Goal: Information Seeking & Learning: Learn about a topic

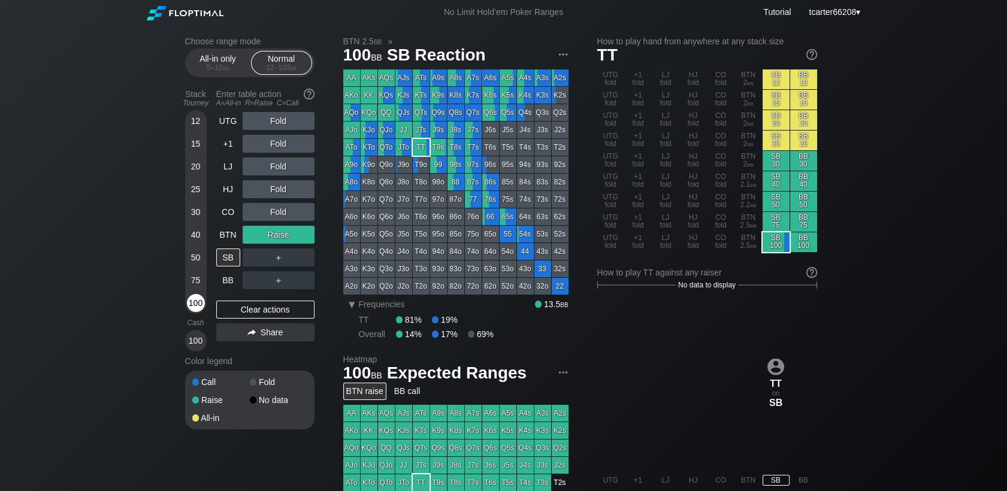
click at [196, 307] on div "100" at bounding box center [196, 303] width 18 height 18
click at [305, 309] on div "Clear actions" at bounding box center [265, 310] width 98 height 18
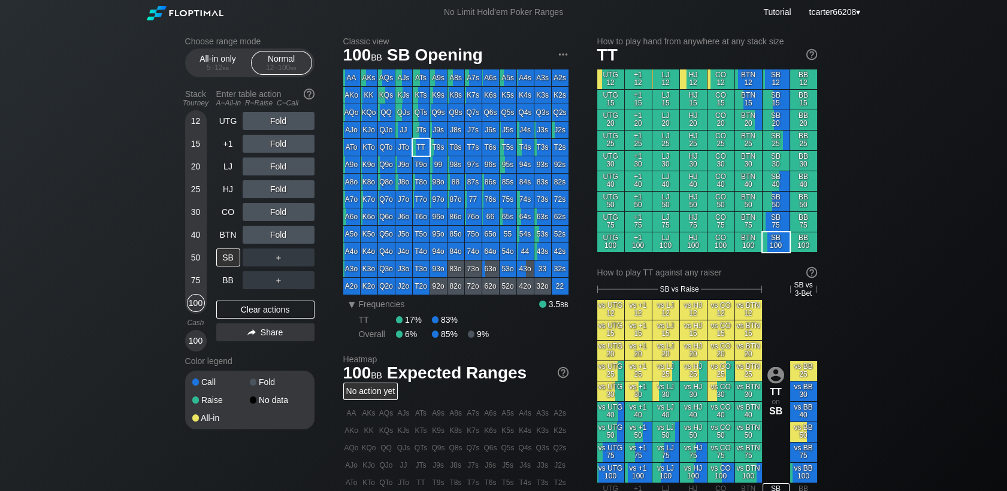
drag, startPoint x: 228, startPoint y: 231, endPoint x: 273, endPoint y: 218, distance: 46.8
click at [228, 231] on div "BTN" at bounding box center [228, 235] width 24 height 18
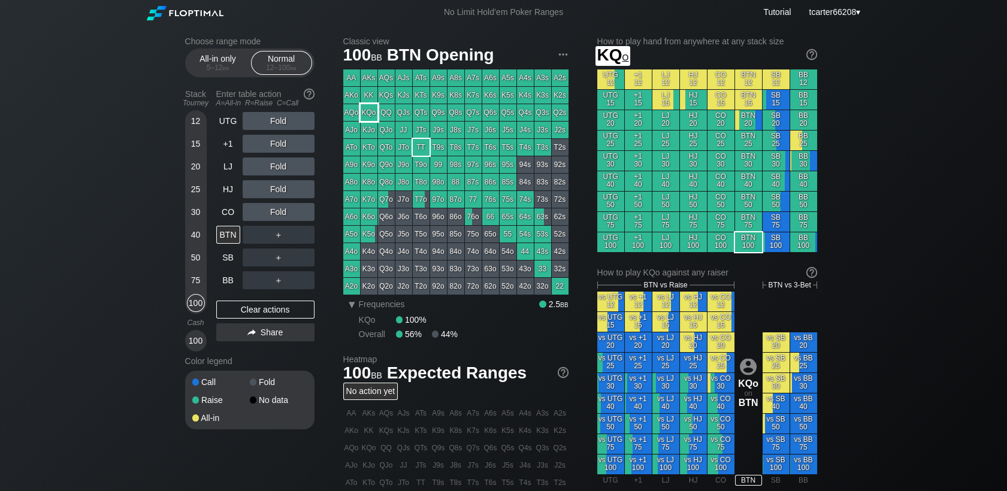
click at [363, 106] on div "KQo" at bounding box center [369, 112] width 17 height 17
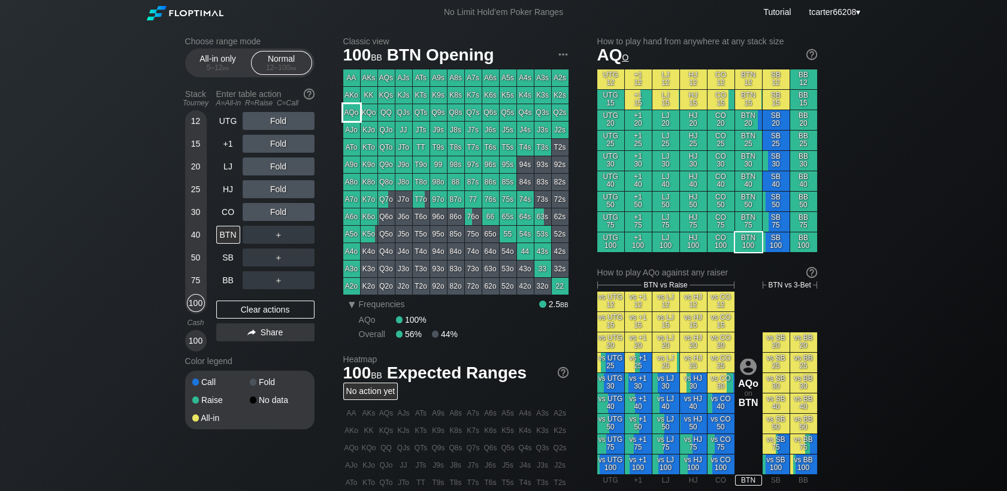
click at [356, 110] on div "AQo" at bounding box center [351, 112] width 17 height 17
click at [283, 140] on div "R ✕" at bounding box center [277, 144] width 23 height 18
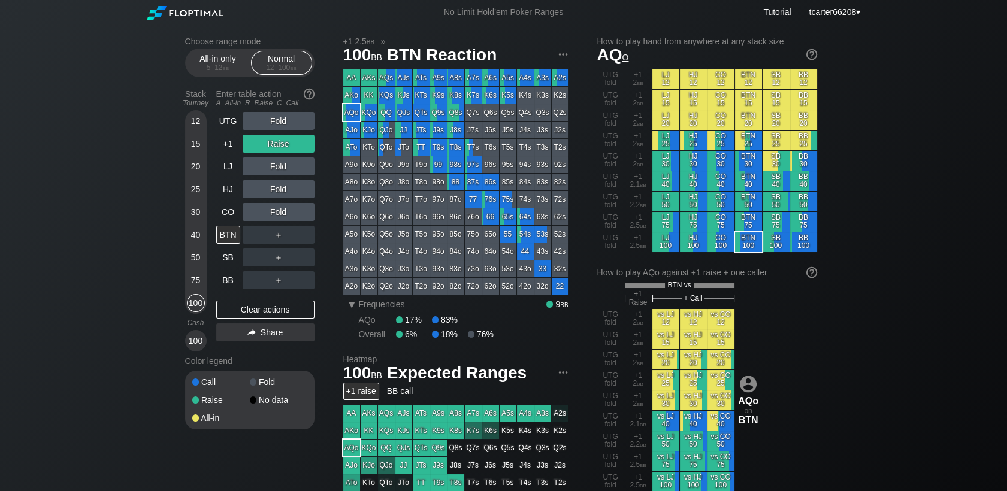
click at [300, 208] on div "Fold" at bounding box center [279, 212] width 72 height 18
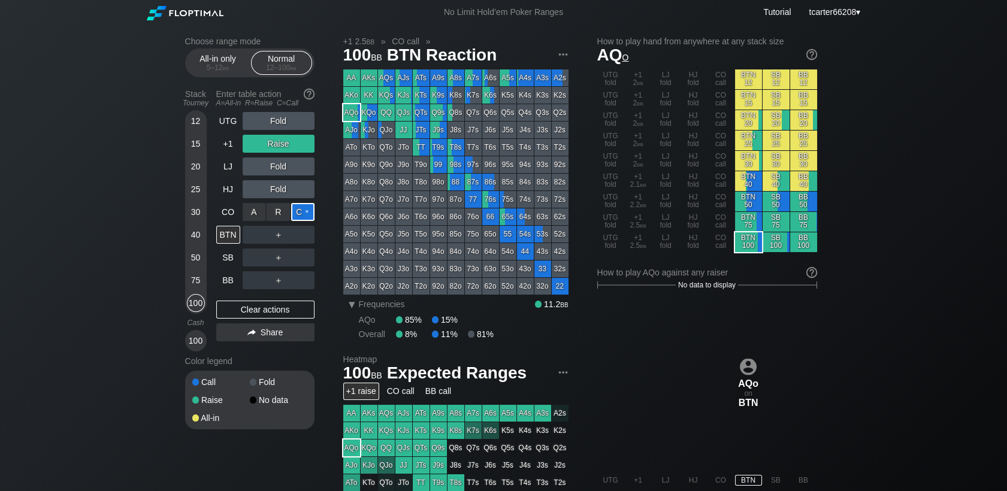
click at [302, 216] on div "C ✕" at bounding box center [302, 212] width 23 height 18
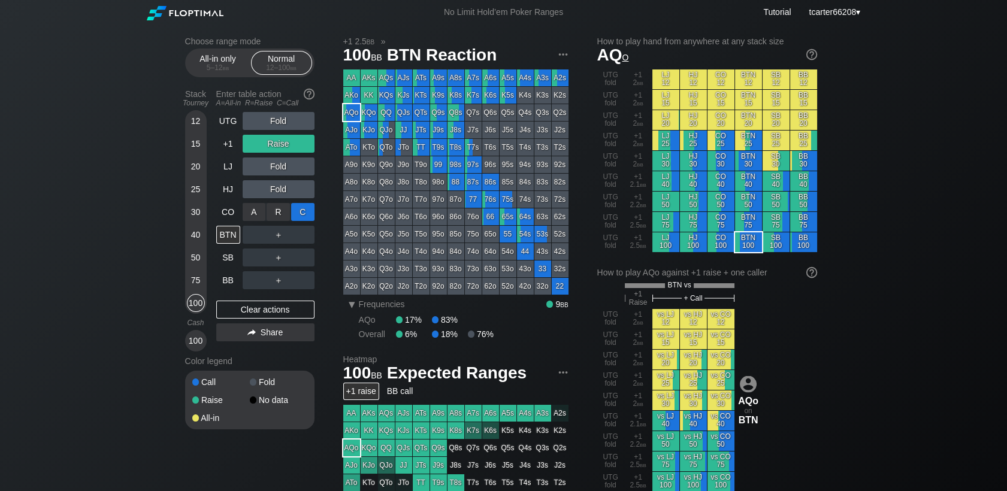
click at [310, 220] on div "C ✕" at bounding box center [302, 212] width 23 height 18
click at [311, 227] on div "＋" at bounding box center [279, 235] width 72 height 18
click at [305, 232] on div "C ✕" at bounding box center [302, 235] width 23 height 18
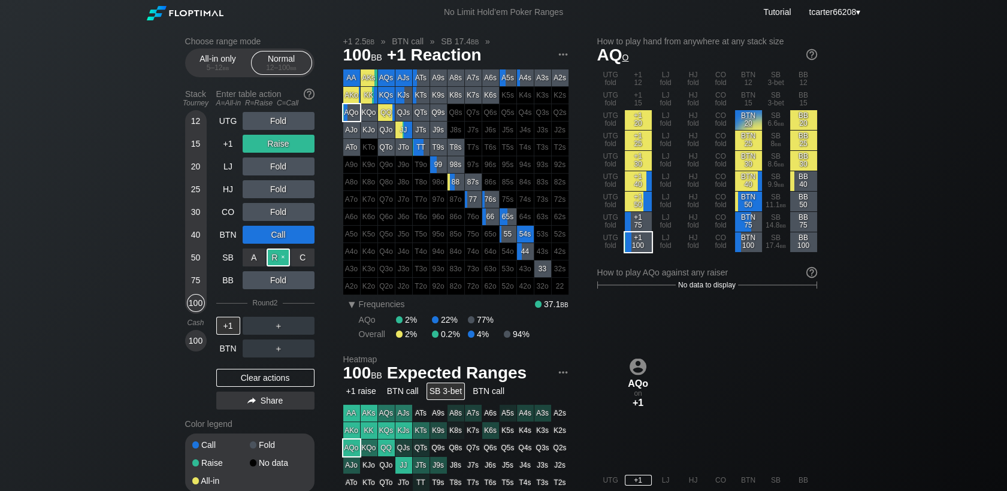
click at [277, 256] on div "R ✕" at bounding box center [277, 258] width 23 height 18
click at [257, 375] on div "Clear actions" at bounding box center [265, 378] width 98 height 18
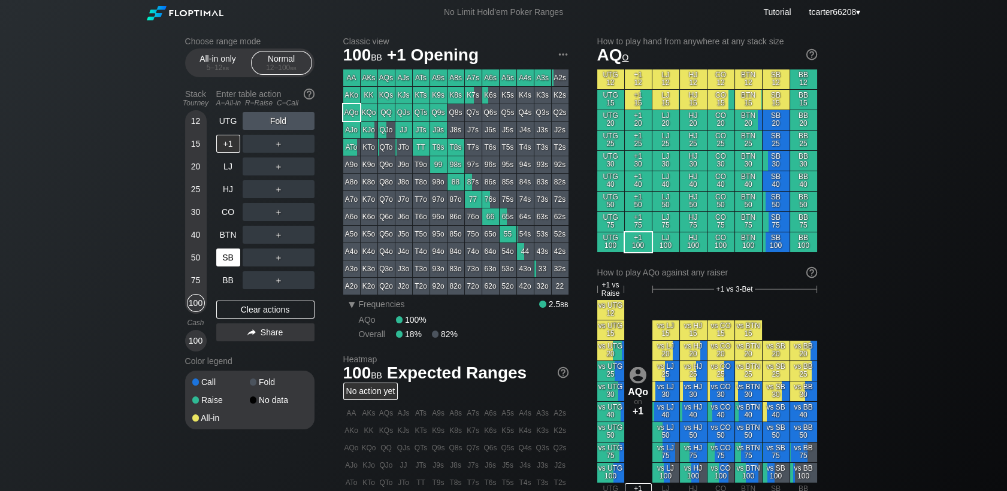
drag, startPoint x: 262, startPoint y: 302, endPoint x: 229, endPoint y: 265, distance: 49.6
click at [262, 302] on div "UTG Fold +1 ＋ LJ ＋ HJ ＋ CO ＋ BTN ＋ SB ＋ BB ＋ Clear actions Share" at bounding box center [265, 232] width 98 height 240
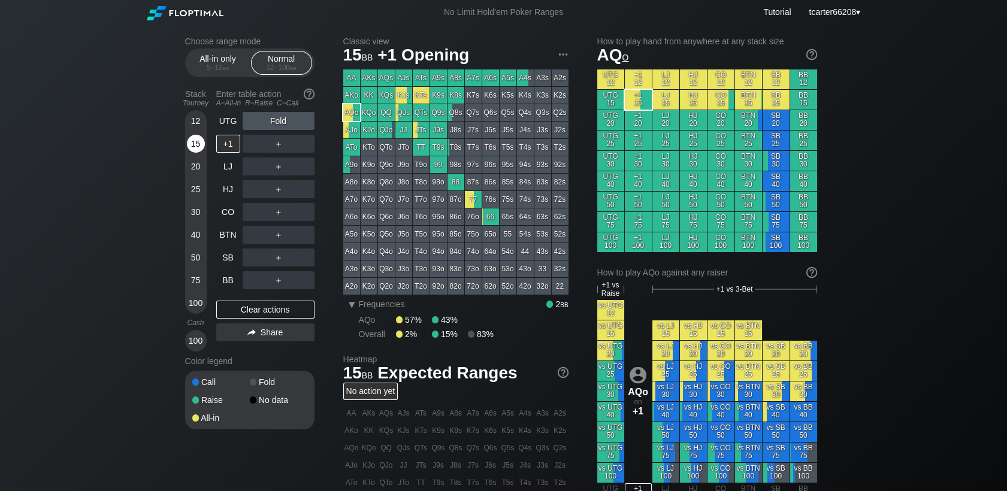
click at [195, 149] on div "15" at bounding box center [196, 144] width 18 height 18
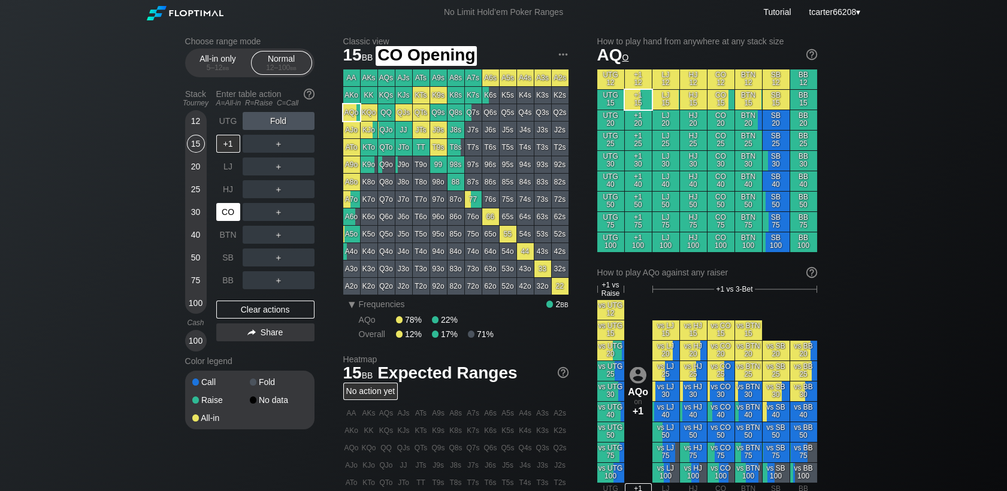
click at [225, 215] on div "CO" at bounding box center [228, 212] width 24 height 18
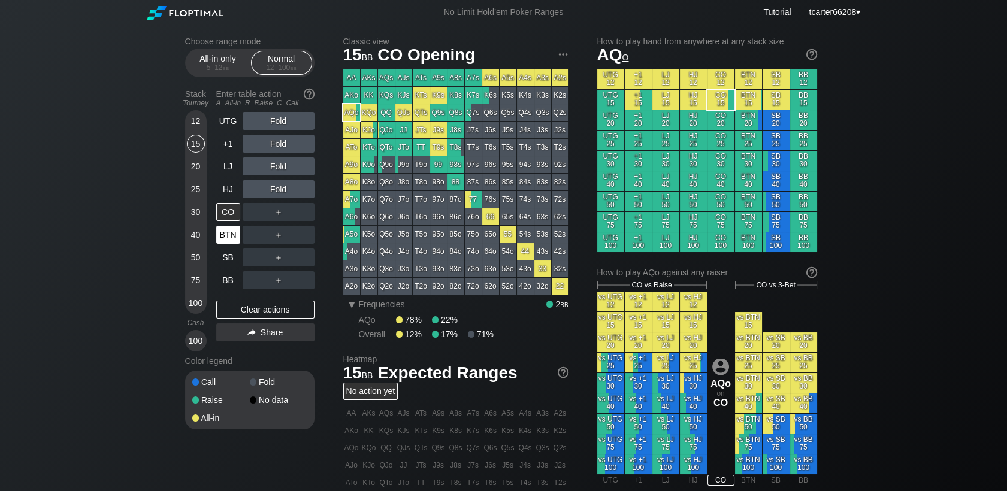
drag, startPoint x: 192, startPoint y: 232, endPoint x: 228, endPoint y: 241, distance: 36.5
click at [193, 232] on div "40" at bounding box center [196, 235] width 18 height 18
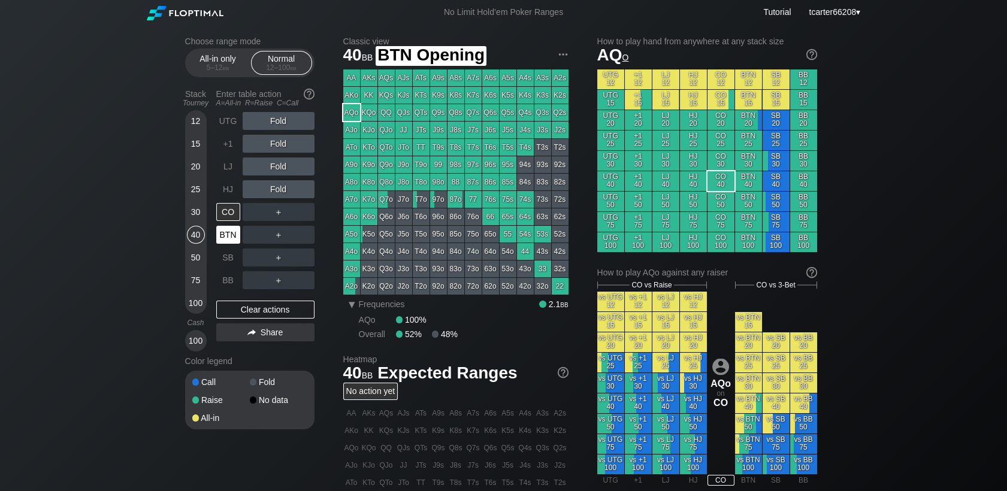
click at [228, 241] on div "BTN" at bounding box center [228, 235] width 24 height 18
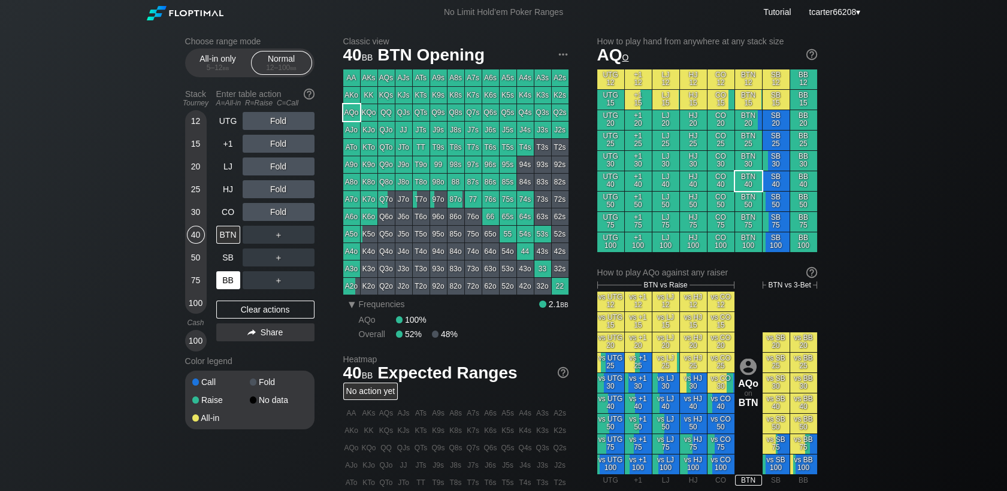
drag, startPoint x: 198, startPoint y: 301, endPoint x: 217, endPoint y: 285, distance: 25.1
click at [198, 301] on div "100" at bounding box center [196, 303] width 18 height 18
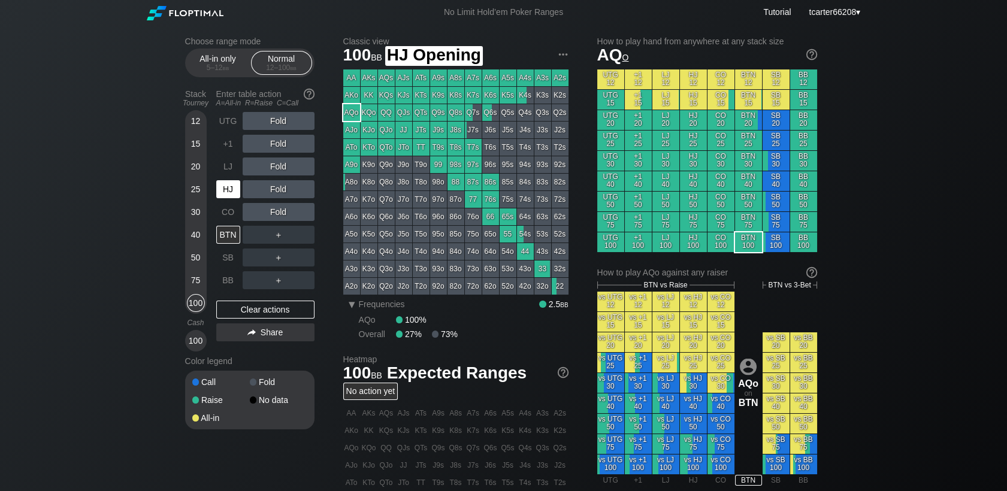
click at [234, 197] on div "HJ" at bounding box center [228, 189] width 24 height 18
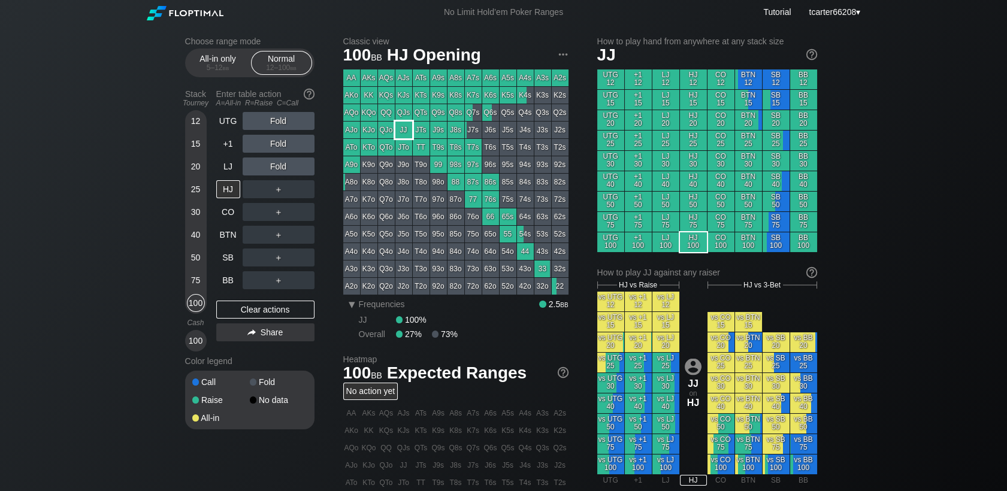
click at [400, 129] on div "JJ" at bounding box center [403, 130] width 17 height 17
click at [278, 141] on div "R ✕" at bounding box center [277, 144] width 23 height 18
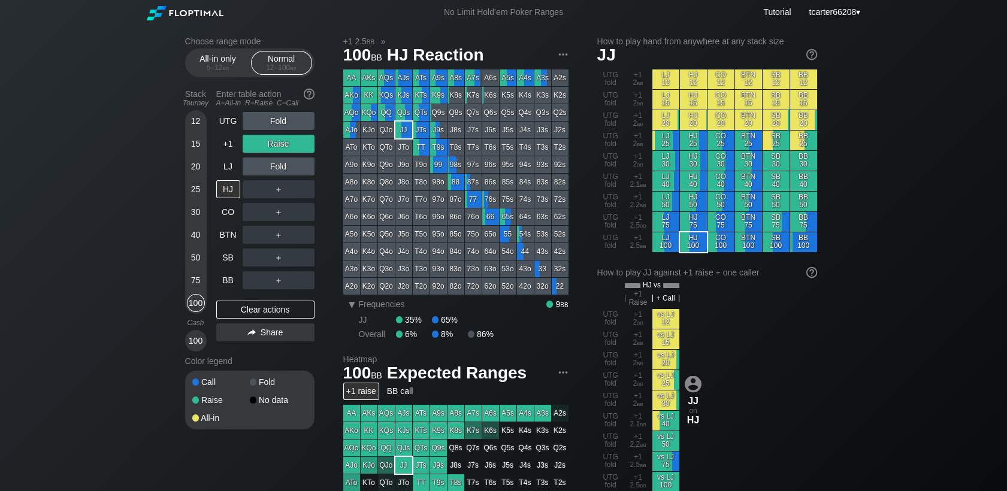
click at [311, 187] on div "＋" at bounding box center [279, 189] width 72 height 18
click at [311, 187] on div "C ✕" at bounding box center [302, 189] width 23 height 18
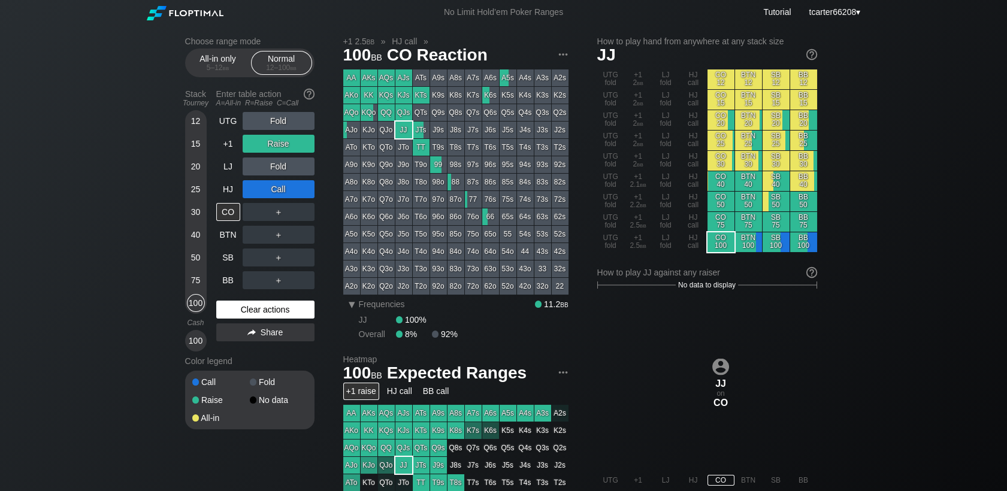
click at [278, 319] on div "Clear actions" at bounding box center [265, 310] width 98 height 18
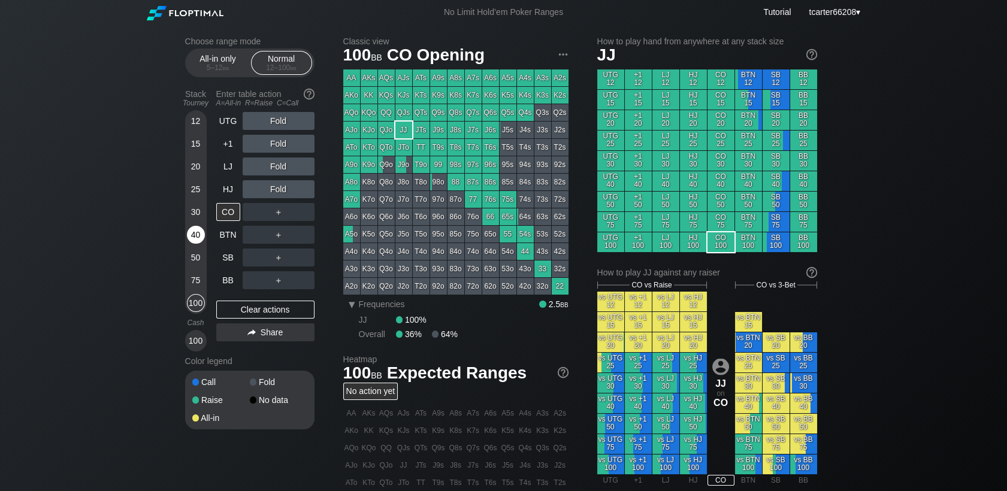
drag, startPoint x: 195, startPoint y: 225, endPoint x: 201, endPoint y: 249, distance: 24.1
click at [195, 226] on div "30" at bounding box center [196, 214] width 18 height 23
click at [195, 235] on div "40" at bounding box center [196, 235] width 18 height 18
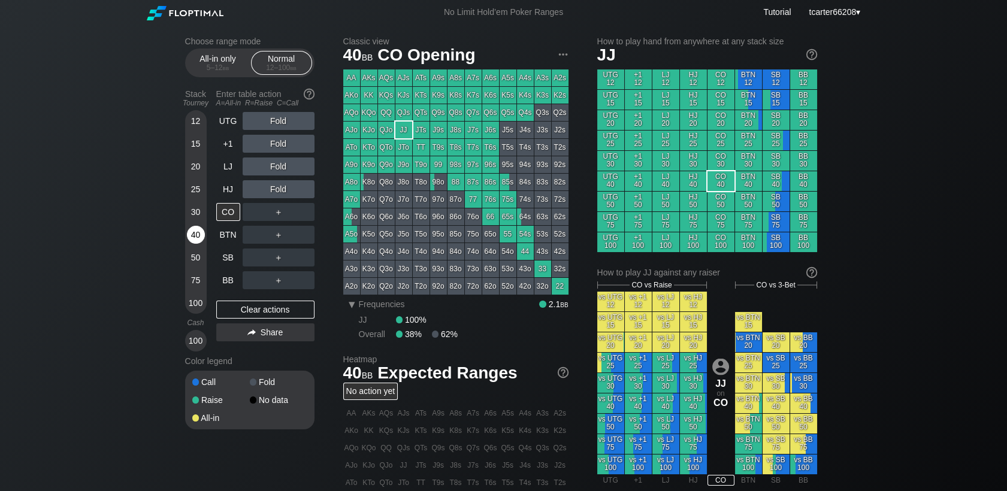
click at [196, 243] on div "40" at bounding box center [196, 235] width 18 height 18
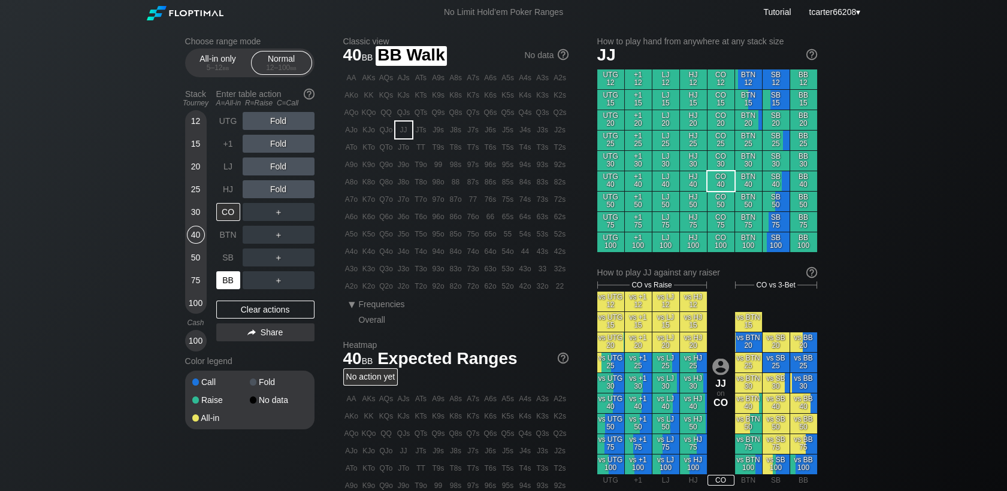
click at [226, 281] on div "BB" at bounding box center [228, 280] width 24 height 18
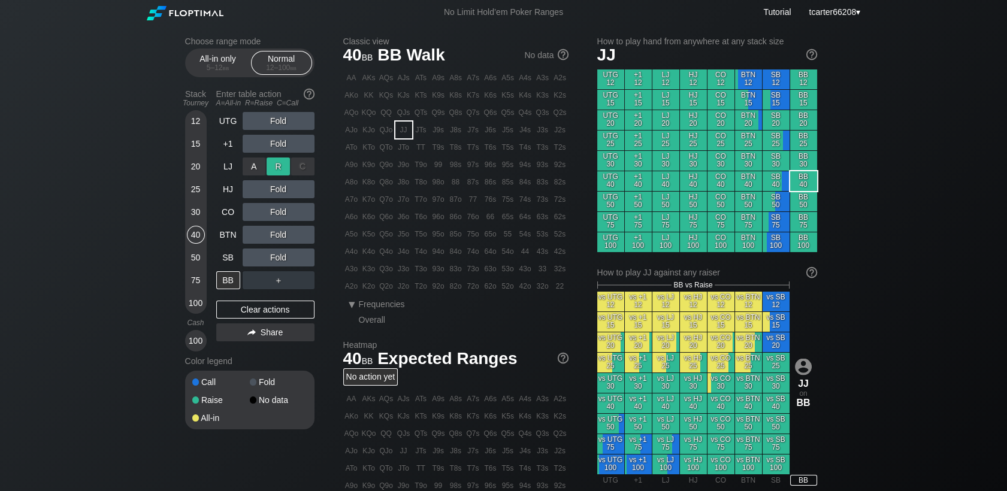
click at [278, 168] on div "R ✕" at bounding box center [277, 167] width 23 height 18
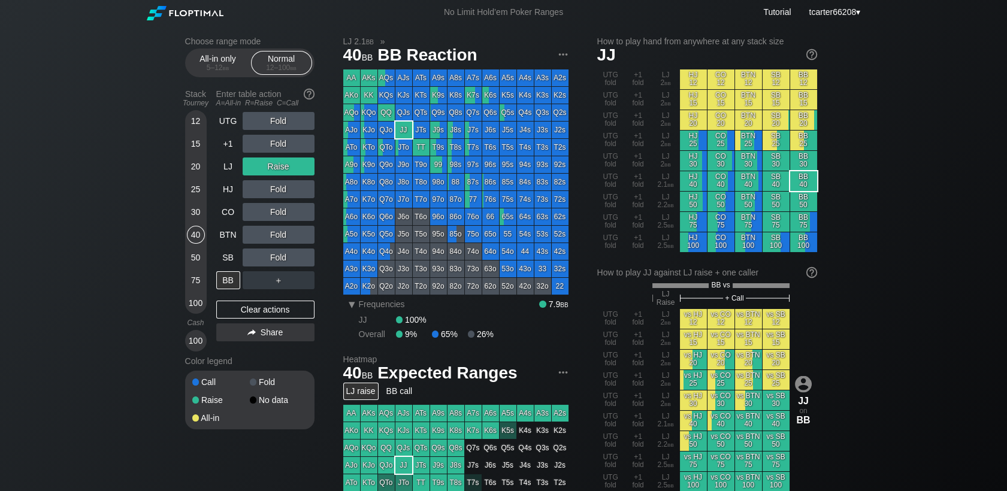
click at [195, 304] on div "100" at bounding box center [196, 303] width 18 height 18
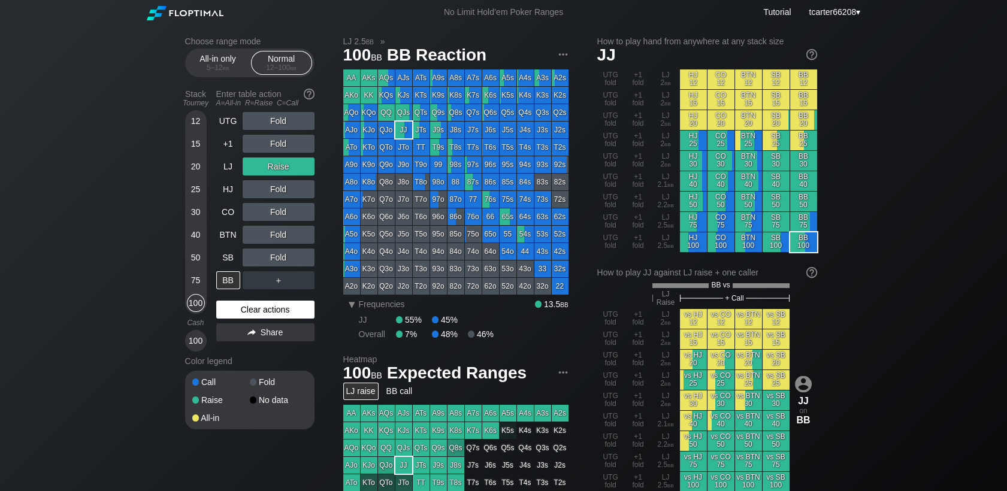
click at [249, 303] on div "Clear actions" at bounding box center [265, 310] width 98 height 18
click at [250, 304] on div "Clear actions" at bounding box center [265, 310] width 98 height 18
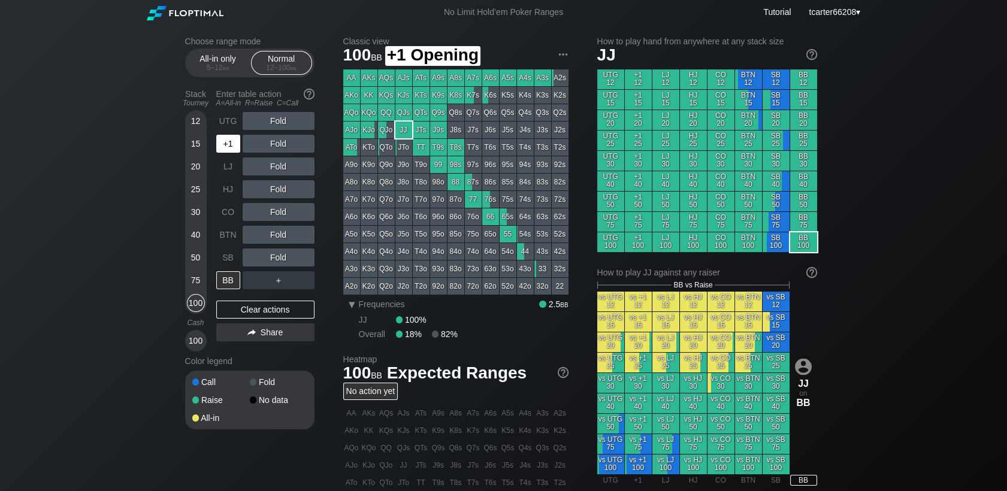
drag, startPoint x: 229, startPoint y: 153, endPoint x: 242, endPoint y: 149, distance: 13.3
click at [229, 153] on div "+1" at bounding box center [228, 144] width 24 height 18
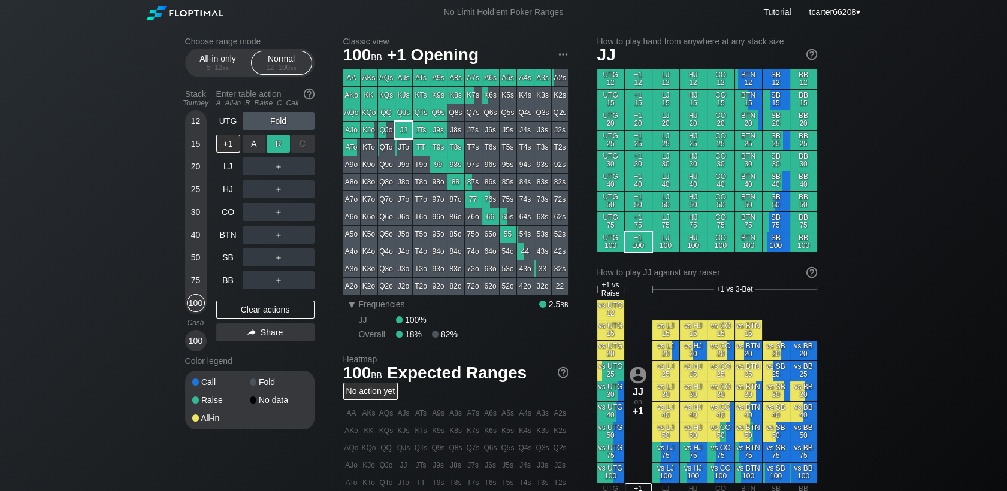
click at [277, 149] on div "R ✕" at bounding box center [277, 144] width 23 height 18
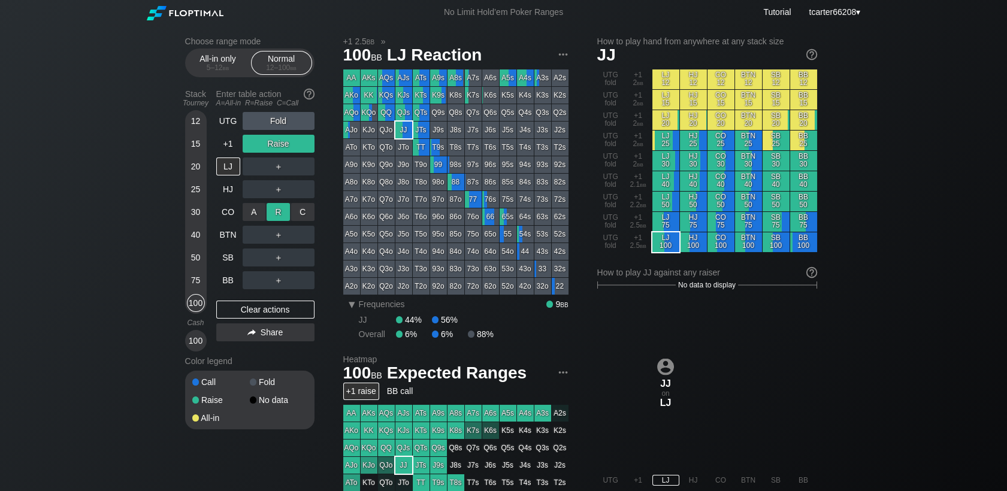
click at [278, 220] on div "R ✕" at bounding box center [277, 212] width 23 height 18
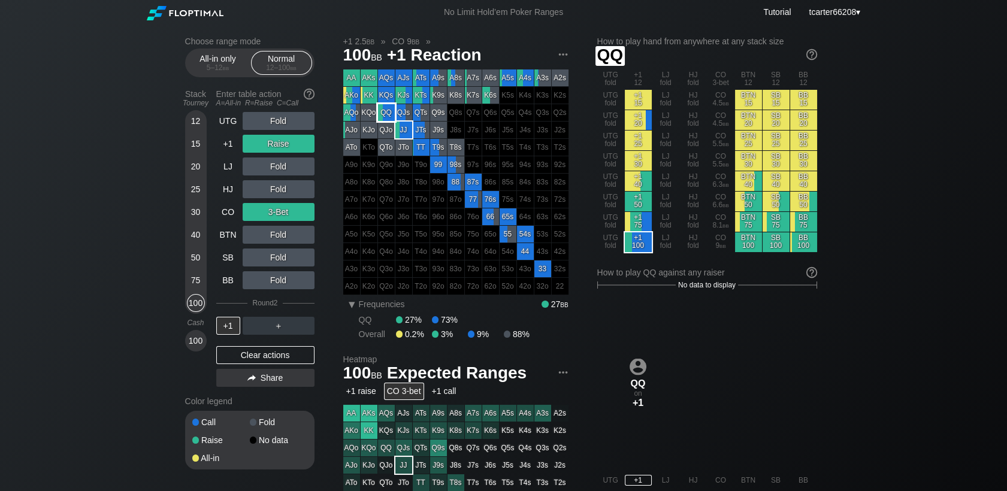
click at [389, 120] on div "QQ" at bounding box center [386, 112] width 17 height 17
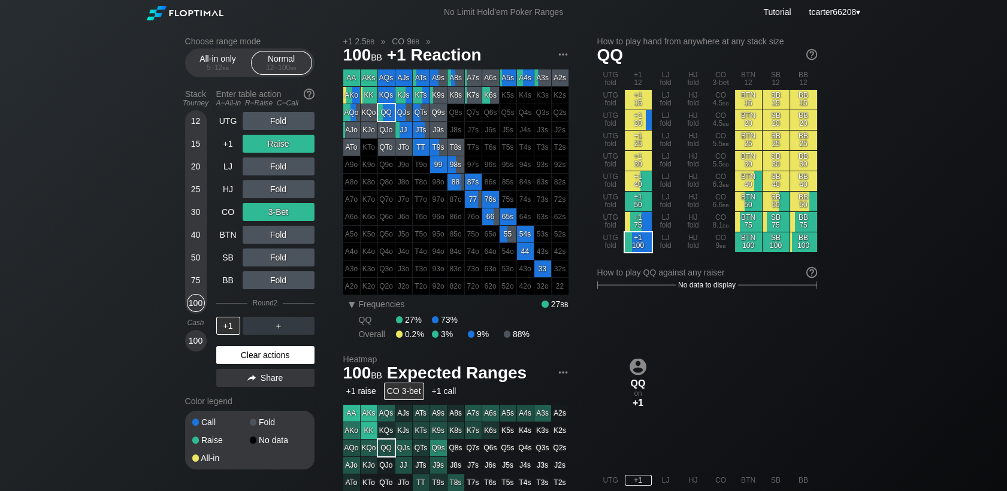
click at [272, 353] on div "Clear actions" at bounding box center [265, 355] width 98 height 18
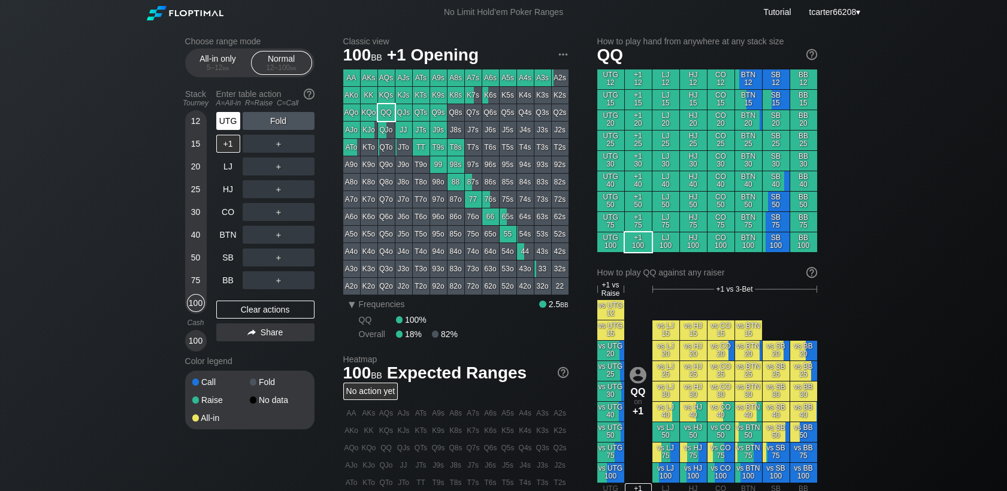
drag, startPoint x: 196, startPoint y: 145, endPoint x: 231, endPoint y: 128, distance: 39.4
click at [196, 145] on div "15" at bounding box center [196, 144] width 18 height 18
click at [231, 128] on div "UTG" at bounding box center [228, 121] width 24 height 18
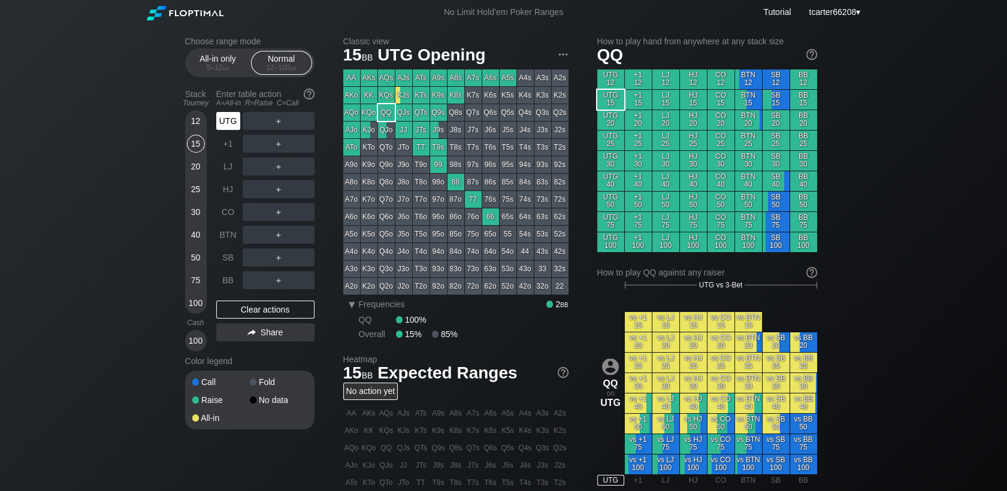
click at [231, 128] on div "UTG" at bounding box center [228, 121] width 24 height 18
click at [253, 125] on div "＋" at bounding box center [279, 121] width 72 height 18
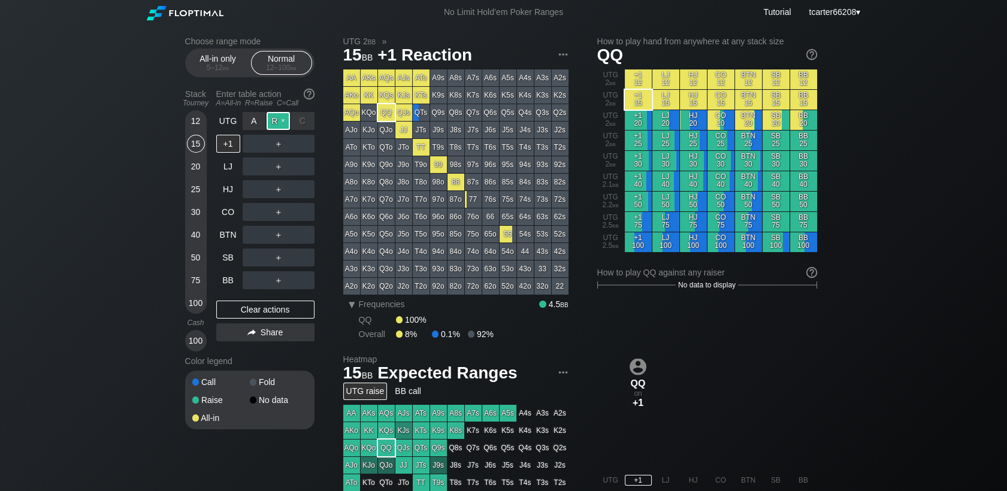
click at [278, 124] on div "R ✕" at bounding box center [277, 121] width 23 height 18
click at [280, 196] on div "R ✕" at bounding box center [277, 189] width 23 height 18
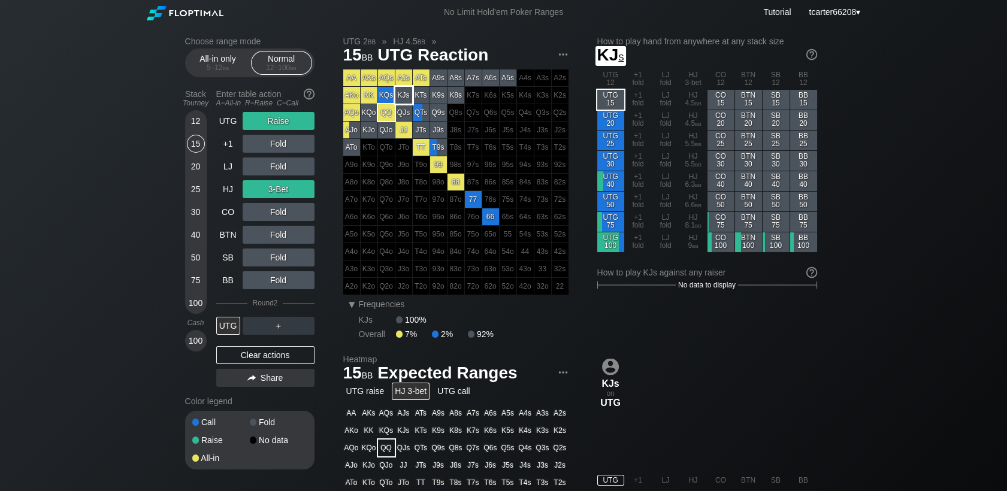
click at [402, 93] on div "KJs" at bounding box center [403, 95] width 17 height 17
click at [252, 355] on div "Clear actions" at bounding box center [265, 355] width 98 height 18
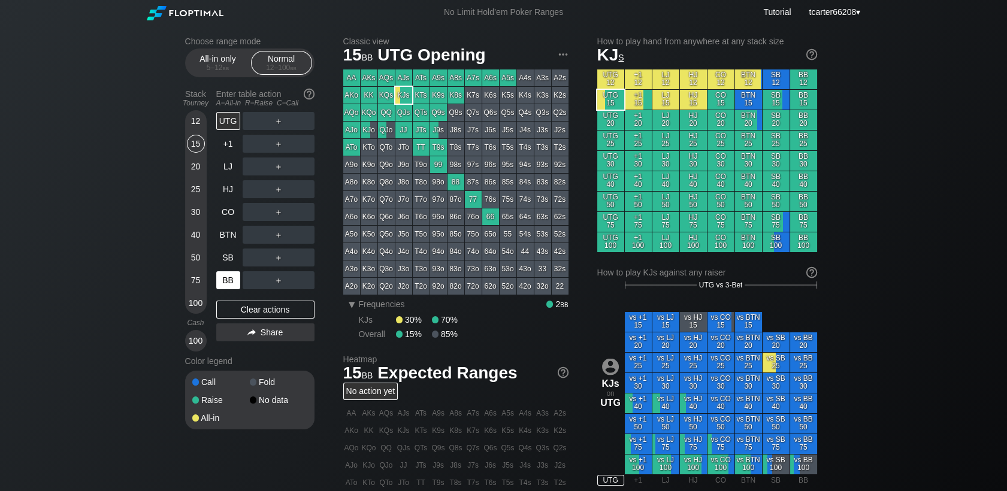
click at [223, 286] on div "BB" at bounding box center [228, 280] width 24 height 18
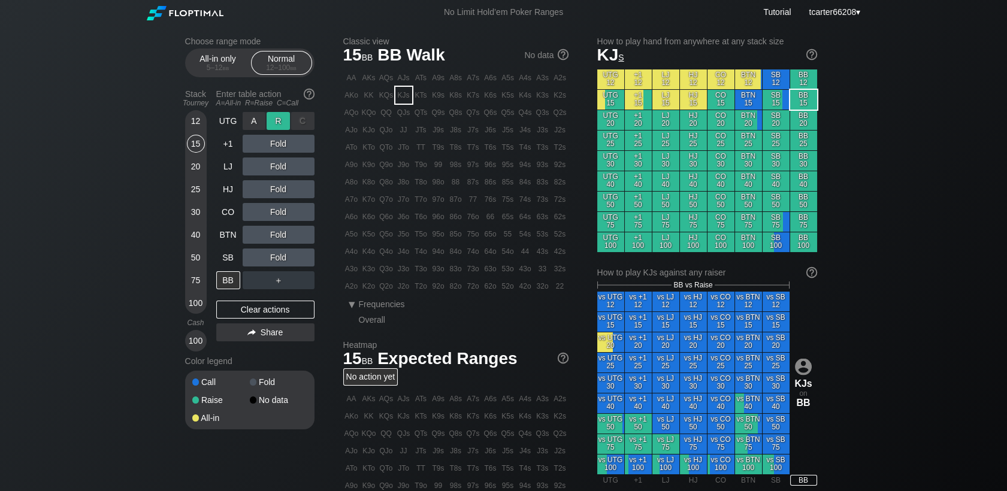
click at [276, 117] on div "R ✕" at bounding box center [277, 121] width 23 height 18
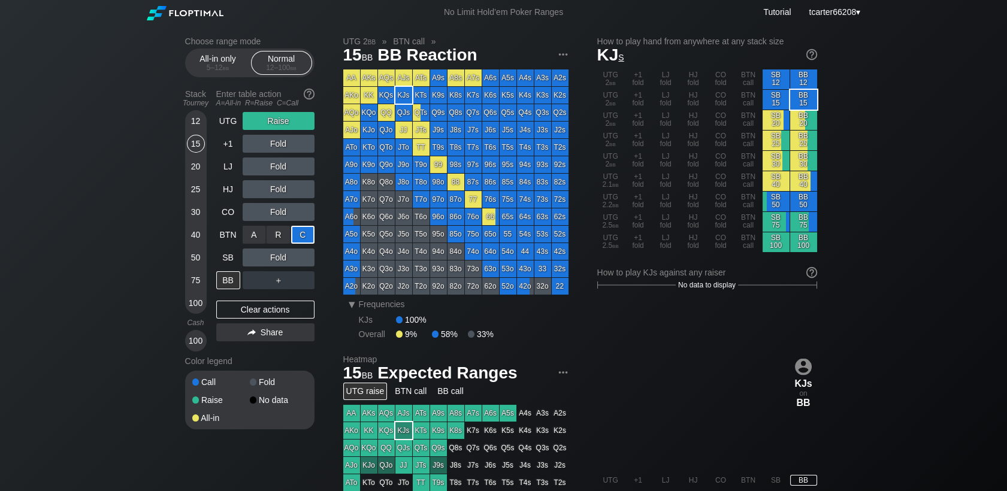
click at [303, 243] on div "C ✕" at bounding box center [302, 235] width 23 height 18
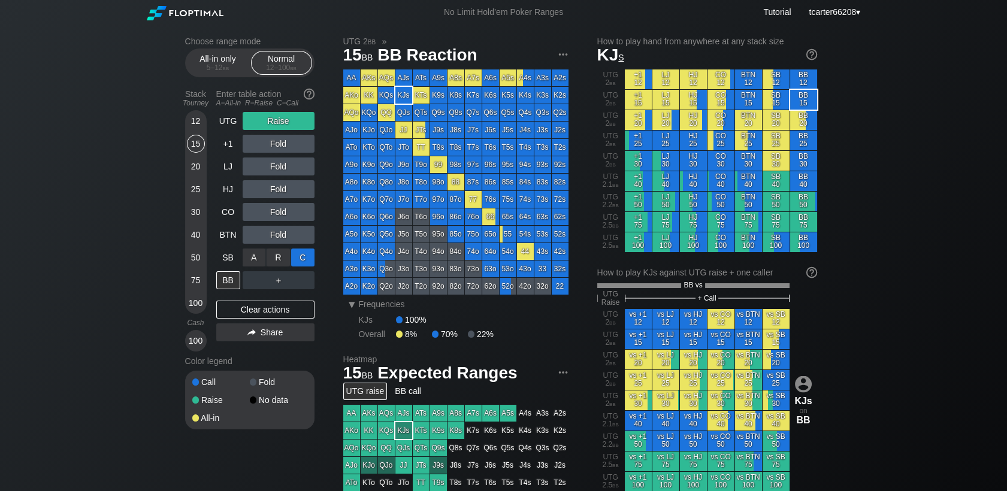
click at [304, 257] on div "C ✕" at bounding box center [302, 258] width 23 height 18
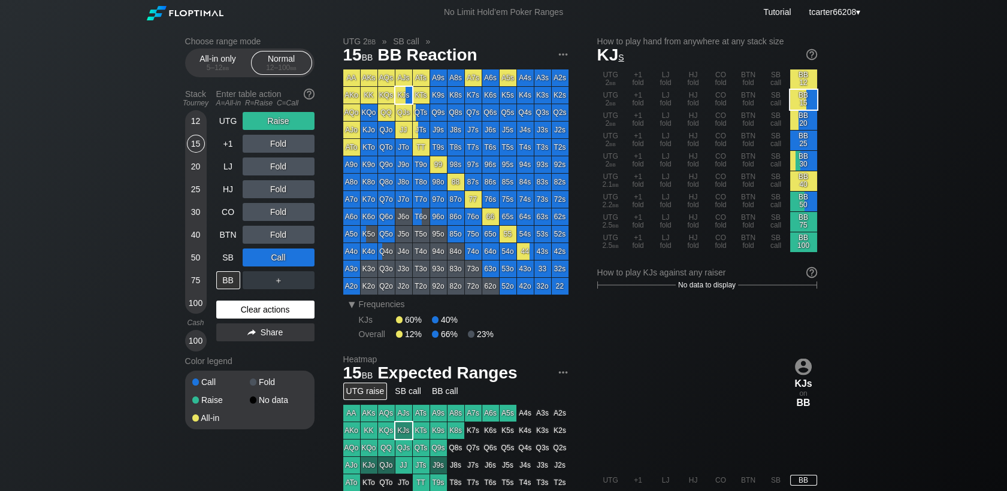
click at [289, 308] on div "Clear actions" at bounding box center [265, 310] width 98 height 18
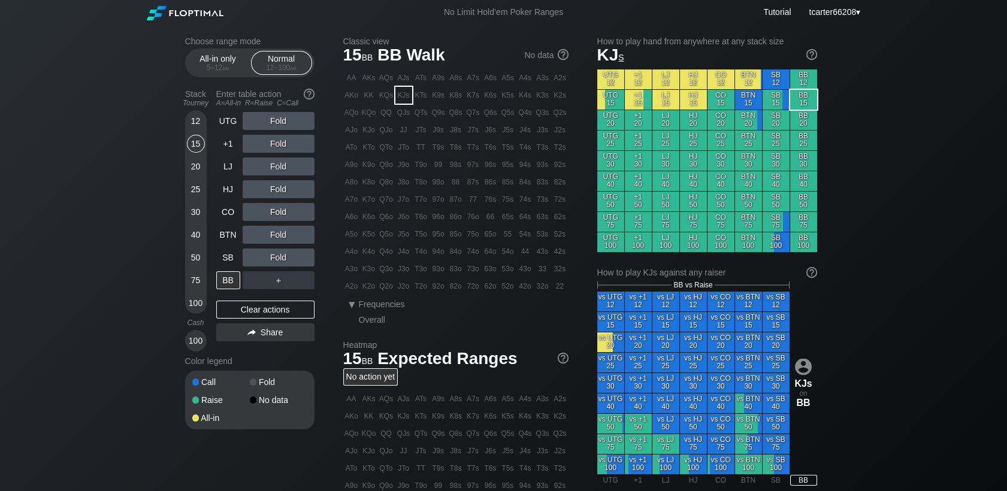
click at [190, 236] on div "40" at bounding box center [196, 235] width 18 height 18
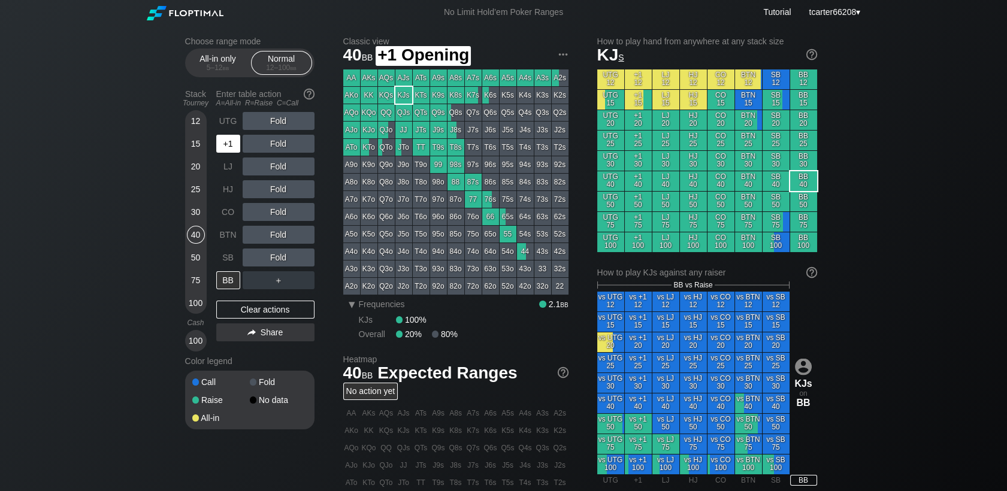
click at [234, 144] on div "+1" at bounding box center [228, 144] width 24 height 18
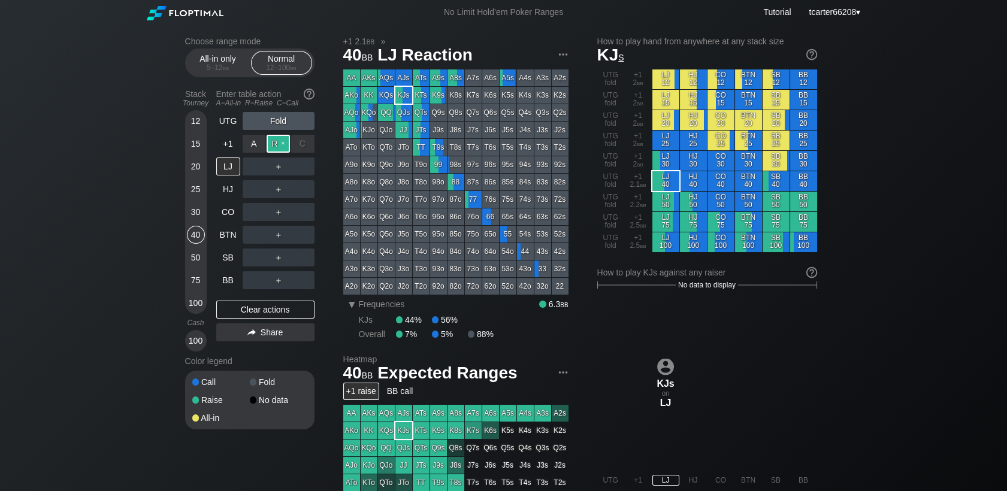
click at [281, 146] on div "R ✕" at bounding box center [277, 144] width 23 height 18
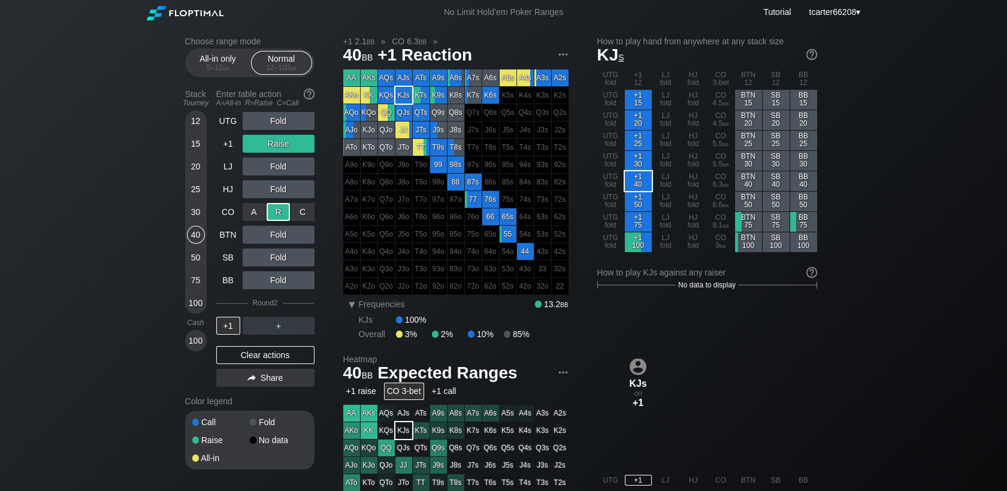
click at [278, 204] on div "R ✕" at bounding box center [277, 212] width 23 height 18
click at [275, 198] on div "R ✕" at bounding box center [277, 189] width 23 height 18
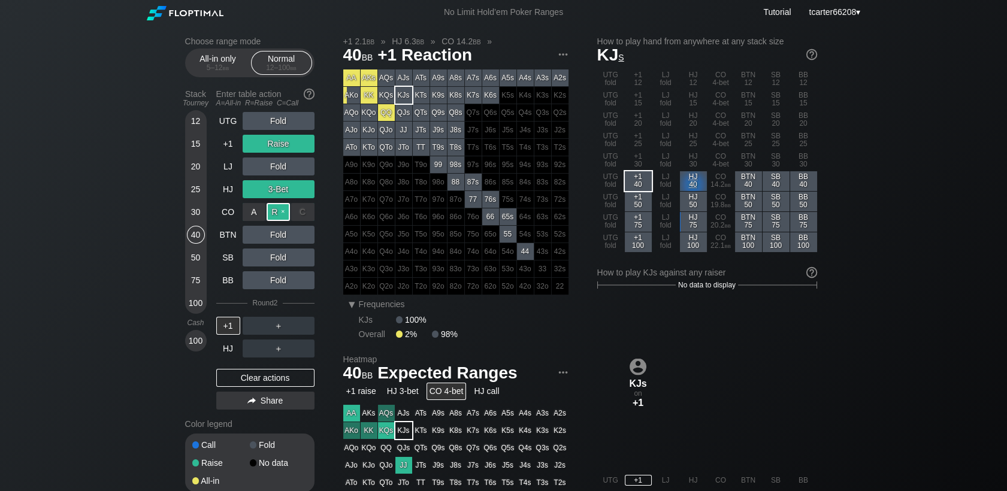
click at [275, 208] on div "R ✕" at bounding box center [277, 212] width 23 height 18
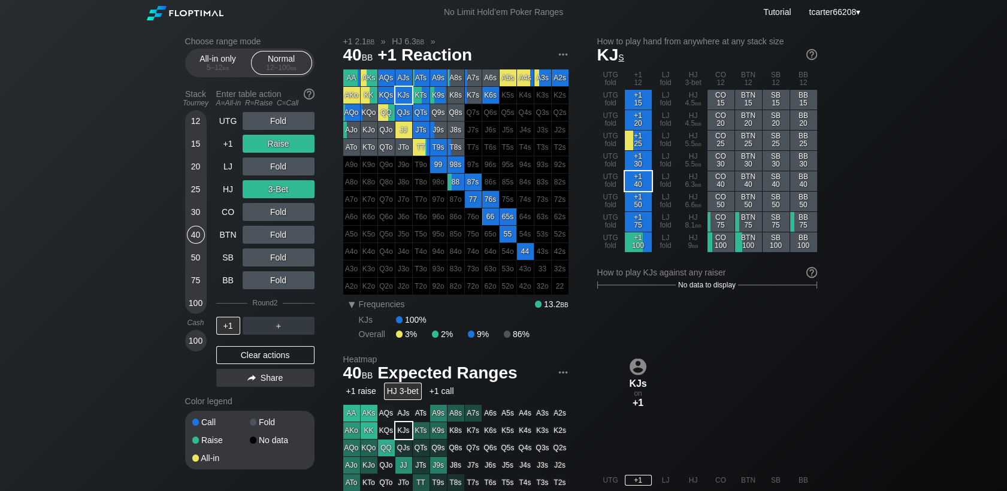
drag, startPoint x: 271, startPoint y: 359, endPoint x: 264, endPoint y: 350, distance: 11.0
click at [270, 358] on div "Clear actions" at bounding box center [265, 355] width 98 height 18
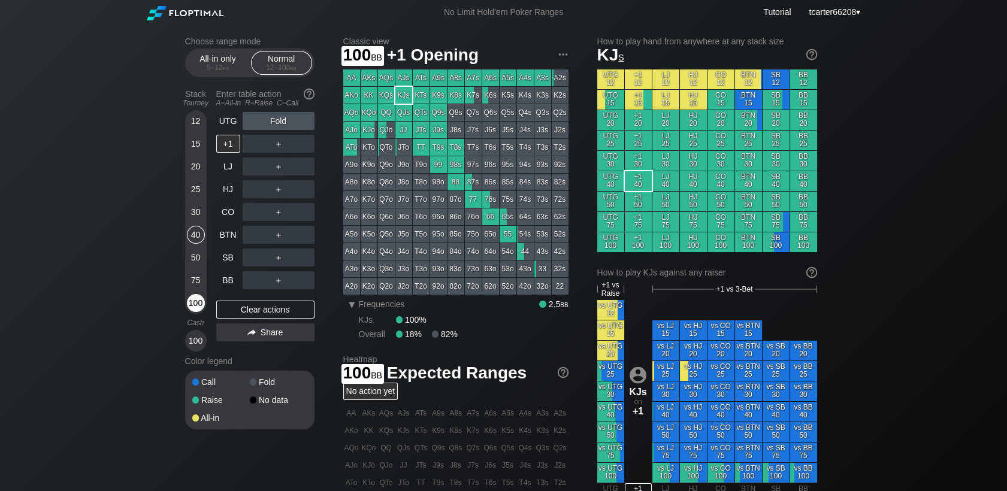
click at [191, 309] on div "100" at bounding box center [196, 303] width 18 height 18
click at [289, 213] on div "R ✕" at bounding box center [277, 212] width 23 height 18
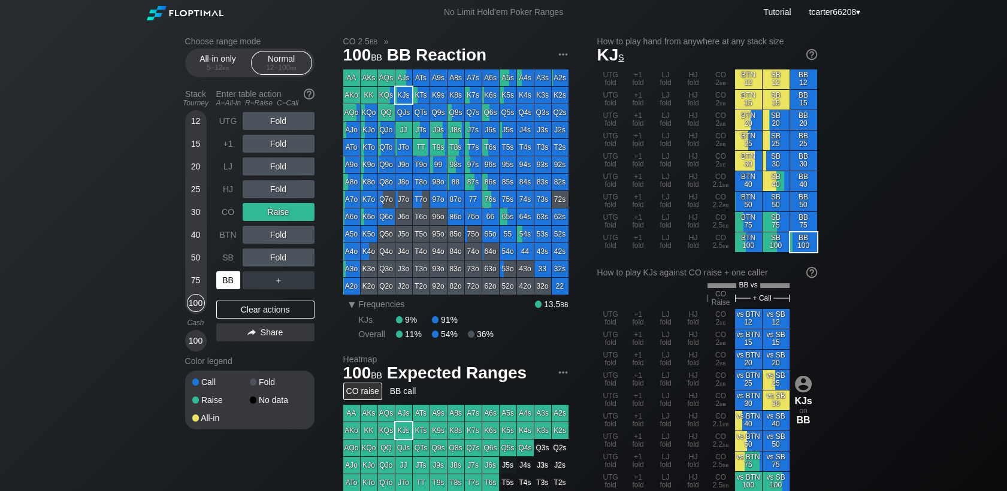
click at [226, 283] on div "BB" at bounding box center [228, 280] width 24 height 18
click at [240, 304] on div "Clear actions" at bounding box center [265, 310] width 98 height 18
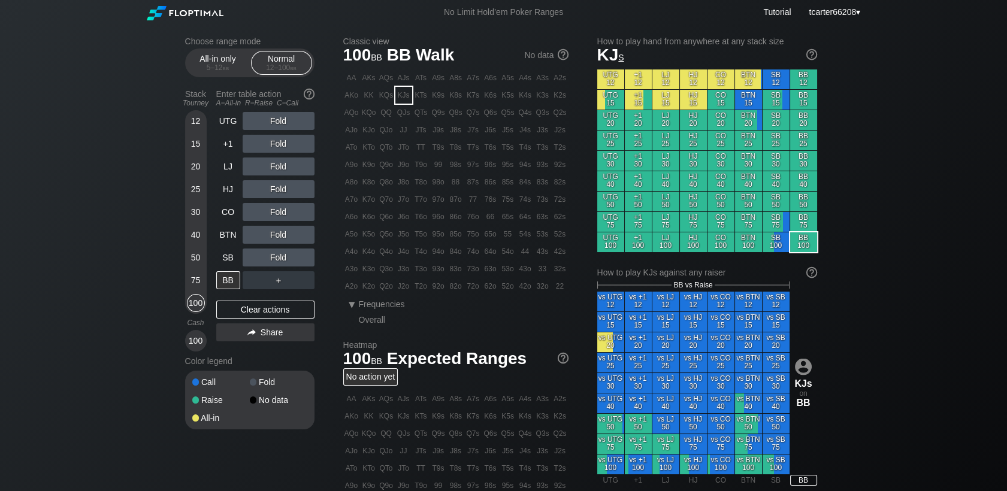
click at [199, 122] on div "12" at bounding box center [196, 121] width 18 height 18
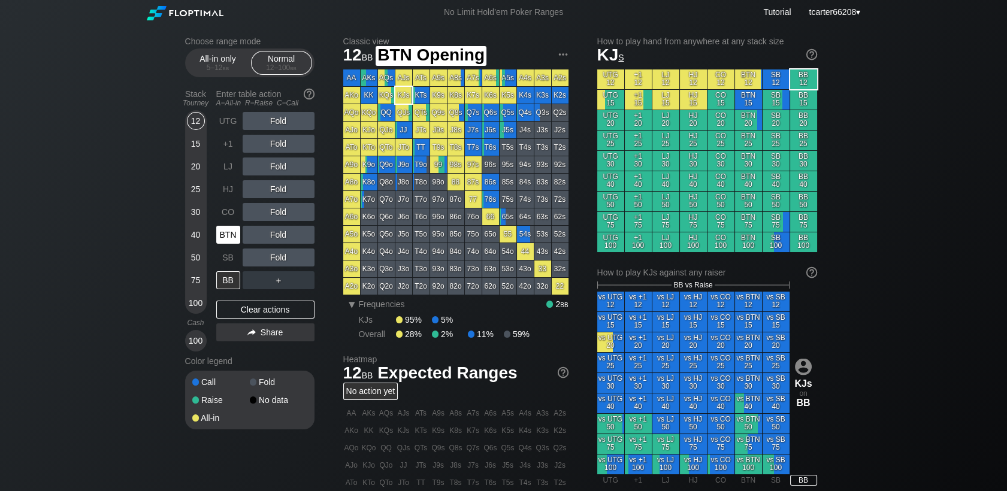
click at [229, 238] on div "BTN" at bounding box center [228, 235] width 24 height 18
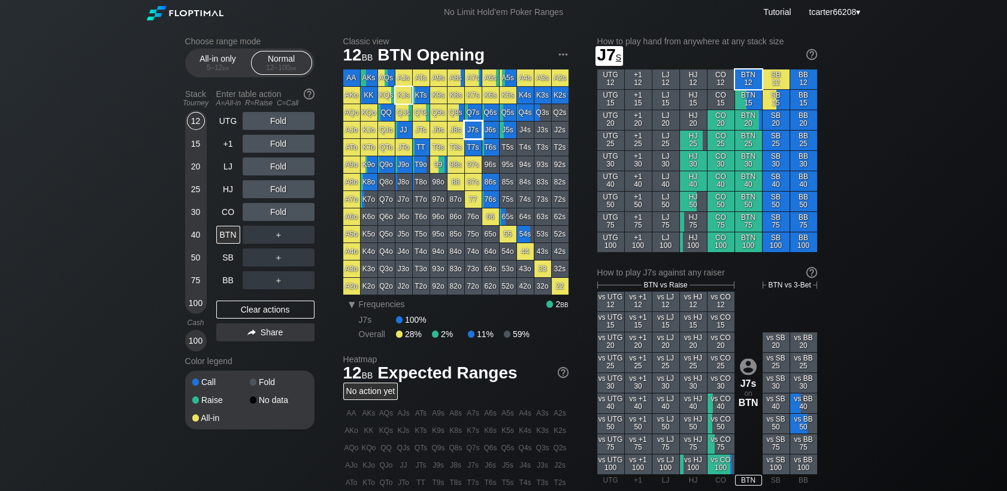
drag, startPoint x: 477, startPoint y: 130, endPoint x: 458, endPoint y: 130, distance: 19.2
click at [477, 130] on div "J7s" at bounding box center [473, 130] width 17 height 17
click at [296, 237] on div "＋" at bounding box center [279, 235] width 72 height 18
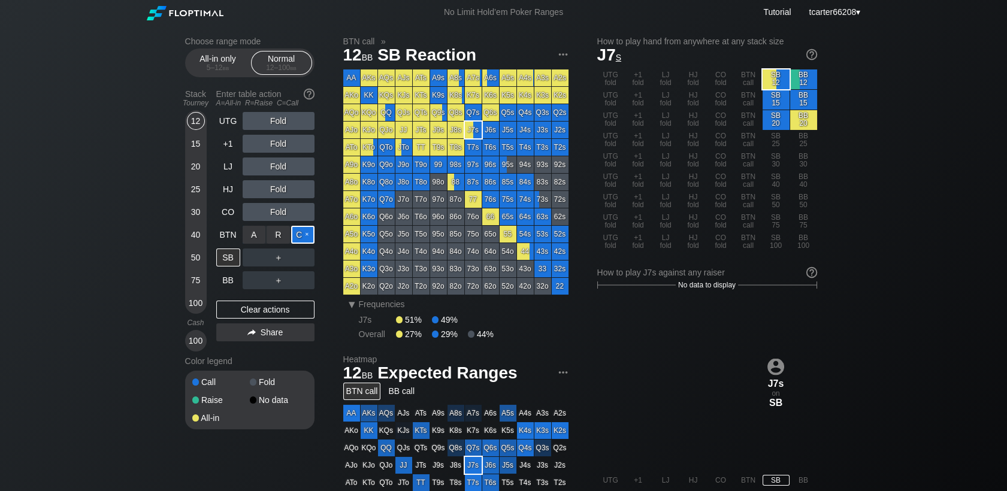
click at [304, 237] on div "C ✕" at bounding box center [302, 235] width 23 height 18
click at [301, 258] on div "C ✕" at bounding box center [302, 258] width 23 height 18
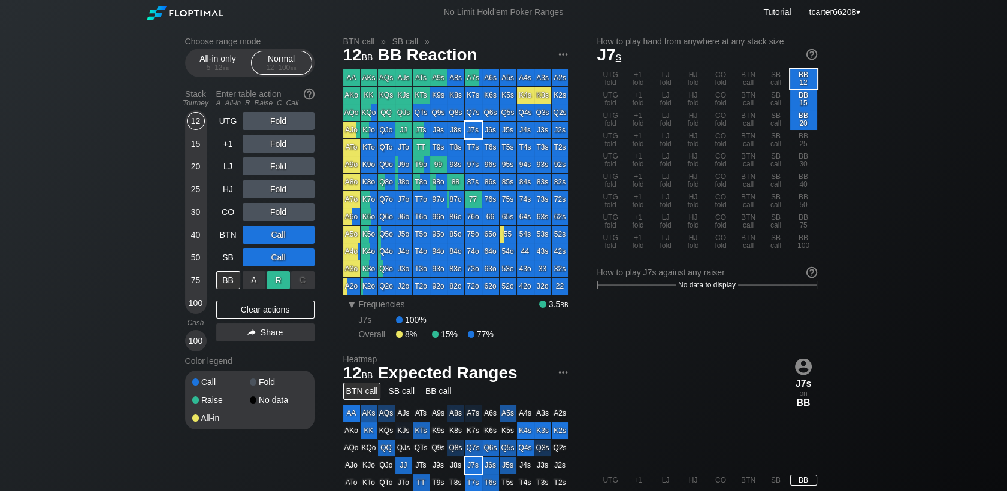
drag, startPoint x: 283, startPoint y: 271, endPoint x: 272, endPoint y: 280, distance: 14.0
click at [272, 280] on div "R ✕" at bounding box center [277, 280] width 23 height 18
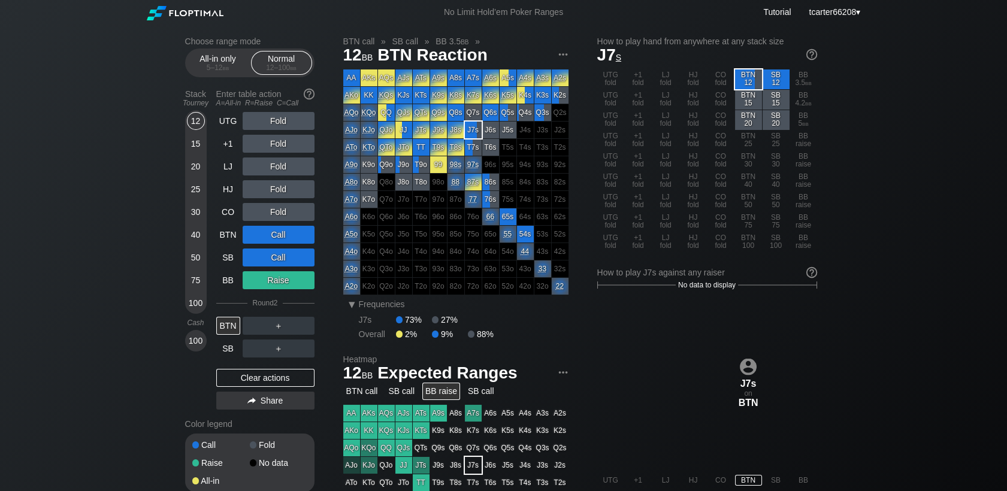
drag, startPoint x: 245, startPoint y: 381, endPoint x: 163, endPoint y: 323, distance: 100.9
click at [245, 381] on div "Clear actions" at bounding box center [265, 378] width 98 height 18
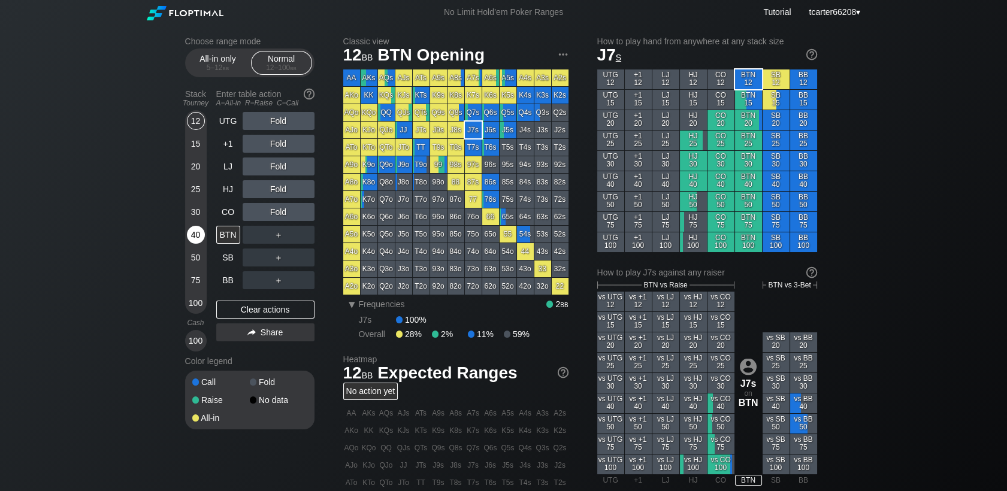
click at [192, 230] on div "40" at bounding box center [196, 235] width 18 height 18
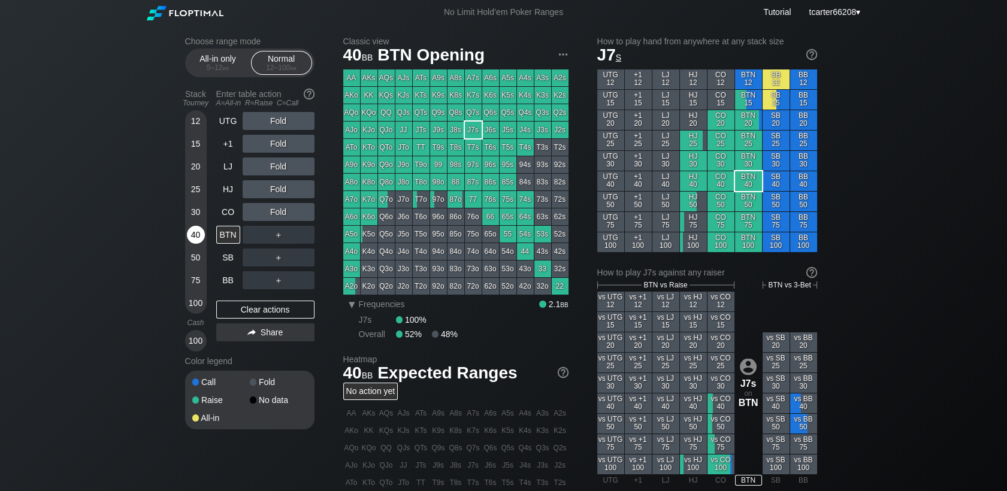
click at [192, 231] on div "40" at bounding box center [196, 235] width 18 height 18
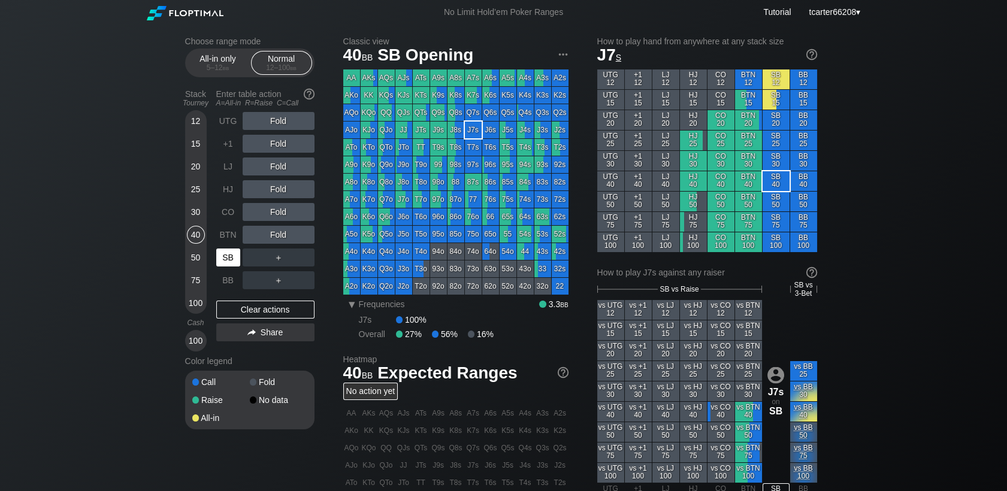
click at [225, 266] on div "SB" at bounding box center [228, 258] width 24 height 18
click at [225, 265] on div "SB" at bounding box center [228, 258] width 24 height 18
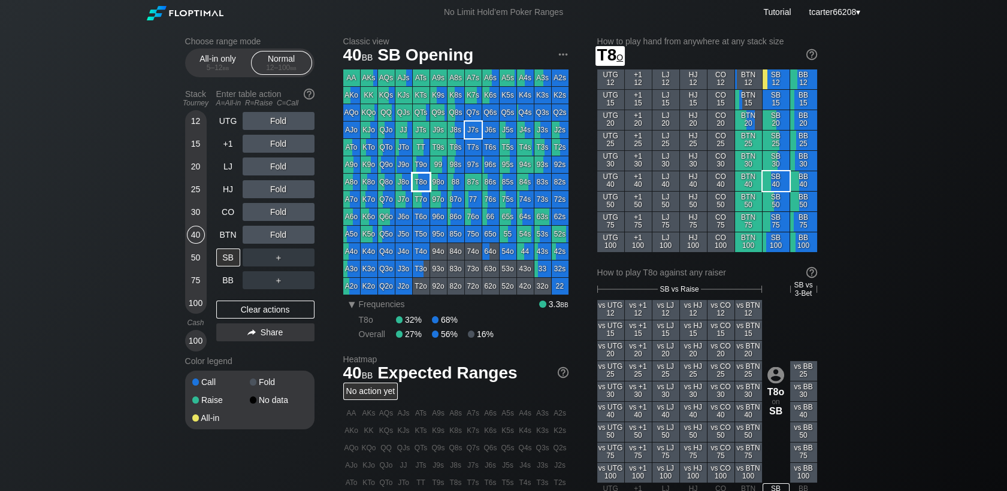
click at [420, 187] on div "T8o" at bounding box center [421, 182] width 17 height 17
click at [189, 256] on div "50" at bounding box center [196, 258] width 18 height 18
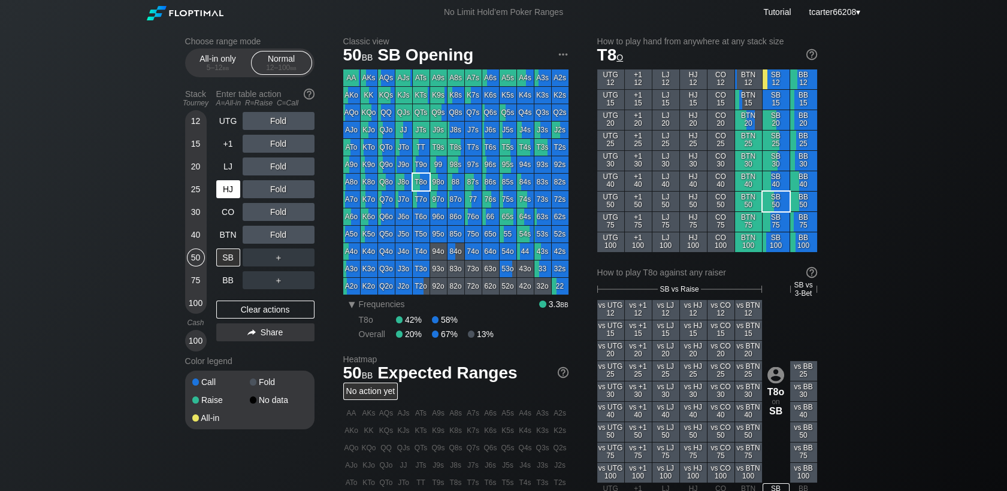
click at [231, 198] on div "HJ" at bounding box center [228, 189] width 24 height 18
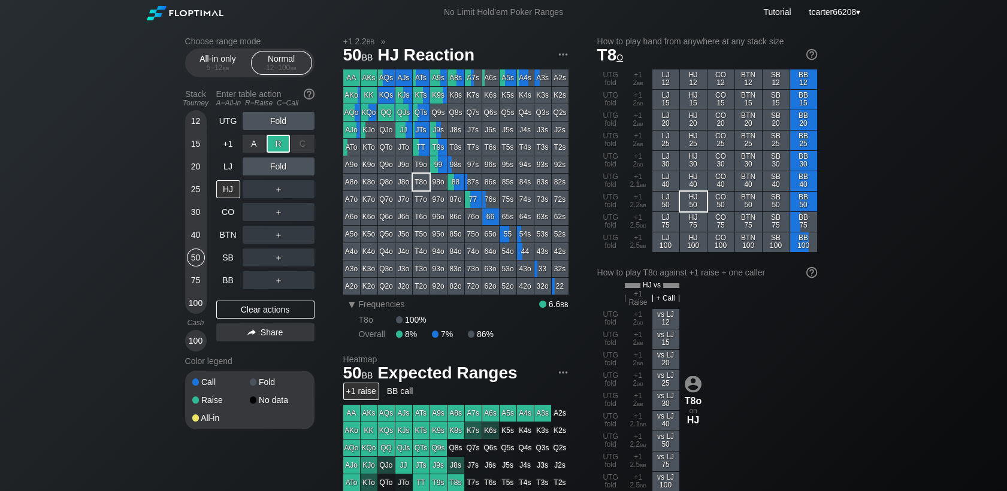
click at [287, 142] on div "R ✕" at bounding box center [277, 144] width 23 height 18
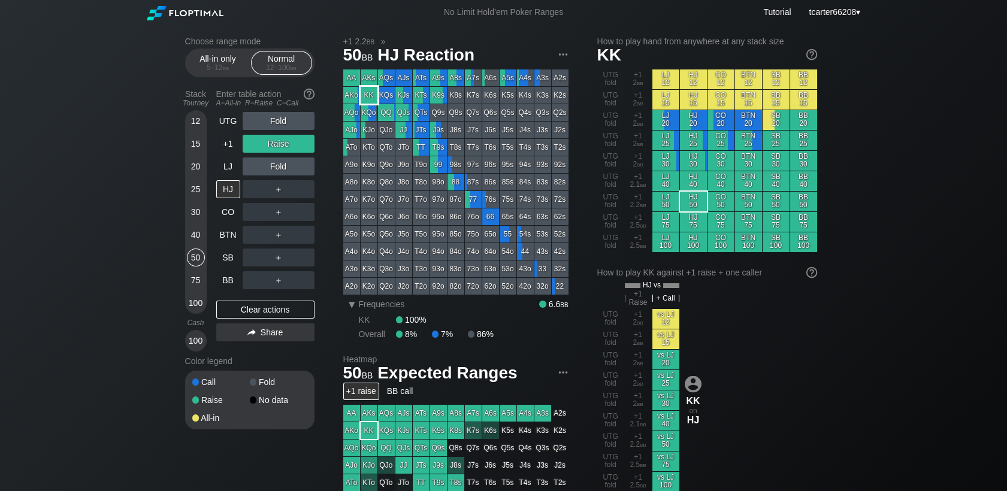
click at [373, 98] on div "KK" at bounding box center [369, 95] width 17 height 17
drag, startPoint x: 254, startPoint y: 315, endPoint x: 0, endPoint y: 255, distance: 260.9
click at [254, 316] on div "Clear actions" at bounding box center [265, 310] width 98 height 18
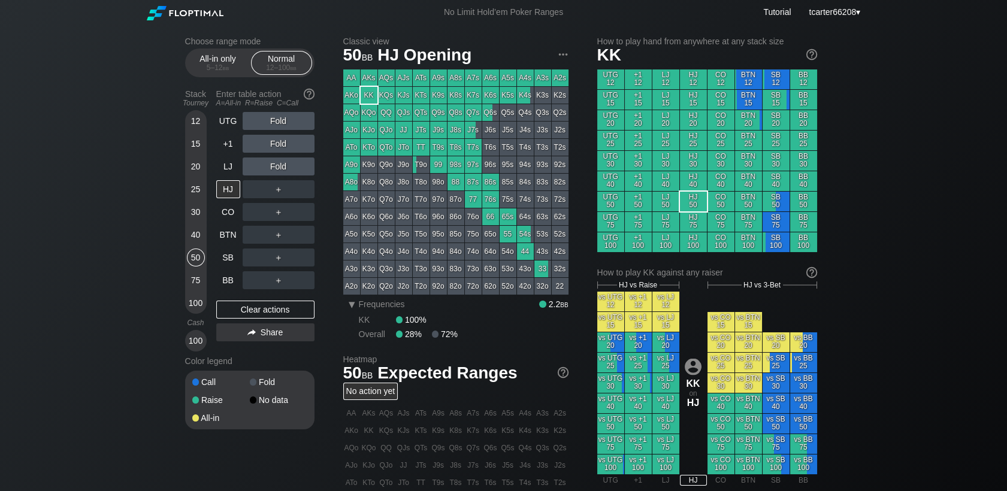
click at [196, 234] on div "40" at bounding box center [196, 235] width 18 height 18
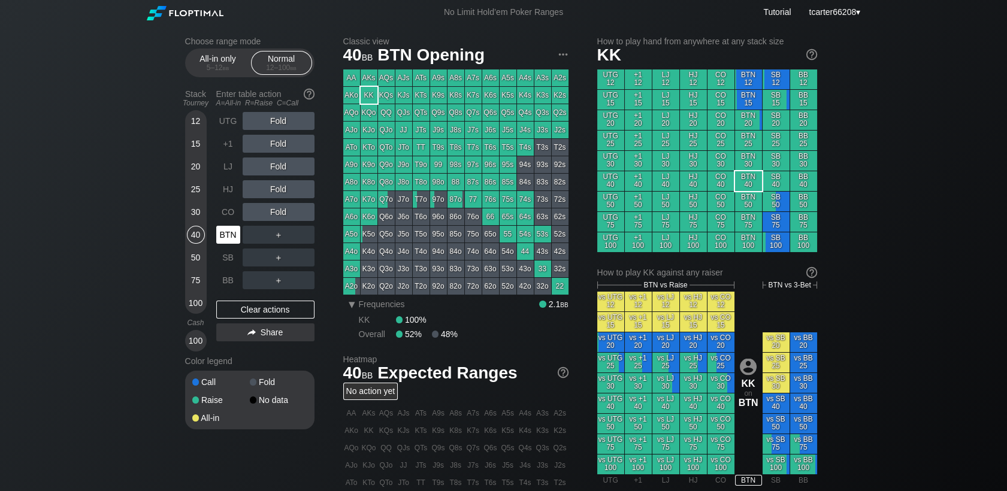
click at [220, 229] on div "BTN" at bounding box center [228, 235] width 24 height 18
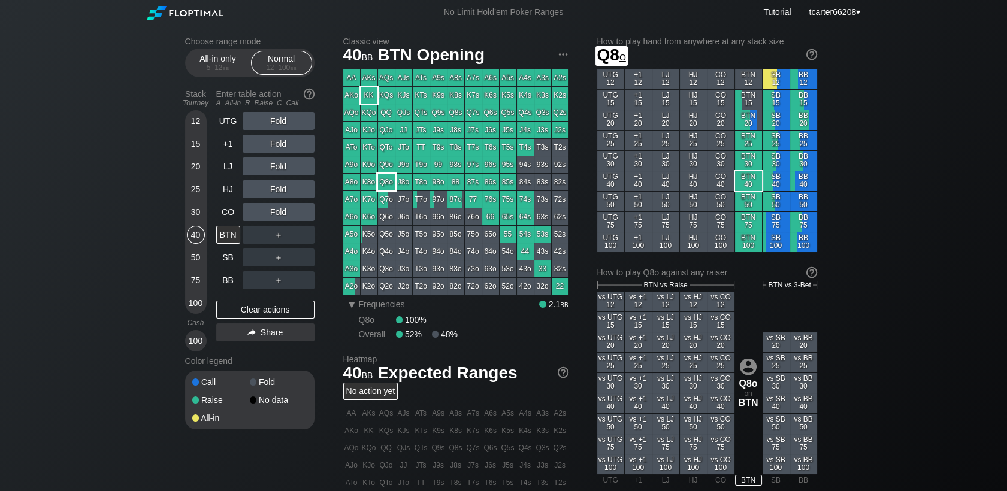
click at [391, 183] on div "Q8o" at bounding box center [386, 182] width 17 height 17
click at [194, 218] on div "30" at bounding box center [196, 212] width 18 height 18
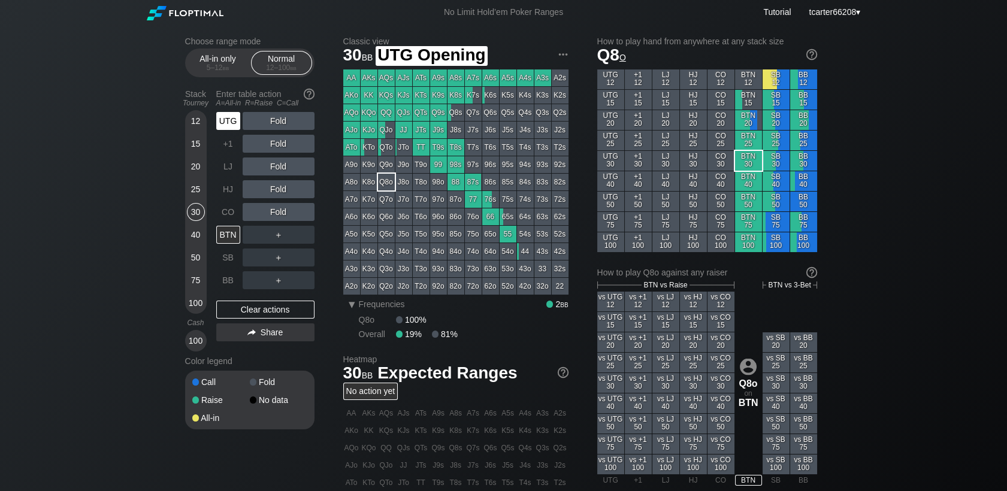
click at [225, 130] on div "UTG" at bounding box center [228, 121] width 24 height 18
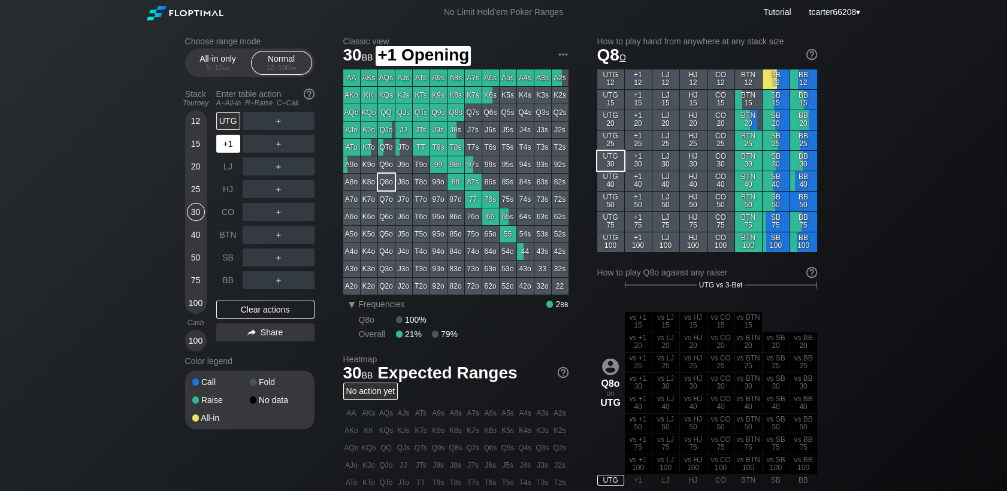
click at [229, 145] on div "+1" at bounding box center [228, 144] width 24 height 18
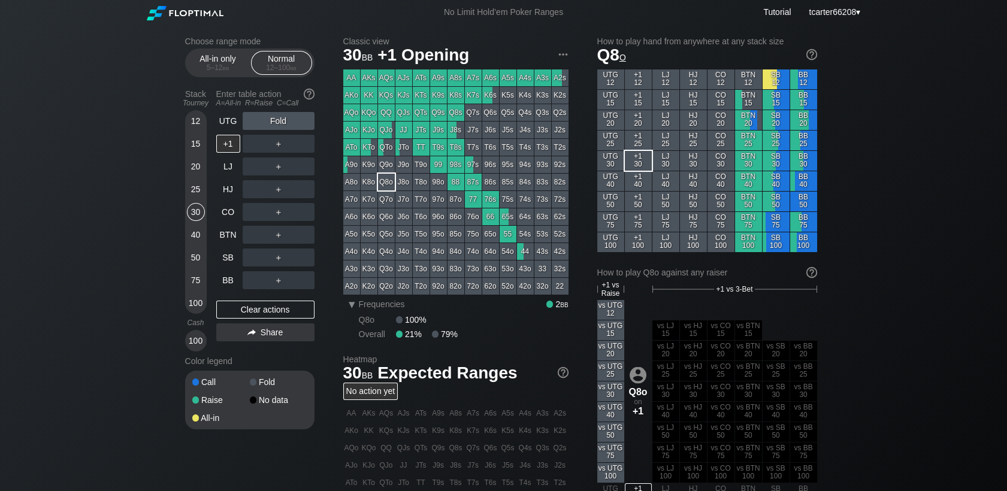
click at [273, 141] on div "＋" at bounding box center [279, 144] width 72 height 18
click at [277, 146] on div "R ✕" at bounding box center [277, 144] width 23 height 18
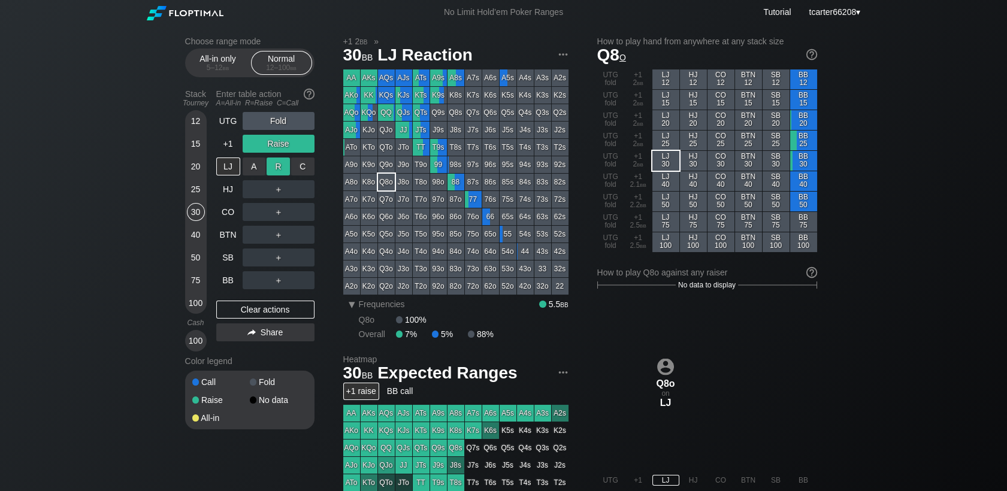
click at [278, 175] on div "R ✕" at bounding box center [277, 167] width 23 height 18
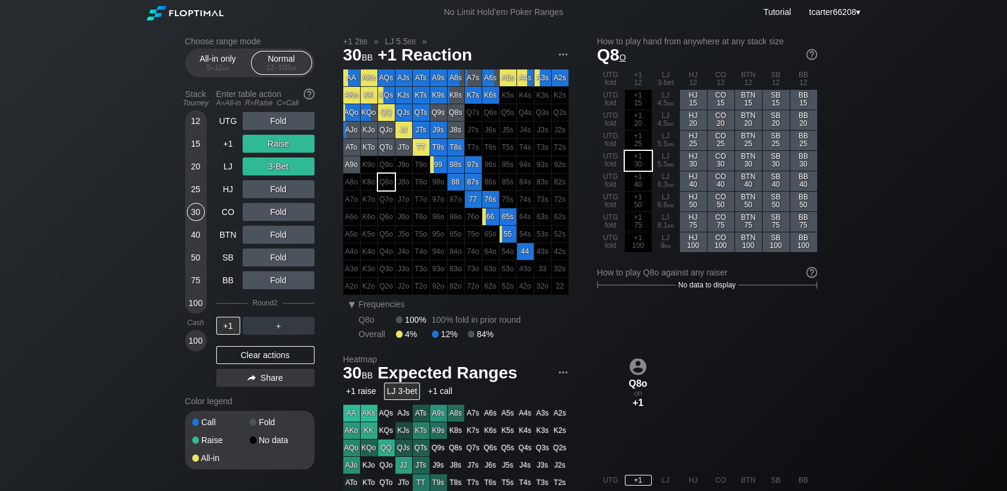
drag, startPoint x: 258, startPoint y: 350, endPoint x: 235, endPoint y: 298, distance: 57.6
click at [259, 350] on div "Clear actions" at bounding box center [265, 355] width 98 height 18
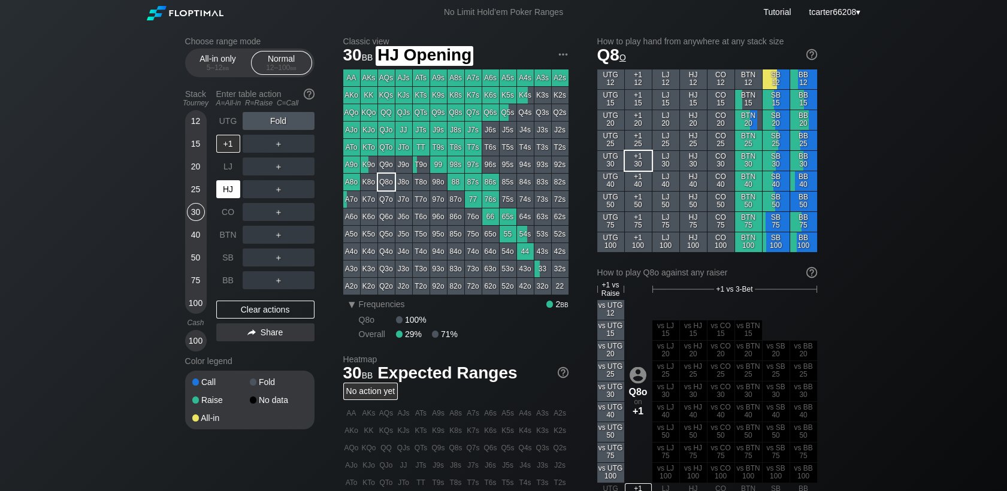
click at [225, 187] on div "HJ" at bounding box center [228, 189] width 24 height 18
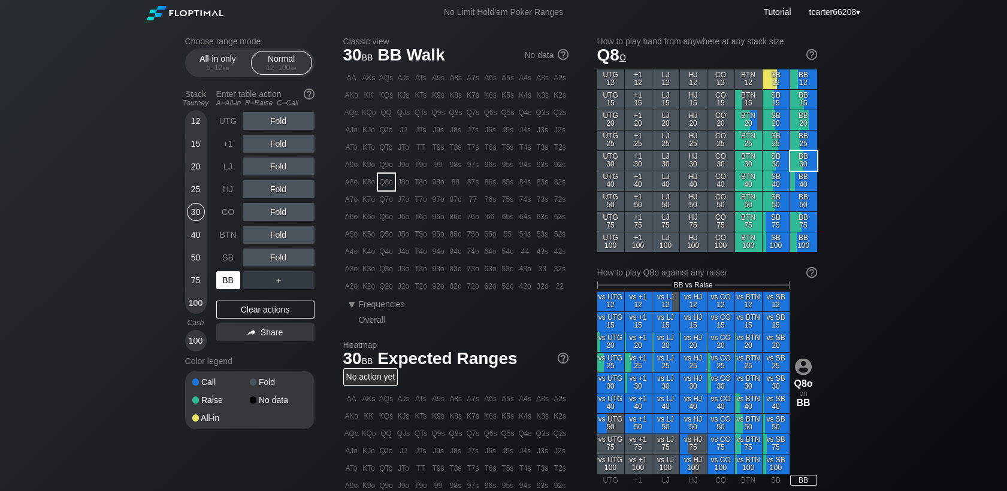
click at [229, 272] on div "BB" at bounding box center [229, 280] width 26 height 23
click at [277, 213] on div "R ✕" at bounding box center [277, 212] width 23 height 18
click at [277, 212] on div "R ✕" at bounding box center [277, 212] width 23 height 18
click at [275, 237] on div "R ✕" at bounding box center [277, 235] width 23 height 18
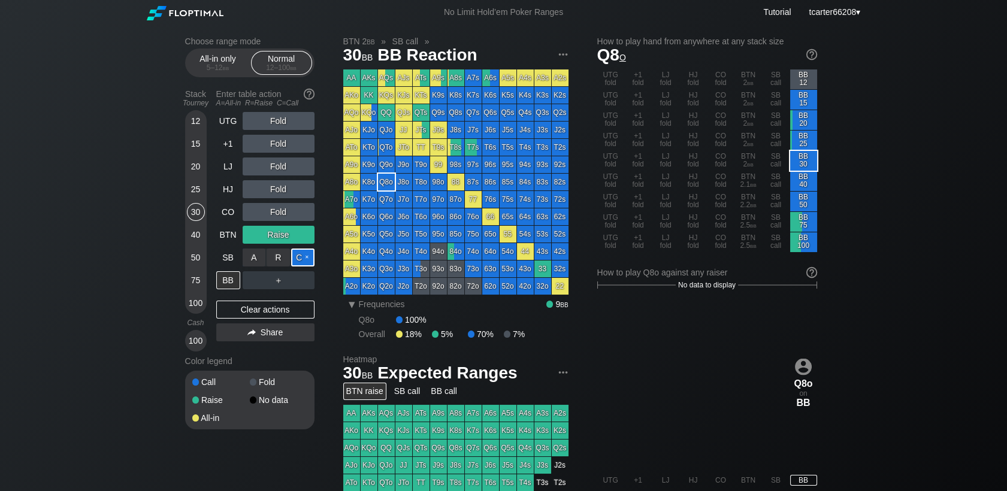
click at [298, 266] on div "C ✕" at bounding box center [302, 258] width 23 height 18
drag, startPoint x: 285, startPoint y: 313, endPoint x: 278, endPoint y: 299, distance: 15.3
click at [285, 314] on div "Clear actions" at bounding box center [265, 310] width 98 height 18
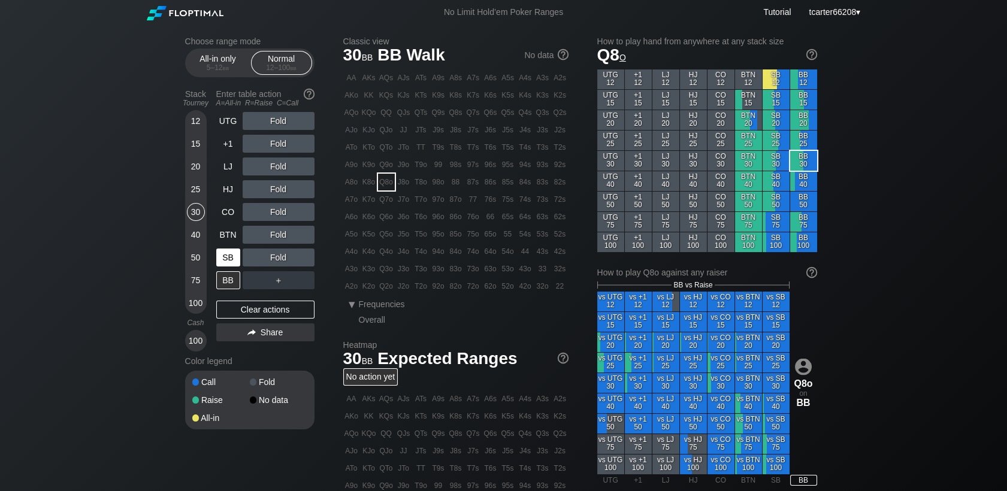
drag, startPoint x: 196, startPoint y: 302, endPoint x: 225, endPoint y: 269, distance: 43.3
click at [195, 304] on div "100" at bounding box center [196, 303] width 18 height 18
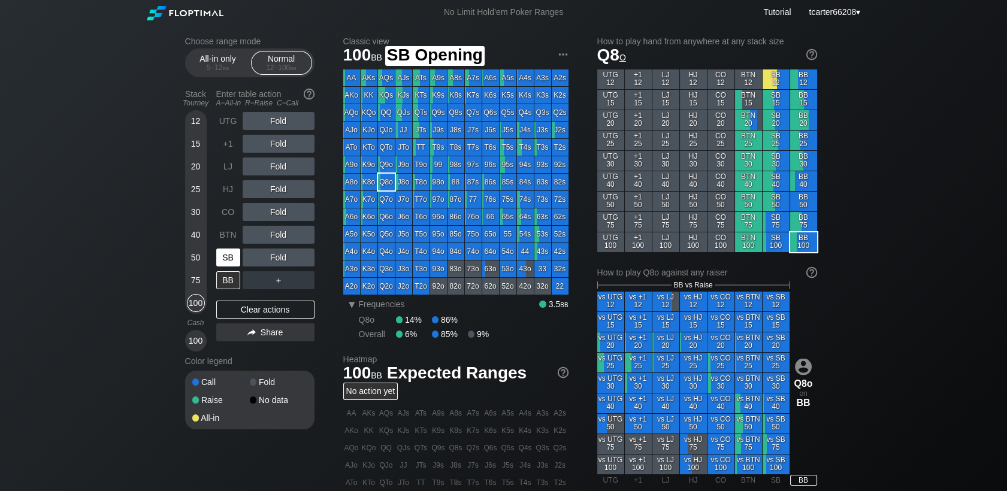
click at [228, 256] on div "SB" at bounding box center [228, 258] width 24 height 18
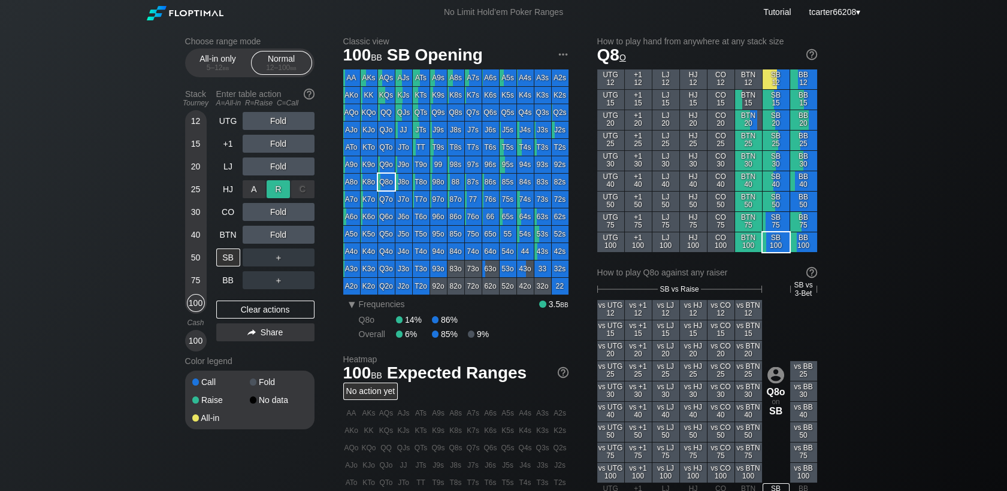
click at [279, 187] on div "R ✕" at bounding box center [277, 189] width 23 height 18
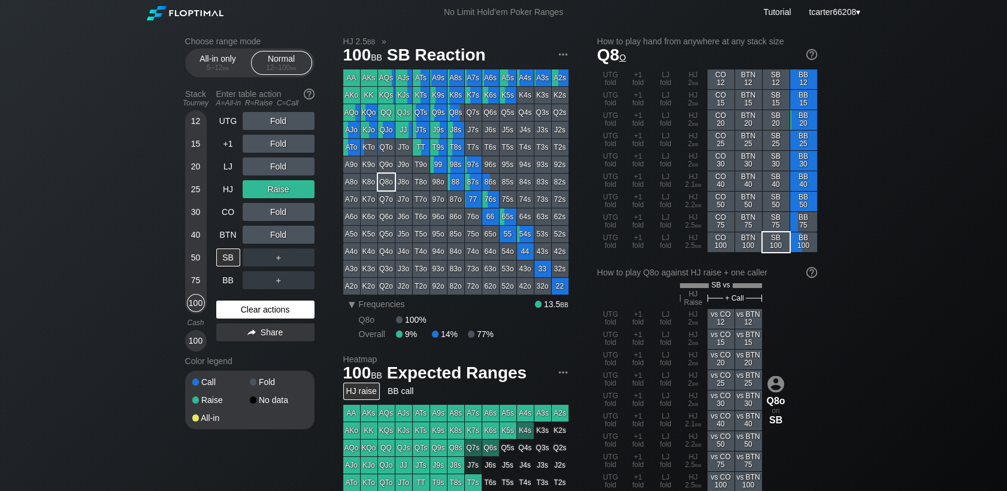
click at [260, 310] on div "Clear actions" at bounding box center [265, 310] width 98 height 18
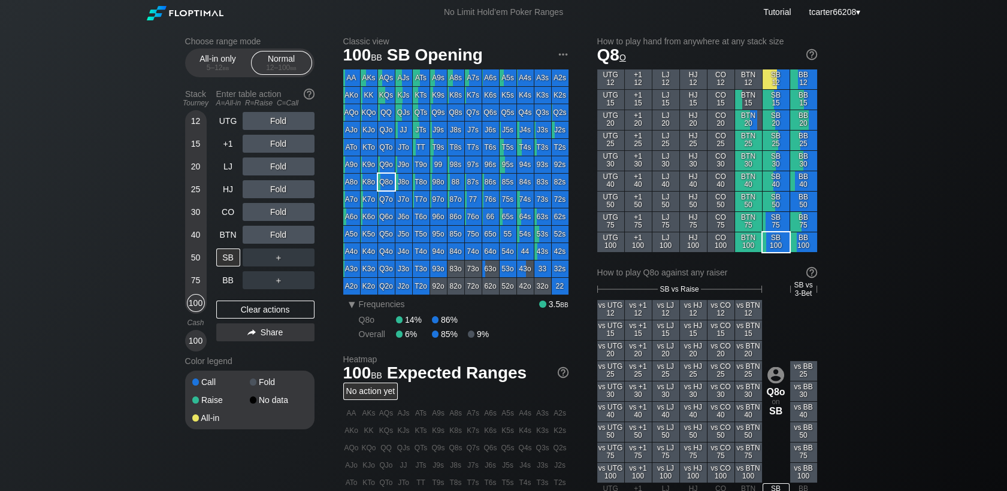
drag, startPoint x: 229, startPoint y: 212, endPoint x: 363, endPoint y: 175, distance: 139.2
click at [229, 211] on div "CO" at bounding box center [228, 212] width 24 height 18
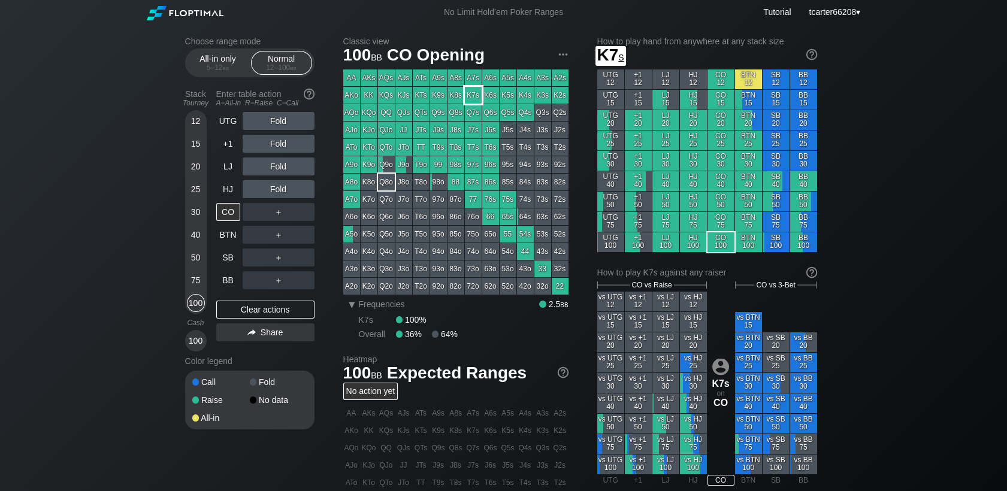
click at [472, 100] on div "K7s" at bounding box center [473, 95] width 17 height 17
click at [216, 65] on div "5 – 12 bb" at bounding box center [218, 67] width 50 height 8
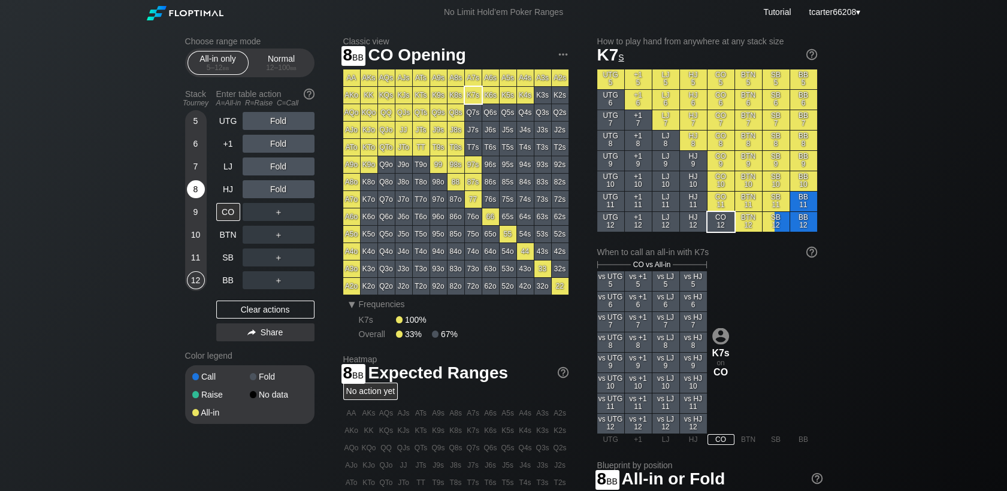
click at [198, 193] on div "8" at bounding box center [196, 189] width 18 height 18
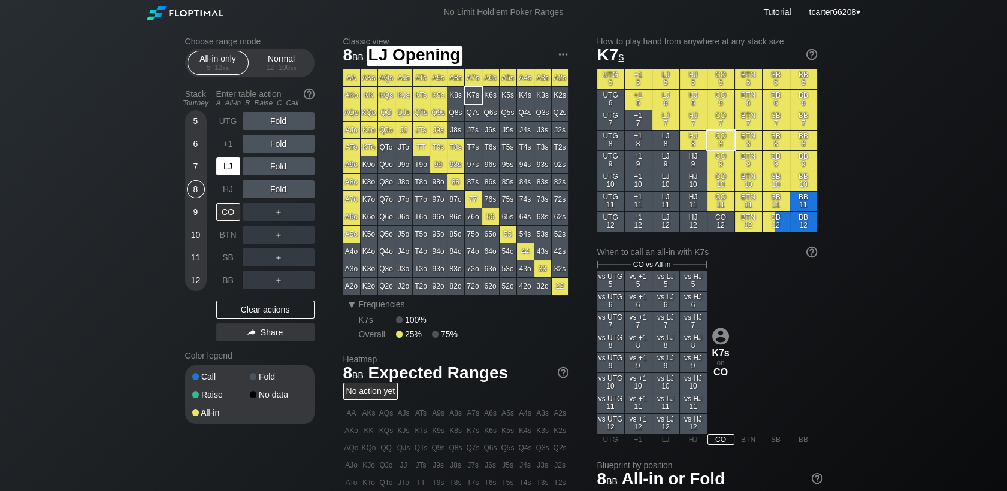
click at [225, 156] on div "LJ" at bounding box center [229, 166] width 26 height 23
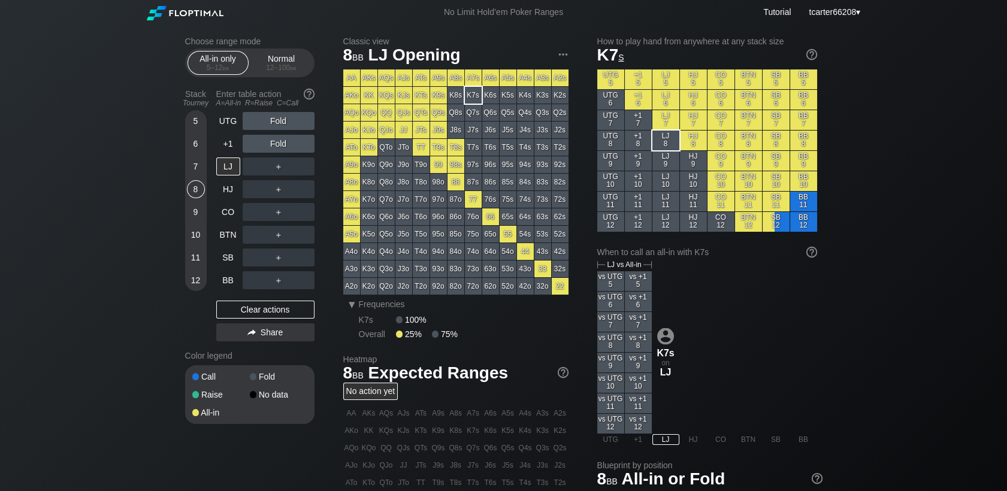
click at [248, 323] on div "UTG Fold +1 Fold LJ ＋ HJ ＋ CO ＋ BTN ＋ SB ＋ BB ＋ Clear actions Share" at bounding box center [265, 229] width 98 height 234
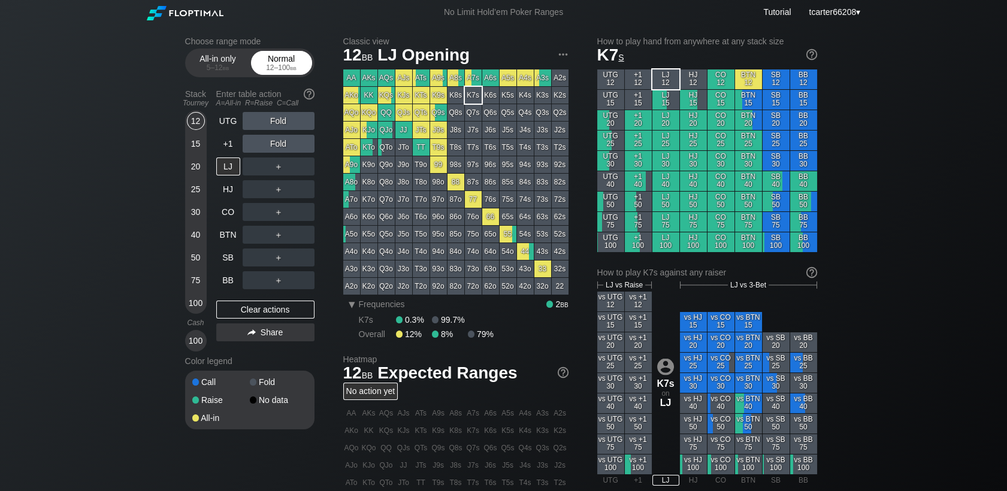
click at [283, 59] on div "Normal 12 – 100 bb" at bounding box center [281, 63] width 55 height 23
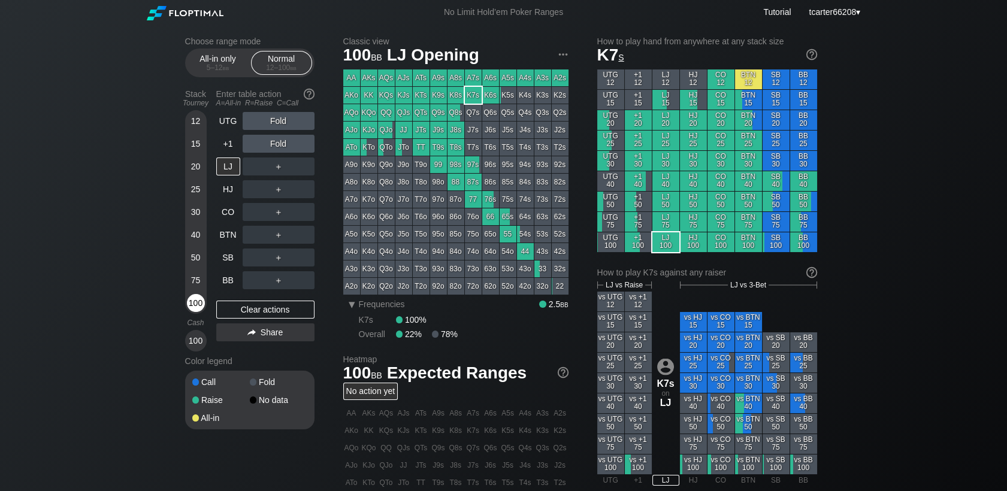
click at [194, 305] on div "100" at bounding box center [196, 303] width 18 height 18
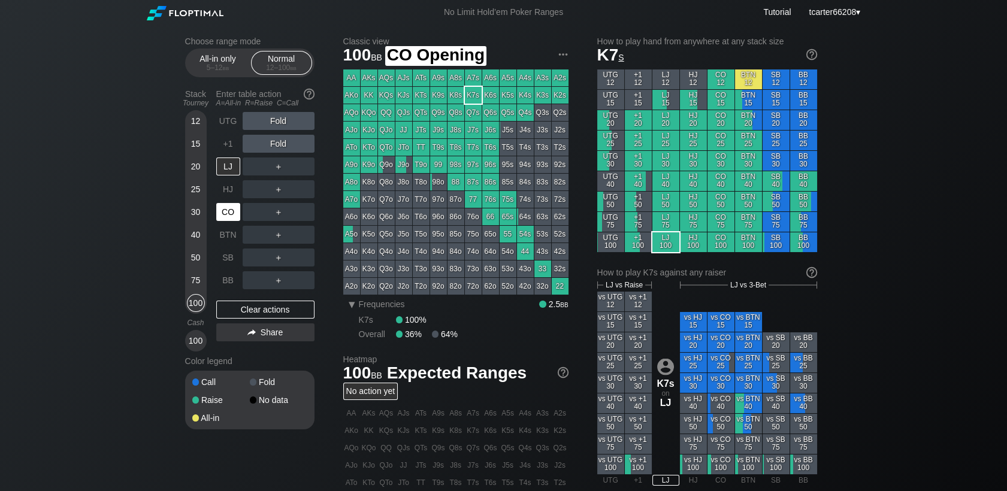
click at [231, 214] on div "CO" at bounding box center [228, 212] width 24 height 18
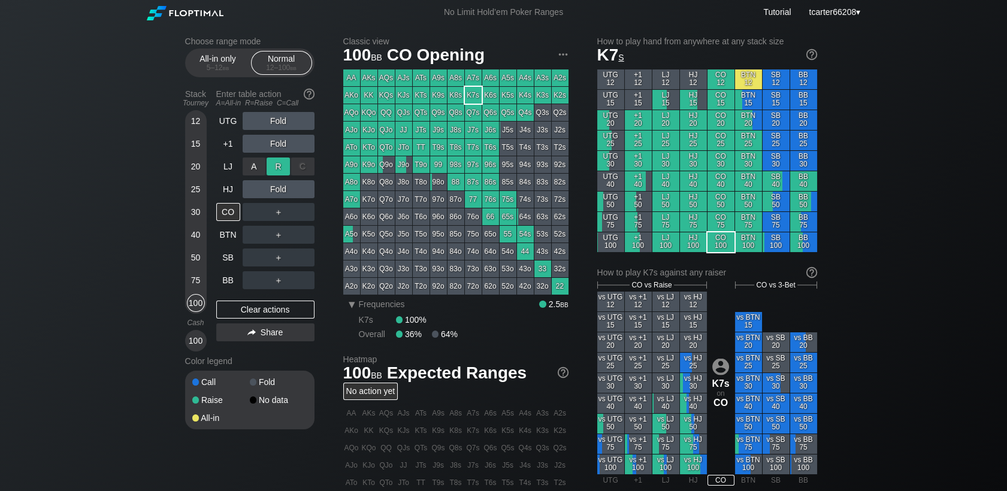
click at [280, 163] on div "R ✕" at bounding box center [277, 167] width 23 height 18
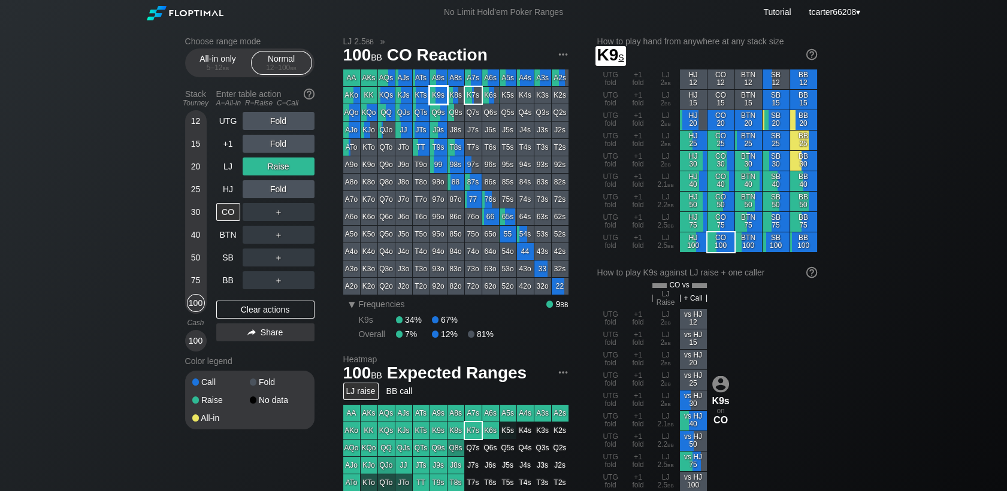
click at [435, 93] on div "K9s" at bounding box center [438, 95] width 17 height 17
click at [304, 184] on div "C ✕" at bounding box center [302, 189] width 23 height 18
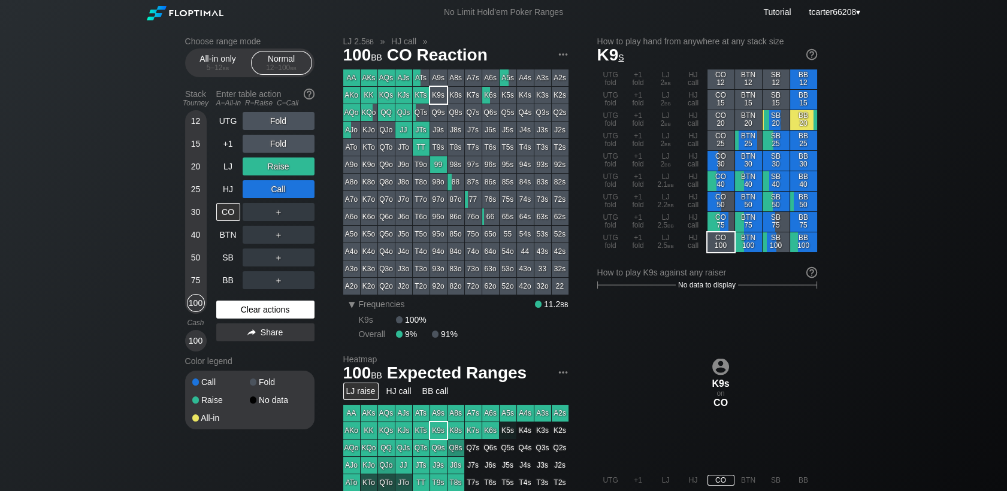
drag, startPoint x: 264, startPoint y: 299, endPoint x: 261, endPoint y: 308, distance: 9.9
click at [264, 300] on div "UTG Fold +1 Fold LJ Raise HJ Call CO ＋ BTN ＋ SB ＋ BB ＋ Clear actions Share" at bounding box center [265, 232] width 98 height 240
click at [261, 308] on div "Clear actions" at bounding box center [265, 310] width 98 height 18
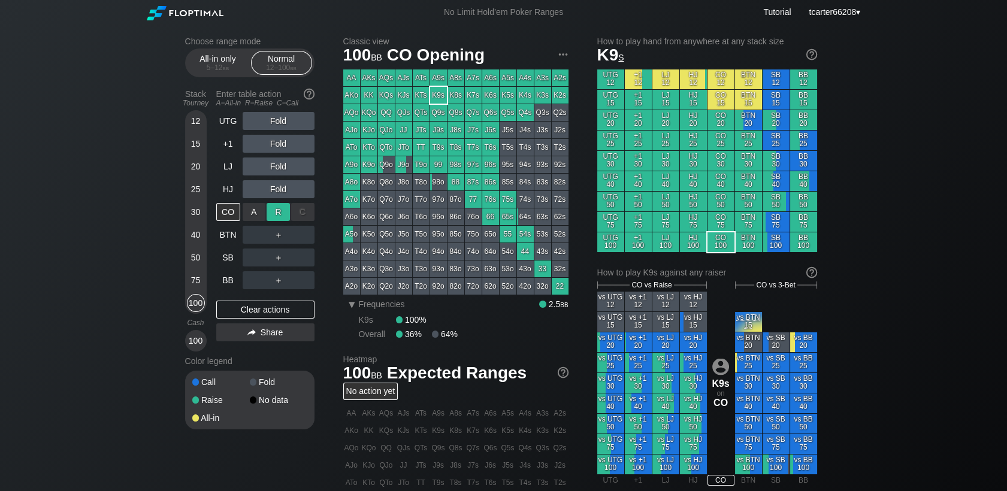
click at [280, 212] on div "R ✕" at bounding box center [277, 212] width 23 height 18
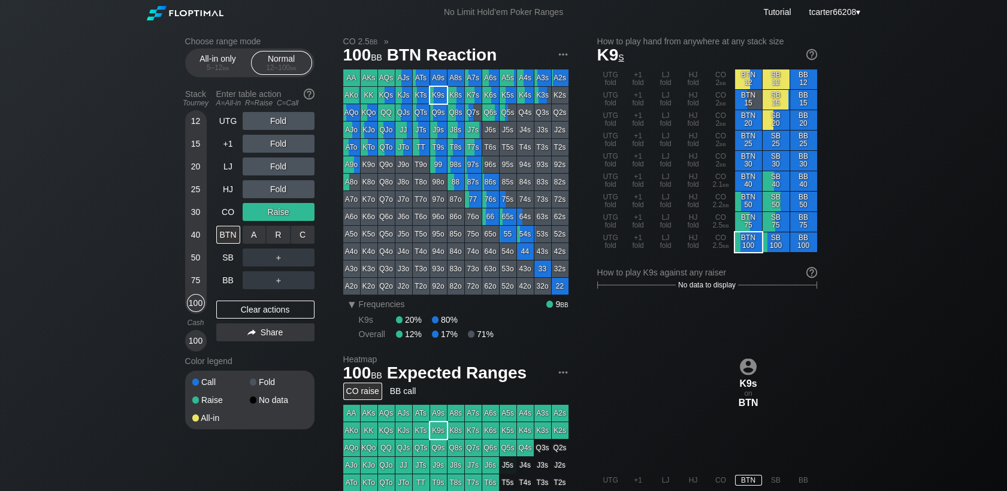
click at [277, 242] on div "R ✕" at bounding box center [277, 235] width 23 height 18
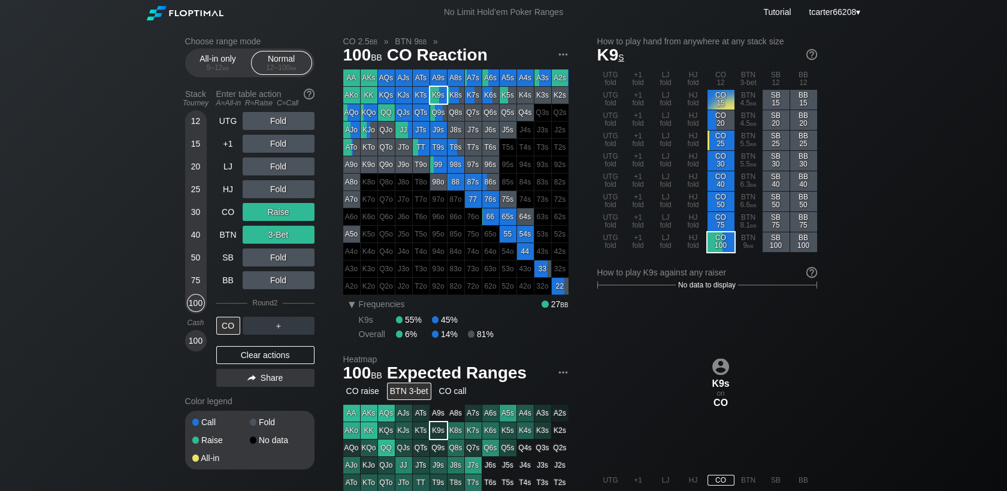
click at [261, 358] on div "Clear actions" at bounding box center [265, 355] width 98 height 18
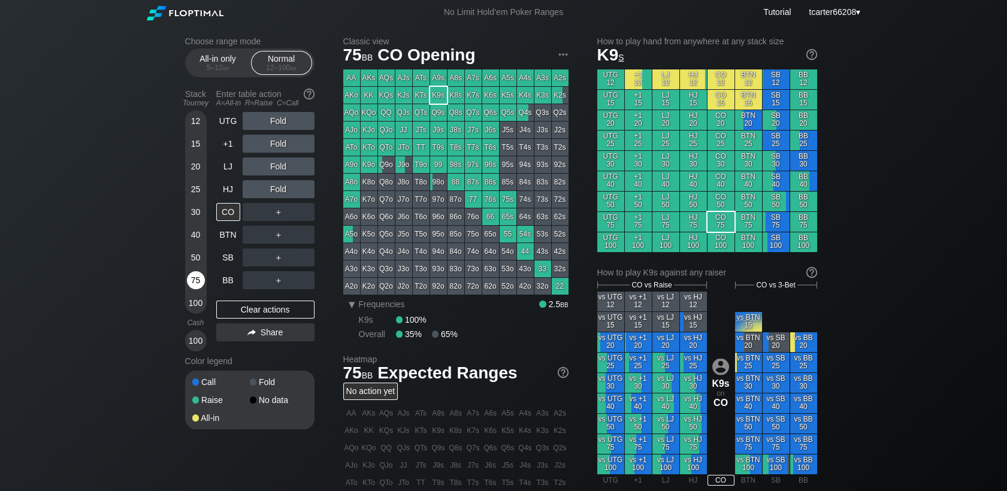
click at [192, 284] on div "75" at bounding box center [196, 280] width 18 height 18
click at [223, 198] on div "HJ" at bounding box center [228, 189] width 24 height 18
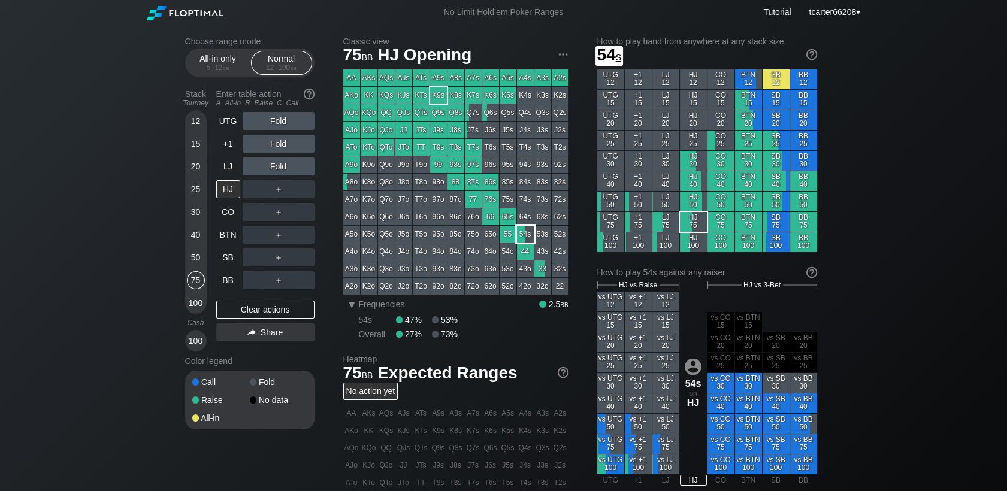
click at [517, 232] on div "54s" at bounding box center [525, 234] width 17 height 17
click at [198, 305] on div "100" at bounding box center [196, 303] width 18 height 18
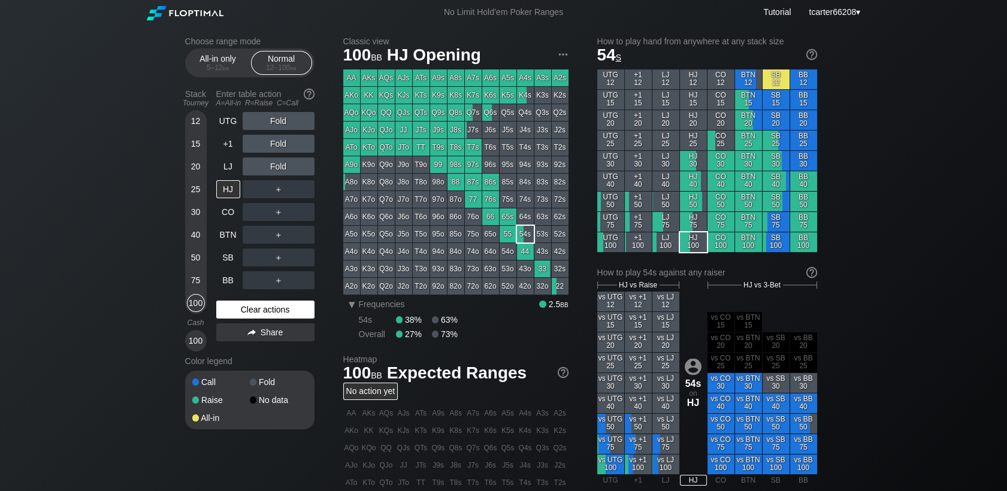
click at [244, 307] on div "Clear actions" at bounding box center [265, 310] width 98 height 18
click at [196, 183] on div "25" at bounding box center [196, 189] width 18 height 18
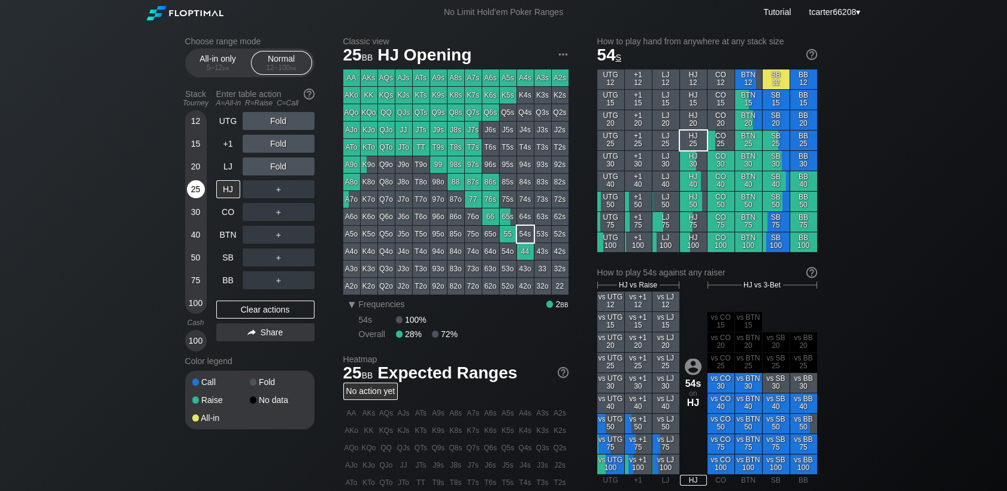
click at [196, 188] on div "25" at bounding box center [196, 189] width 18 height 18
click at [279, 150] on div "R ✕" at bounding box center [277, 144] width 23 height 18
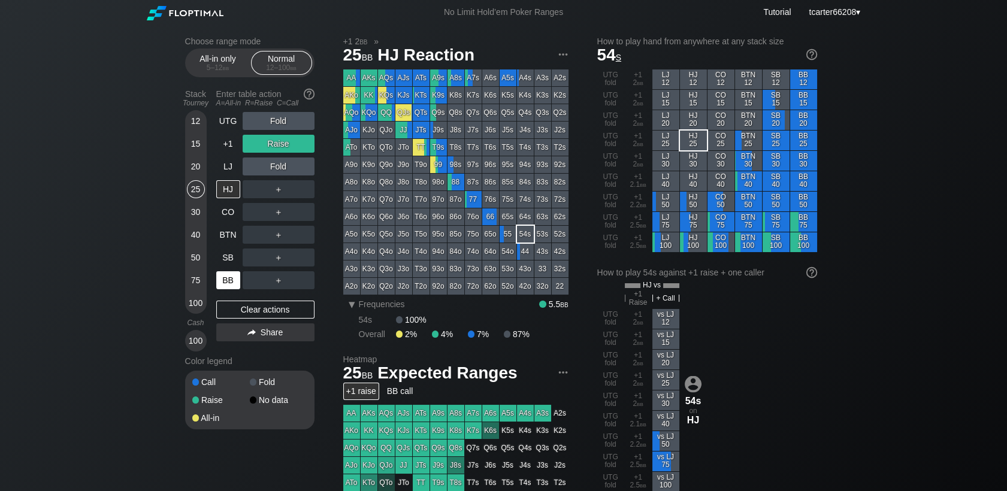
drag, startPoint x: 201, startPoint y: 211, endPoint x: 240, endPoint y: 275, distance: 75.3
click at [201, 211] on div "30" at bounding box center [196, 212] width 18 height 18
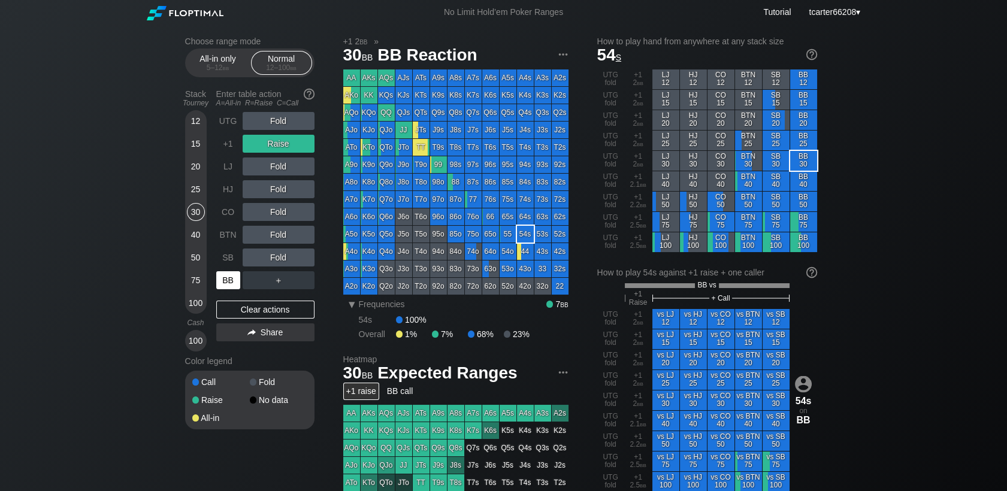
click at [233, 275] on div "BB" at bounding box center [228, 280] width 24 height 18
click at [256, 305] on div "Clear actions" at bounding box center [265, 310] width 98 height 18
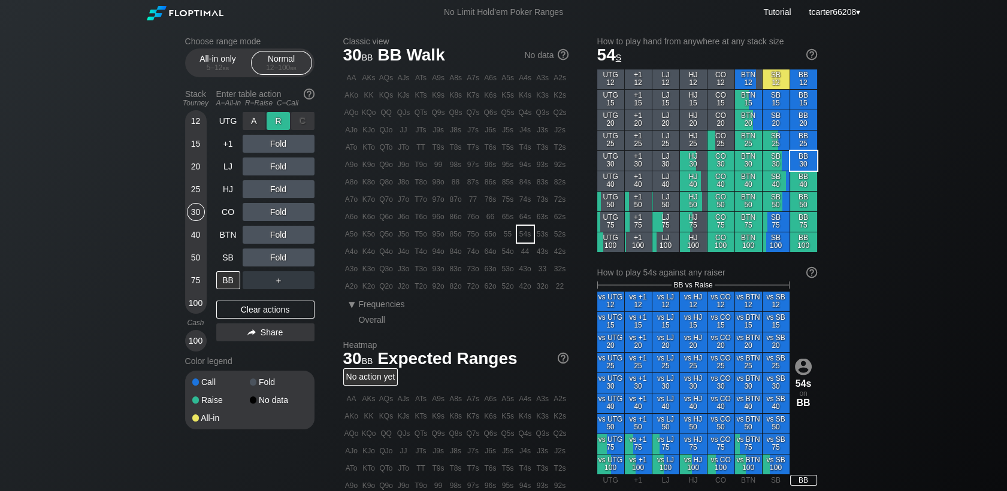
click at [278, 128] on div "R ✕" at bounding box center [277, 121] width 23 height 18
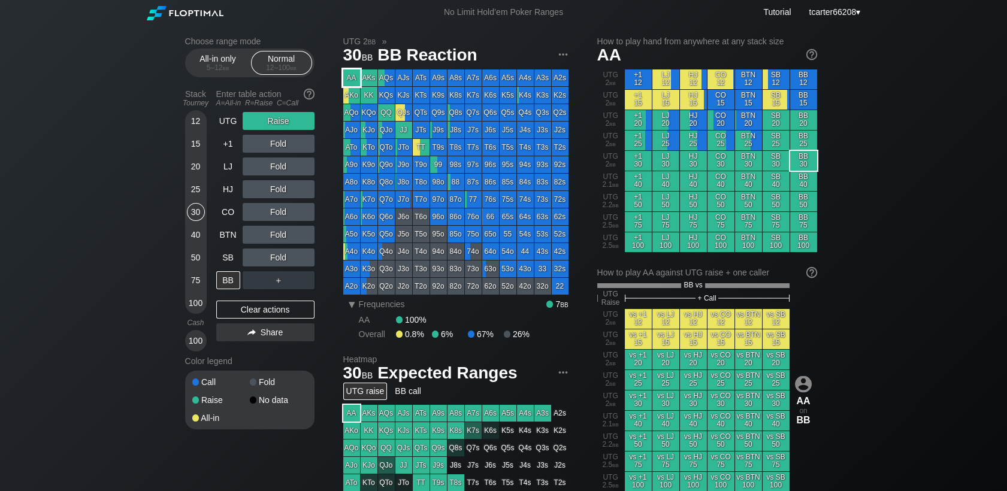
click at [353, 72] on div "AA" at bounding box center [351, 77] width 17 height 17
click at [226, 241] on div "BTN" at bounding box center [228, 235] width 24 height 18
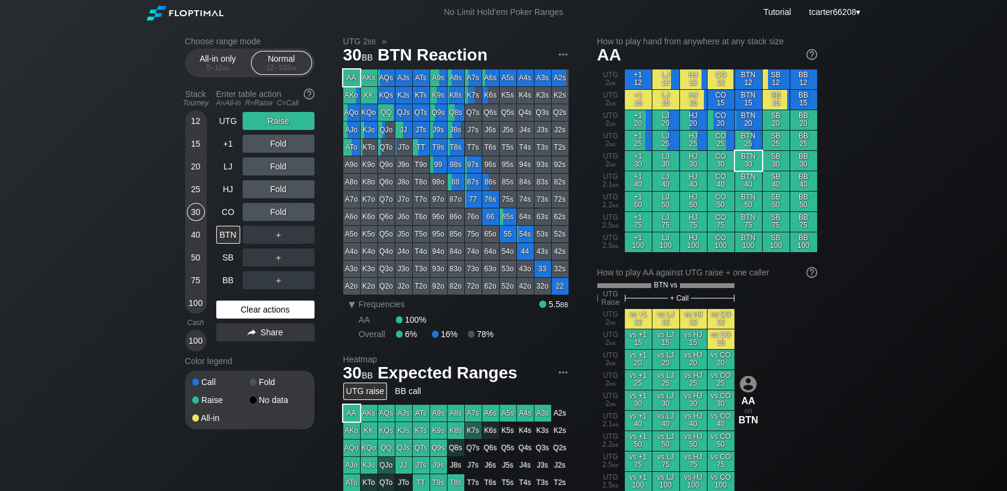
click at [302, 310] on div "Clear actions" at bounding box center [265, 310] width 98 height 18
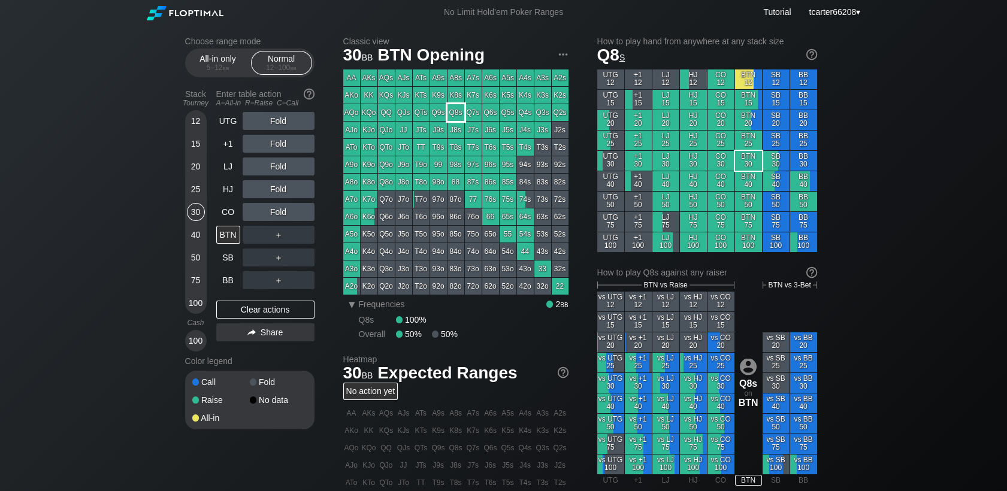
click at [459, 113] on div "Q8s" at bounding box center [455, 112] width 17 height 17
click at [281, 215] on div "R ✕" at bounding box center [277, 212] width 23 height 18
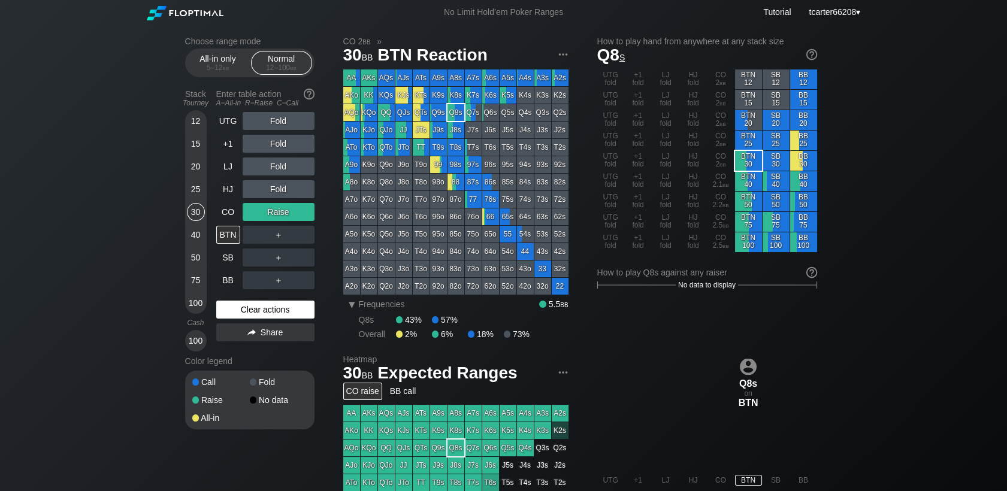
click at [225, 309] on div "Clear actions" at bounding box center [265, 310] width 98 height 18
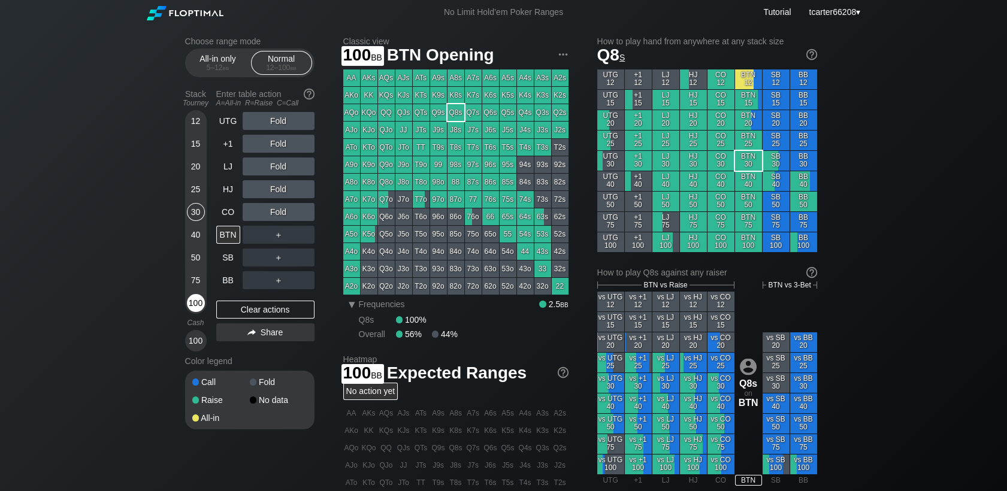
click at [196, 308] on div "100" at bounding box center [196, 303] width 18 height 18
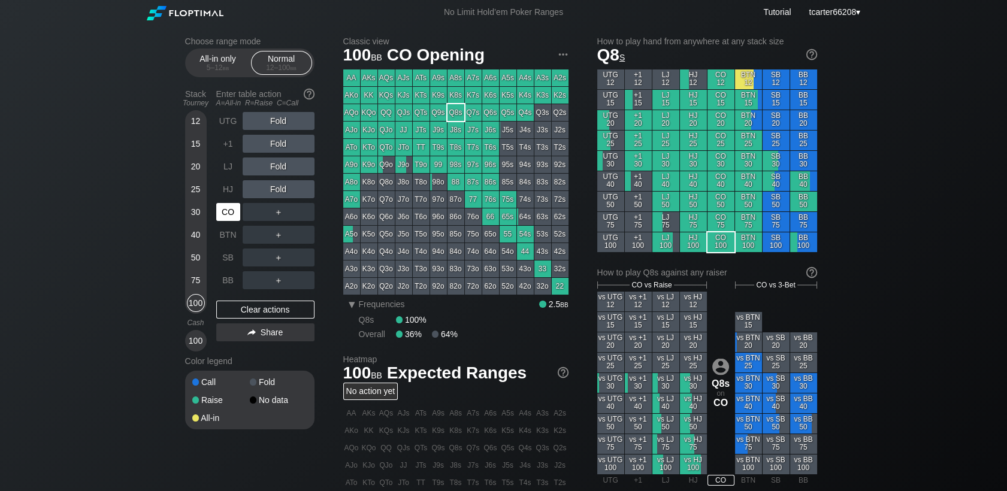
click at [235, 211] on div "CO" at bounding box center [228, 212] width 24 height 18
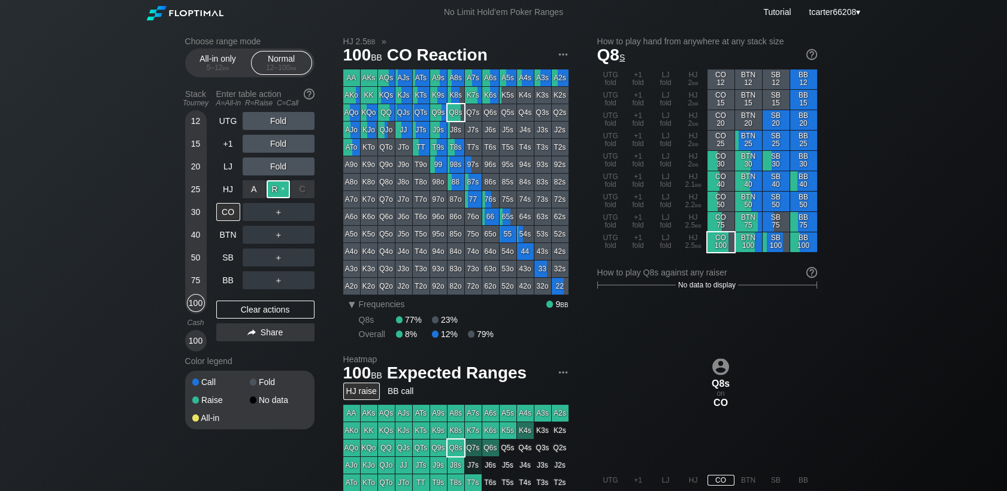
click at [278, 191] on div "R ✕" at bounding box center [277, 189] width 23 height 18
click at [274, 194] on div "R ✕" at bounding box center [277, 189] width 23 height 18
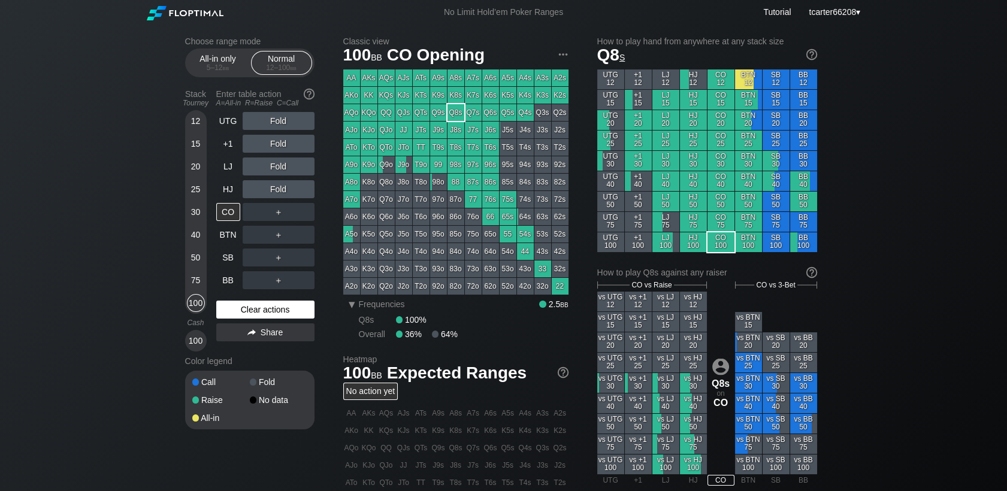
click at [254, 307] on div "Clear actions" at bounding box center [265, 310] width 98 height 18
click at [234, 278] on div "BB" at bounding box center [228, 280] width 24 height 18
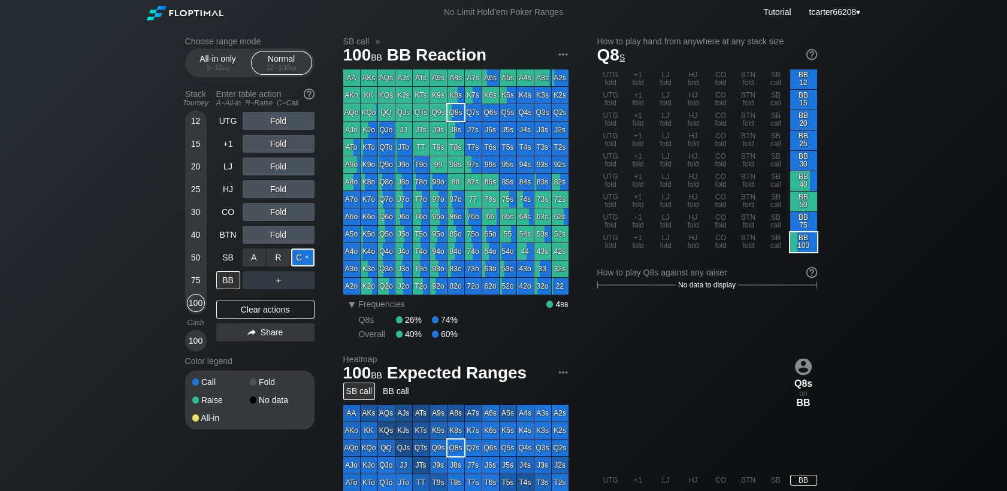
click at [298, 256] on div "C ✕" at bounding box center [302, 258] width 23 height 18
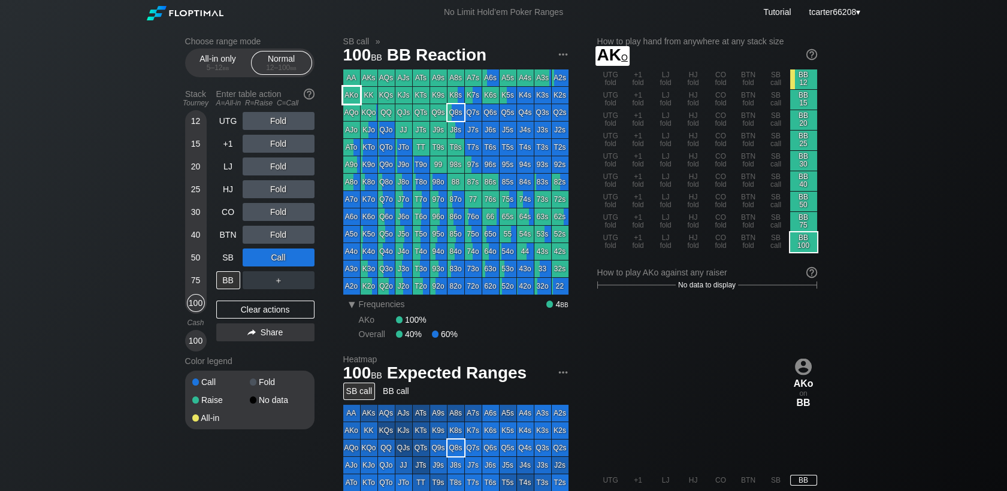
click at [349, 91] on div "AKo" at bounding box center [351, 95] width 17 height 17
click at [278, 256] on div "Call" at bounding box center [279, 258] width 72 height 18
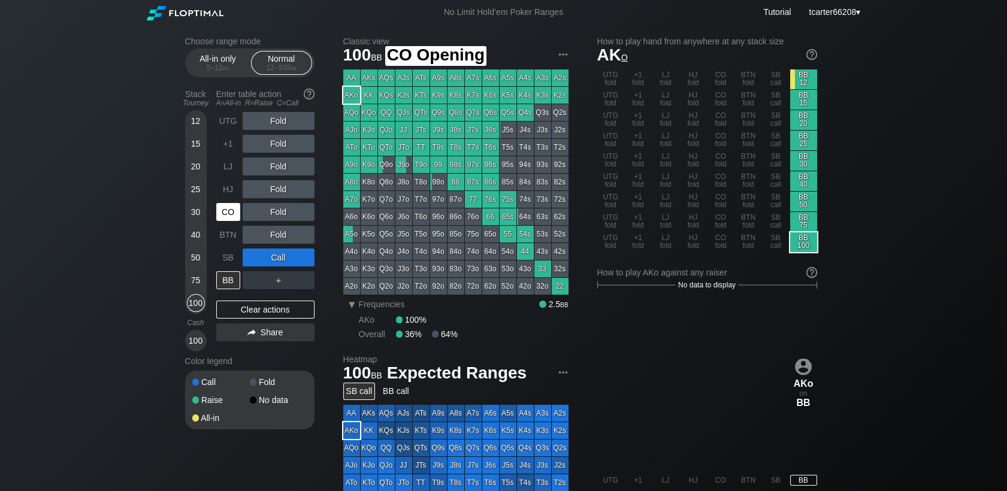
click at [233, 214] on div "CO" at bounding box center [228, 212] width 24 height 18
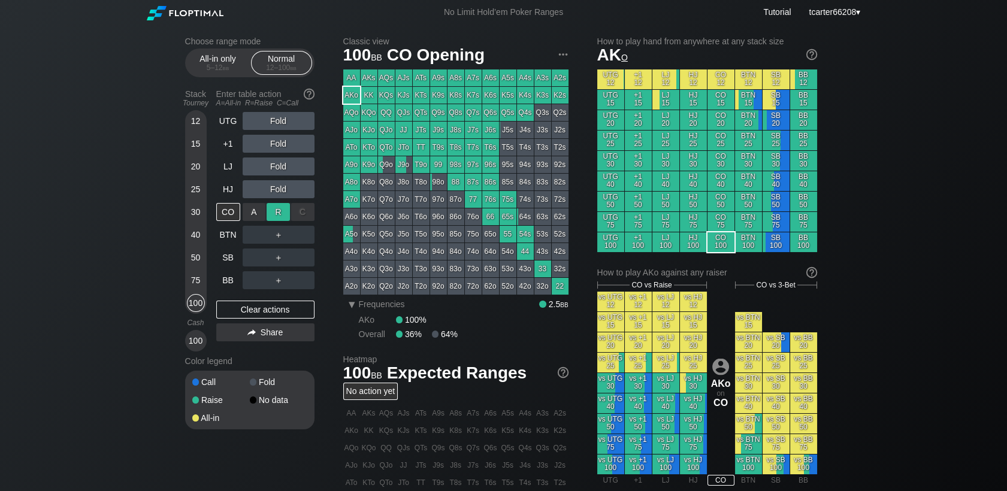
click at [273, 219] on div "R ✕" at bounding box center [277, 212] width 23 height 18
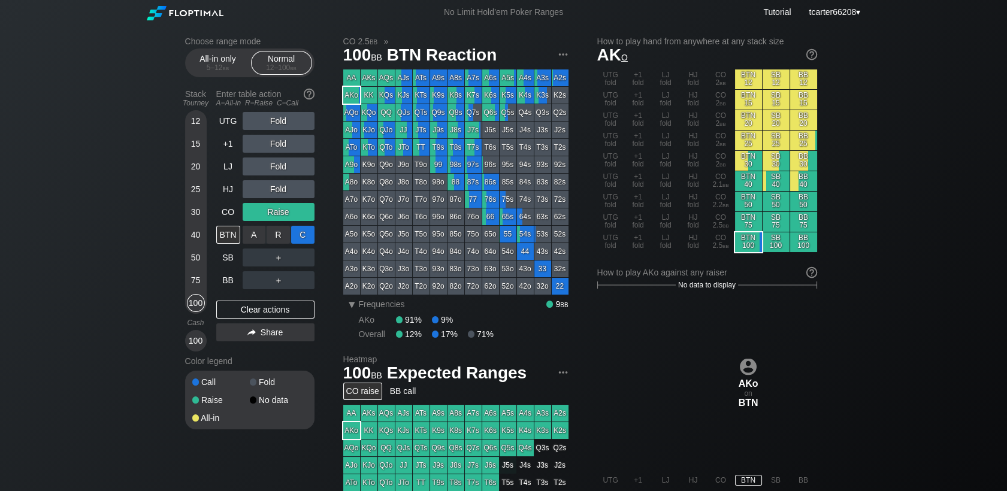
click at [299, 235] on div "C ✕" at bounding box center [302, 235] width 23 height 18
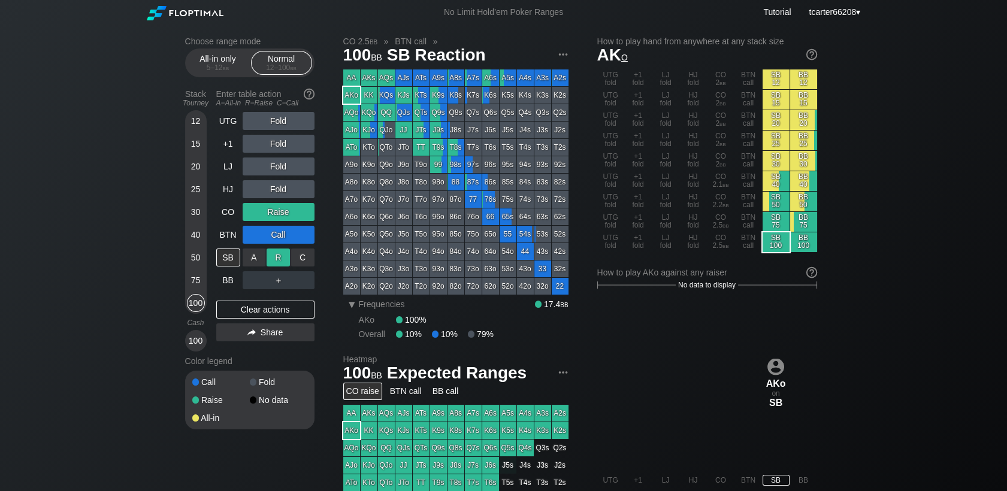
click at [278, 255] on div "R ✕" at bounding box center [277, 258] width 23 height 18
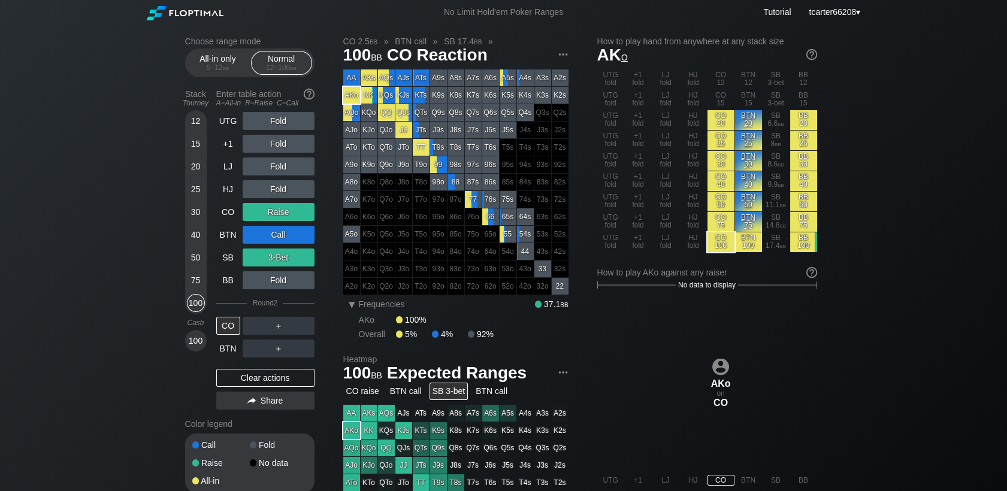
click at [274, 377] on div "Clear actions" at bounding box center [265, 378] width 98 height 18
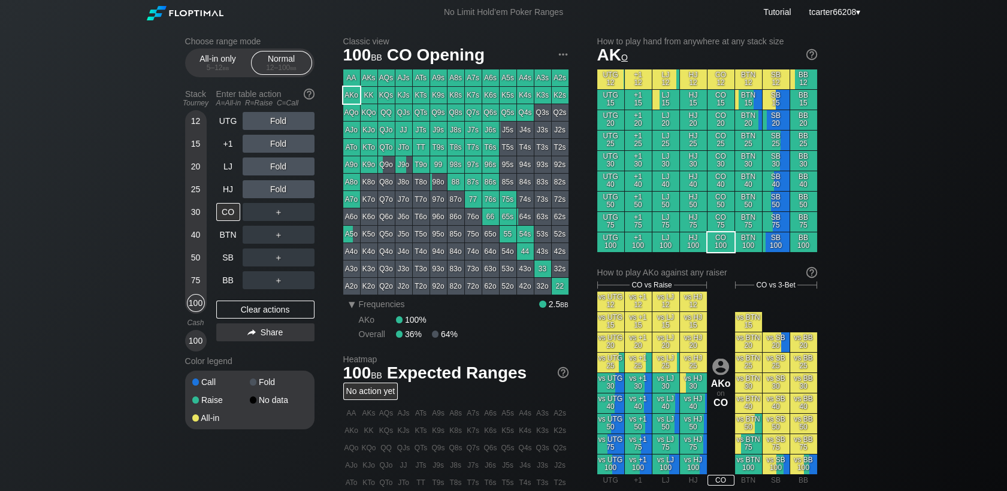
click at [198, 236] on div "40" at bounding box center [196, 235] width 18 height 18
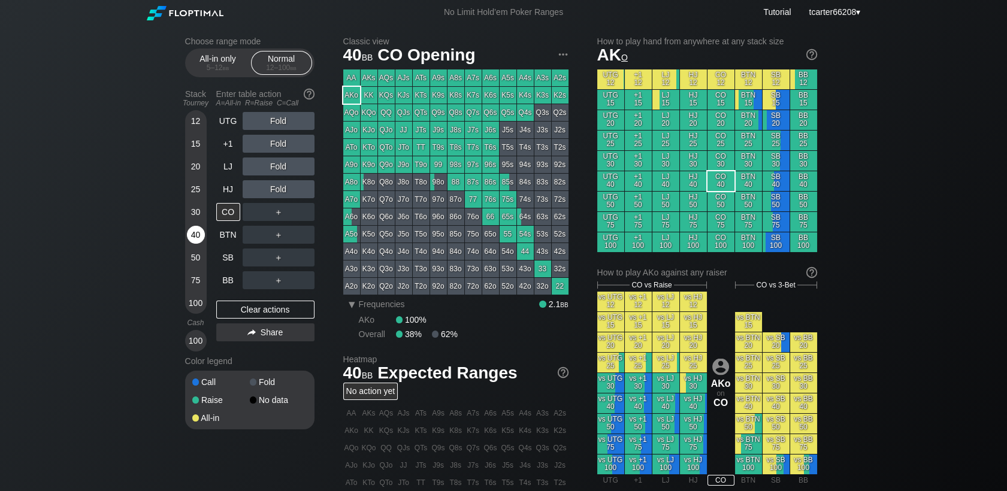
click at [201, 236] on div "40" at bounding box center [196, 235] width 18 height 18
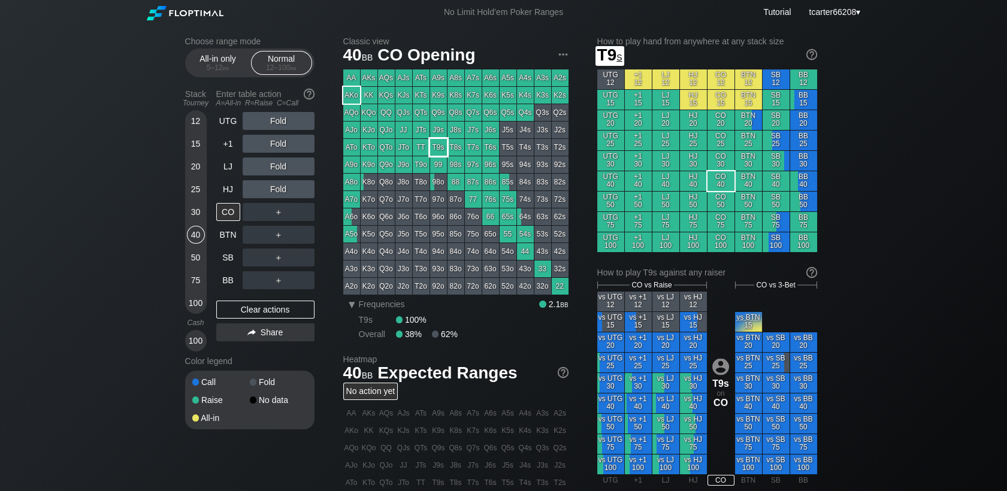
click at [434, 147] on div "T9s" at bounding box center [438, 147] width 17 height 17
click at [281, 217] on div "＋" at bounding box center [279, 212] width 72 height 18
click at [281, 217] on div "R ✕" at bounding box center [277, 212] width 23 height 18
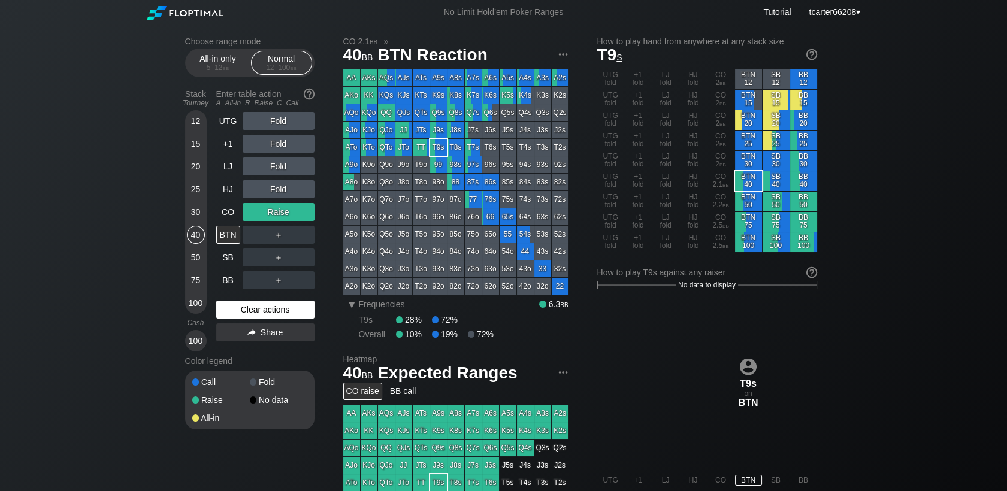
click at [292, 314] on div "Clear actions" at bounding box center [265, 310] width 98 height 18
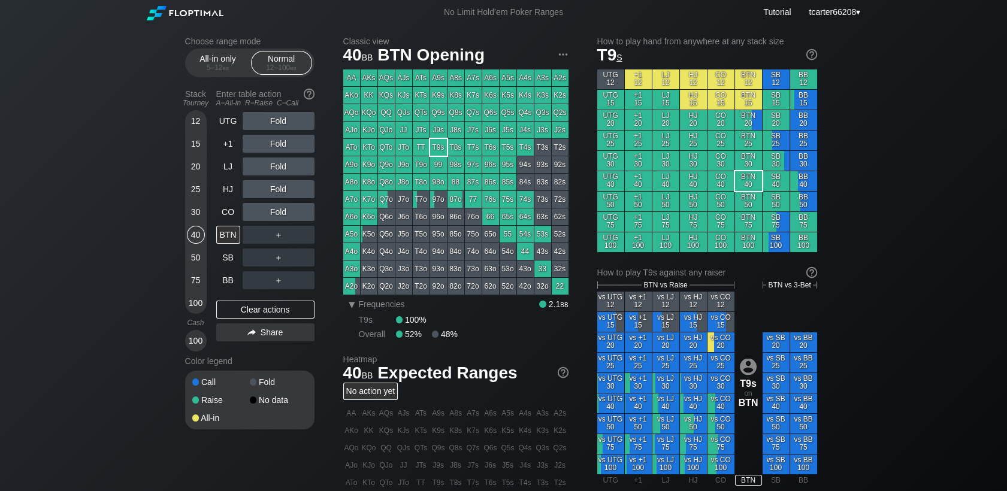
drag, startPoint x: 292, startPoint y: 313, endPoint x: 20, endPoint y: 269, distance: 275.5
click at [292, 313] on div "Clear actions" at bounding box center [265, 310] width 98 height 18
click at [204, 285] on div "75" at bounding box center [196, 282] width 18 height 23
click at [222, 261] on div "SB" at bounding box center [228, 258] width 24 height 18
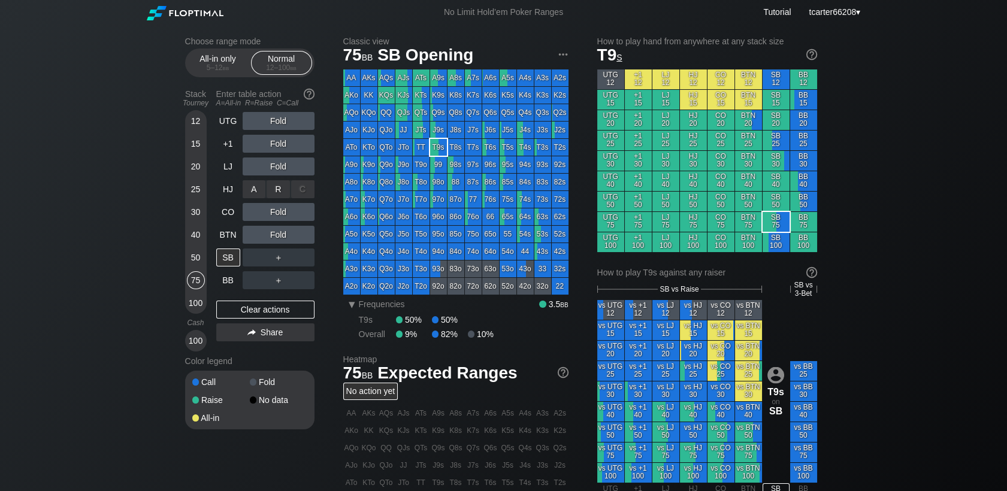
click at [283, 182] on div "R ✕" at bounding box center [277, 189] width 23 height 18
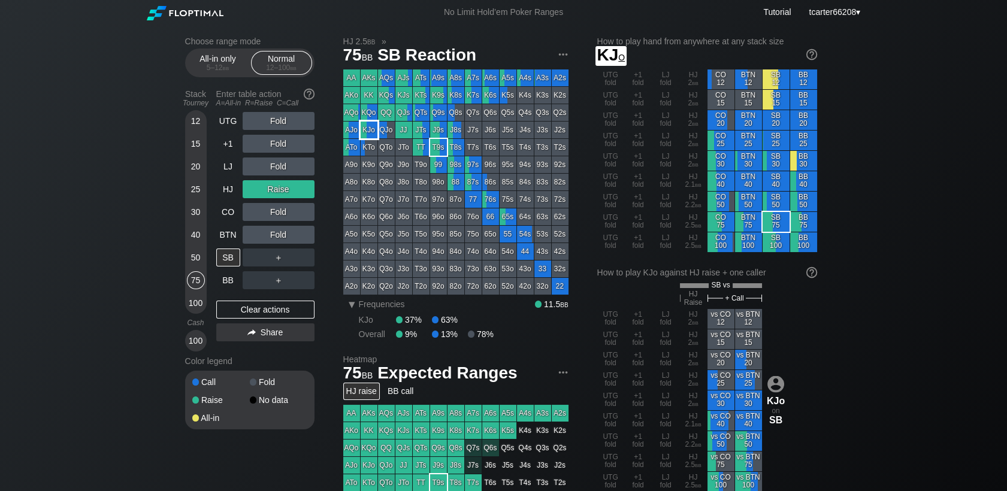
click at [368, 133] on div "KJo" at bounding box center [369, 130] width 17 height 17
drag, startPoint x: 193, startPoint y: 299, endPoint x: 253, endPoint y: 320, distance: 63.4
click at [194, 299] on div "100" at bounding box center [196, 303] width 18 height 18
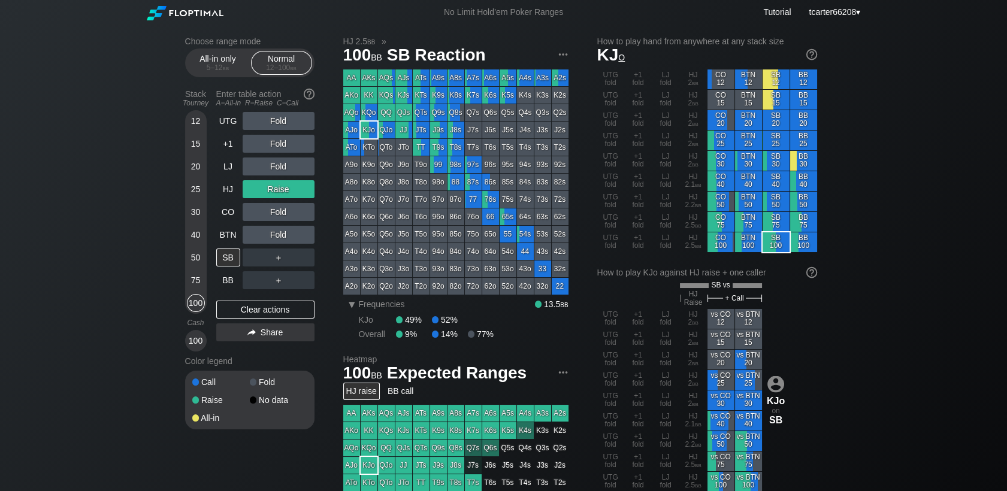
click at [254, 321] on div "UTG Fold +1 Fold LJ Fold HJ Raise CO Fold BTN Fold SB ＋ BB ＋ Clear actions Share" at bounding box center [265, 232] width 98 height 240
click at [256, 314] on div "Clear actions" at bounding box center [265, 310] width 98 height 18
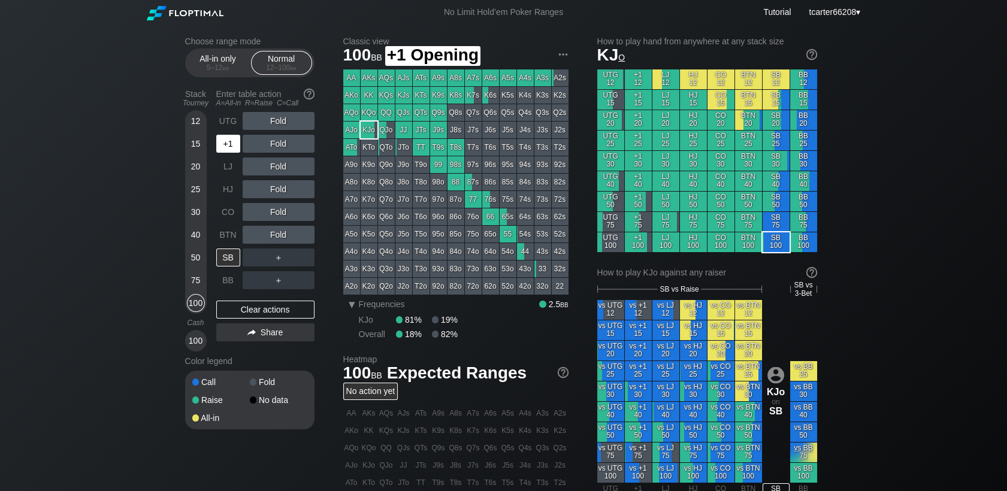
drag, startPoint x: 227, startPoint y: 140, endPoint x: 241, endPoint y: 142, distance: 14.5
click at [229, 140] on div "+1" at bounding box center [228, 144] width 24 height 18
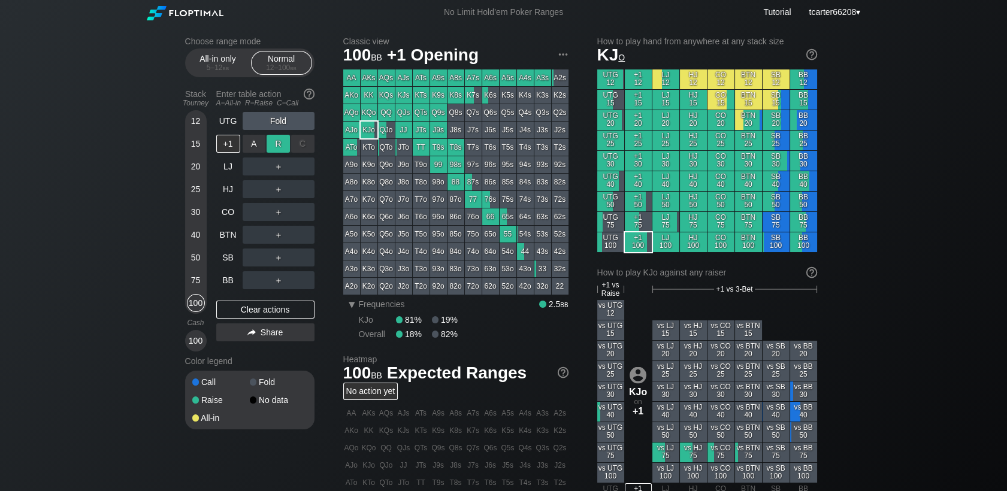
click at [281, 146] on div "R ✕" at bounding box center [277, 144] width 23 height 18
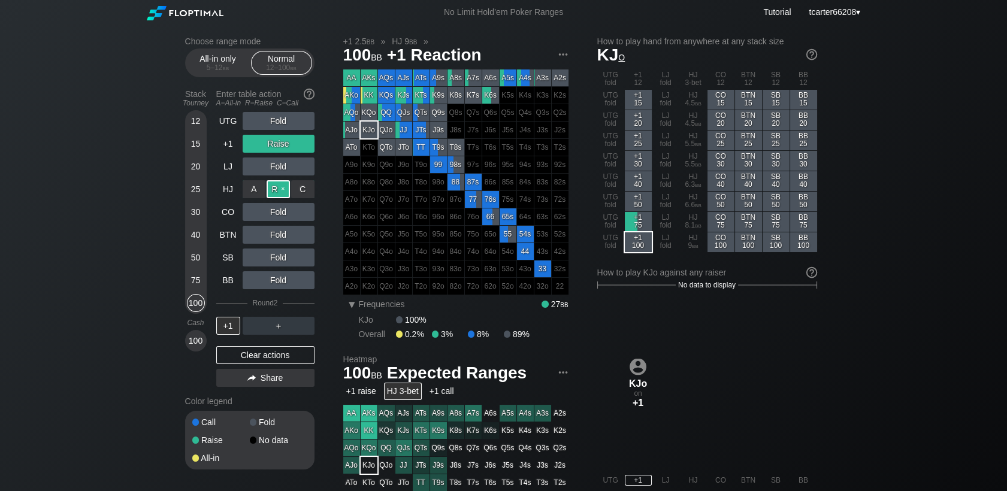
click at [278, 193] on div "R ✕" at bounding box center [277, 189] width 23 height 18
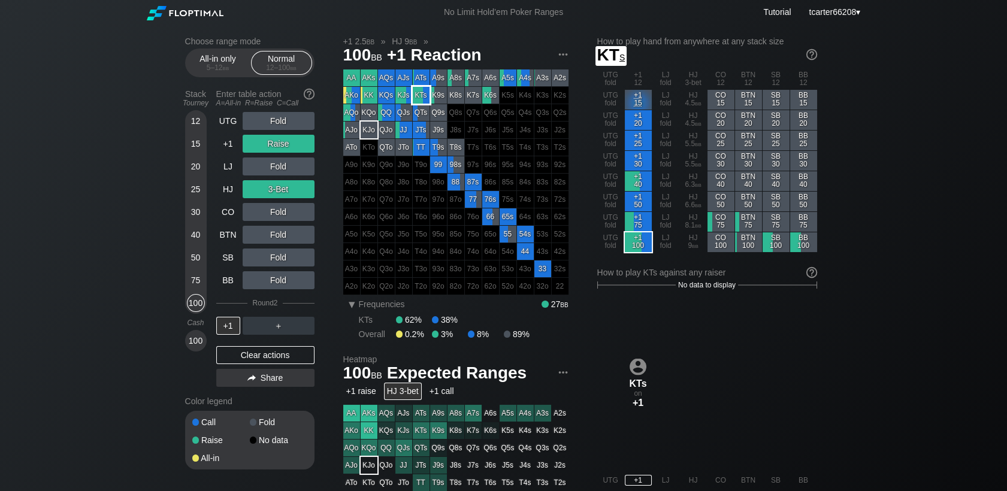
click at [417, 101] on div "KTs" at bounding box center [421, 95] width 17 height 17
click at [278, 323] on div "＋" at bounding box center [279, 326] width 72 height 18
click at [273, 333] on div "R ✕" at bounding box center [277, 326] width 23 height 18
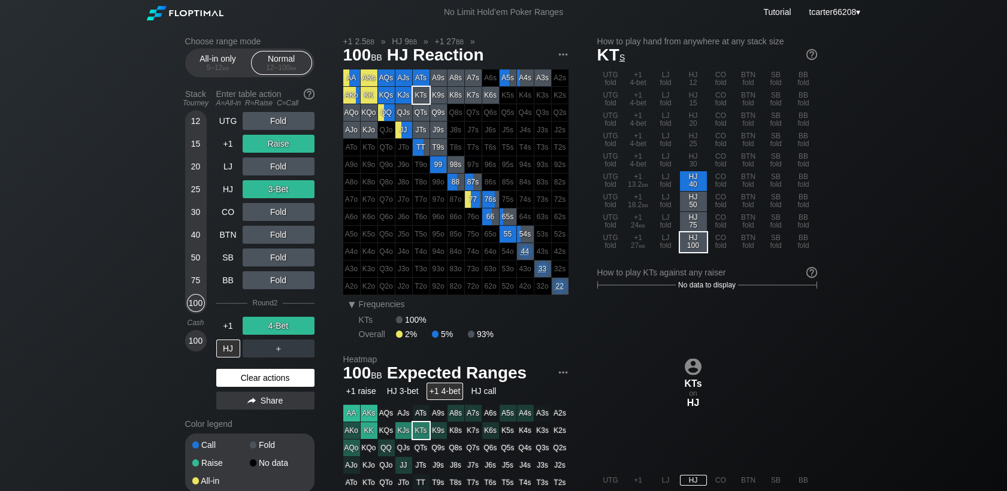
click at [260, 383] on div "Clear actions" at bounding box center [265, 378] width 98 height 18
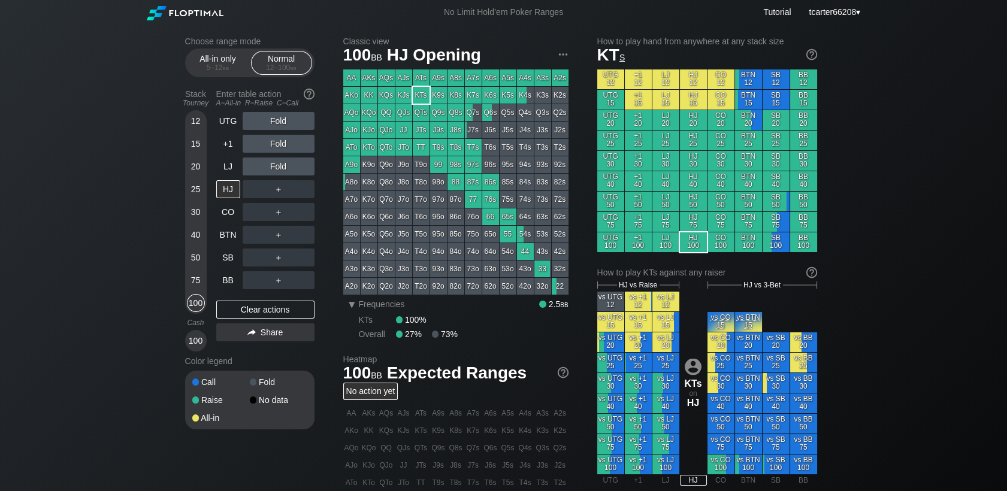
drag, startPoint x: 195, startPoint y: 237, endPoint x: 204, endPoint y: 237, distance: 8.4
click at [195, 237] on div "40" at bounding box center [196, 235] width 18 height 18
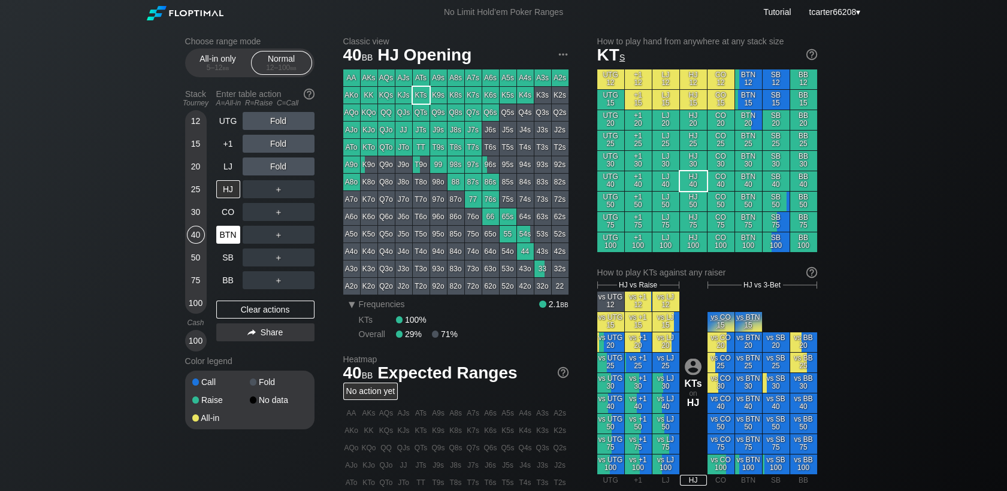
click at [225, 237] on div "BTN" at bounding box center [228, 235] width 24 height 18
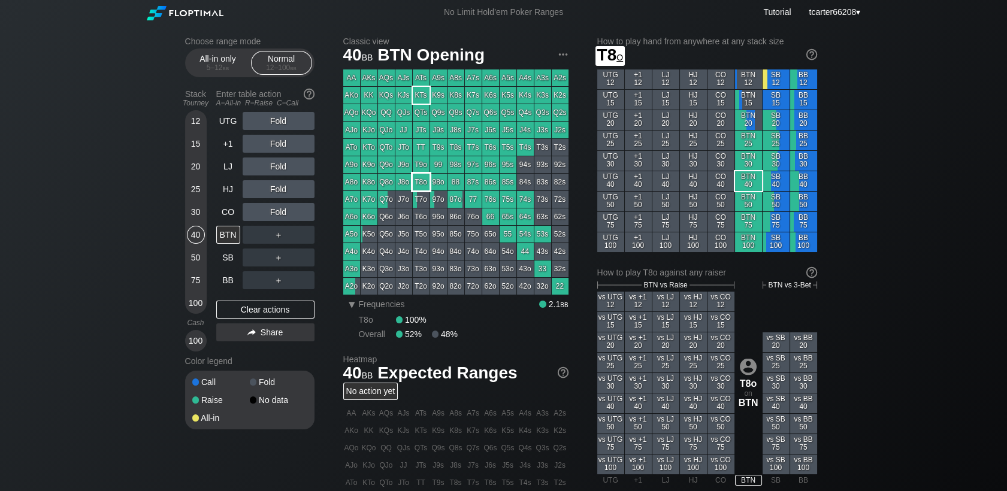
click at [420, 189] on div "T8o" at bounding box center [421, 182] width 17 height 17
click at [258, 309] on div "Clear actions" at bounding box center [265, 310] width 98 height 18
click at [210, 305] on div "Stack Tourney Enter table action A=All-in R=Raise C=Call [PHONE_NUMBER] [PHONE_…" at bounding box center [249, 217] width 129 height 267
click at [202, 304] on div "100" at bounding box center [196, 303] width 18 height 18
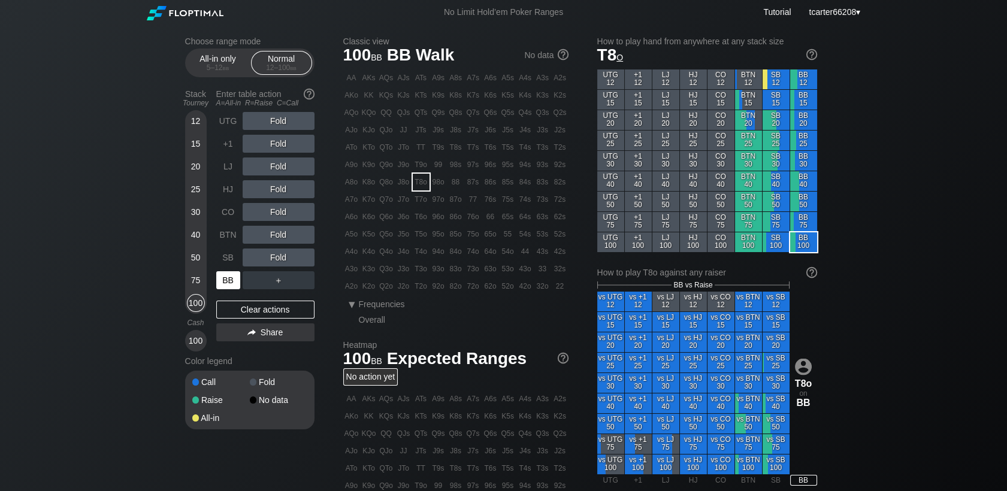
click at [228, 284] on div "BB" at bounding box center [228, 280] width 24 height 18
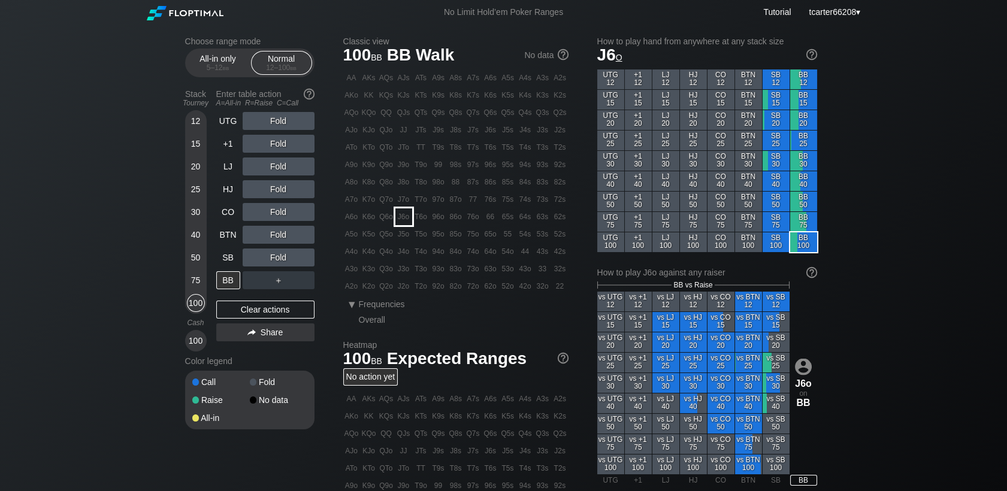
click at [404, 225] on div "J6o" at bounding box center [403, 216] width 17 height 17
click at [193, 259] on div "50" at bounding box center [196, 258] width 18 height 18
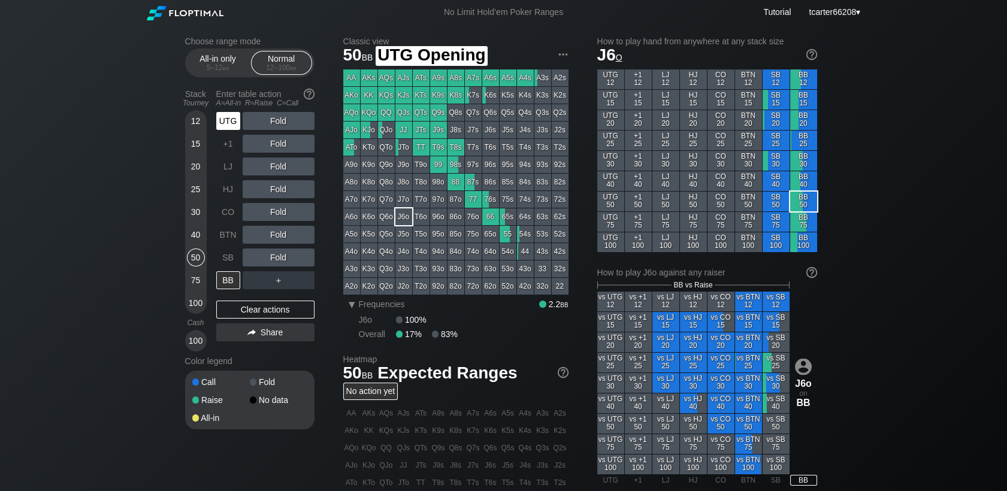
click at [226, 116] on div "UTG" at bounding box center [228, 121] width 24 height 18
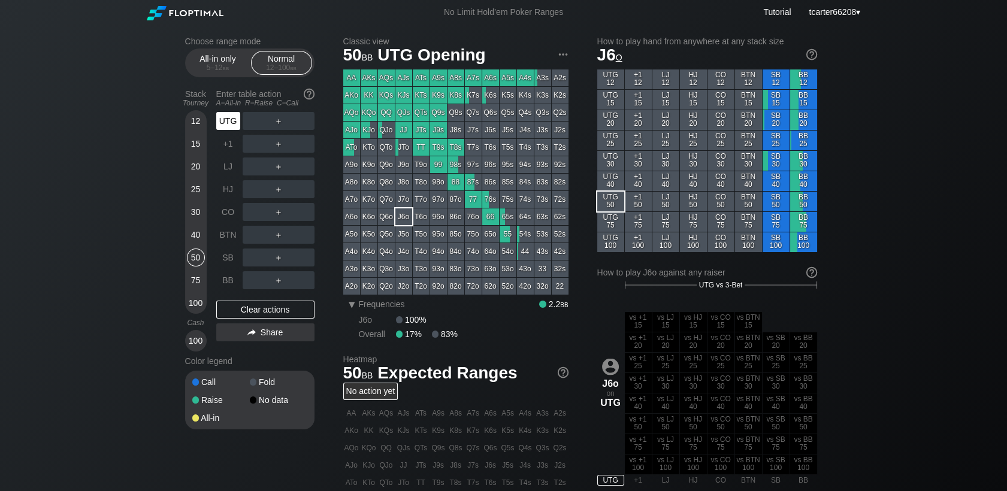
click at [227, 117] on div "UTG" at bounding box center [228, 121] width 24 height 18
click at [222, 317] on div "Clear actions" at bounding box center [265, 310] width 98 height 18
drag, startPoint x: 193, startPoint y: 239, endPoint x: 214, endPoint y: 226, distance: 25.0
click at [194, 238] on div "40" at bounding box center [196, 235] width 18 height 18
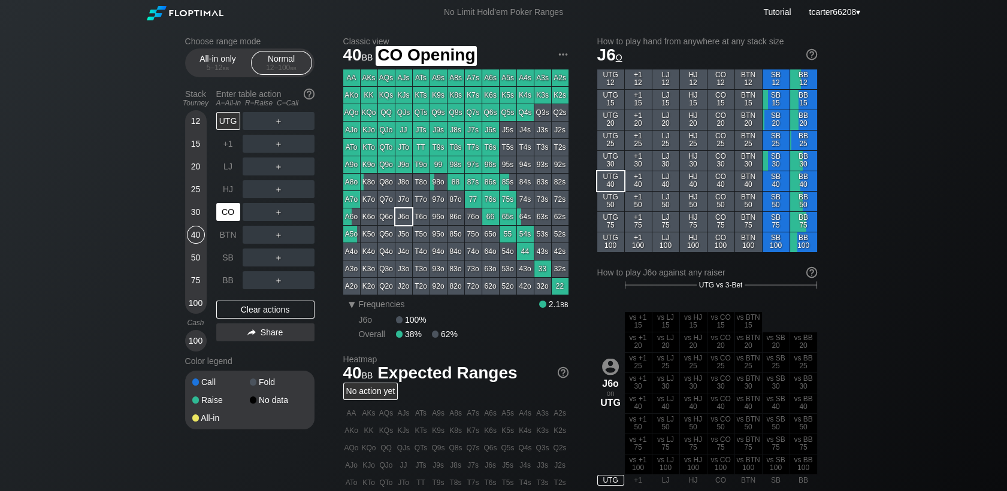
click at [225, 218] on div "CO" at bounding box center [228, 212] width 24 height 18
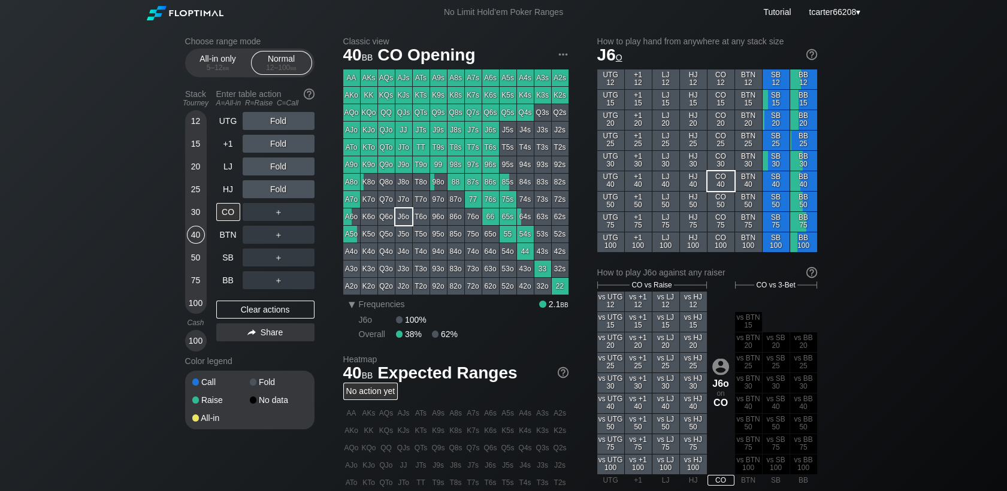
click at [280, 226] on div "＋" at bounding box center [279, 235] width 72 height 28
click at [280, 220] on div "R ✕" at bounding box center [277, 212] width 23 height 18
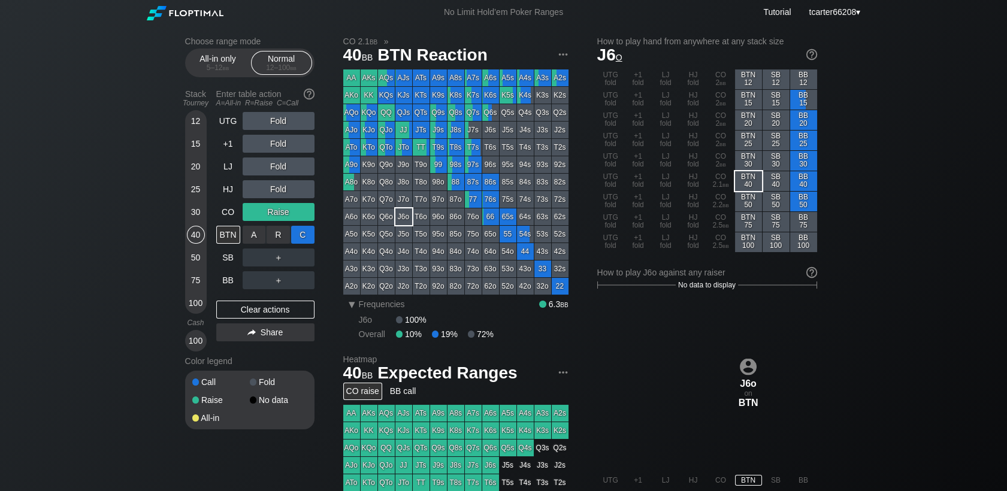
click at [303, 241] on div "C ✕" at bounding box center [302, 235] width 23 height 18
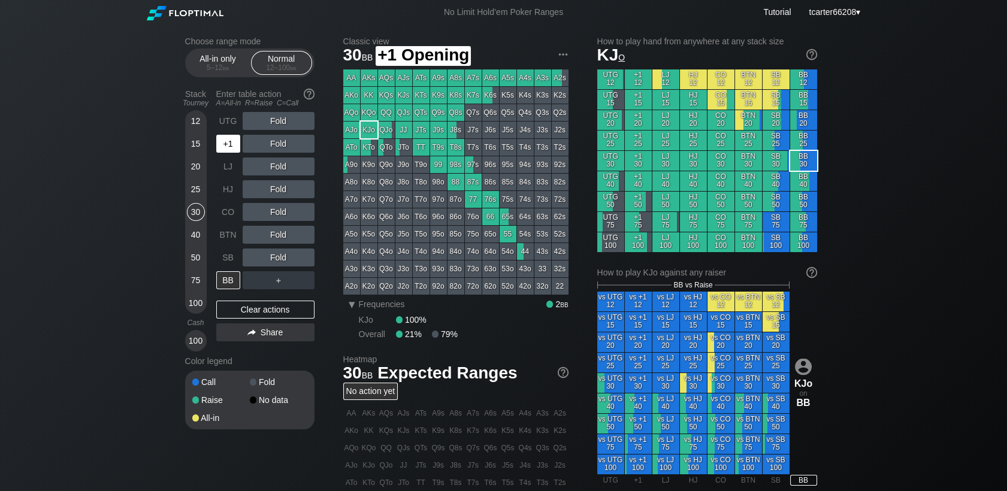
click at [228, 146] on div "+1" at bounding box center [228, 144] width 24 height 18
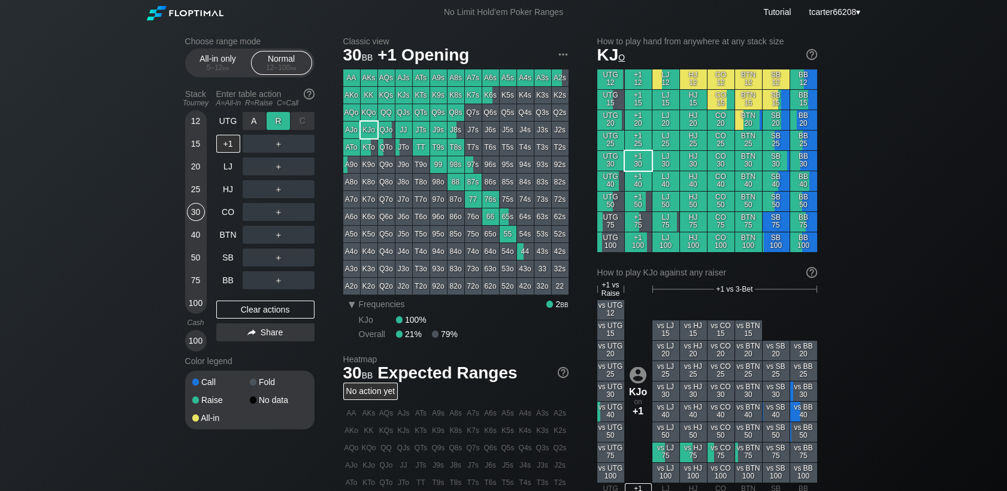
drag, startPoint x: 277, startPoint y: 131, endPoint x: 283, endPoint y: 122, distance: 10.3
click at [283, 122] on div "R ✕" at bounding box center [277, 121] width 23 height 18
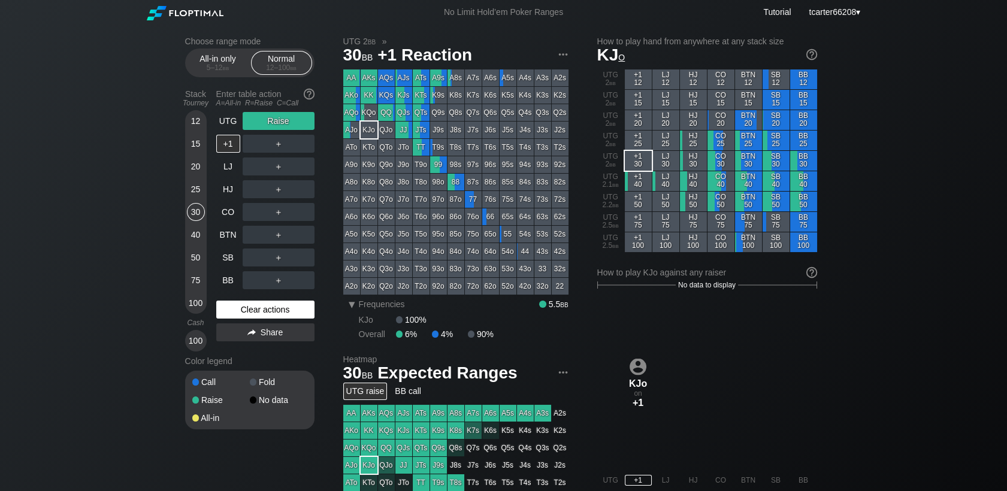
click at [253, 310] on div "Clear actions" at bounding box center [265, 310] width 98 height 18
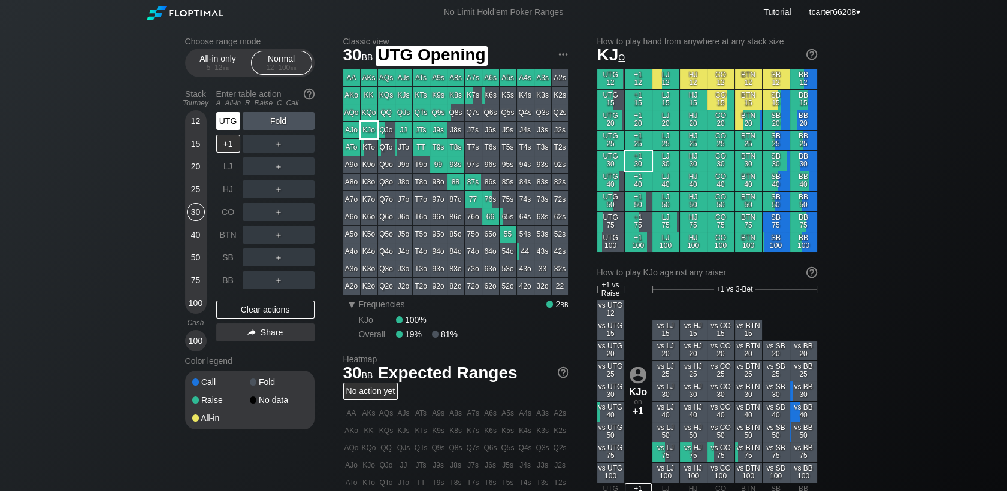
click at [232, 122] on div "UTG" at bounding box center [228, 121] width 24 height 18
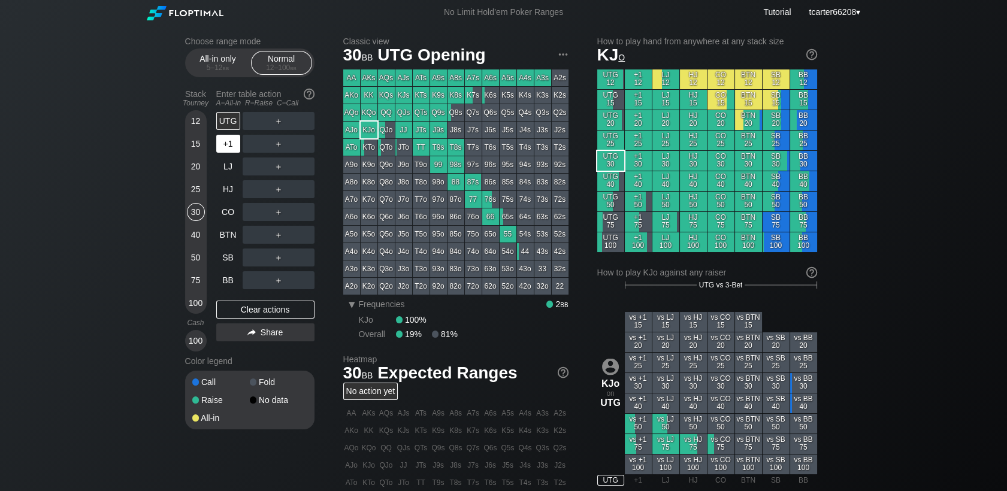
click at [225, 147] on div "+1" at bounding box center [228, 144] width 24 height 18
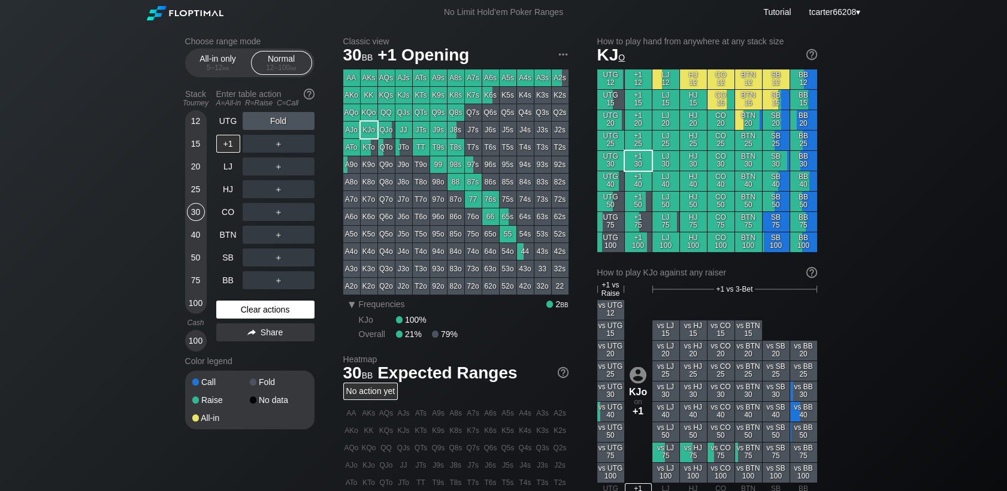
click at [228, 314] on div "Clear actions" at bounding box center [265, 310] width 98 height 18
drag, startPoint x: 225, startPoint y: 238, endPoint x: 256, endPoint y: 228, distance: 33.0
click at [225, 238] on div "BTN" at bounding box center [228, 235] width 24 height 18
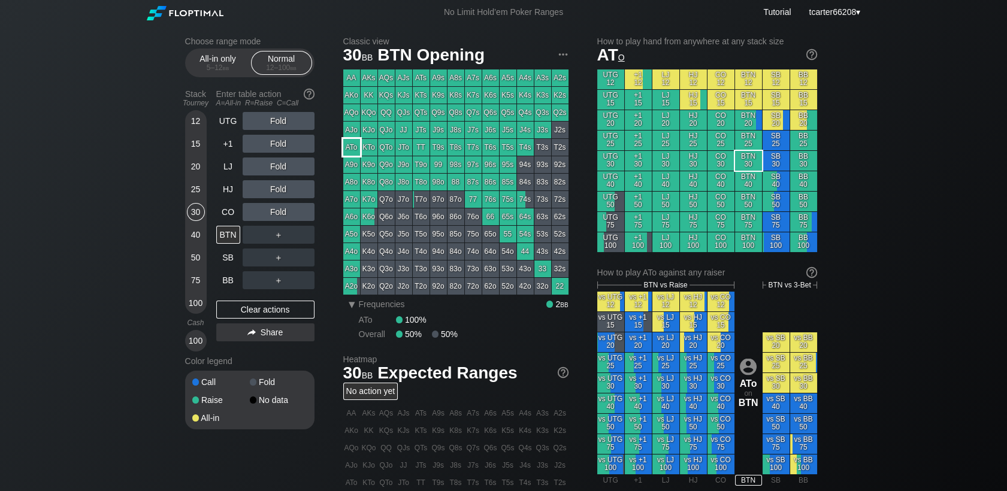
click at [356, 150] on div "ATo" at bounding box center [351, 147] width 17 height 17
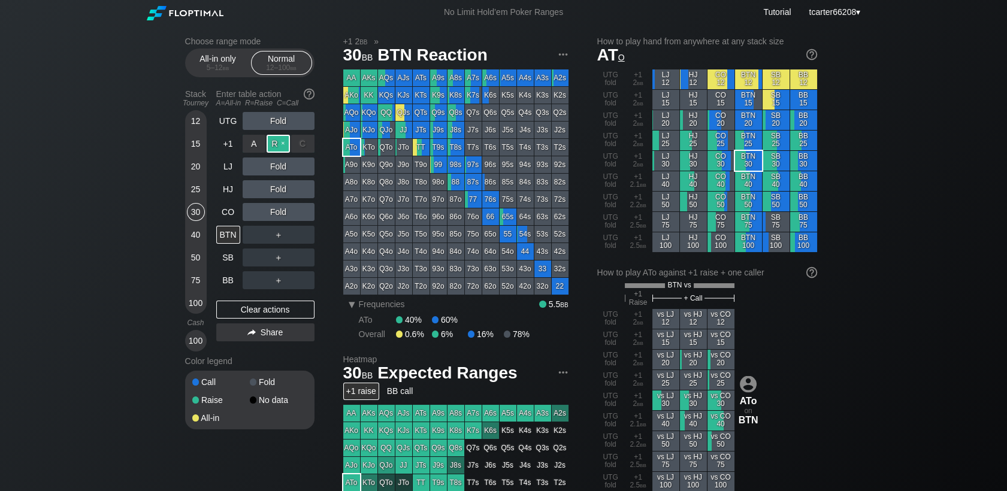
click at [271, 137] on div "R ✕" at bounding box center [277, 144] width 23 height 18
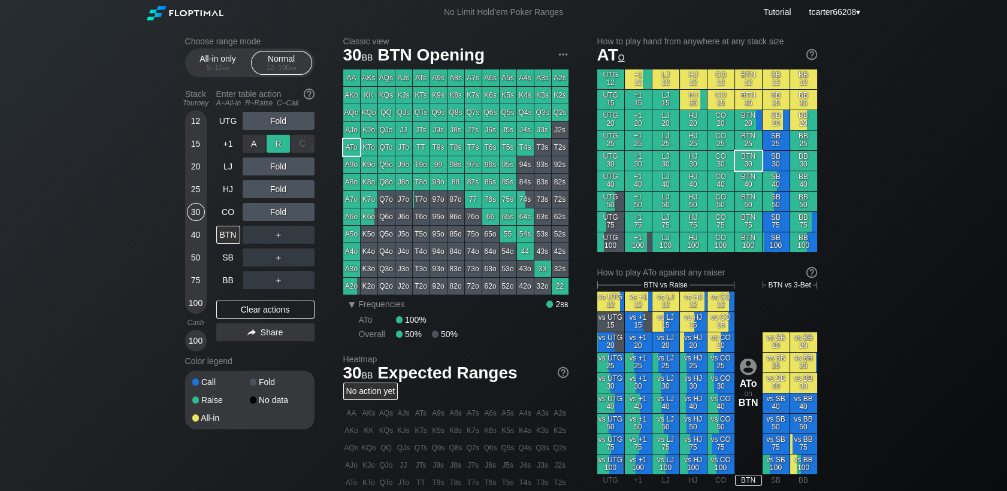
click at [271, 137] on div "R ✕" at bounding box center [277, 144] width 23 height 18
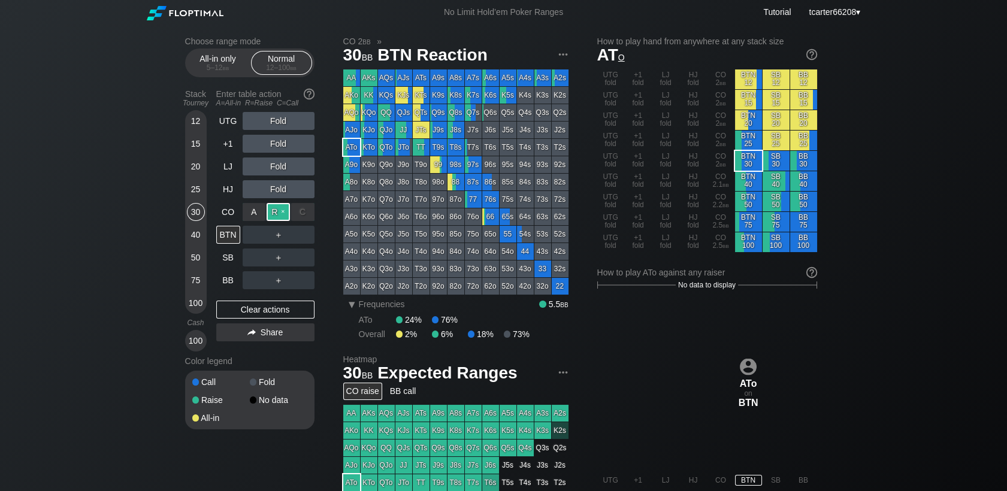
click at [287, 219] on div "R ✕" at bounding box center [277, 212] width 23 height 18
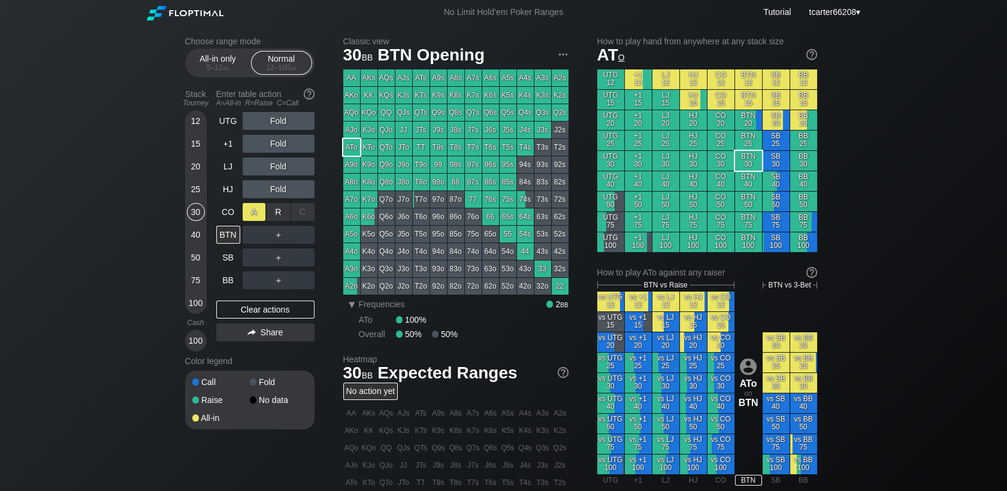
click at [256, 214] on div "A ✕" at bounding box center [254, 212] width 23 height 18
click at [258, 216] on div "A ✕" at bounding box center [254, 212] width 23 height 18
click at [278, 242] on div "＋" at bounding box center [279, 235] width 72 height 18
click at [278, 242] on div "R ✕" at bounding box center [277, 235] width 23 height 18
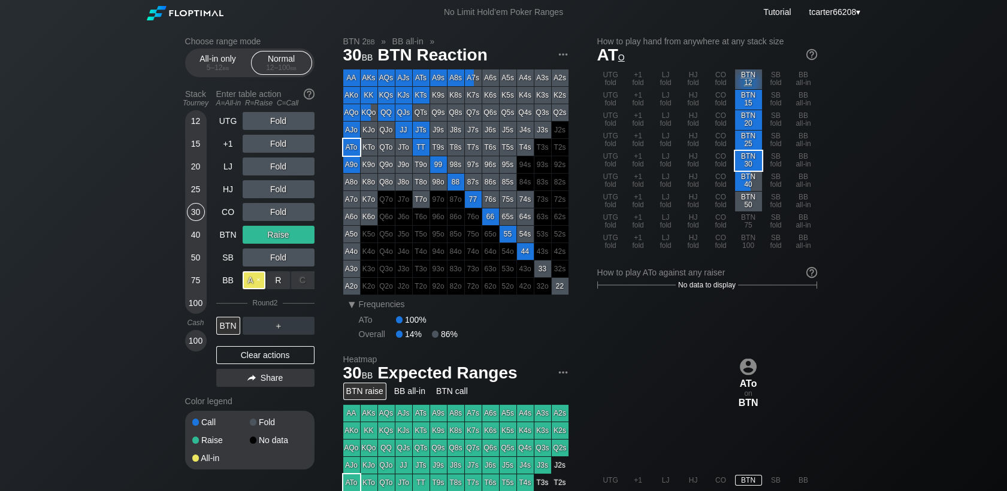
click at [259, 282] on div "A ✕" at bounding box center [254, 280] width 23 height 18
click at [275, 361] on div "Clear actions" at bounding box center [265, 355] width 98 height 18
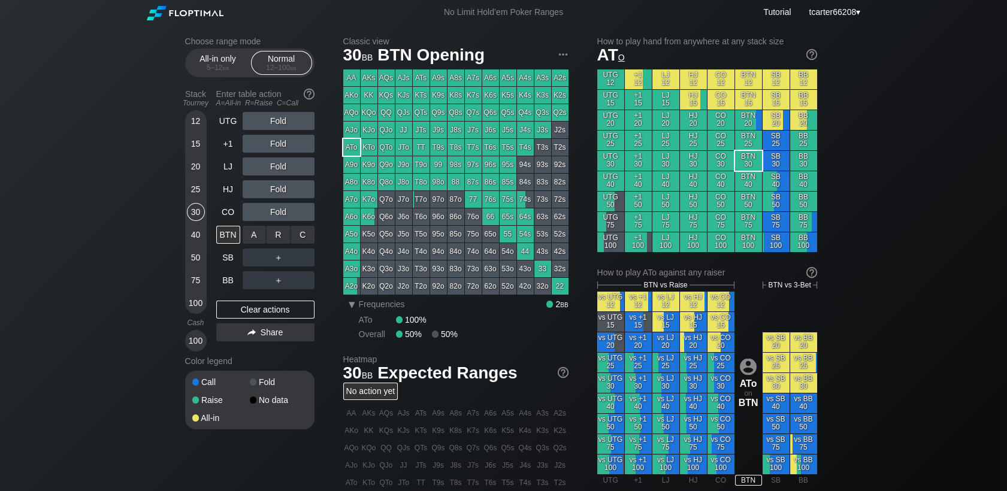
click at [281, 231] on div "R ✕" at bounding box center [277, 235] width 23 height 18
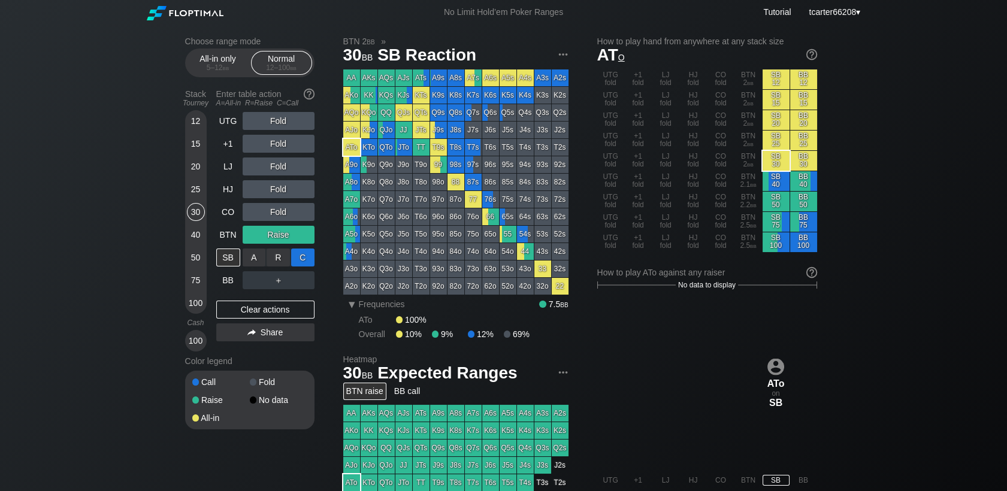
click at [312, 261] on div "C ✕" at bounding box center [302, 258] width 23 height 18
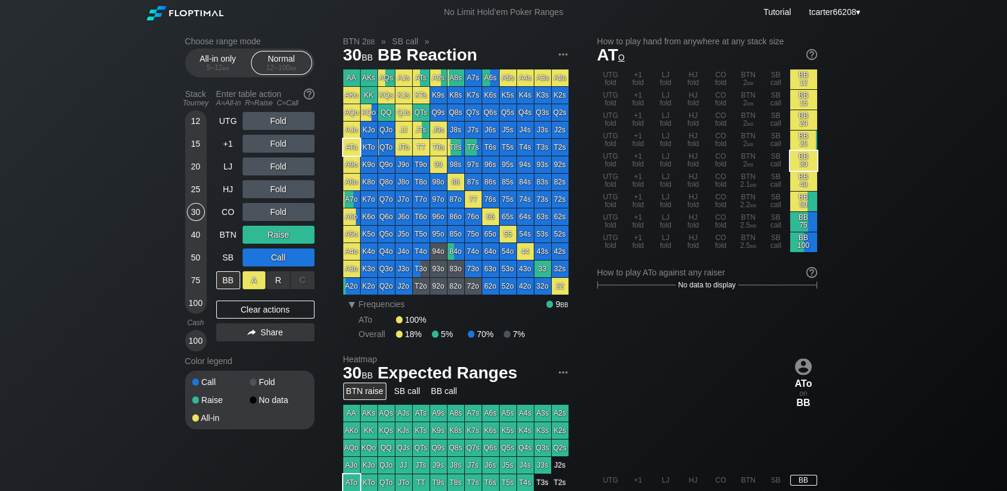
click at [254, 276] on div "A ✕" at bounding box center [254, 280] width 23 height 18
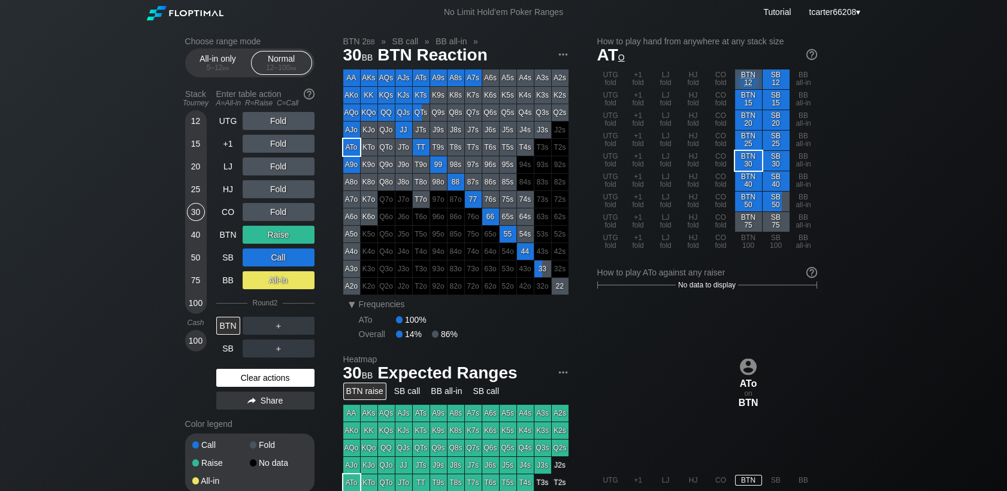
click at [266, 385] on div "Clear actions" at bounding box center [265, 378] width 98 height 18
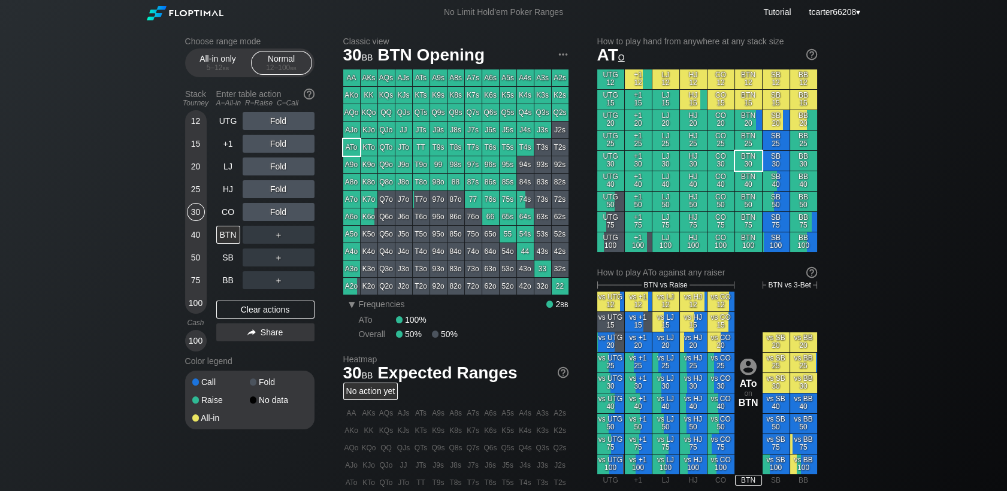
click at [192, 261] on div "50" at bounding box center [196, 258] width 18 height 18
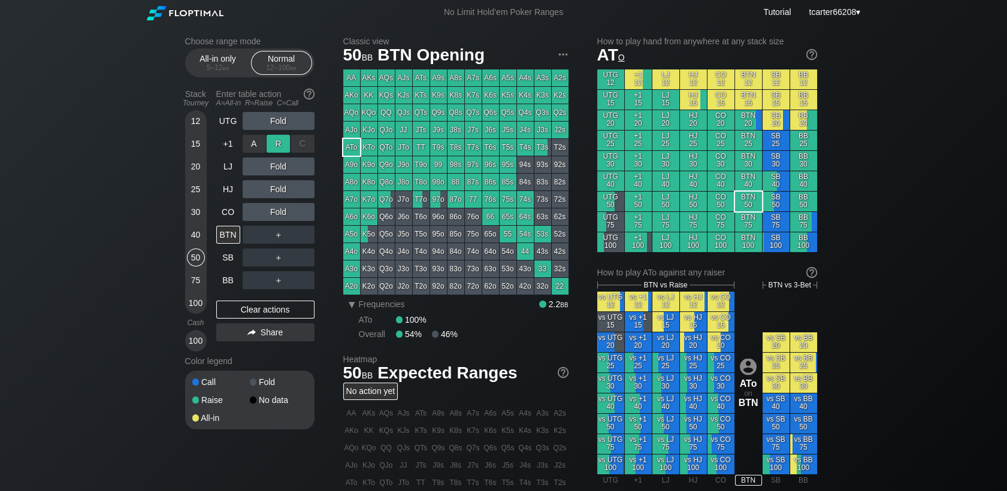
click at [278, 143] on div "R ✕" at bounding box center [277, 144] width 23 height 18
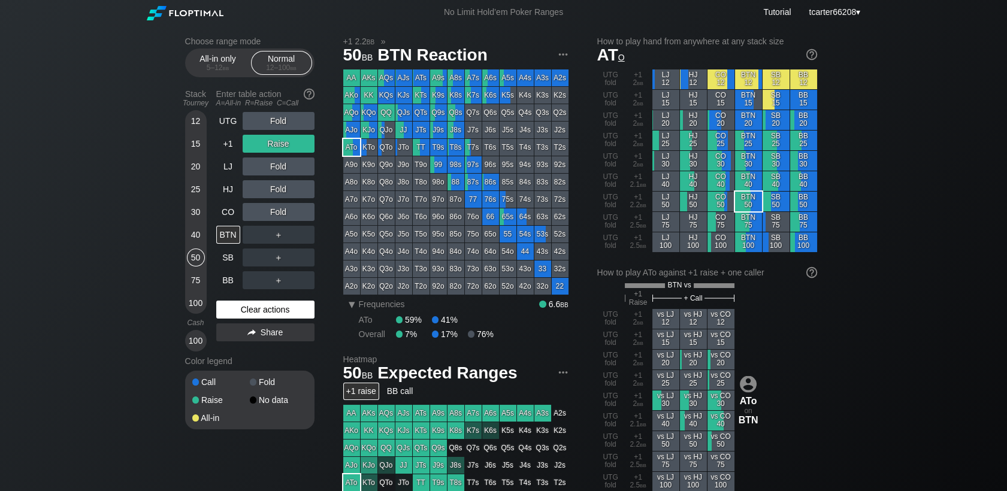
click at [241, 305] on div "Clear actions" at bounding box center [265, 310] width 98 height 18
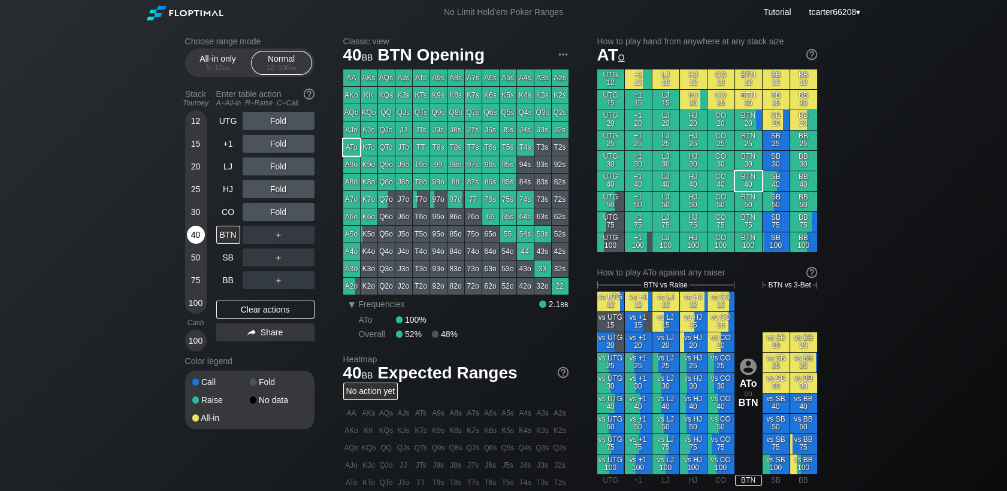
click at [196, 231] on div "40" at bounding box center [196, 235] width 18 height 18
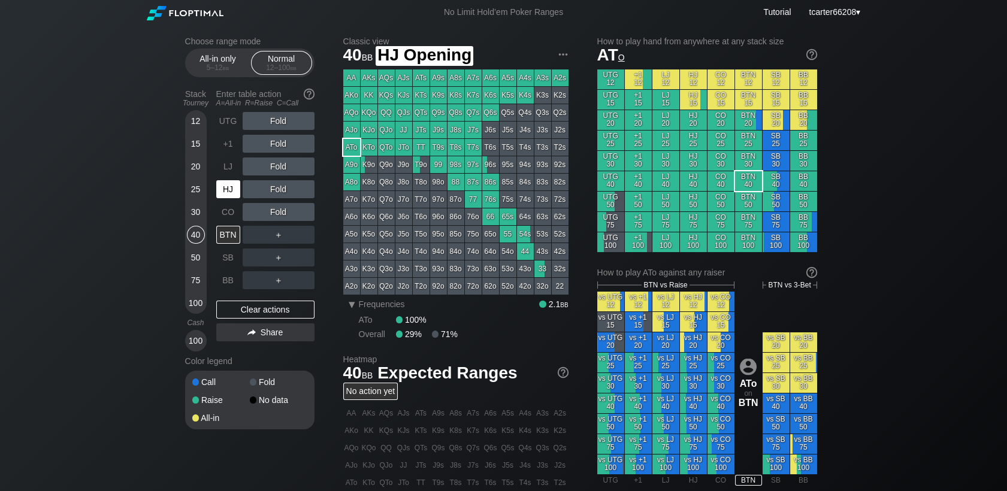
click at [228, 190] on div "HJ" at bounding box center [228, 189] width 24 height 18
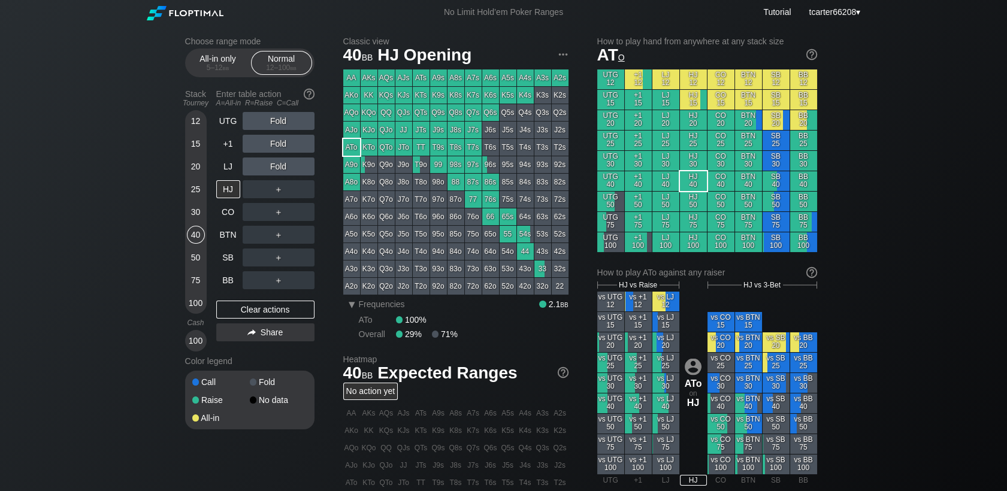
click at [345, 79] on div "AA" at bounding box center [351, 77] width 17 height 17
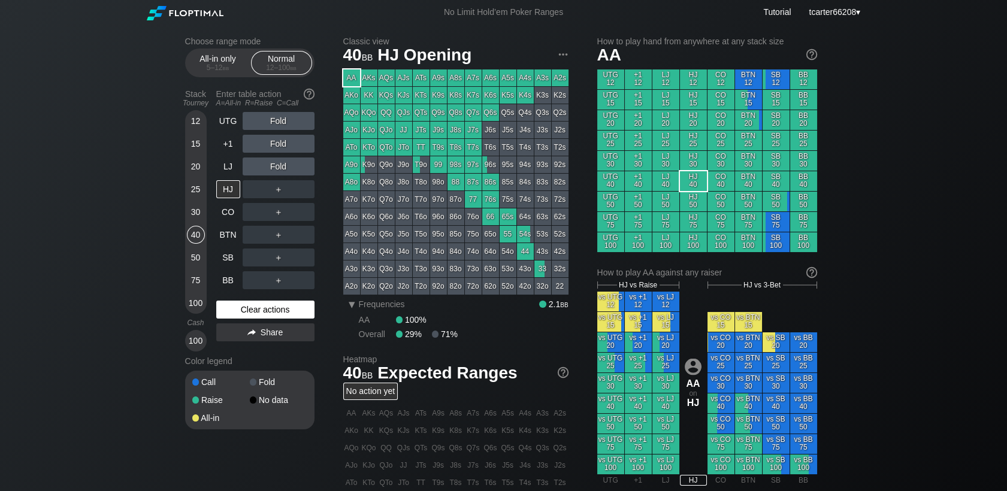
drag, startPoint x: 191, startPoint y: 256, endPoint x: 239, endPoint y: 306, distance: 69.5
click at [191, 256] on div "50" at bounding box center [196, 258] width 18 height 18
click at [240, 312] on div "Clear actions" at bounding box center [265, 310] width 98 height 18
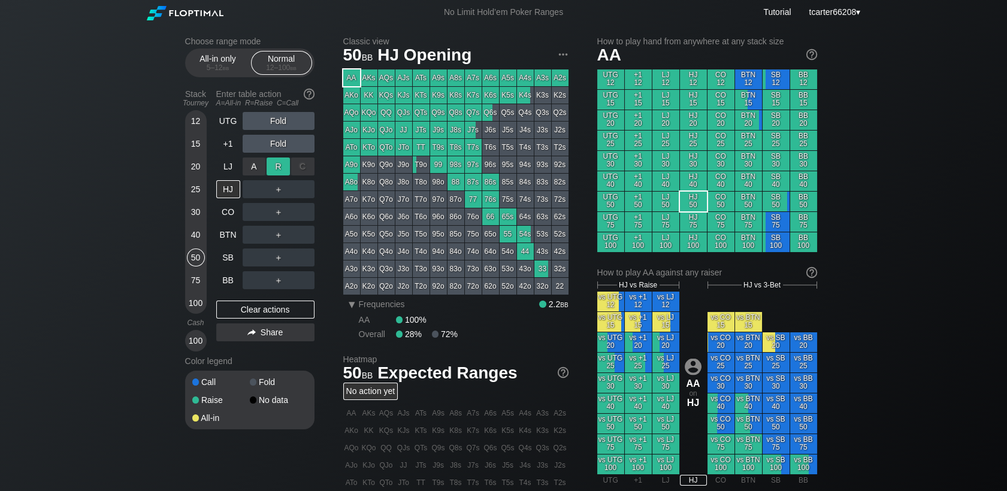
click at [279, 167] on div "R ✕" at bounding box center [277, 167] width 23 height 18
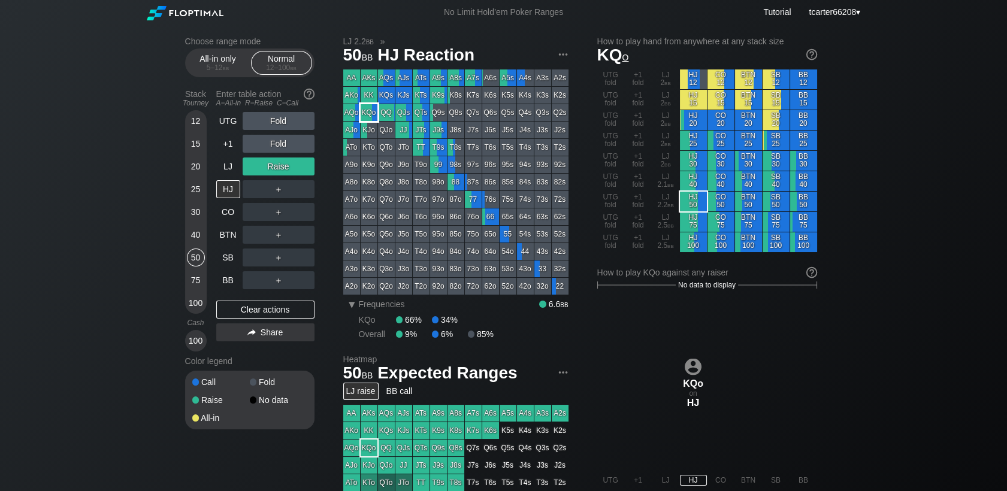
click at [371, 113] on div "KQo" at bounding box center [369, 112] width 17 height 17
click at [272, 192] on div "＋" at bounding box center [279, 189] width 72 height 18
click at [272, 193] on div "R ✕" at bounding box center [277, 189] width 23 height 18
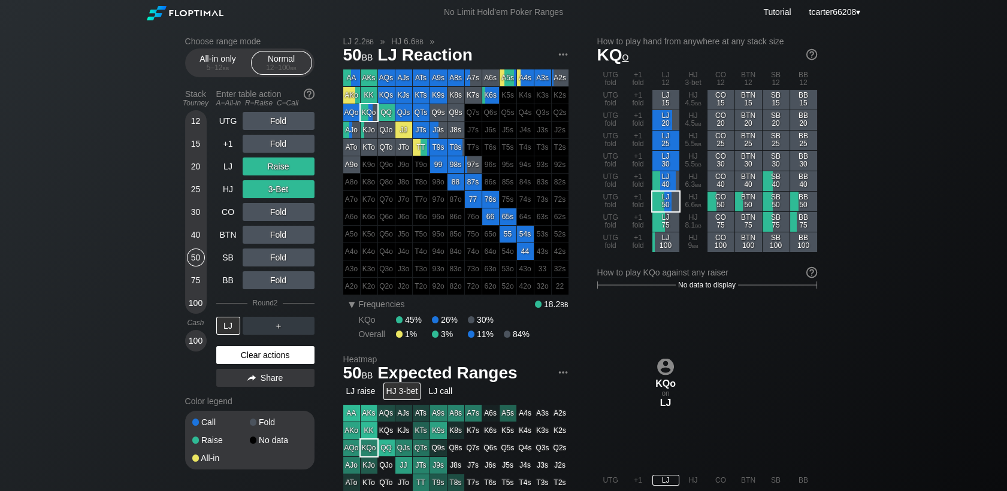
click at [253, 362] on div "Clear actions" at bounding box center [265, 355] width 98 height 18
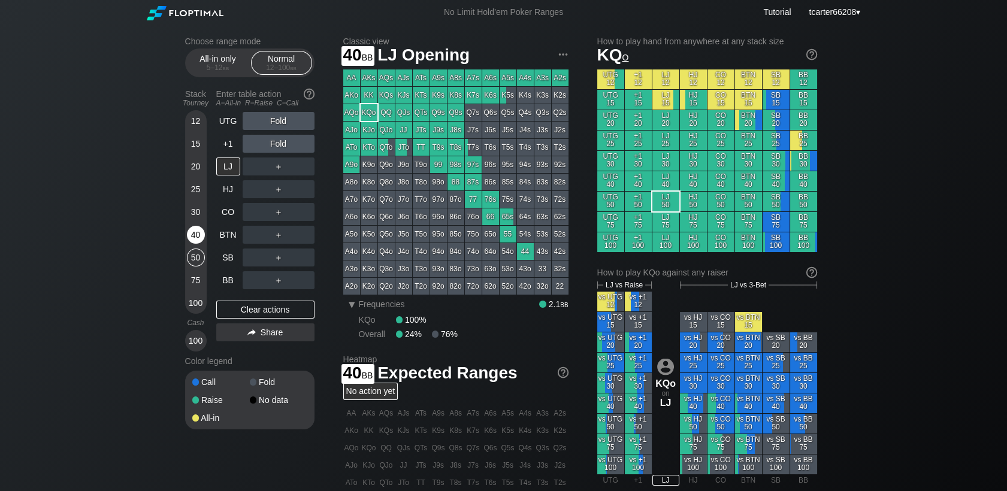
click at [196, 232] on div "40" at bounding box center [196, 235] width 18 height 18
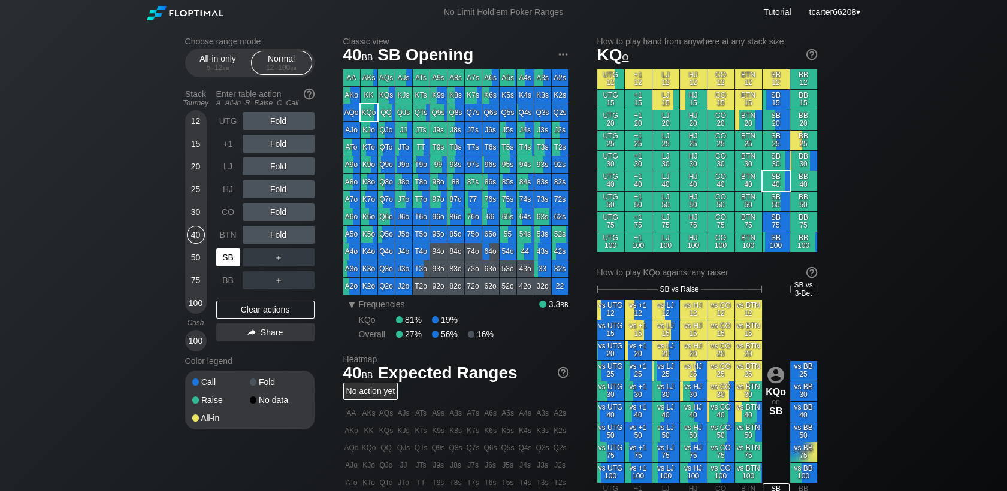
click at [238, 261] on div "SB" at bounding box center [228, 258] width 24 height 18
click at [274, 129] on div "R ✕" at bounding box center [277, 121] width 23 height 18
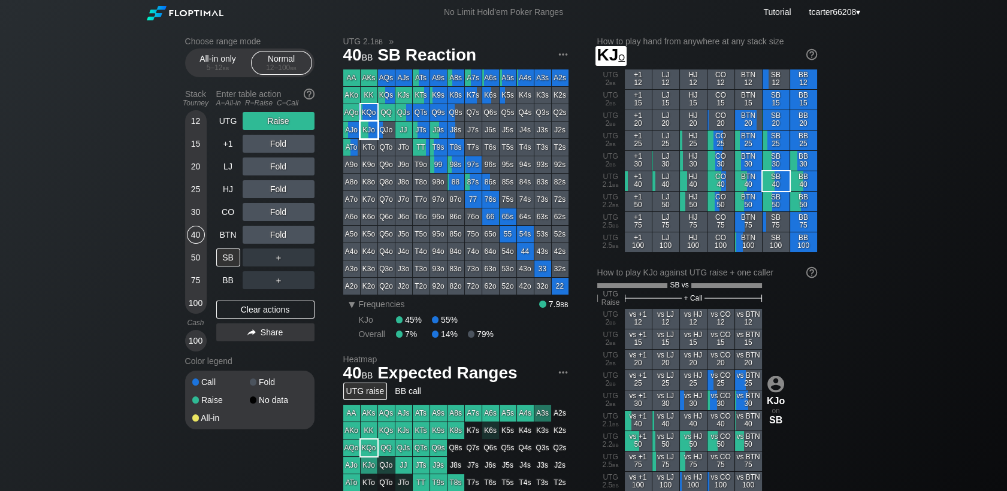
click at [369, 131] on div "KJo" at bounding box center [369, 130] width 17 height 17
drag, startPoint x: 264, startPoint y: 314, endPoint x: 4, endPoint y: 230, distance: 273.8
click at [264, 314] on div "Clear actions" at bounding box center [265, 310] width 98 height 18
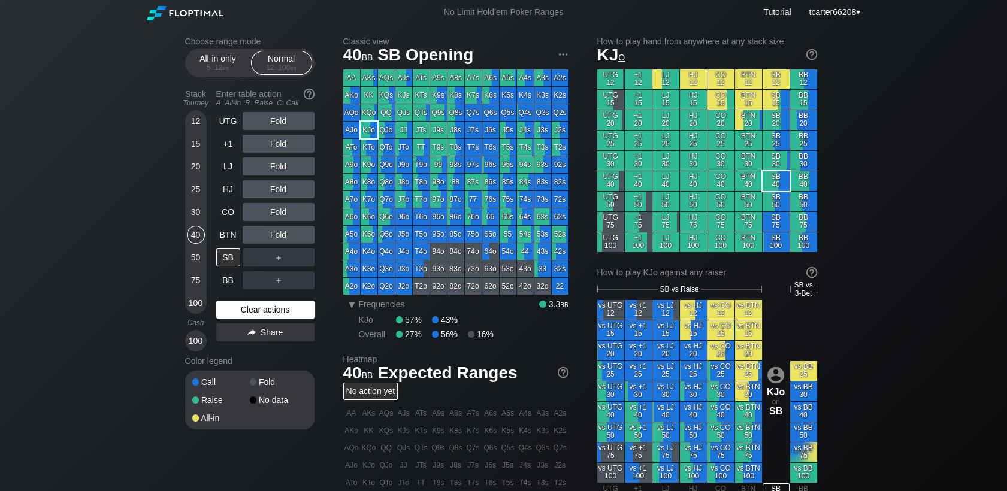
drag, startPoint x: 200, startPoint y: 283, endPoint x: 233, endPoint y: 307, distance: 40.7
click at [199, 283] on div "75" at bounding box center [196, 280] width 18 height 18
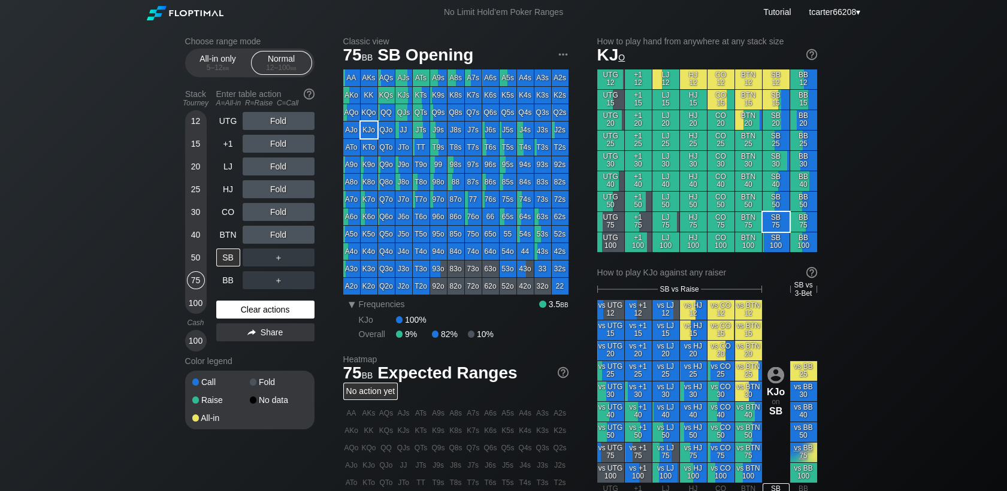
click at [238, 311] on div "Clear actions" at bounding box center [265, 310] width 98 height 18
click at [228, 127] on div "UTG" at bounding box center [228, 121] width 24 height 18
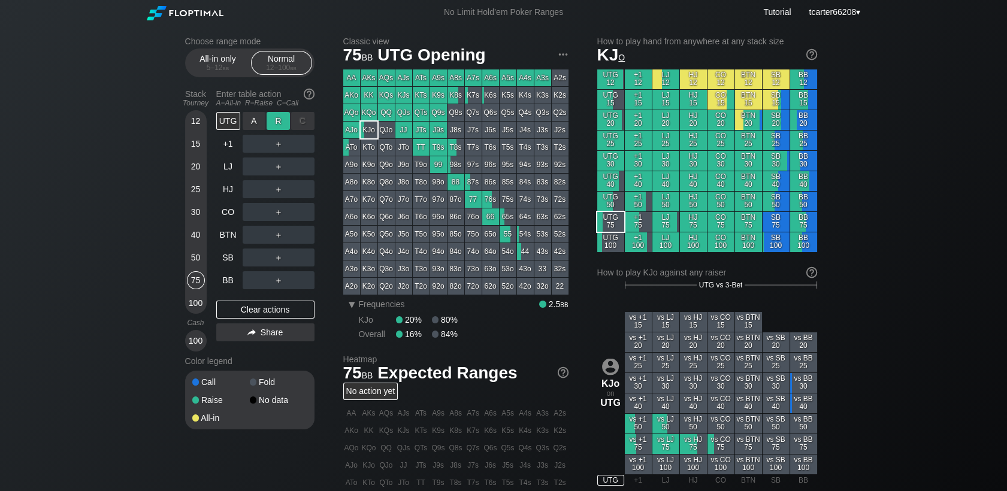
click at [277, 127] on div "R ✕" at bounding box center [277, 121] width 23 height 18
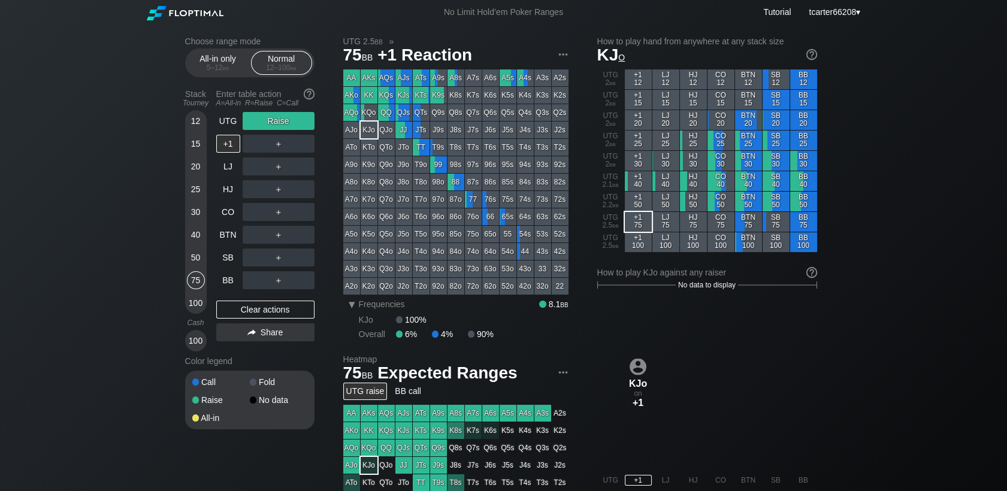
click at [402, 71] on div "AJs" at bounding box center [403, 77] width 17 height 17
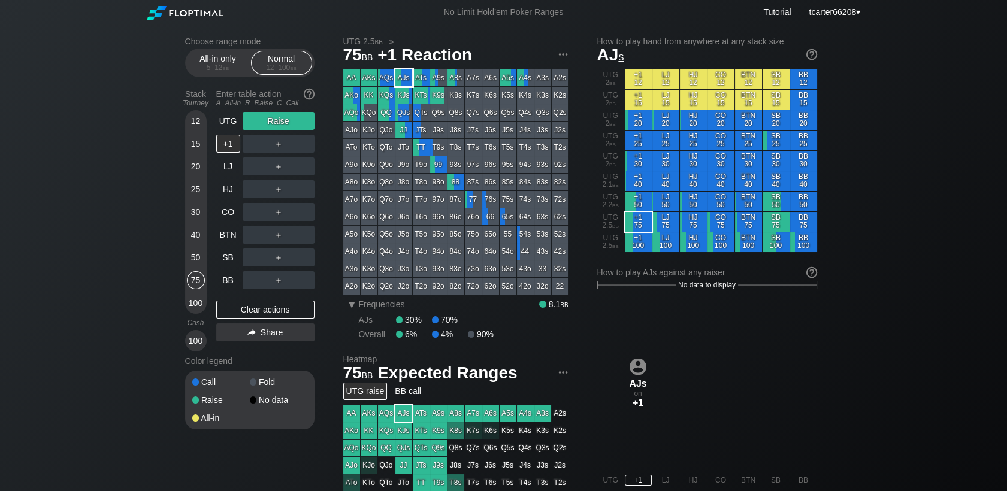
click at [402, 78] on div "AJs" at bounding box center [403, 77] width 17 height 17
click at [282, 120] on div "R ✕" at bounding box center [277, 121] width 23 height 18
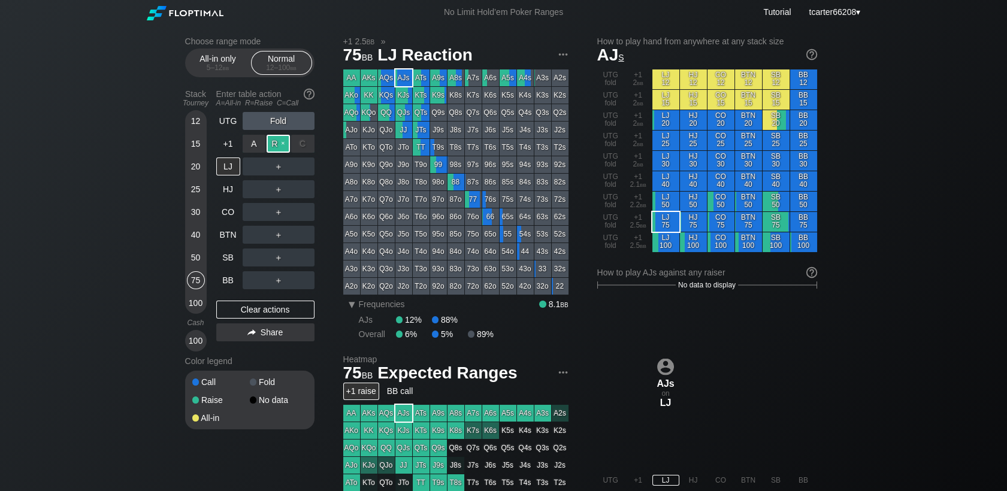
click at [285, 146] on div "R ✕" at bounding box center [277, 144] width 23 height 18
click at [310, 252] on div "＋" at bounding box center [279, 258] width 72 height 18
click at [310, 245] on div "A ✕ R ✕ C ✕ ＋" at bounding box center [279, 258] width 72 height 28
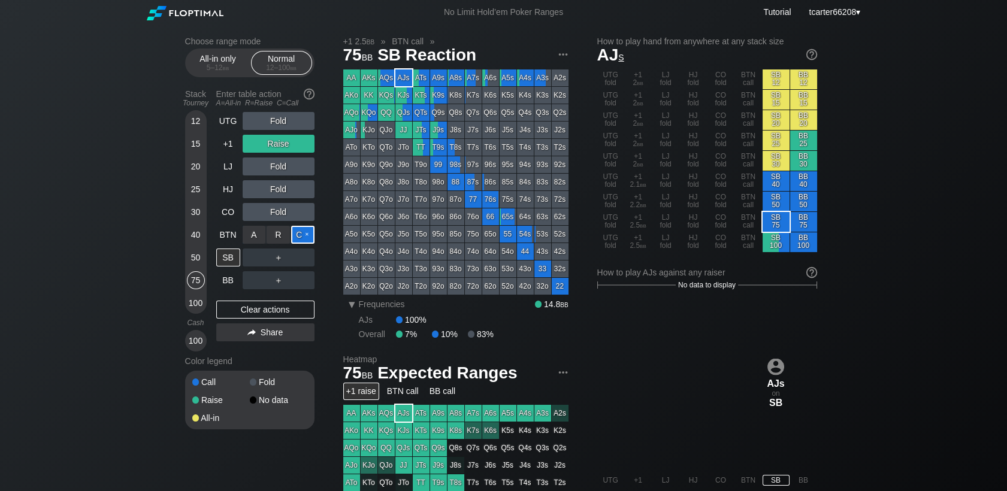
click at [309, 241] on div "C ✕" at bounding box center [302, 235] width 23 height 18
click at [280, 281] on div "R ✕" at bounding box center [277, 280] width 23 height 18
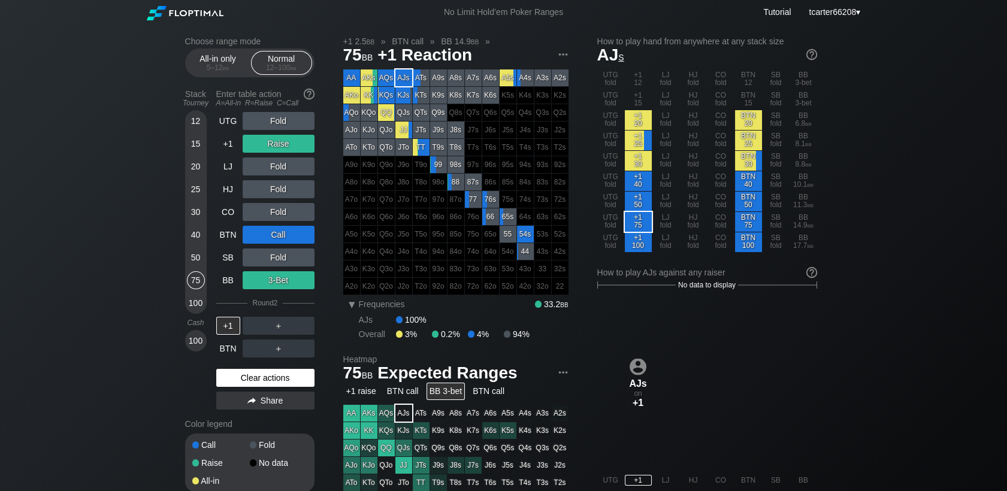
click at [235, 382] on div "Clear actions" at bounding box center [265, 378] width 98 height 18
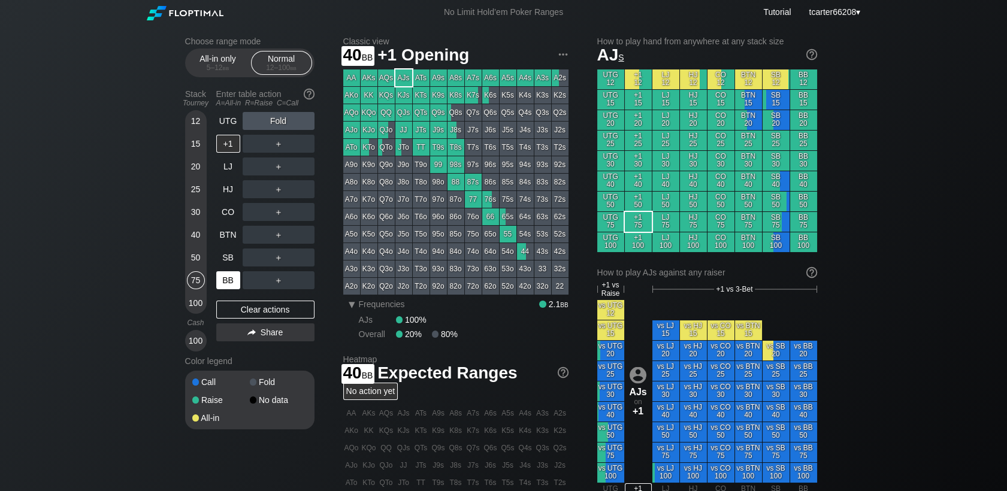
drag, startPoint x: 193, startPoint y: 235, endPoint x: 240, endPoint y: 282, distance: 66.1
click at [193, 236] on div "40" at bounding box center [196, 235] width 18 height 18
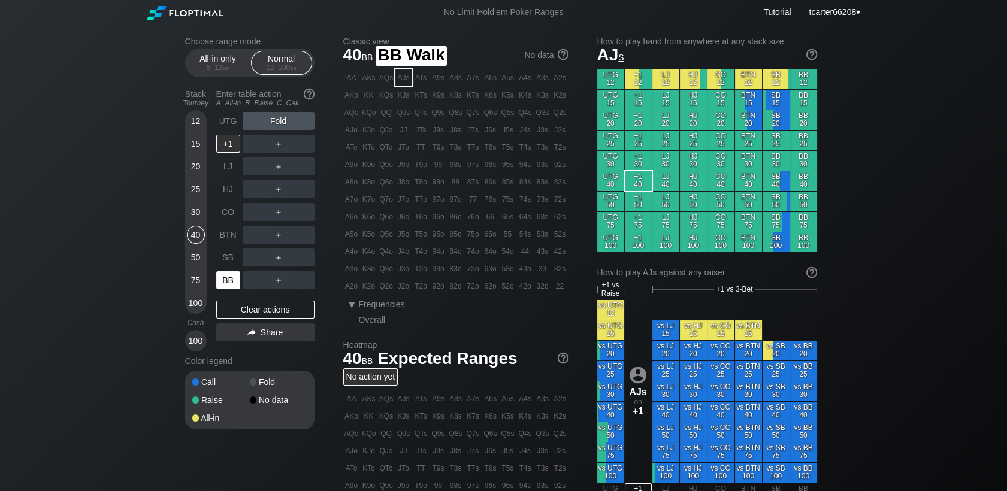
click at [232, 288] on div "BB" at bounding box center [228, 280] width 24 height 18
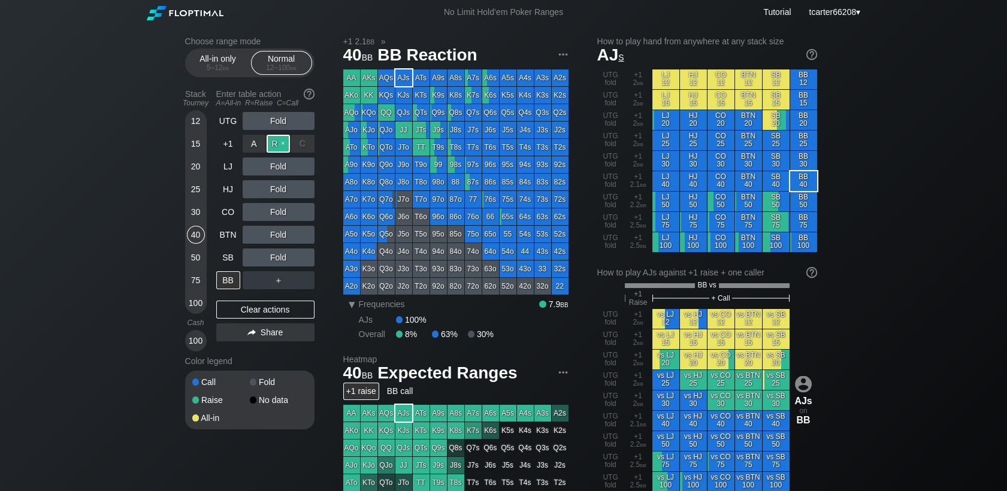
click at [278, 146] on div "R ✕" at bounding box center [277, 144] width 23 height 18
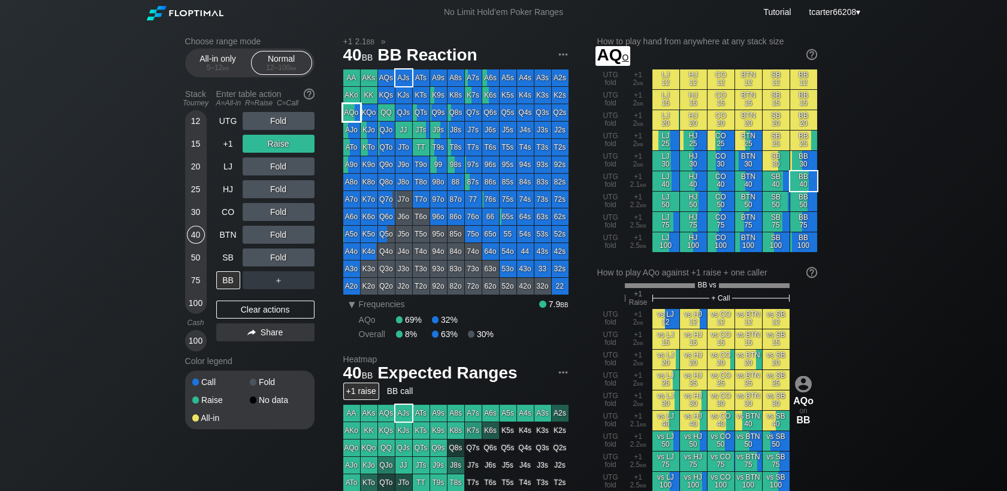
click at [352, 113] on div "AQo" at bounding box center [351, 112] width 17 height 17
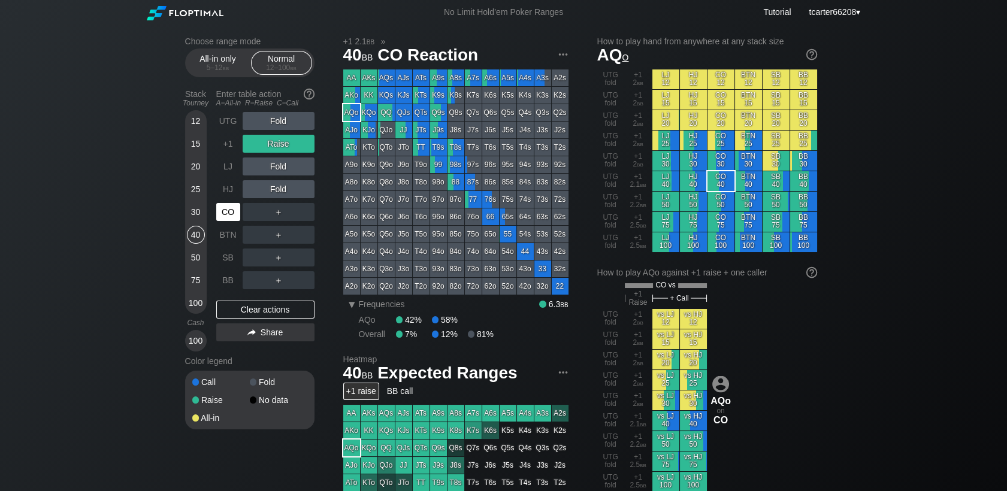
click at [231, 215] on div "CO" at bounding box center [228, 212] width 24 height 18
click at [268, 153] on div "R ✕" at bounding box center [277, 144] width 23 height 18
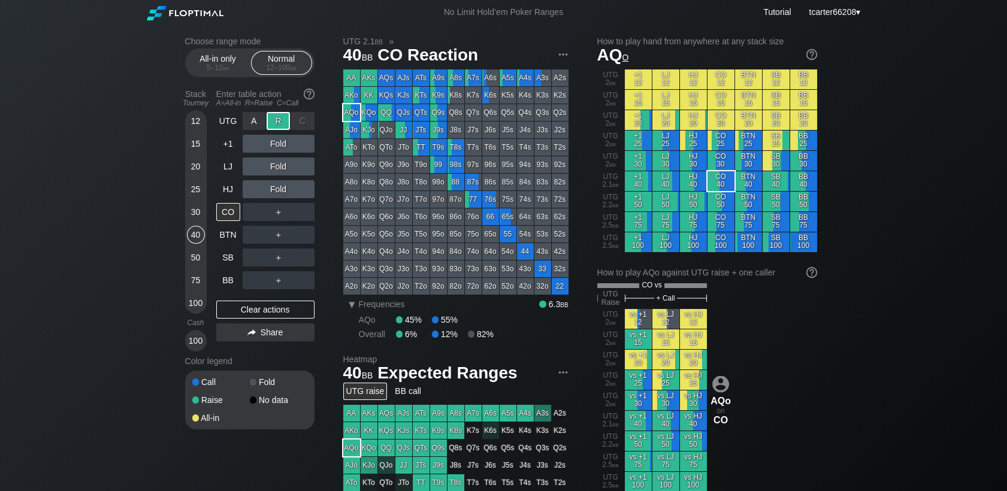
click at [277, 127] on div "R ✕" at bounding box center [277, 121] width 23 height 18
click at [355, 108] on div "AQo" at bounding box center [351, 112] width 17 height 17
drag, startPoint x: 235, startPoint y: 283, endPoint x: 260, endPoint y: 293, distance: 26.9
click at [235, 283] on div "BB" at bounding box center [228, 280] width 24 height 18
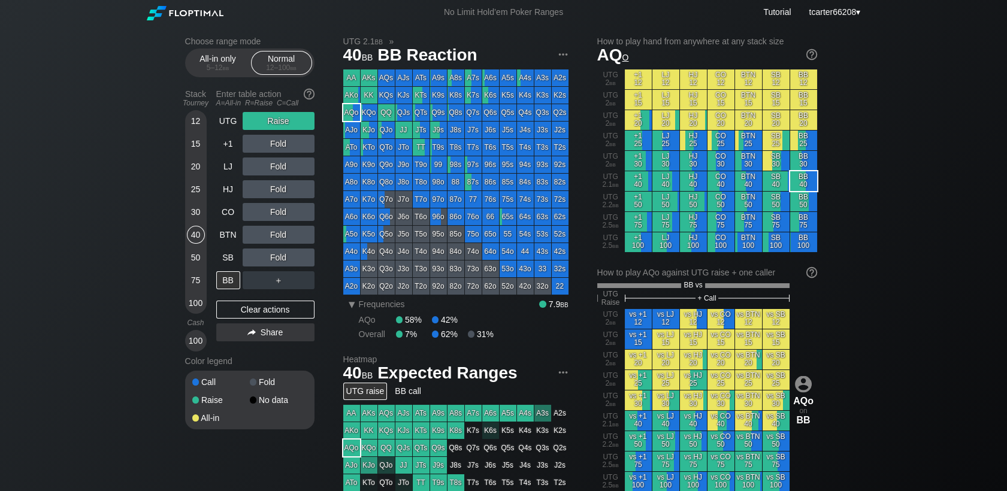
drag, startPoint x: 264, startPoint y: 310, endPoint x: 264, endPoint y: 294, distance: 15.6
click at [264, 310] on div "Clear actions" at bounding box center [265, 310] width 98 height 18
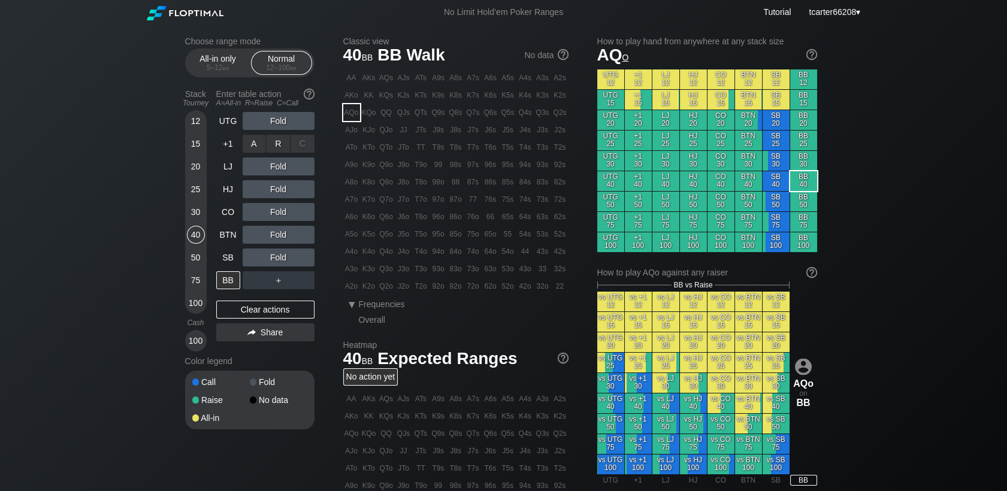
click at [287, 141] on div "R ✕" at bounding box center [277, 144] width 23 height 18
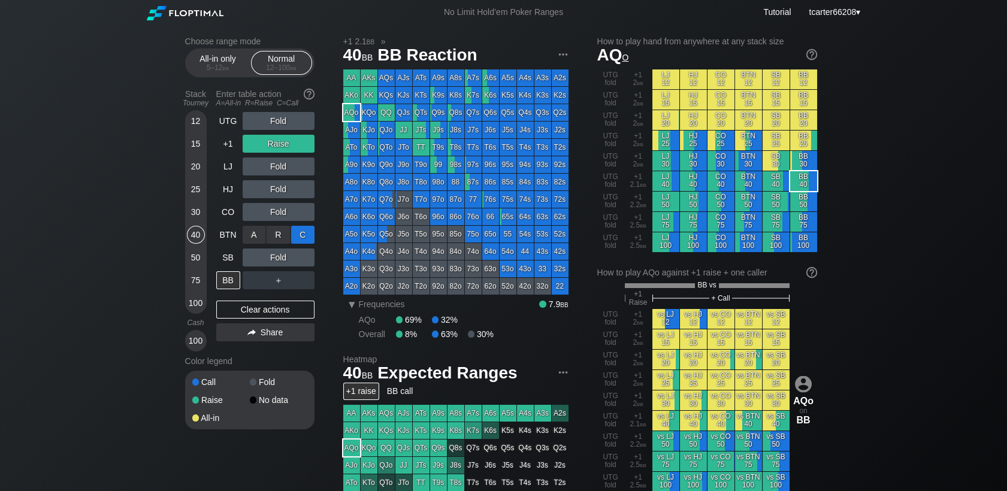
click at [305, 237] on div "C ✕" at bounding box center [302, 235] width 23 height 18
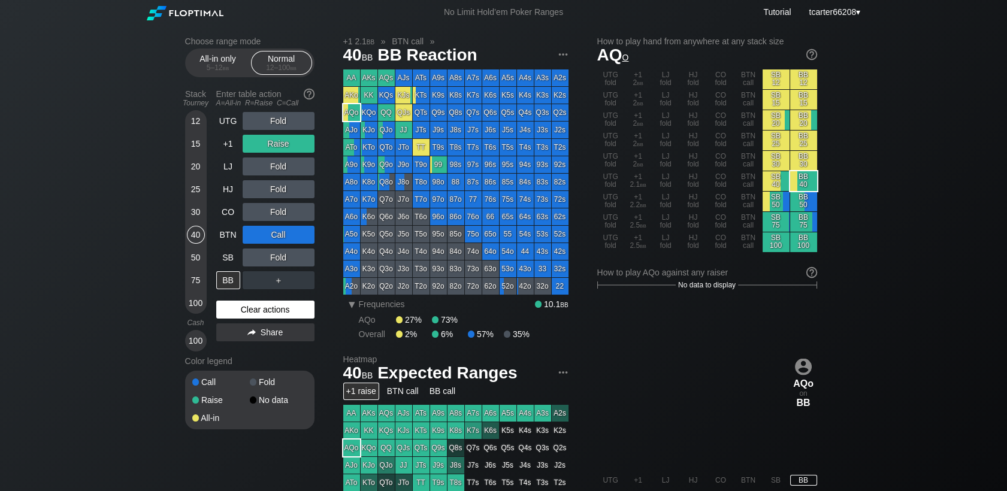
drag, startPoint x: 279, startPoint y: 322, endPoint x: 272, endPoint y: 307, distance: 16.4
click at [279, 322] on div "UTG Fold +1 Raise LJ Fold HJ Fold CO Fold BTN Call SB Fold BB ＋ Clear actions S…" at bounding box center [265, 232] width 98 height 240
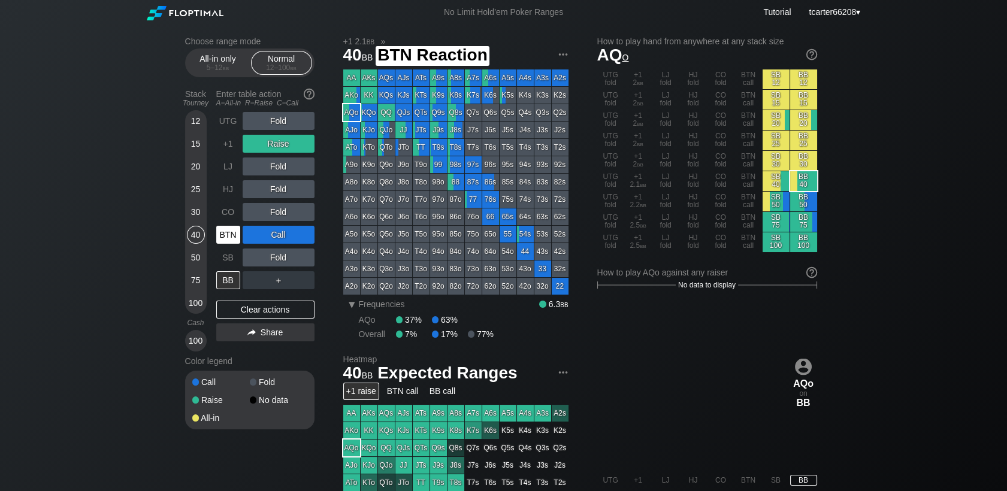
click at [230, 241] on div "BTN" at bounding box center [228, 235] width 24 height 18
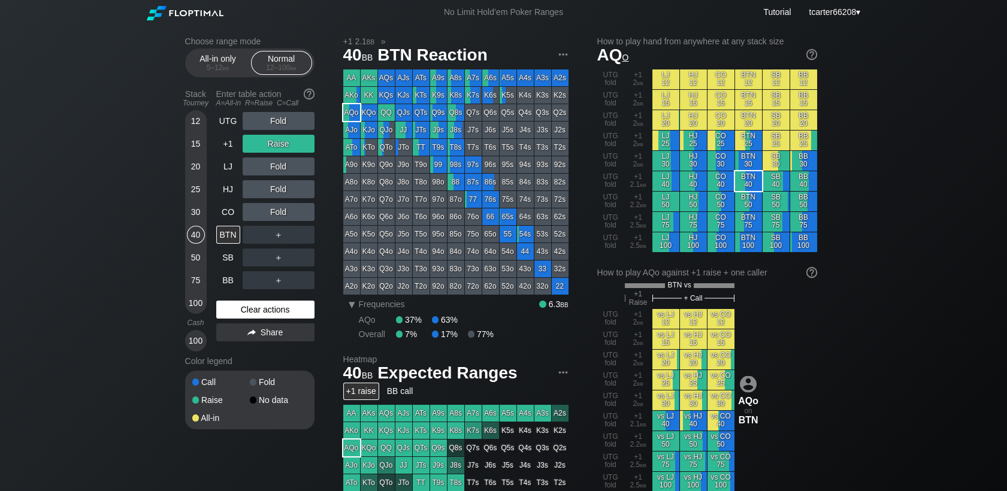
click at [293, 316] on div "Clear actions" at bounding box center [265, 310] width 98 height 18
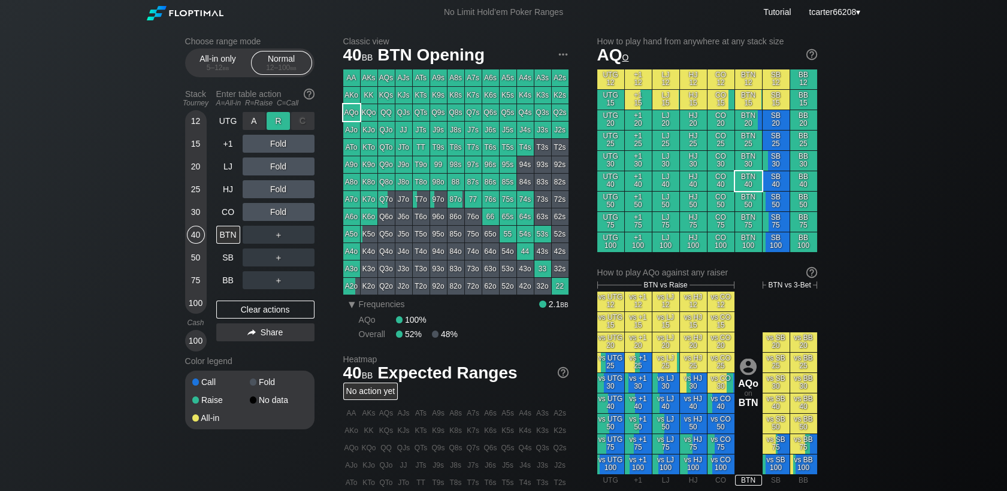
click at [285, 122] on div "R ✕" at bounding box center [277, 121] width 23 height 18
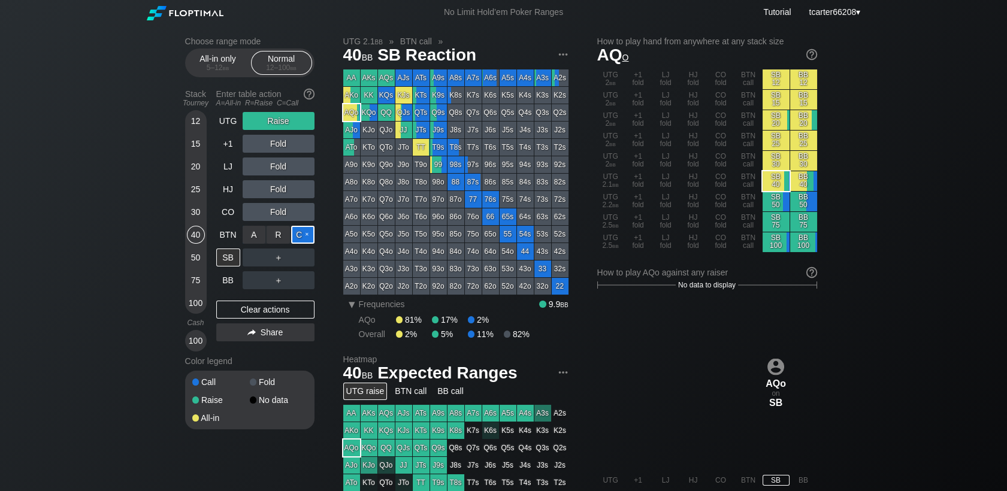
click at [305, 237] on div "C ✕" at bounding box center [302, 235] width 23 height 18
click at [249, 281] on div "A ✕" at bounding box center [254, 280] width 23 height 18
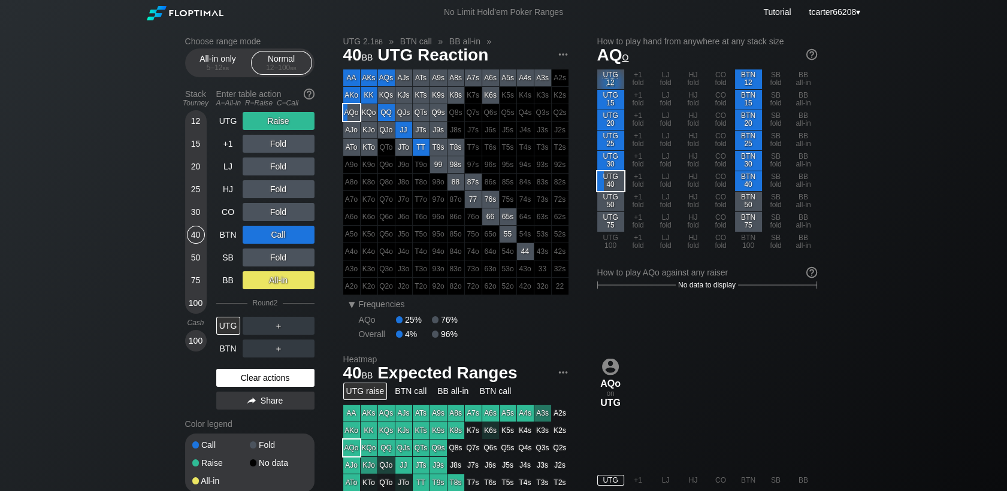
drag, startPoint x: 236, startPoint y: 381, endPoint x: 235, endPoint y: 331, distance: 49.7
click at [235, 380] on div "Clear actions" at bounding box center [265, 378] width 98 height 18
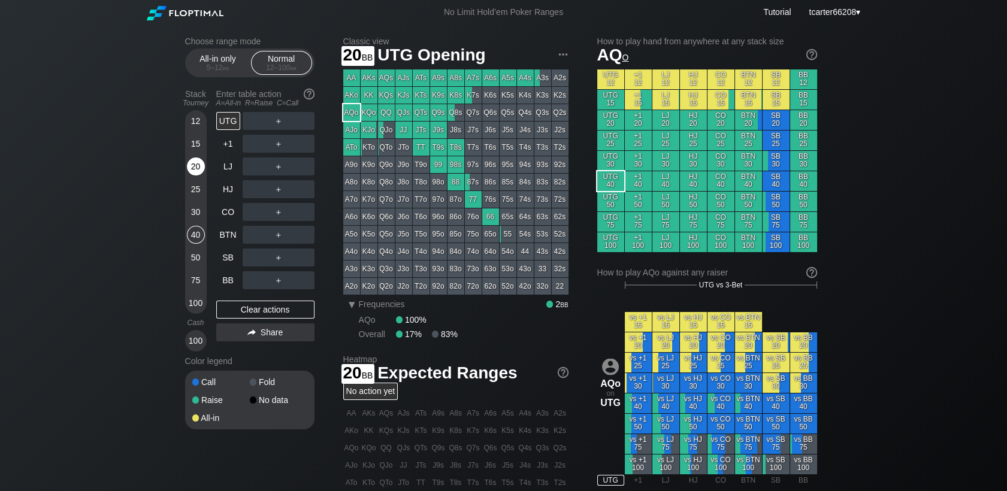
click at [193, 168] on div "20" at bounding box center [196, 167] width 18 height 18
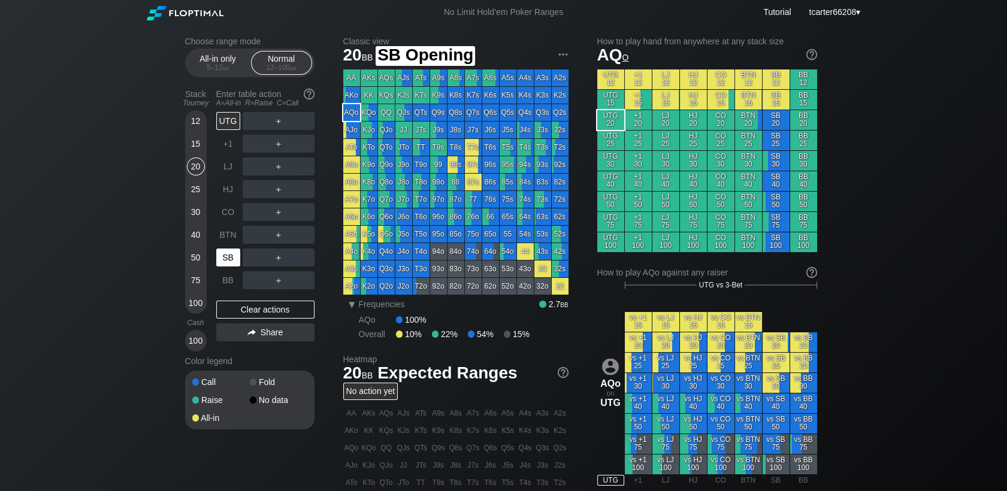
click at [231, 255] on div "SB" at bounding box center [228, 258] width 24 height 18
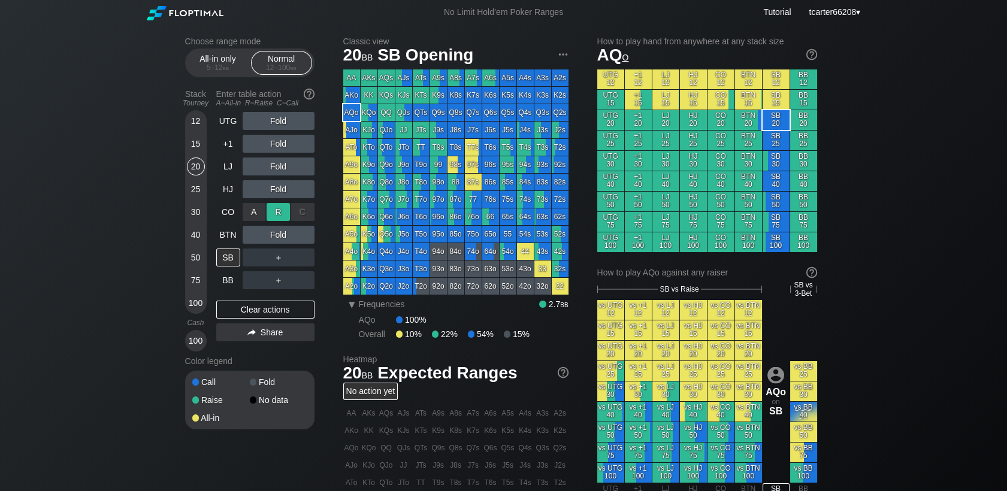
drag, startPoint x: 278, startPoint y: 201, endPoint x: 277, endPoint y: 210, distance: 9.2
click at [278, 206] on div "A ✕ R ✕ C ✕ Fold" at bounding box center [279, 212] width 72 height 28
click at [277, 210] on div "R ✕" at bounding box center [277, 212] width 23 height 18
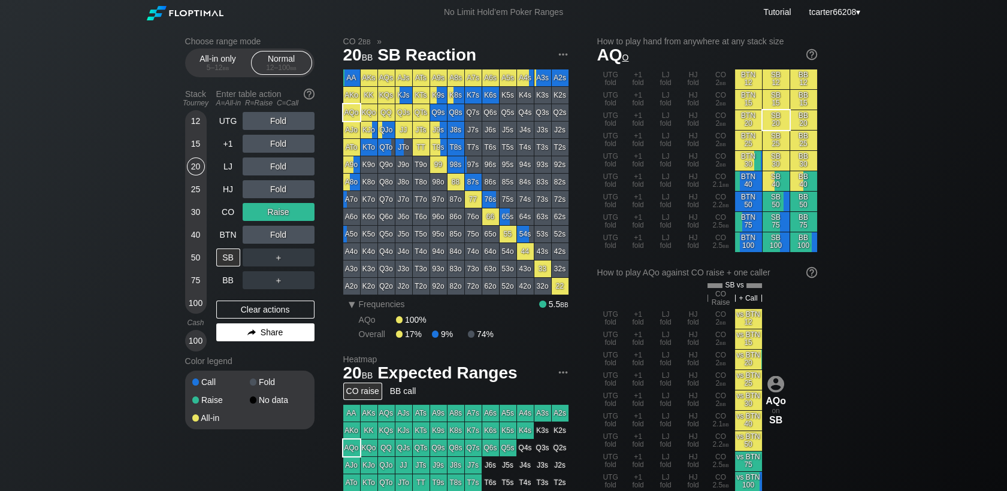
drag, startPoint x: 243, startPoint y: 308, endPoint x: 292, endPoint y: 332, distance: 54.4
click at [243, 308] on div "Clear actions" at bounding box center [265, 310] width 98 height 18
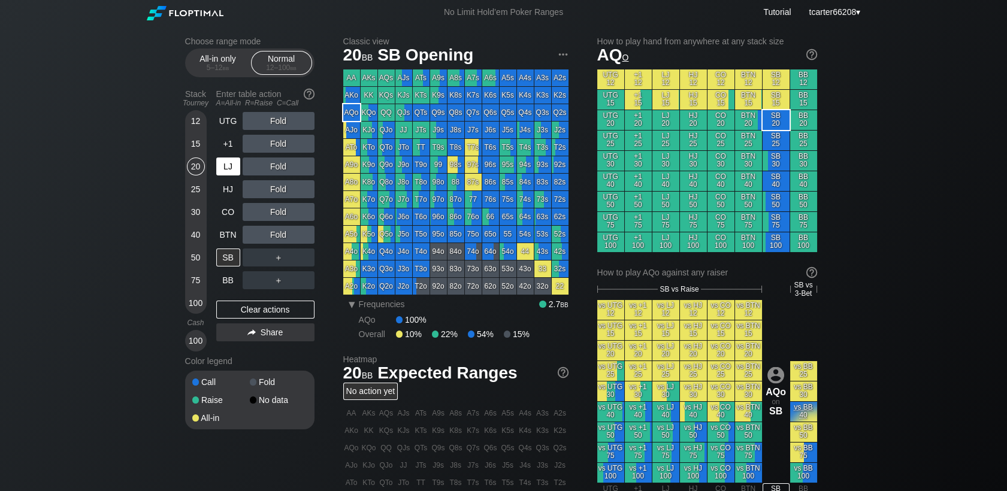
click at [197, 145] on div "15" at bounding box center [196, 144] width 18 height 18
click at [223, 168] on div "LJ" at bounding box center [228, 167] width 24 height 18
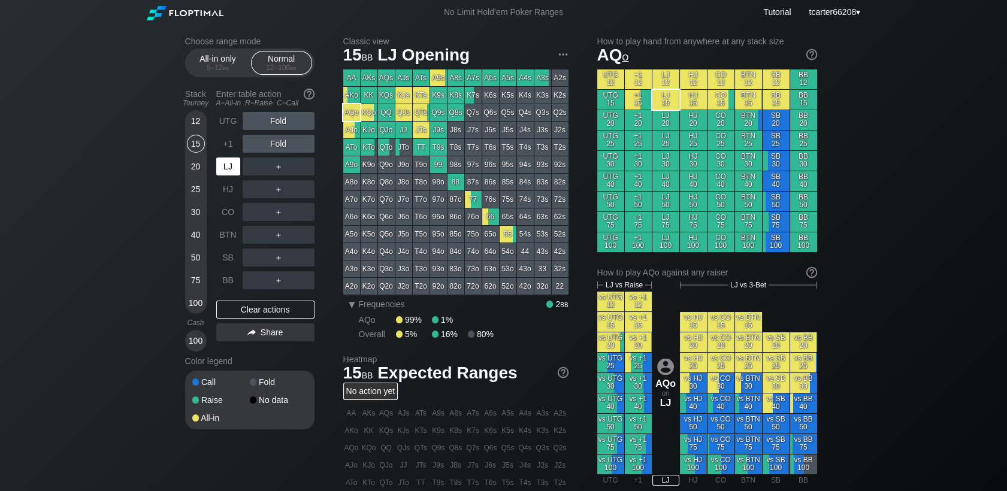
click at [226, 168] on div "LJ" at bounding box center [228, 167] width 24 height 18
click at [193, 236] on div "40" at bounding box center [196, 235] width 18 height 18
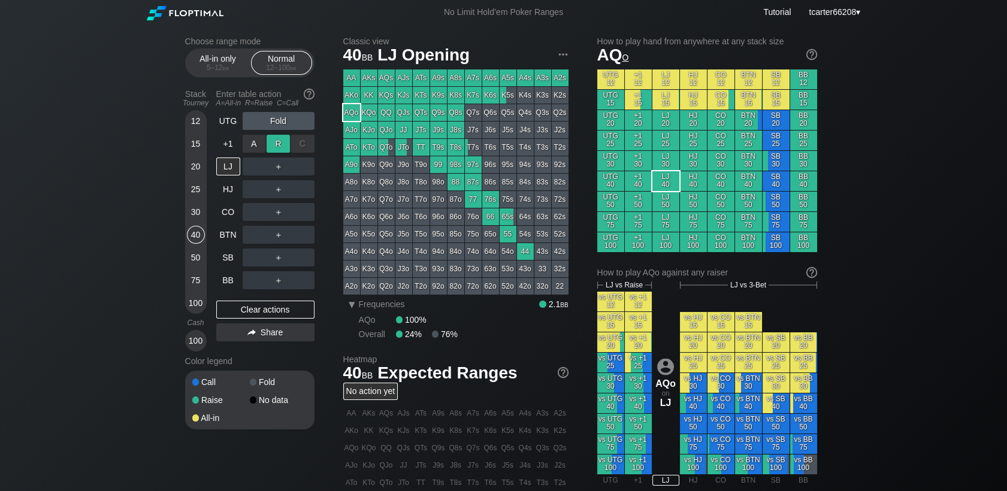
click at [278, 146] on div "R ✕" at bounding box center [277, 144] width 23 height 18
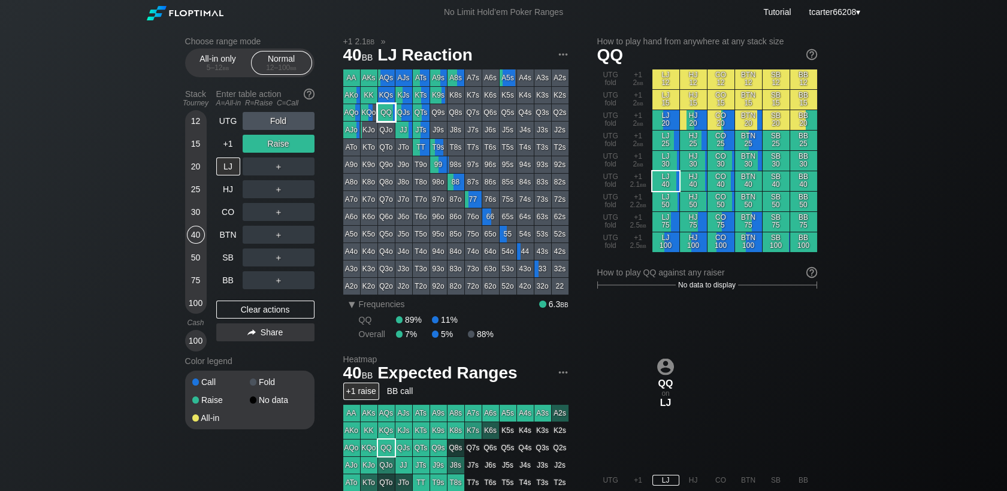
click at [388, 114] on div "QQ" at bounding box center [386, 112] width 17 height 17
click at [282, 314] on div "Clear actions" at bounding box center [265, 310] width 98 height 18
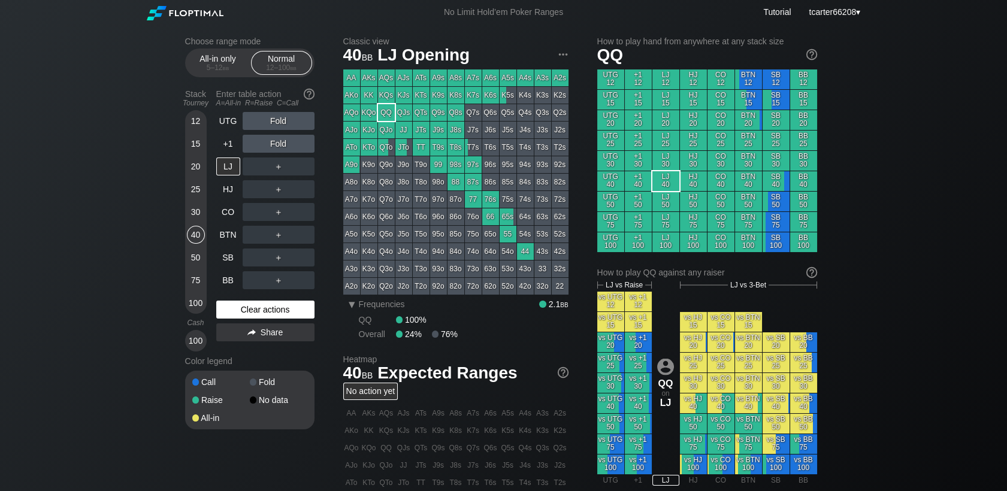
click at [240, 308] on div "Clear actions" at bounding box center [265, 310] width 98 height 18
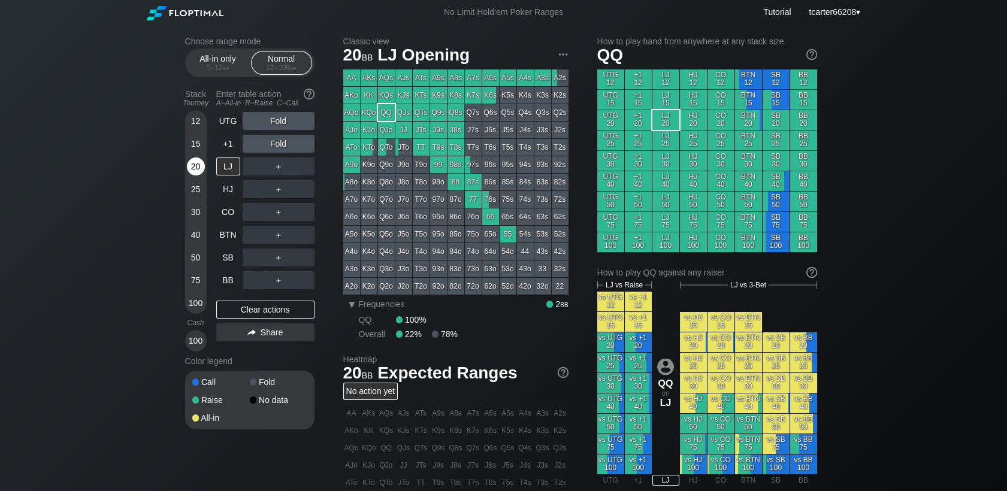
click at [201, 165] on div "20" at bounding box center [196, 167] width 18 height 18
click at [225, 292] on div "UTG Fold +1 Fold LJ ＋ HJ ＋ CO ＋ BTN ＋ SB ＋ BB ＋ Clear actions Share" at bounding box center [265, 232] width 98 height 240
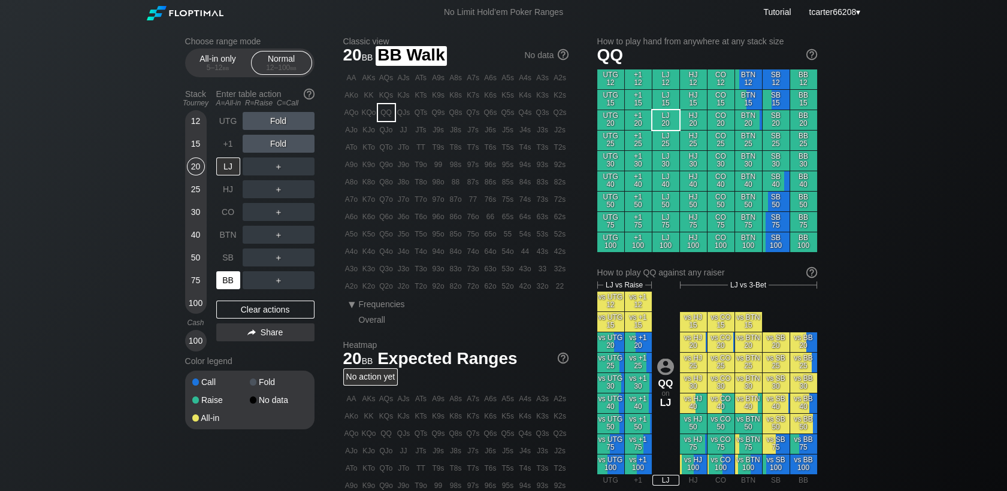
click at [235, 284] on div "BB" at bounding box center [228, 280] width 24 height 18
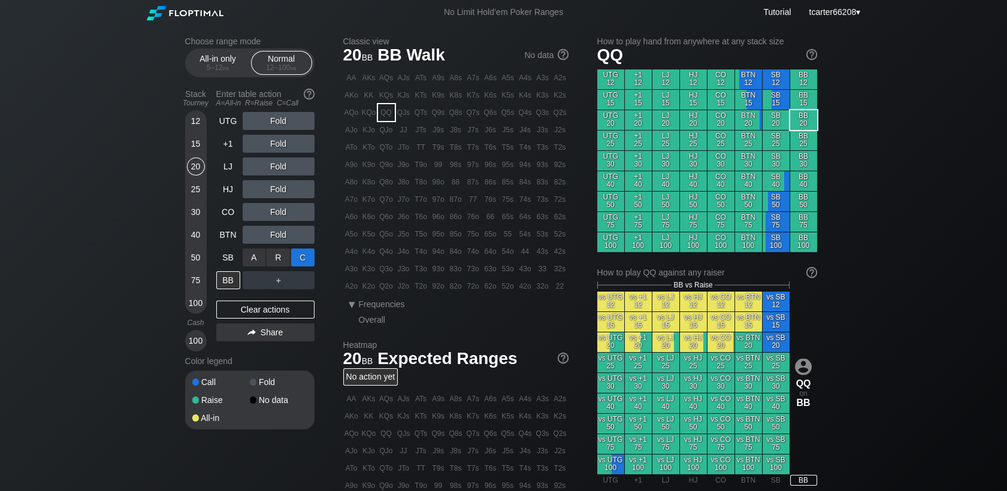
click at [310, 252] on div "C ✕" at bounding box center [302, 258] width 23 height 18
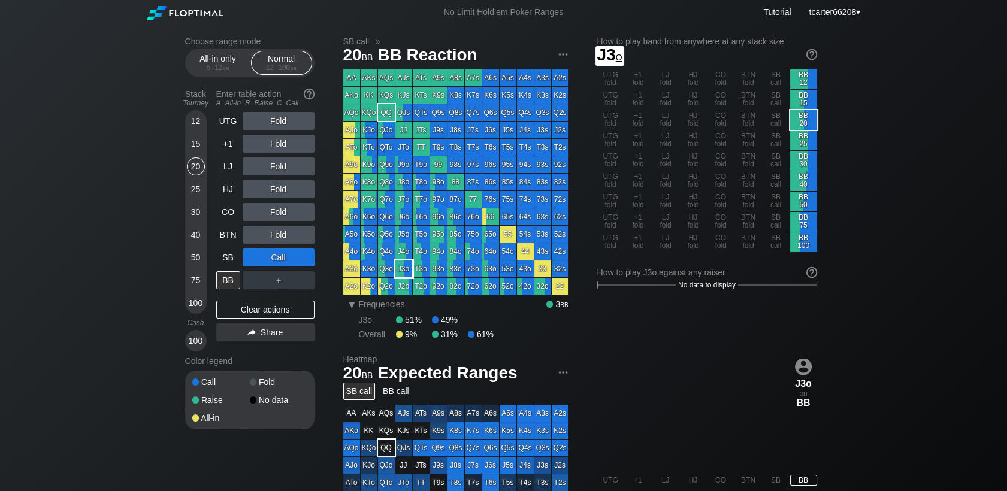
click at [402, 269] on div "J3o" at bounding box center [403, 269] width 17 height 17
drag, startPoint x: 200, startPoint y: 148, endPoint x: 235, endPoint y: 219, distance: 78.7
click at [201, 148] on div "15" at bounding box center [196, 144] width 18 height 18
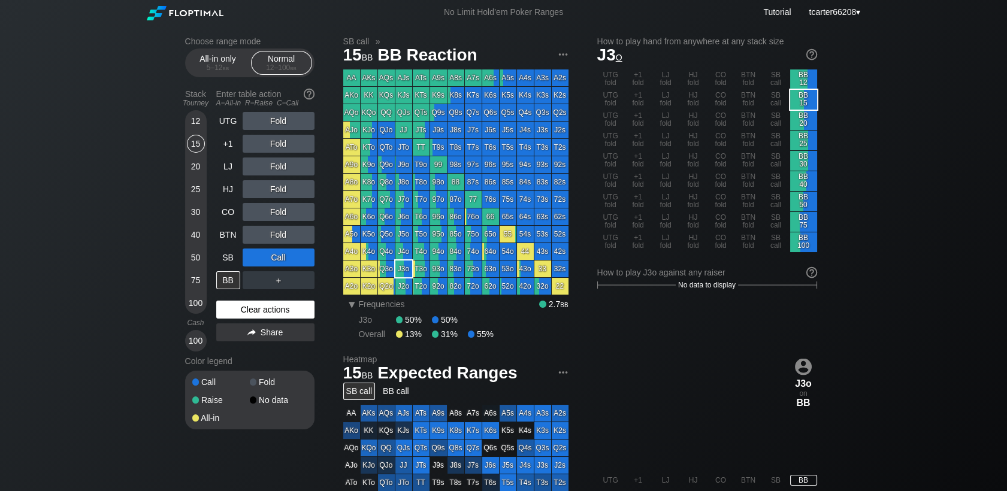
click at [269, 314] on div "Clear actions" at bounding box center [265, 310] width 98 height 18
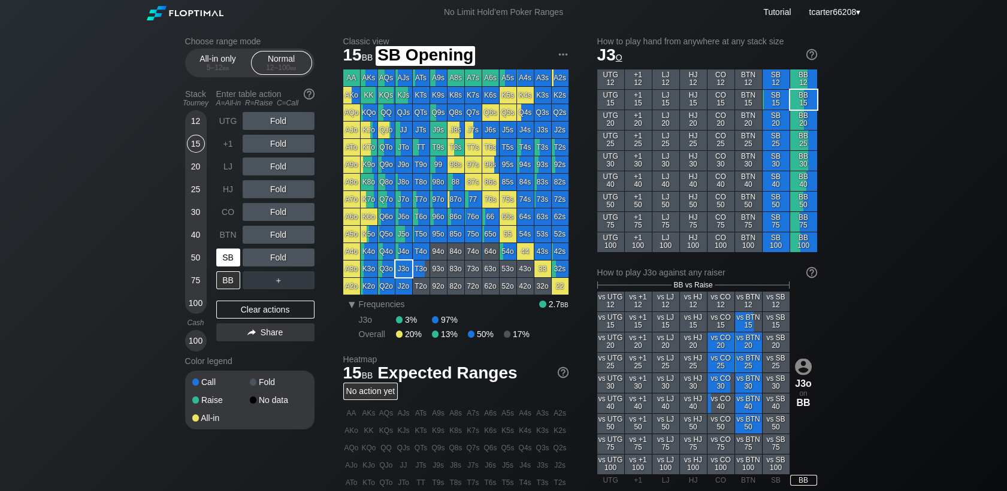
click at [228, 266] on div "SB" at bounding box center [228, 258] width 24 height 18
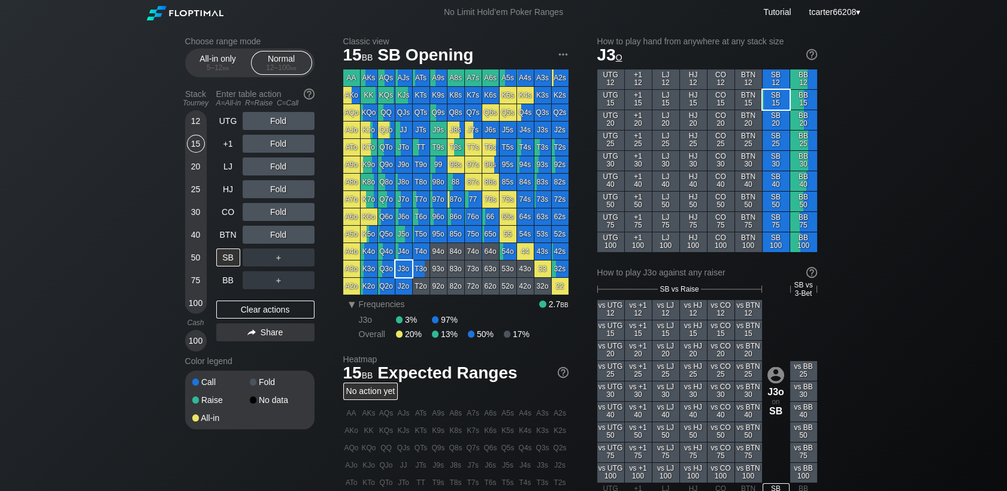
click at [313, 269] on div "＋" at bounding box center [279, 280] width 72 height 28
click at [307, 262] on div "C ✕" at bounding box center [302, 258] width 23 height 18
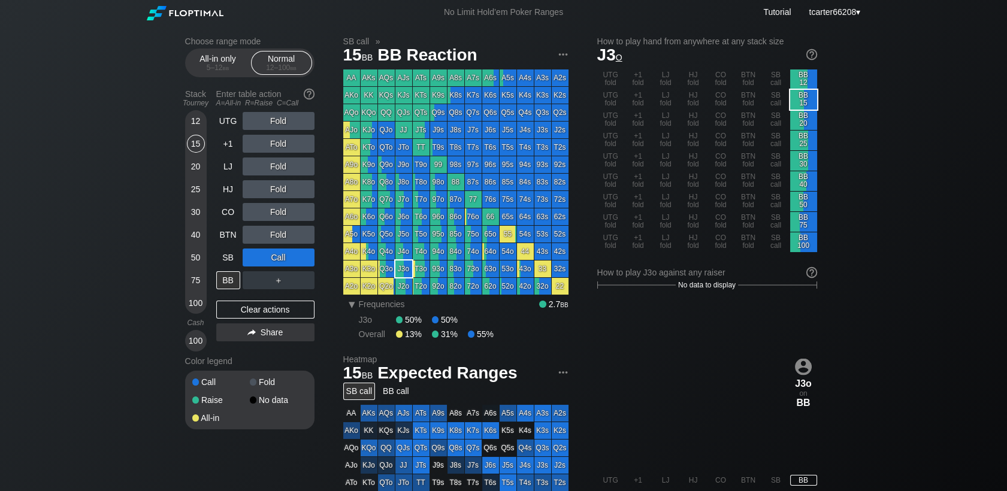
drag, startPoint x: 190, startPoint y: 232, endPoint x: 203, endPoint y: 241, distance: 15.1
click at [190, 232] on div "40" at bounding box center [196, 235] width 18 height 18
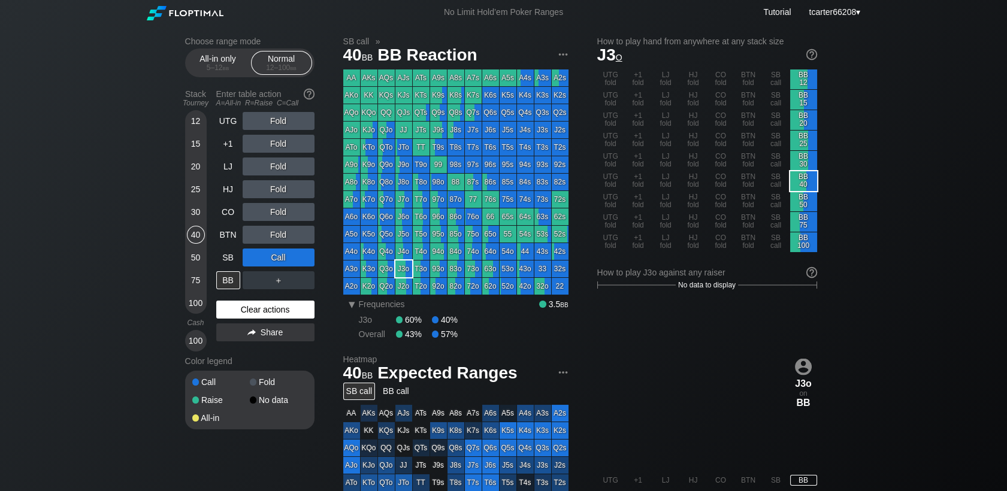
drag, startPoint x: 269, startPoint y: 317, endPoint x: 225, endPoint y: 269, distance: 65.3
click at [268, 316] on div "Clear actions" at bounding box center [265, 310] width 98 height 18
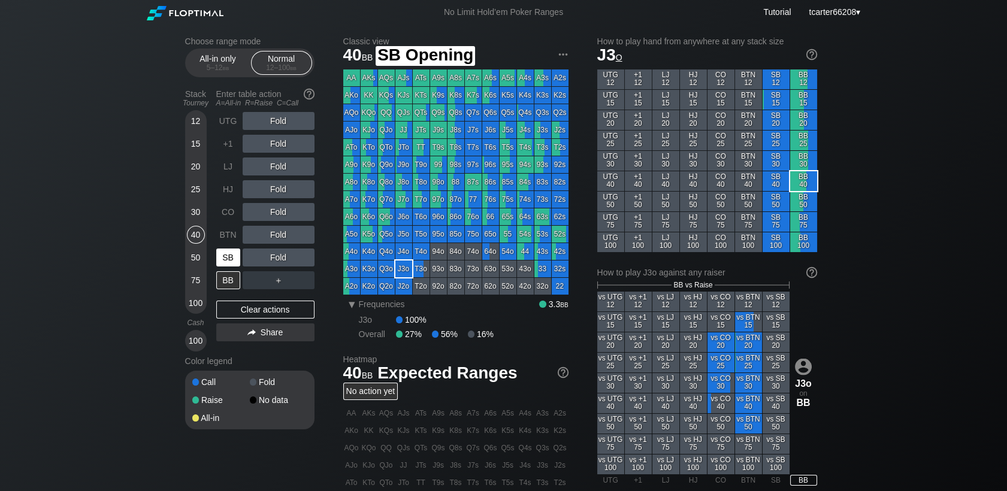
click at [217, 258] on div "SB" at bounding box center [228, 258] width 24 height 18
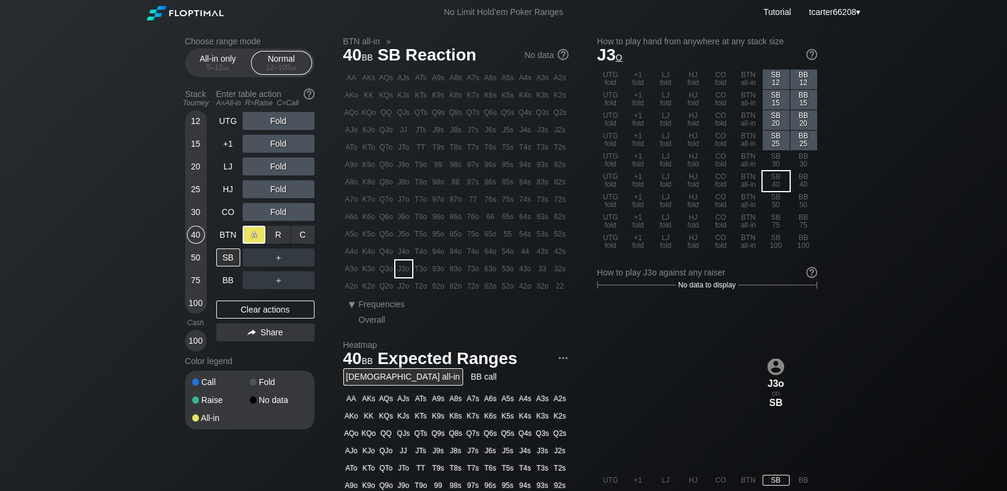
click at [265, 234] on div "A ✕ R ✕ C ✕" at bounding box center [279, 235] width 72 height 18
click at [269, 234] on div "R ✕" at bounding box center [277, 235] width 23 height 18
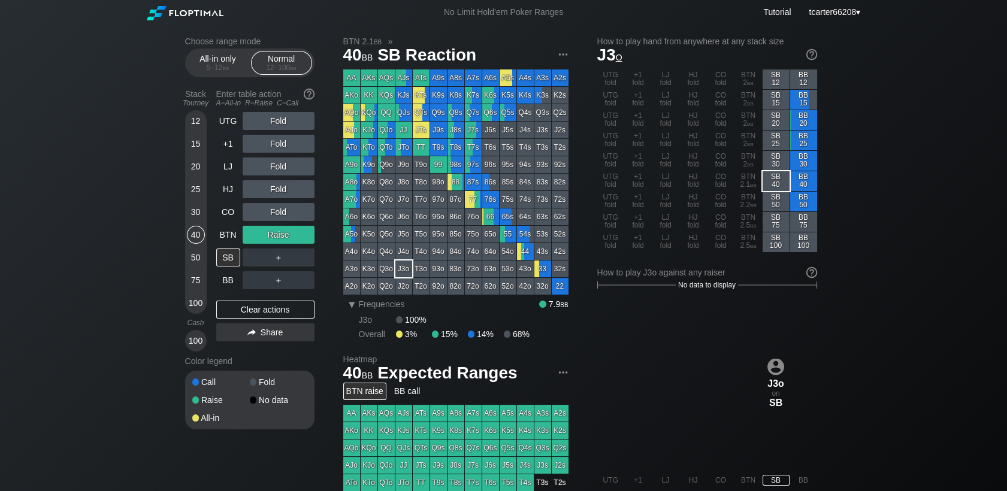
drag, startPoint x: 244, startPoint y: 310, endPoint x: 204, endPoint y: 256, distance: 67.2
click at [244, 310] on div "Clear actions" at bounding box center [265, 310] width 98 height 18
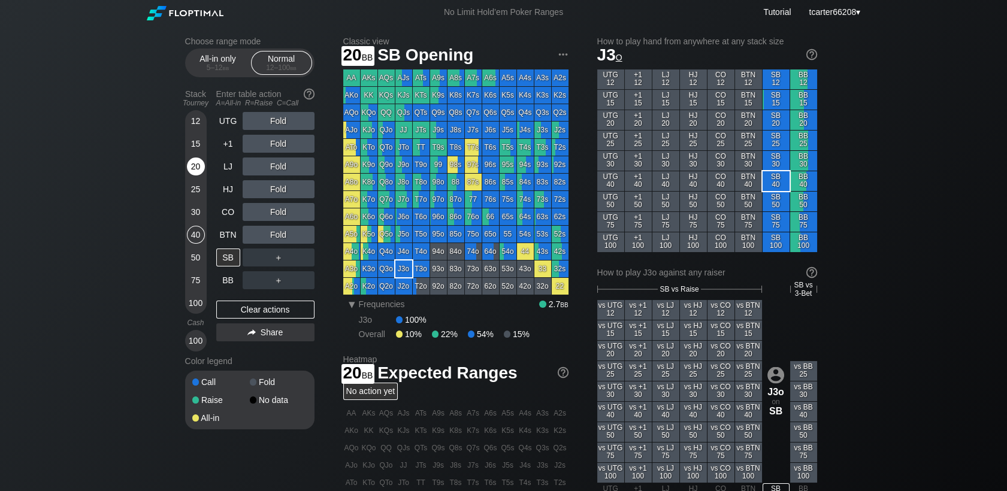
click at [196, 175] on div "20" at bounding box center [196, 167] width 18 height 18
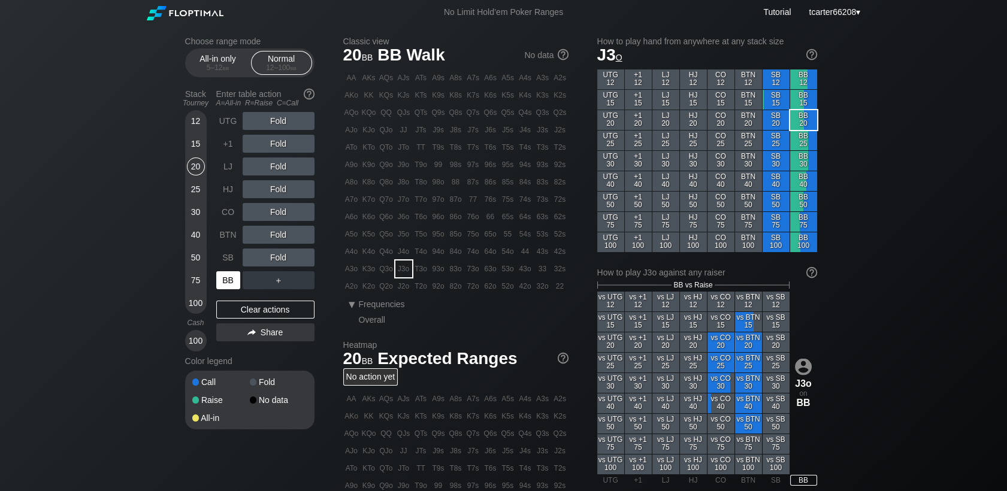
click at [234, 277] on div "BB" at bounding box center [228, 280] width 24 height 18
click at [270, 183] on div "R ✕" at bounding box center [277, 189] width 23 height 18
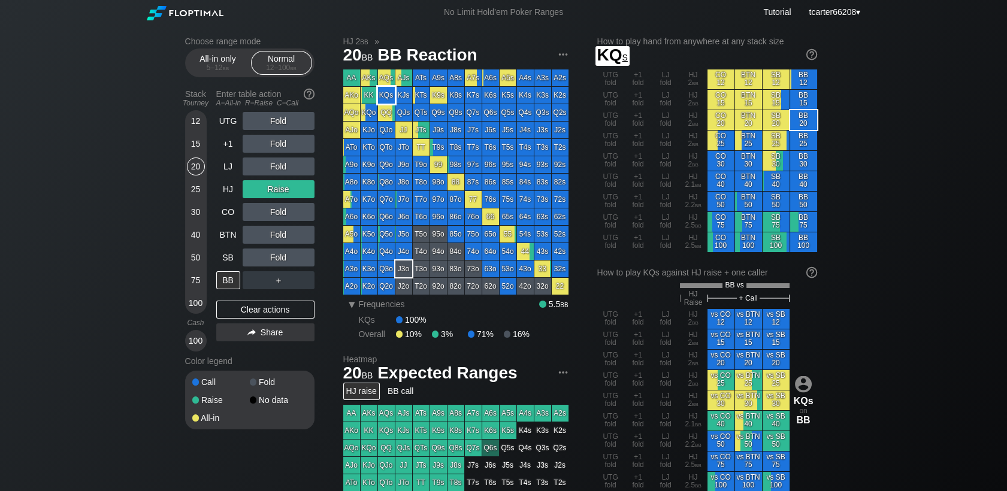
click at [383, 98] on div "KQs" at bounding box center [386, 95] width 17 height 17
drag, startPoint x: 192, startPoint y: 307, endPoint x: 202, endPoint y: 290, distance: 20.4
click at [192, 307] on div "100" at bounding box center [196, 303] width 18 height 18
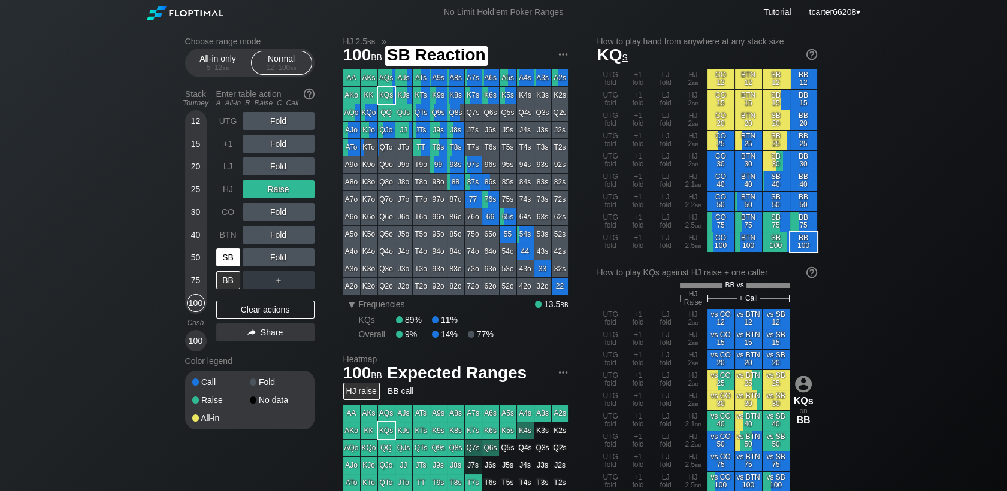
click at [225, 256] on div "SB" at bounding box center [228, 258] width 24 height 18
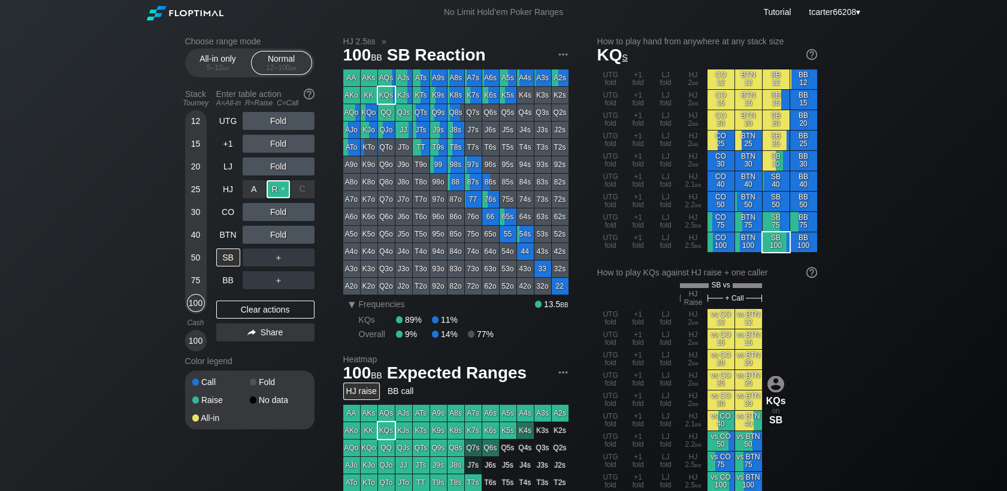
click at [279, 194] on div "R ✕" at bounding box center [277, 189] width 23 height 18
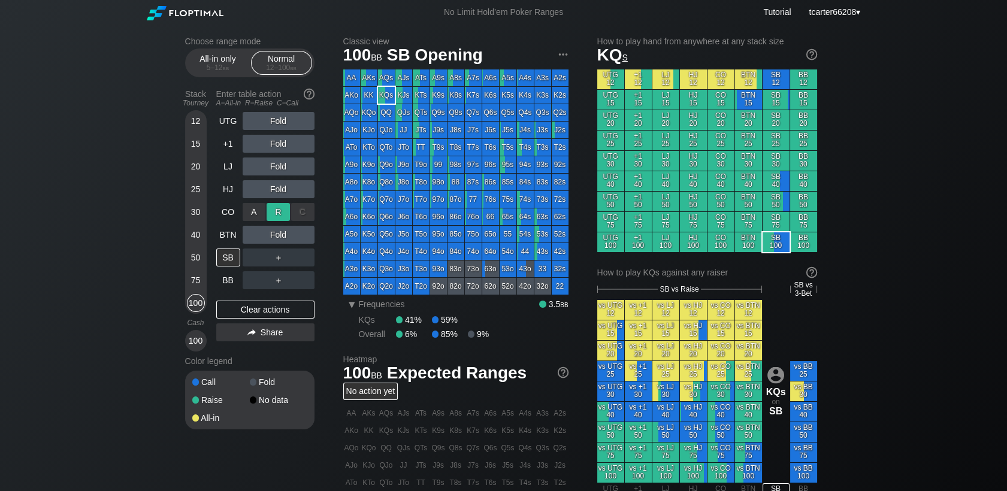
click at [283, 216] on div "R ✕" at bounding box center [277, 212] width 23 height 18
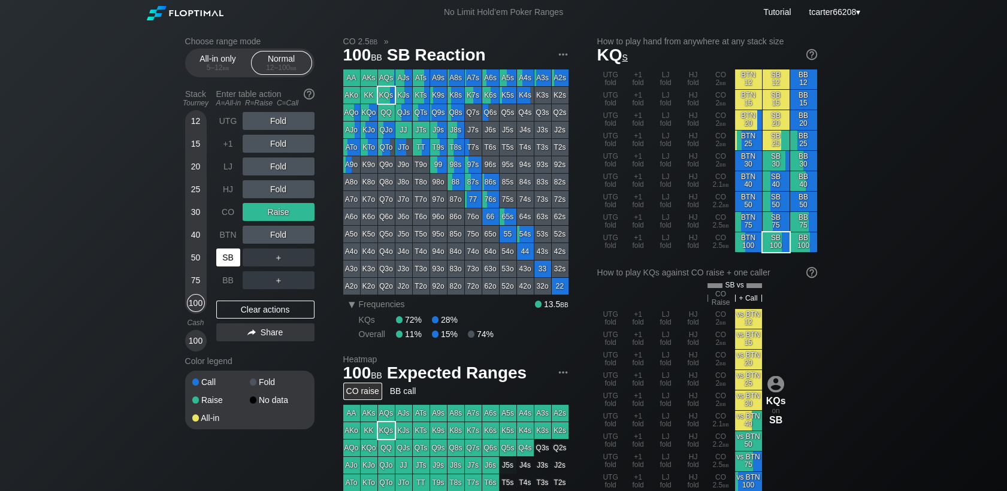
click at [227, 260] on div "SB" at bounding box center [228, 258] width 24 height 18
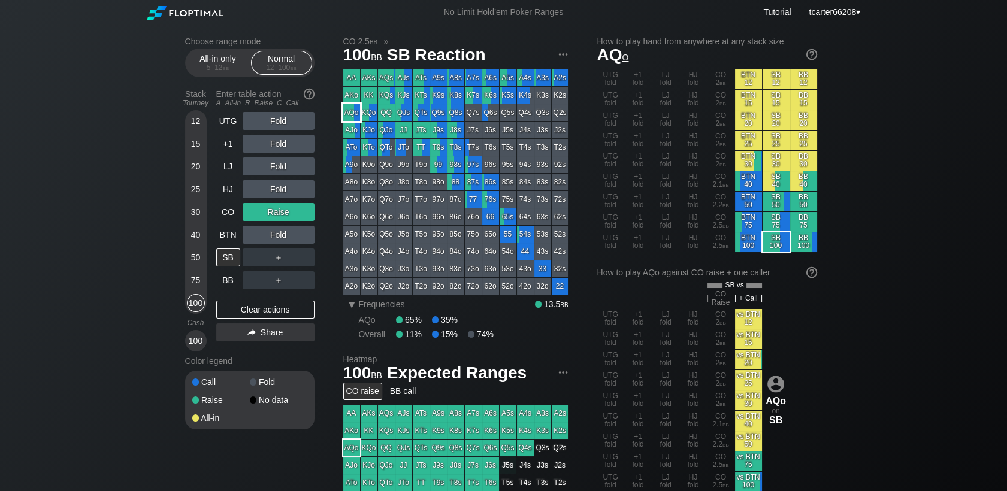
click at [350, 116] on div "AQo" at bounding box center [351, 112] width 17 height 17
click at [280, 311] on div "Clear actions" at bounding box center [265, 310] width 98 height 18
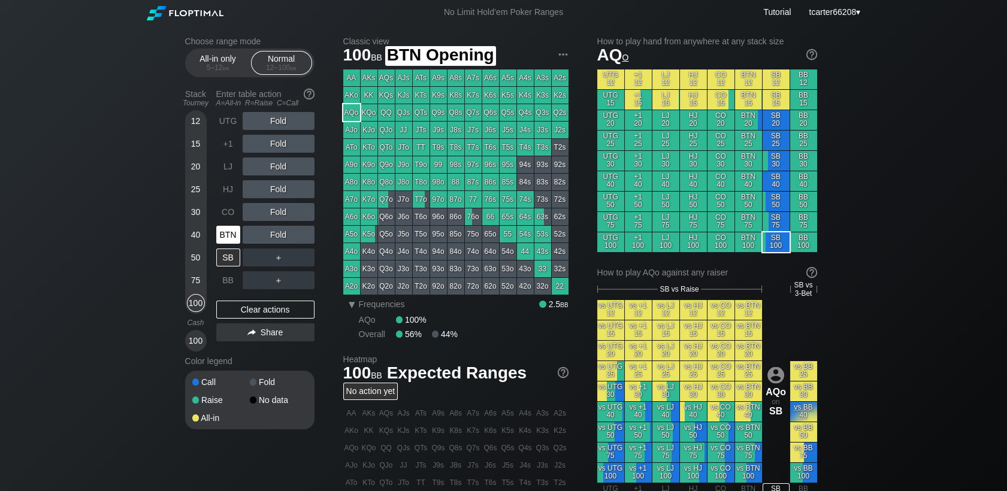
click at [227, 236] on div "BTN" at bounding box center [228, 235] width 24 height 18
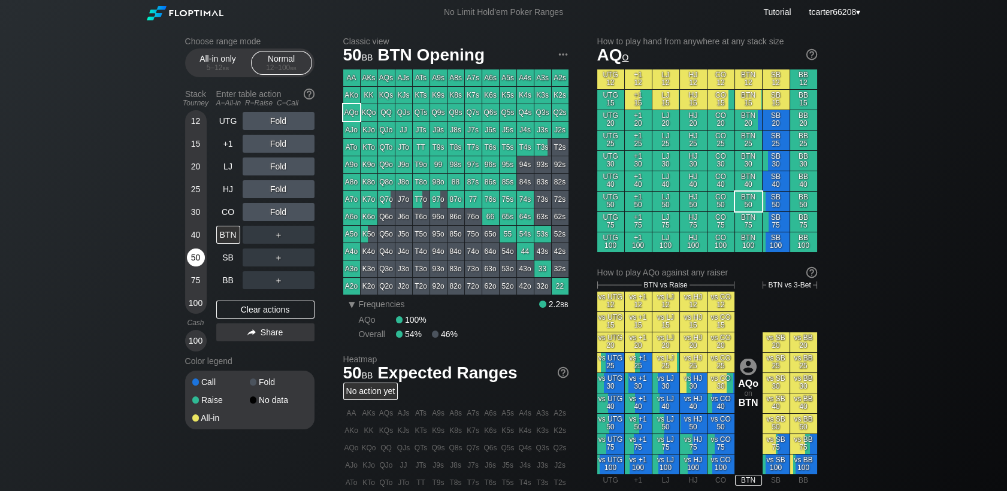
click at [197, 260] on div "50" at bounding box center [196, 258] width 18 height 18
click at [216, 217] on div "Stack Tourney Enter table action A=All-in R=Raise C=Call [PHONE_NUMBER] [PHONE_…" at bounding box center [249, 217] width 129 height 267
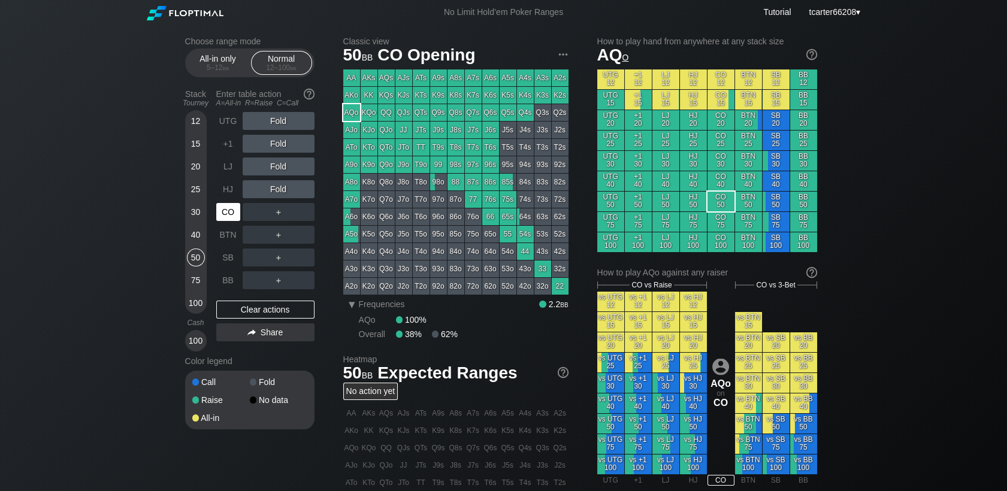
click at [220, 216] on div "CO" at bounding box center [228, 212] width 24 height 18
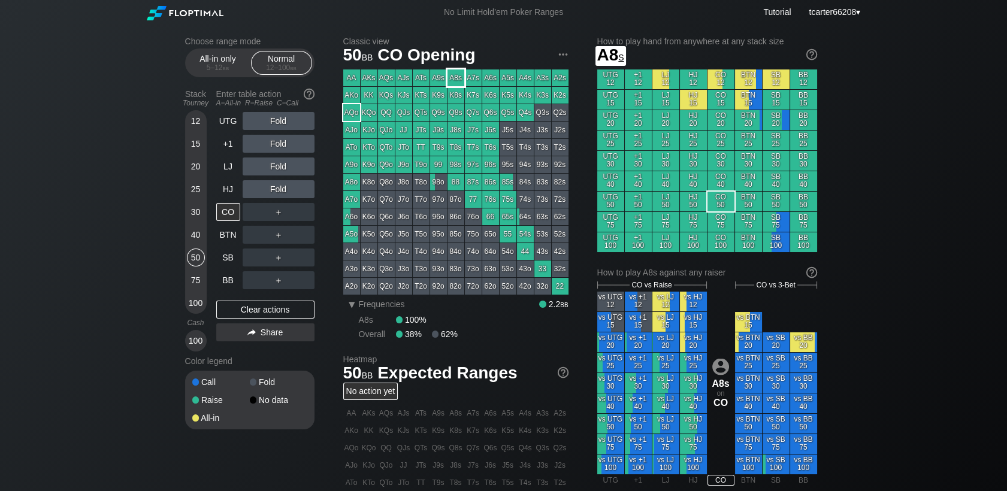
click at [460, 78] on div "A8s" at bounding box center [455, 77] width 17 height 17
click at [280, 188] on div "Fold" at bounding box center [279, 189] width 72 height 18
click at [280, 188] on div "R ✕" at bounding box center [277, 189] width 23 height 18
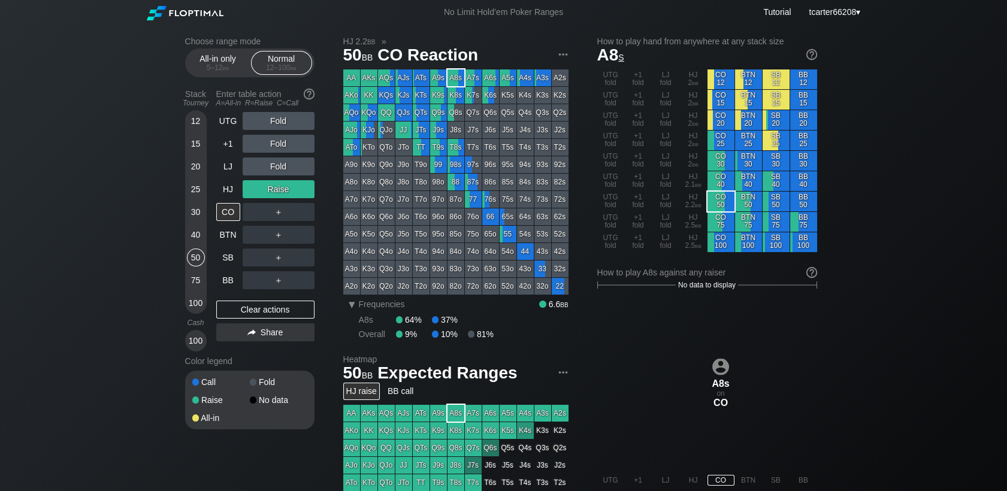
drag, startPoint x: 283, startPoint y: 304, endPoint x: 276, endPoint y: 301, distance: 7.8
click at [283, 304] on div "Clear actions" at bounding box center [265, 310] width 98 height 18
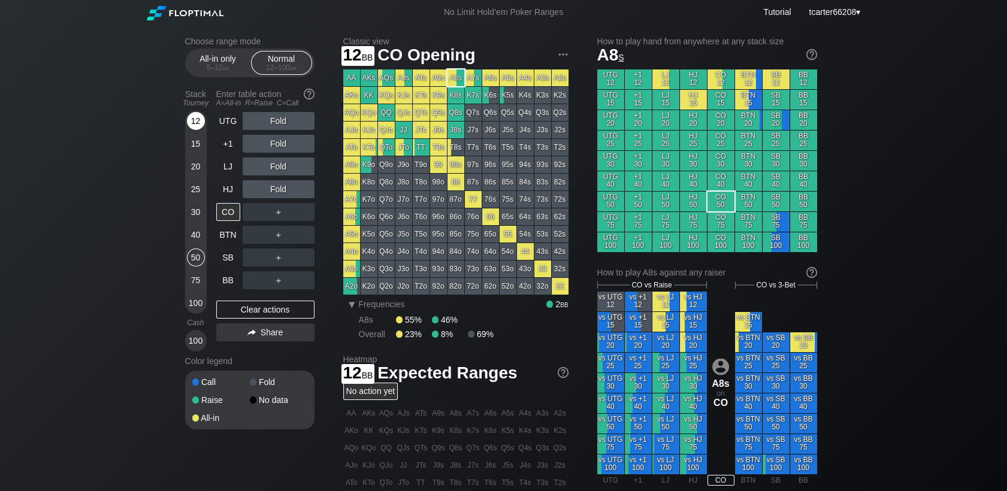
click at [199, 119] on div "12" at bounding box center [196, 121] width 18 height 18
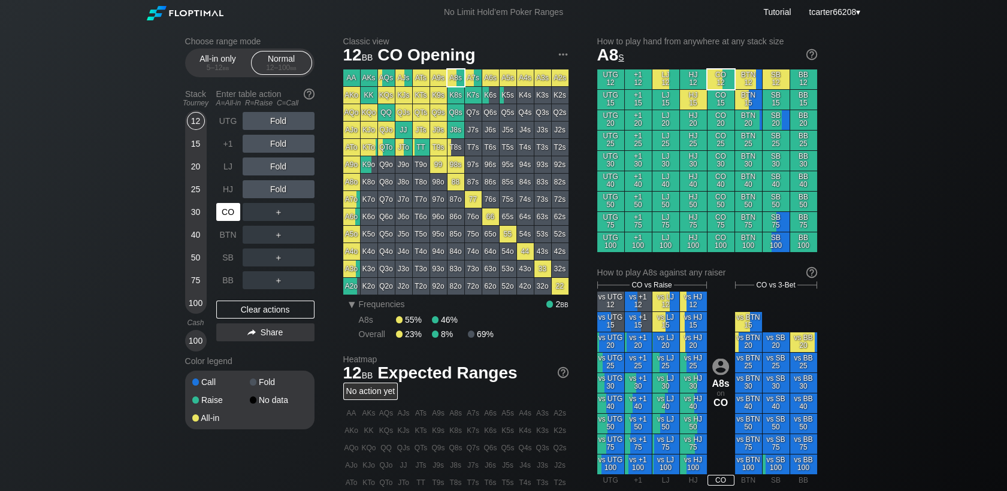
drag, startPoint x: 225, startPoint y: 211, endPoint x: 228, endPoint y: 203, distance: 8.7
click at [226, 211] on div "CO" at bounding box center [228, 212] width 24 height 18
click at [230, 194] on div "HJ" at bounding box center [228, 189] width 24 height 18
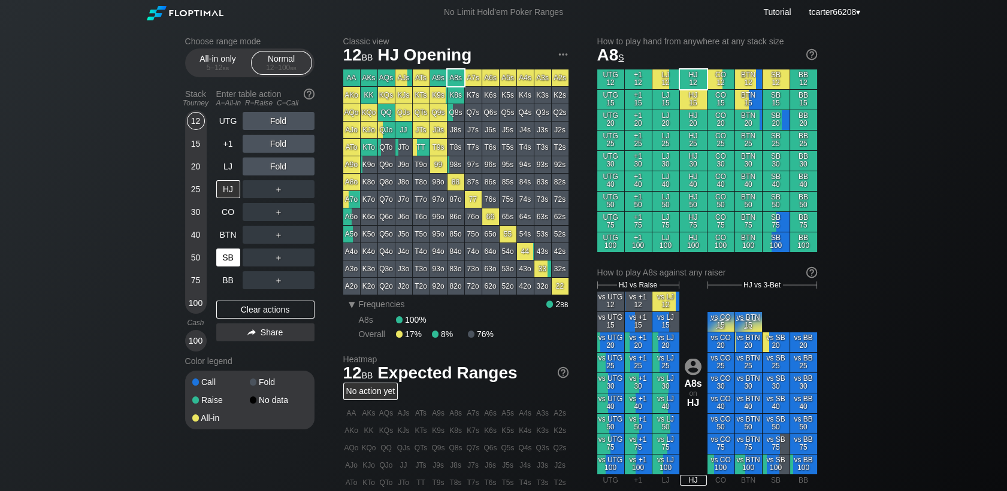
drag, startPoint x: 199, startPoint y: 216, endPoint x: 225, endPoint y: 262, distance: 52.3
click at [199, 216] on div "30" at bounding box center [196, 212] width 18 height 18
click at [225, 262] on div "SB" at bounding box center [228, 258] width 24 height 18
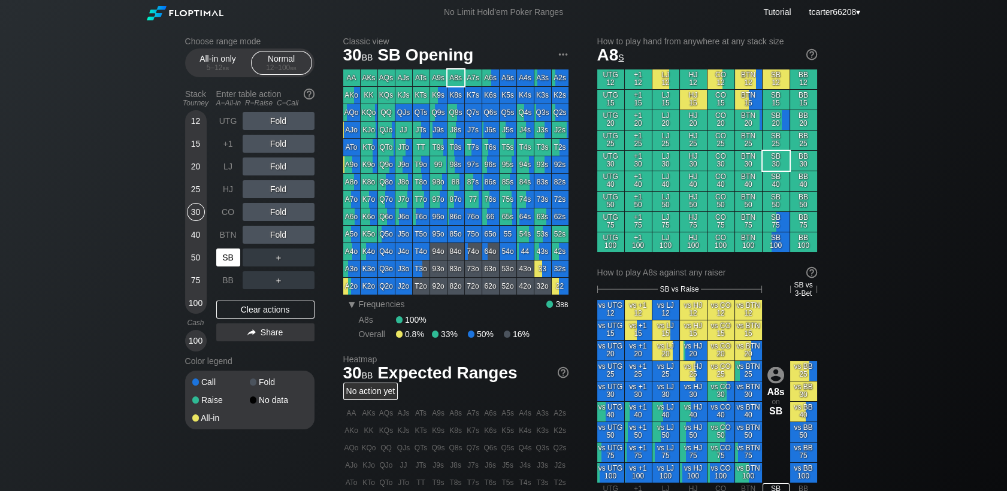
click at [225, 262] on div "SB" at bounding box center [228, 258] width 24 height 18
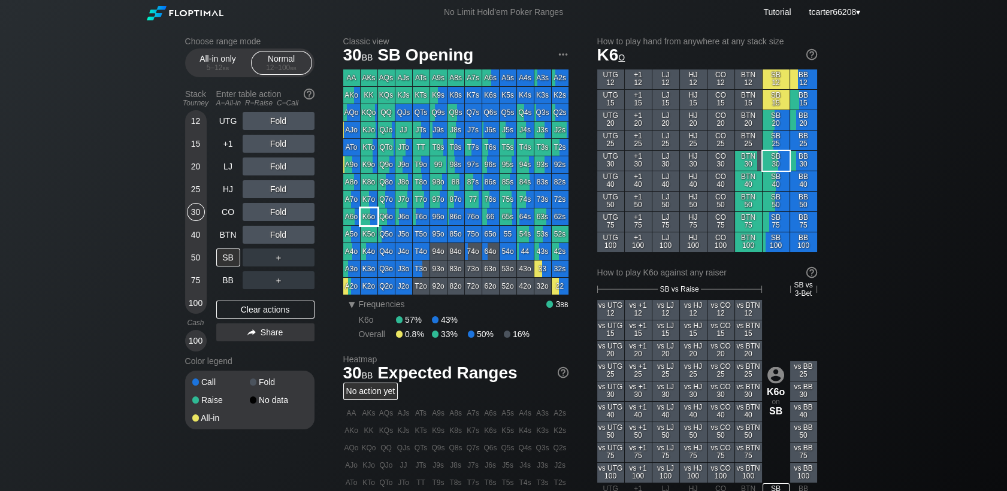
click at [365, 214] on div "K6o" at bounding box center [369, 216] width 17 height 17
click at [229, 210] on div "CO" at bounding box center [228, 212] width 24 height 18
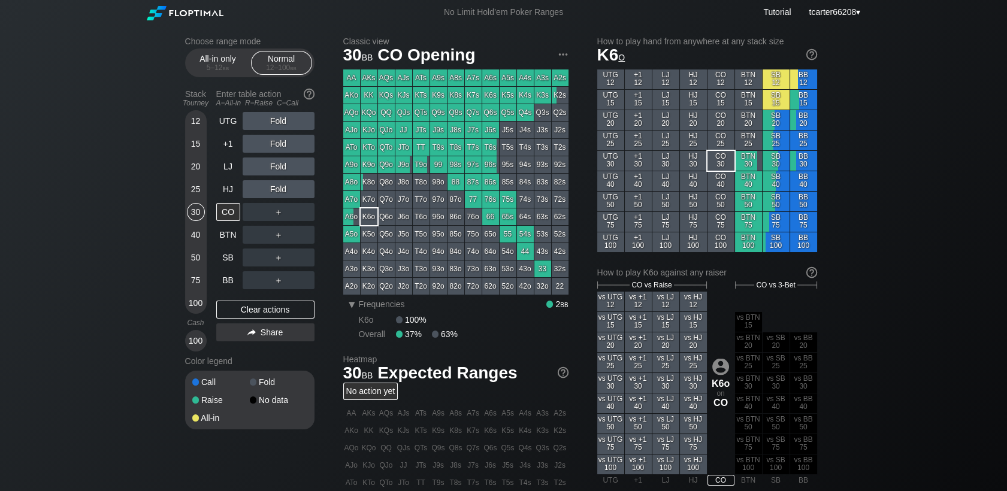
click at [343, 127] on div "Choose range mode All-in only 5 – 12 bb Normal 12 – 100 bb Stack Tourney Enter …" at bounding box center [503, 407] width 656 height 765
click at [347, 129] on div "AJo" at bounding box center [351, 130] width 17 height 17
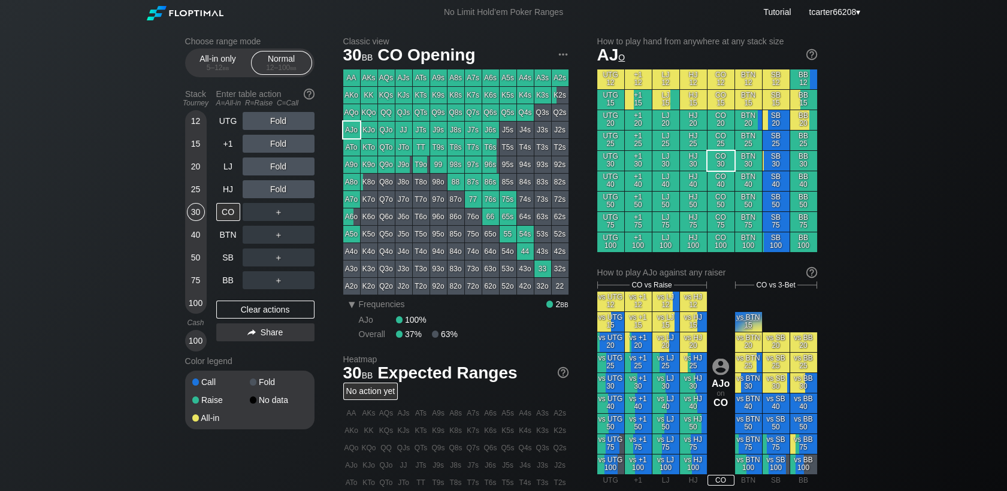
click at [284, 213] on div "＋" at bounding box center [279, 212] width 72 height 18
click at [280, 213] on div "R ✕" at bounding box center [277, 212] width 23 height 18
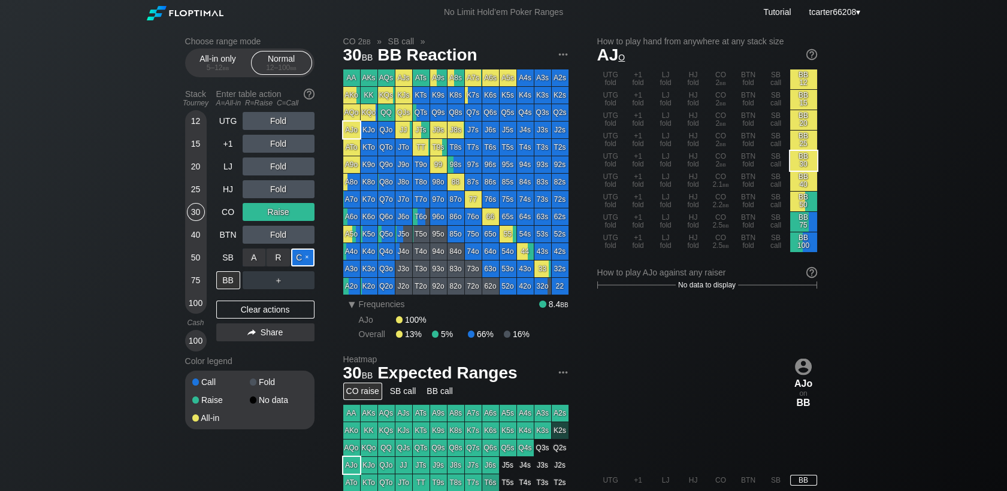
click at [305, 259] on div "C ✕" at bounding box center [302, 258] width 23 height 18
click at [286, 305] on div "Clear actions" at bounding box center [265, 310] width 98 height 18
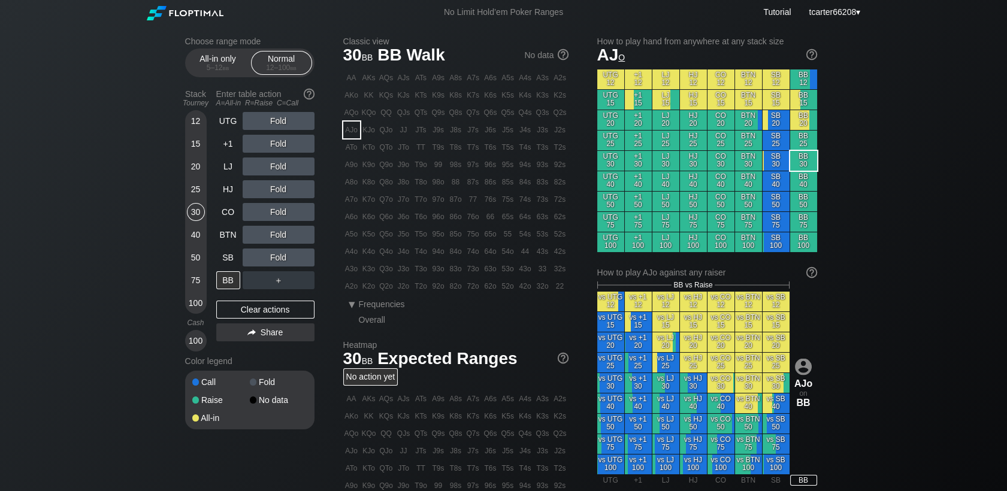
click at [198, 122] on div "12" at bounding box center [196, 121] width 18 height 18
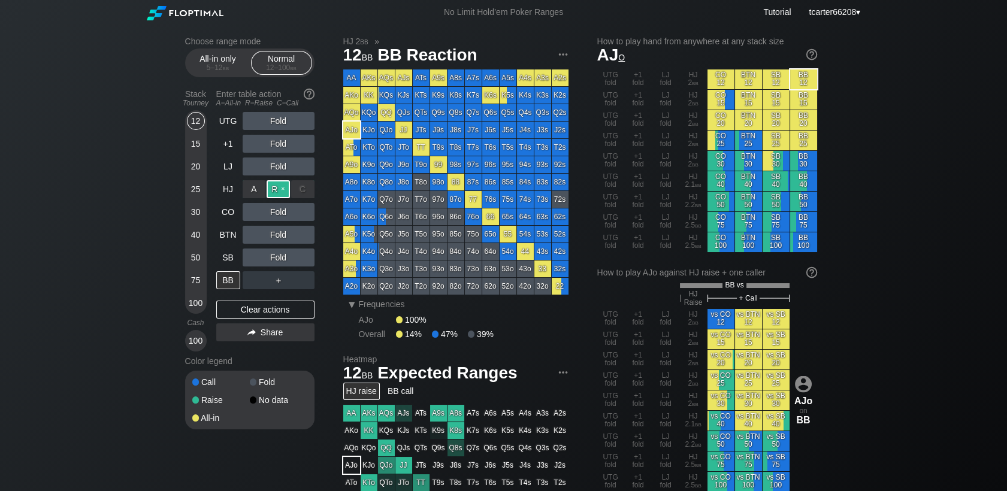
click at [279, 192] on div "R ✕" at bounding box center [277, 189] width 23 height 18
click at [277, 259] on div "Fold" at bounding box center [279, 258] width 72 height 18
click at [278, 260] on div "R ✕" at bounding box center [277, 258] width 23 height 18
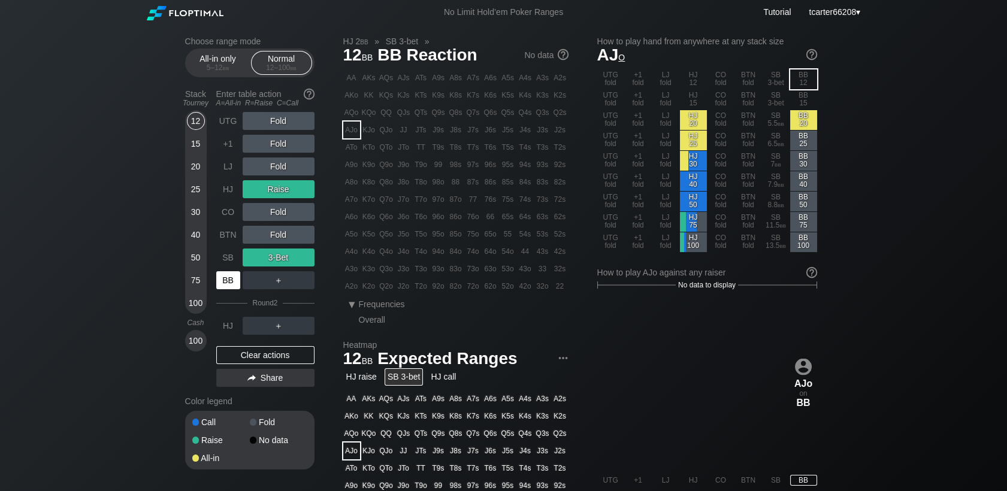
click at [224, 275] on div "BB" at bounding box center [228, 280] width 24 height 18
click at [270, 358] on div "Clear actions" at bounding box center [265, 355] width 98 height 18
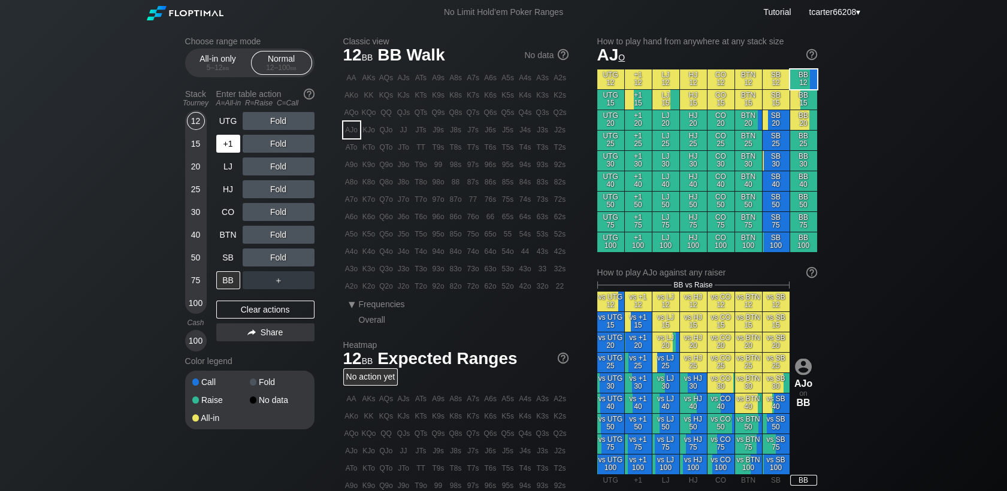
click at [225, 142] on div "+1" at bounding box center [228, 144] width 24 height 18
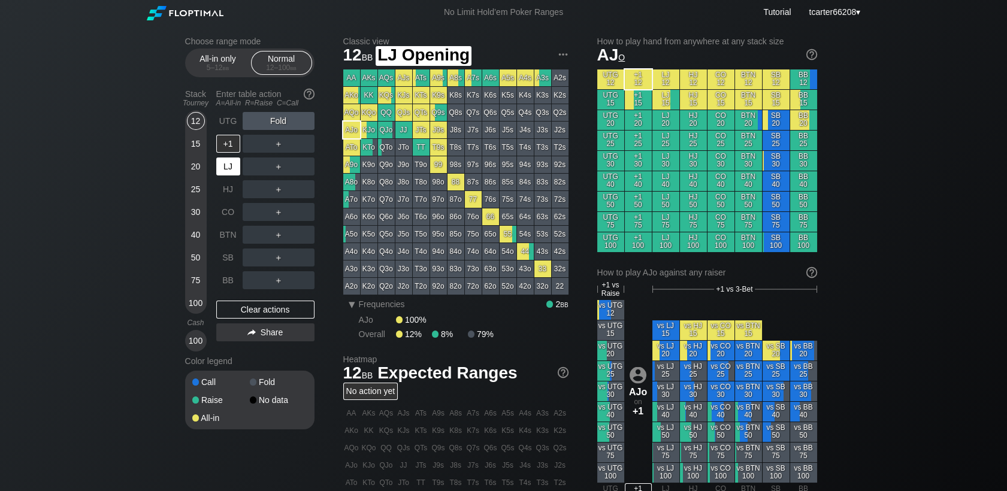
click at [228, 165] on div "LJ" at bounding box center [228, 167] width 24 height 18
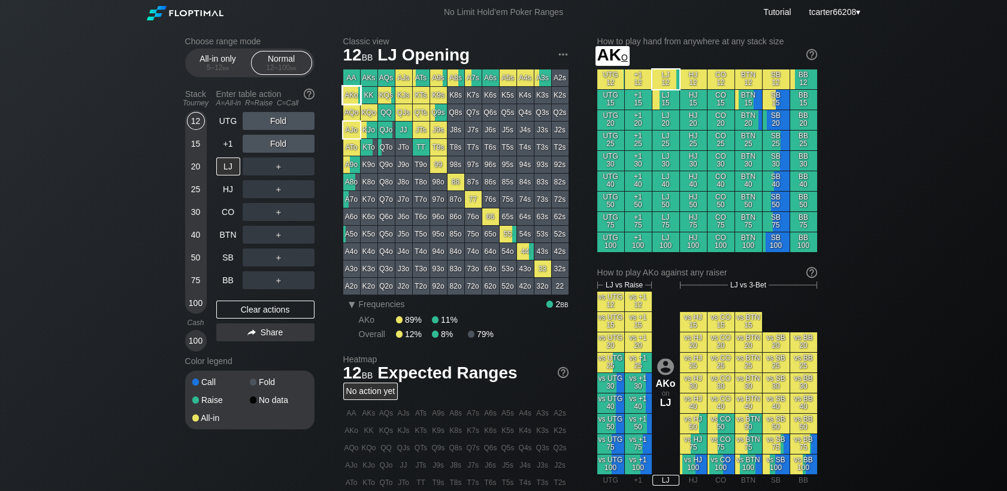
click at [349, 102] on div "AKo" at bounding box center [351, 95] width 17 height 17
click at [262, 314] on div "Clear actions" at bounding box center [265, 310] width 98 height 18
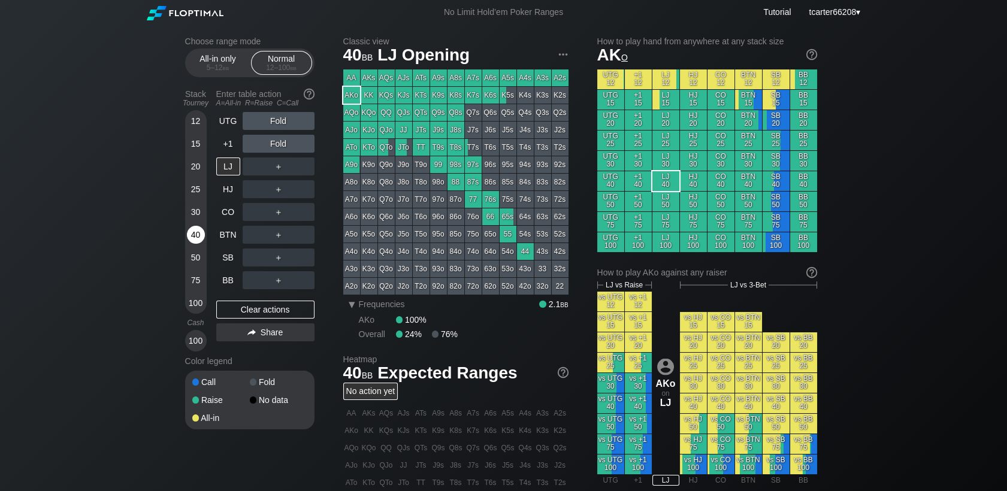
drag, startPoint x: 187, startPoint y: 244, endPoint x: 198, endPoint y: 237, distance: 13.1
click at [188, 244] on div "40" at bounding box center [196, 237] width 18 height 23
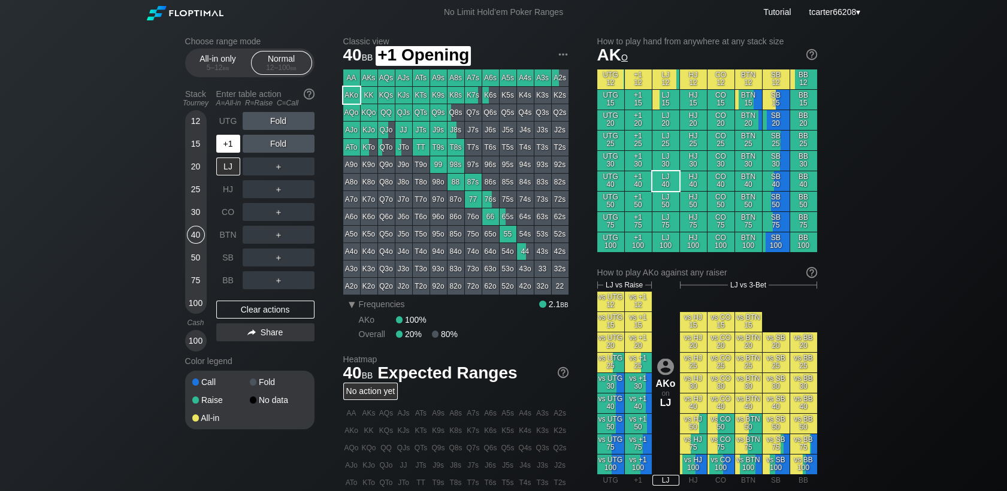
click at [226, 150] on div "+1" at bounding box center [228, 144] width 24 height 18
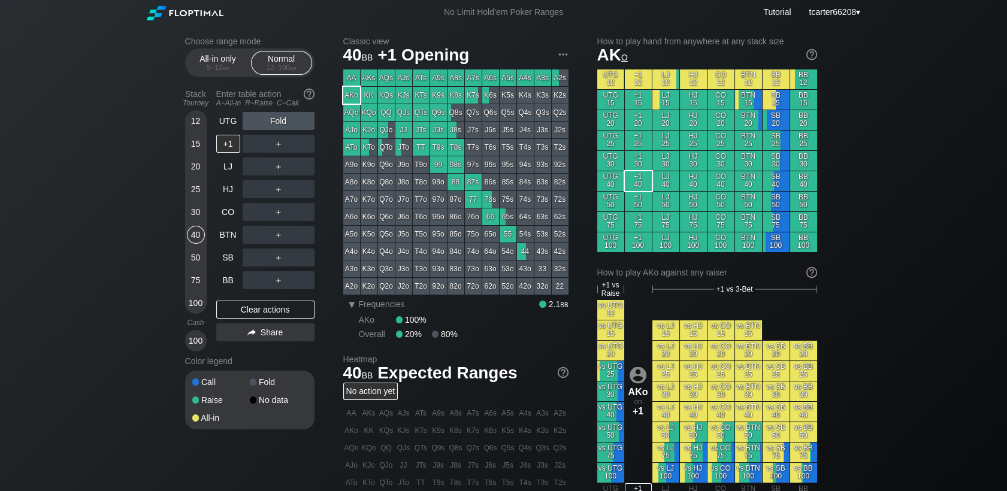
click at [196, 149] on div "15" at bounding box center [196, 144] width 18 height 18
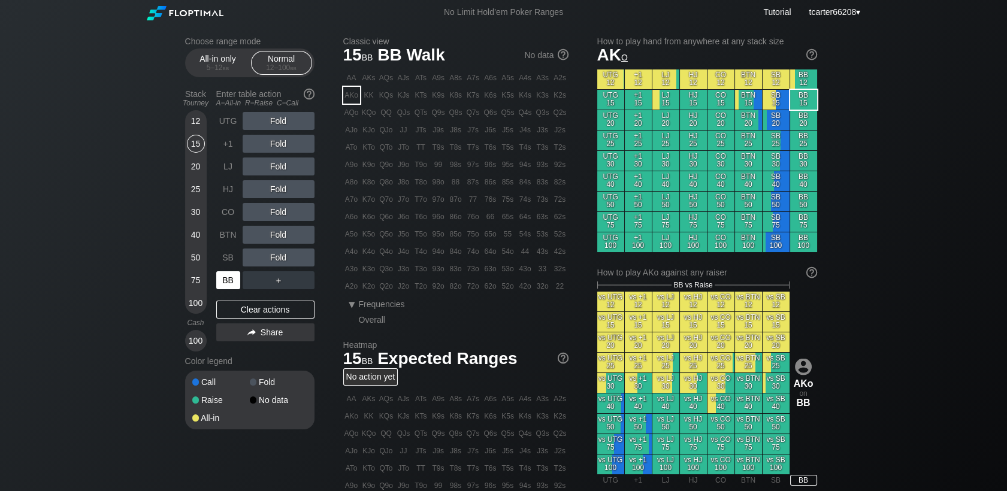
click at [228, 281] on div "BB" at bounding box center [228, 280] width 24 height 18
click at [277, 214] on div "R ✕" at bounding box center [277, 212] width 23 height 18
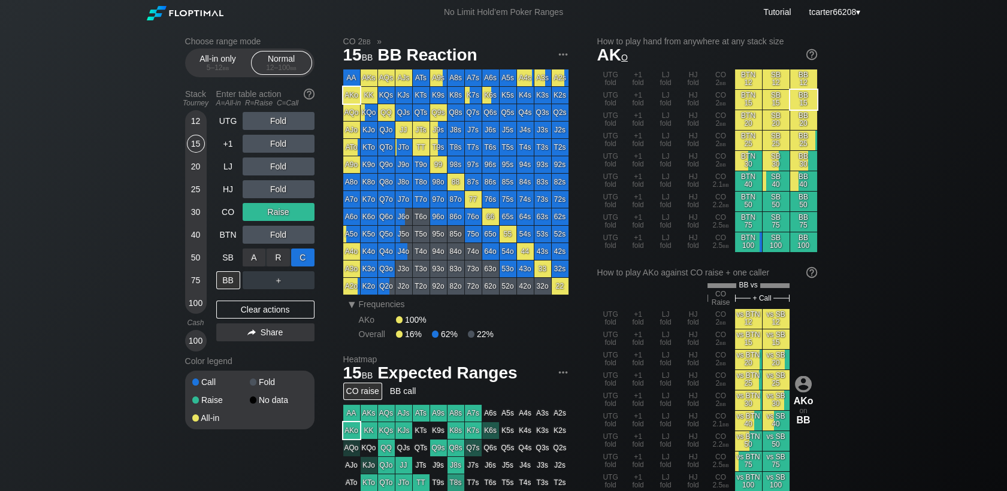
click at [311, 256] on div "C ✕" at bounding box center [302, 258] width 23 height 18
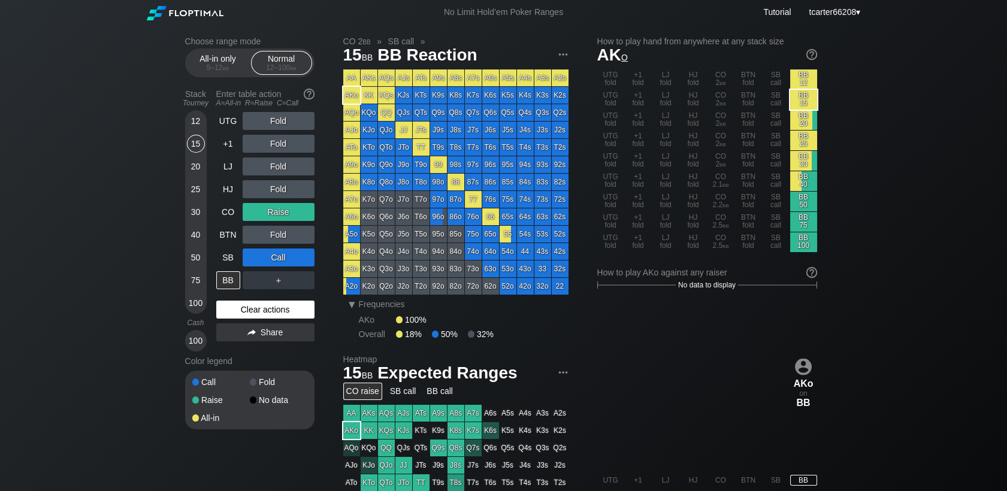
click at [284, 314] on div "Clear actions" at bounding box center [265, 310] width 98 height 18
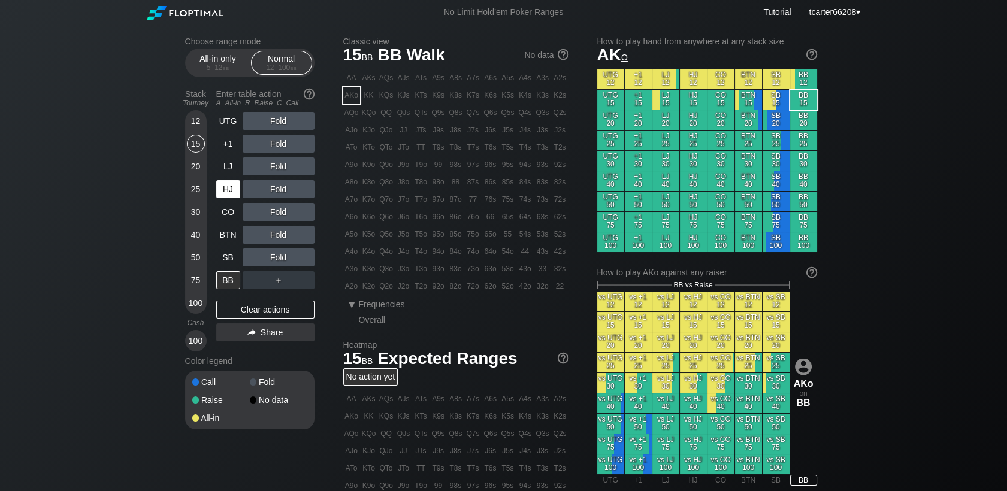
drag, startPoint x: 190, startPoint y: 234, endPoint x: 223, endPoint y: 186, distance: 57.8
click at [190, 235] on div "40" at bounding box center [196, 235] width 18 height 18
click at [233, 112] on div "Enter table action A=All-in R=Raise C=Call" at bounding box center [265, 98] width 98 height 28
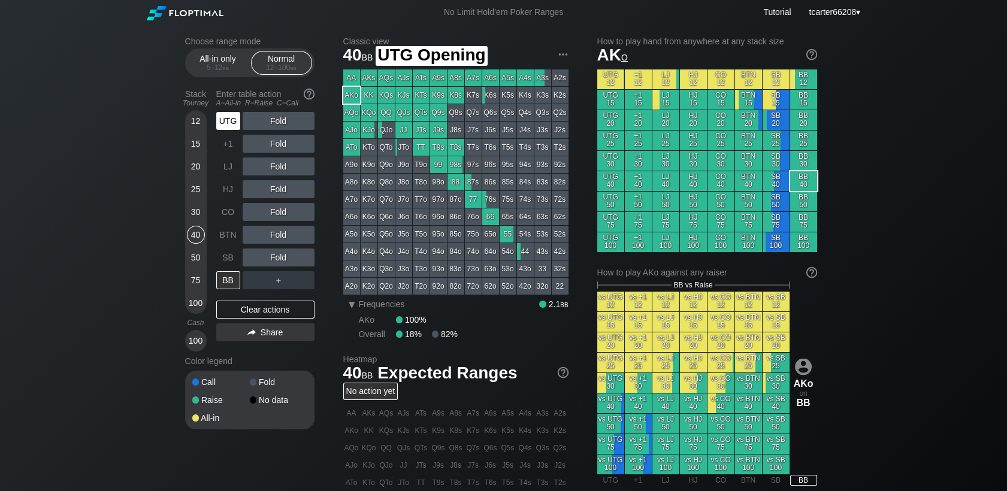
click at [232, 127] on div "UTG" at bounding box center [228, 121] width 24 height 18
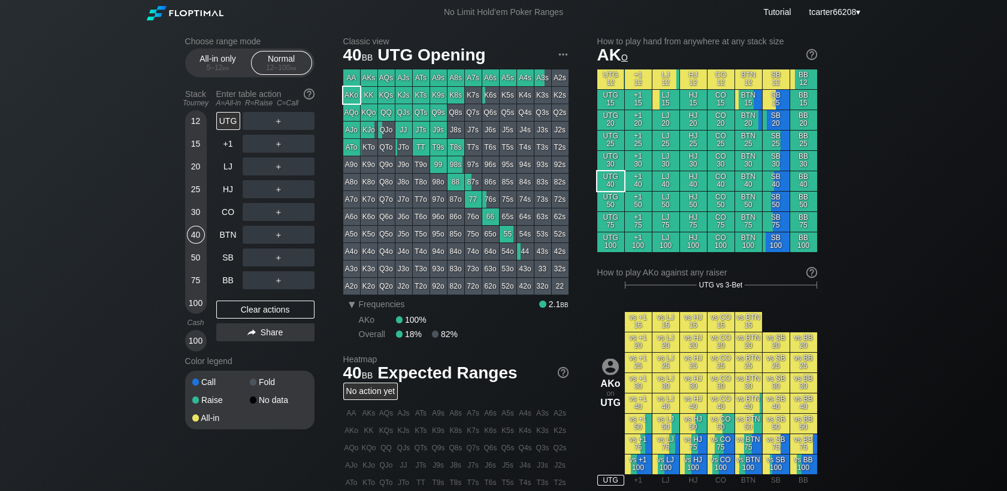
click at [190, 257] on div "50" at bounding box center [196, 258] width 18 height 18
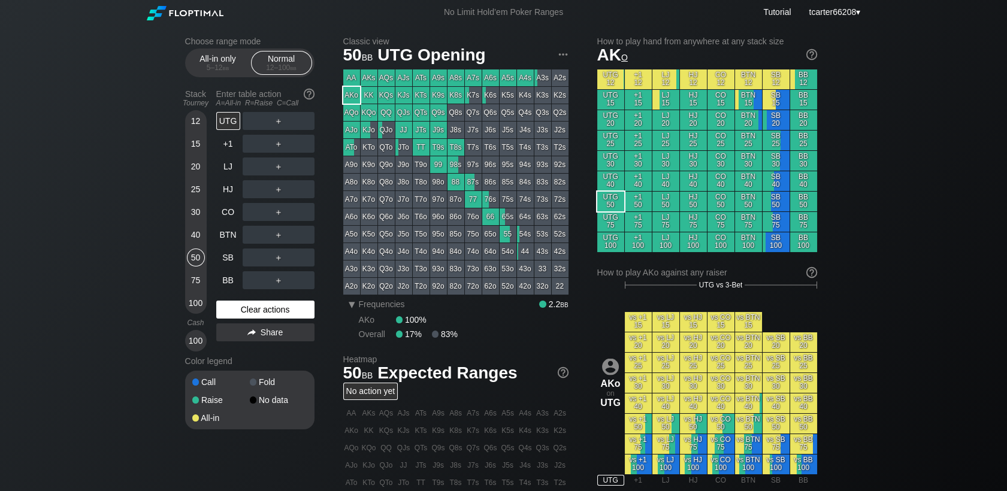
click at [292, 310] on div "Clear actions" at bounding box center [265, 310] width 98 height 18
click at [192, 236] on div "40" at bounding box center [196, 235] width 18 height 18
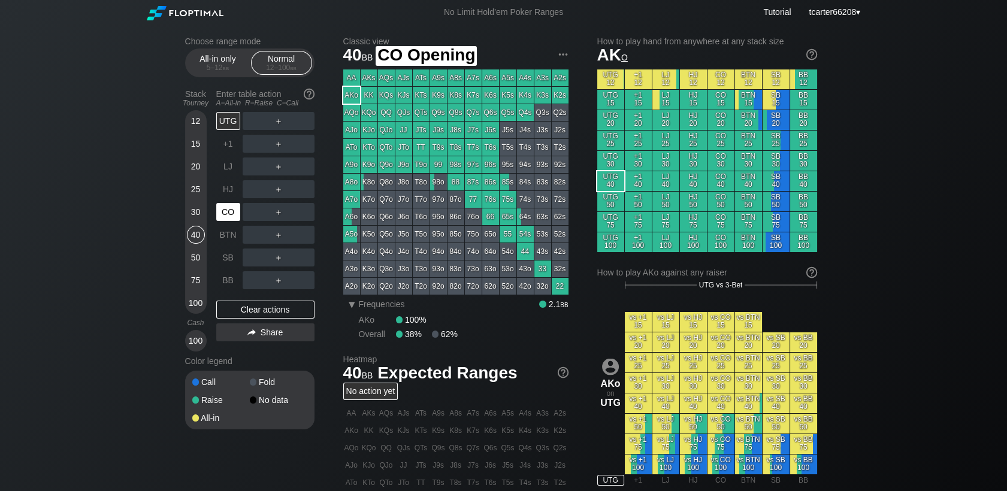
click at [235, 211] on div "CO" at bounding box center [228, 212] width 24 height 18
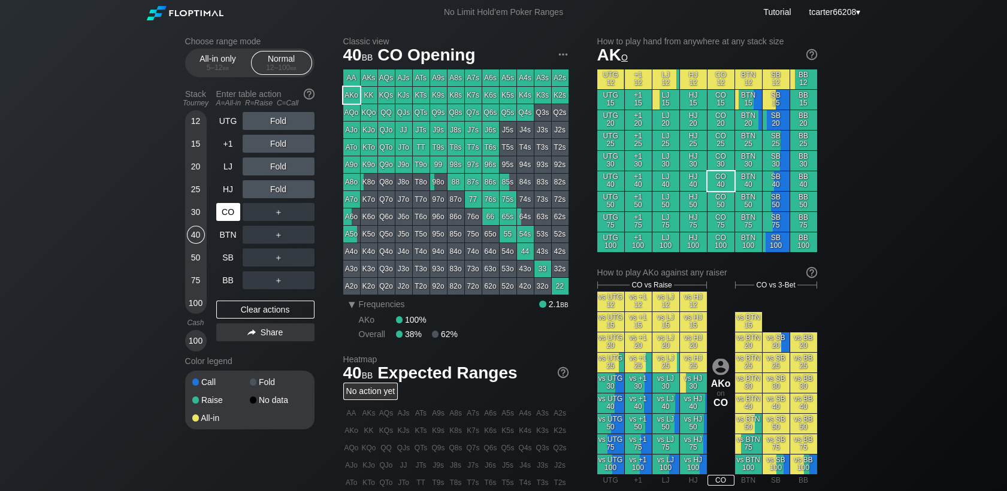
click at [234, 214] on div "CO" at bounding box center [228, 212] width 24 height 18
click at [276, 167] on div "R ✕" at bounding box center [277, 167] width 23 height 18
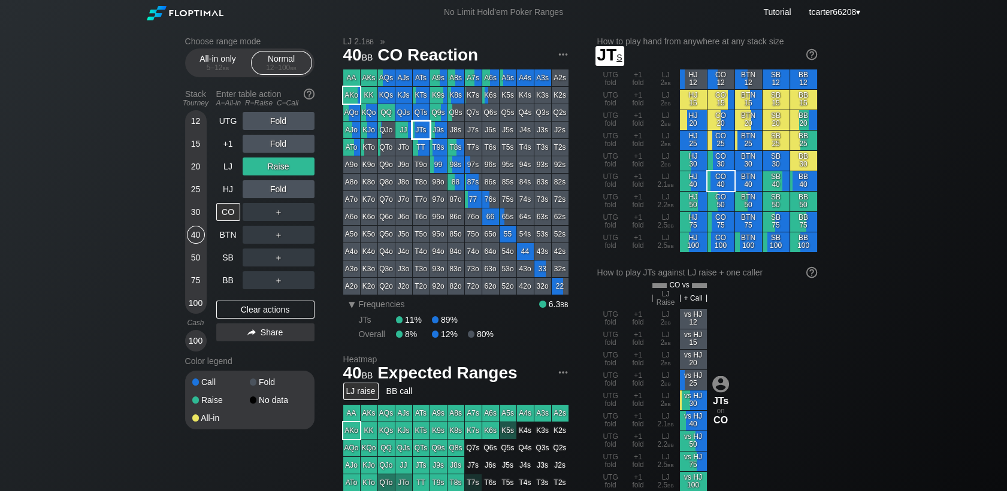
click at [414, 132] on div "JTs" at bounding box center [421, 130] width 17 height 17
click at [302, 213] on div "＋" at bounding box center [279, 212] width 72 height 18
click at [302, 213] on div "C ✕" at bounding box center [302, 212] width 23 height 18
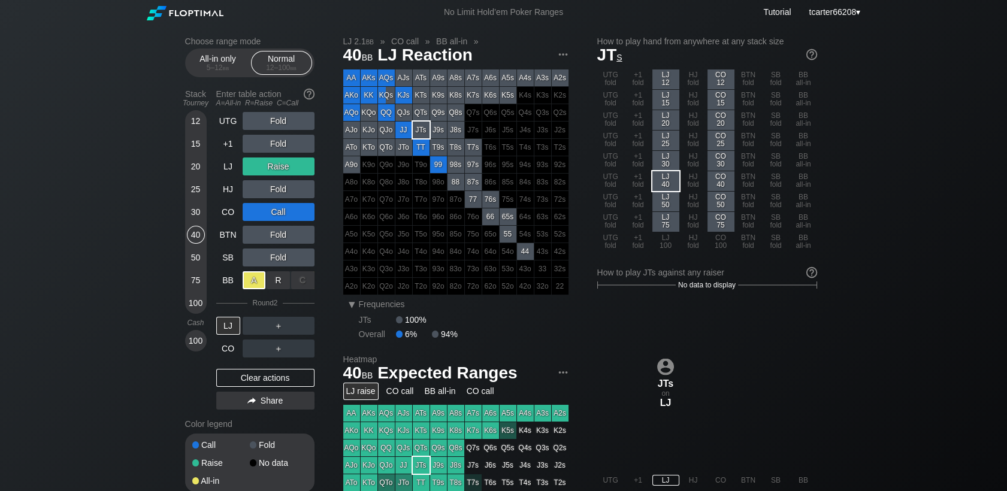
click at [246, 283] on div "A ✕" at bounding box center [254, 280] width 23 height 18
click at [278, 386] on div "Clear actions" at bounding box center [265, 378] width 98 height 18
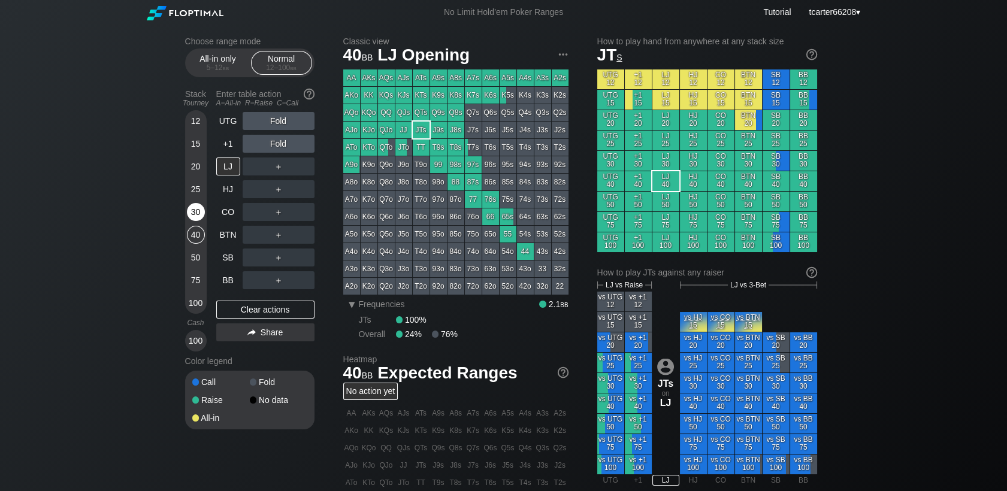
click at [192, 207] on div "30" at bounding box center [196, 212] width 18 height 18
click at [192, 208] on div "30" at bounding box center [196, 212] width 18 height 18
click at [226, 213] on div "CO" at bounding box center [228, 212] width 24 height 18
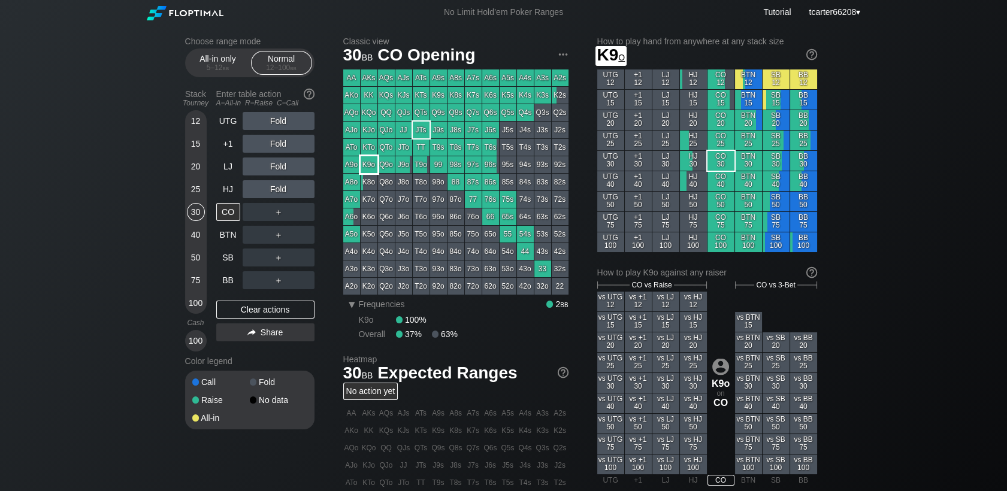
click at [371, 169] on div "K9o" at bounding box center [369, 164] width 17 height 17
click at [274, 217] on div "＋" at bounding box center [279, 212] width 72 height 18
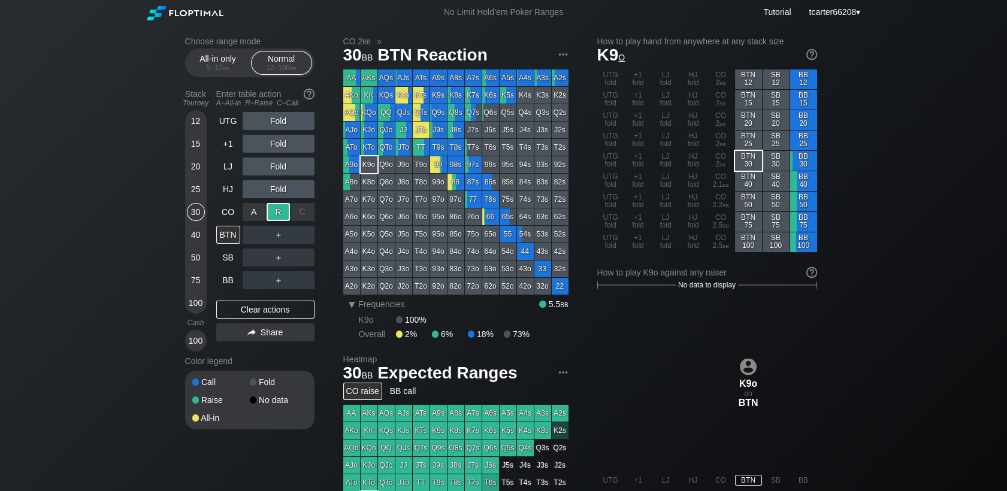
click at [276, 216] on div "R ✕" at bounding box center [277, 212] width 23 height 18
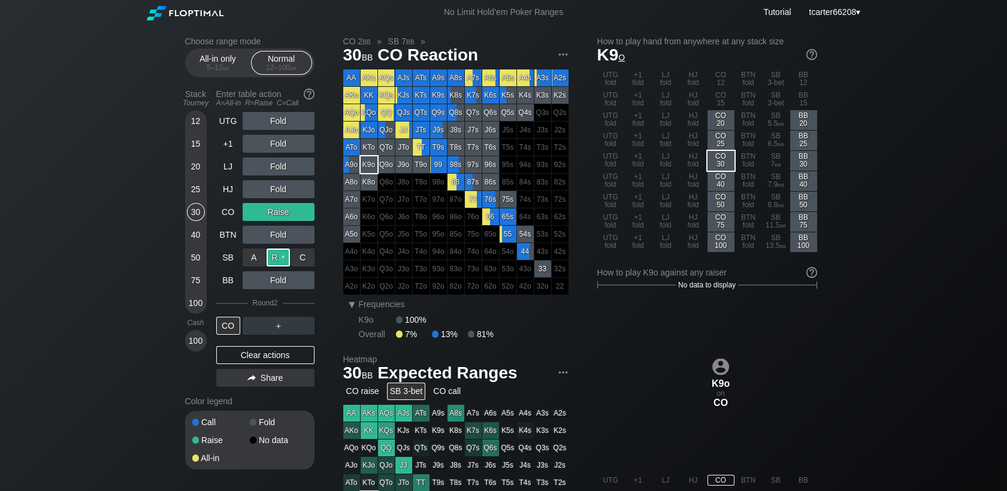
click at [283, 256] on div "R ✕" at bounding box center [277, 258] width 23 height 18
click at [284, 362] on div "Clear actions" at bounding box center [265, 355] width 98 height 18
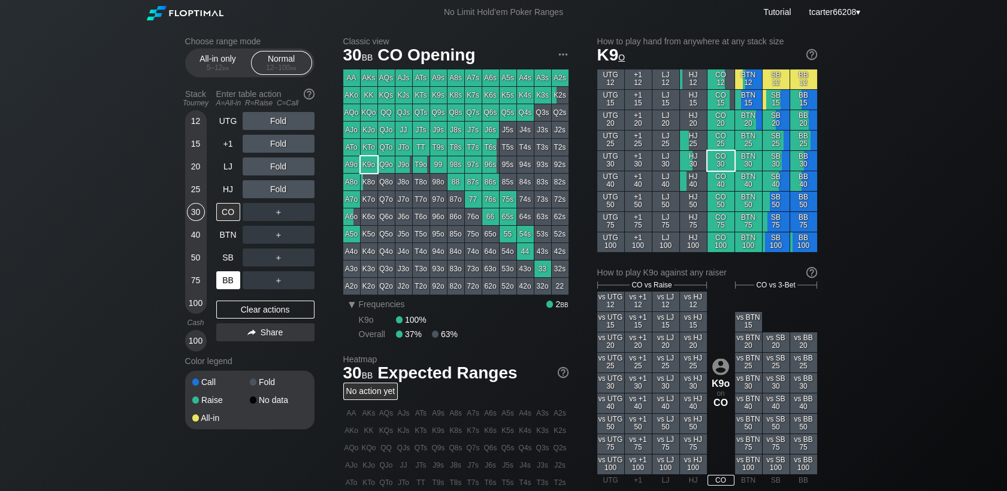
click at [230, 280] on div "BB" at bounding box center [228, 280] width 24 height 18
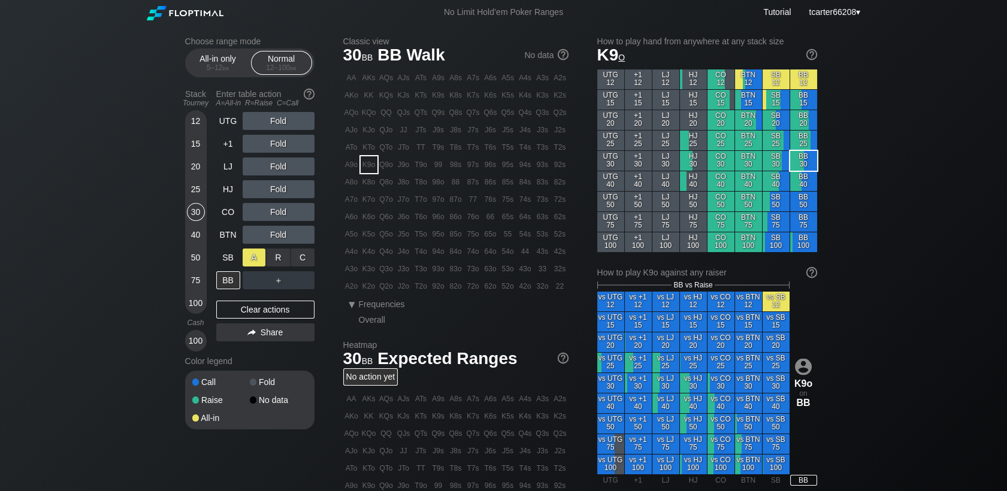
click at [251, 256] on div "A ✕" at bounding box center [254, 258] width 23 height 18
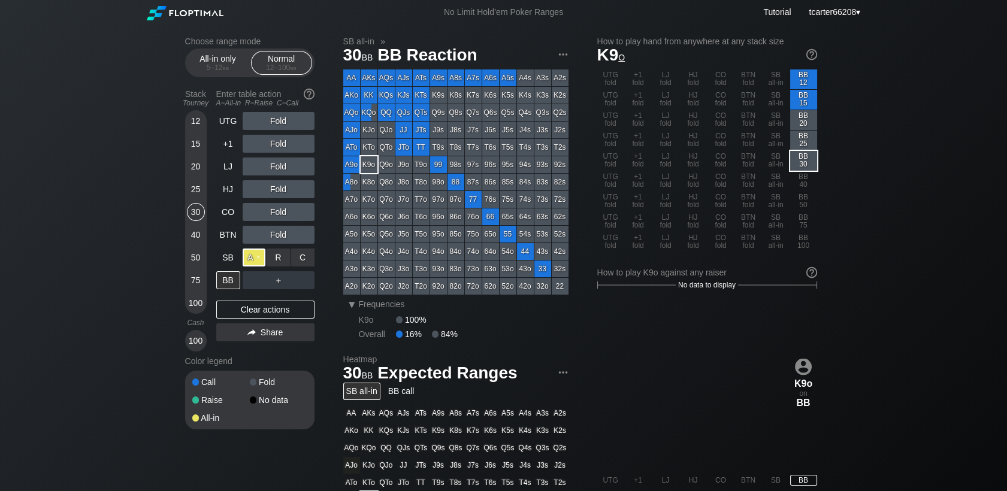
click at [252, 256] on div "A ✕" at bounding box center [254, 258] width 23 height 18
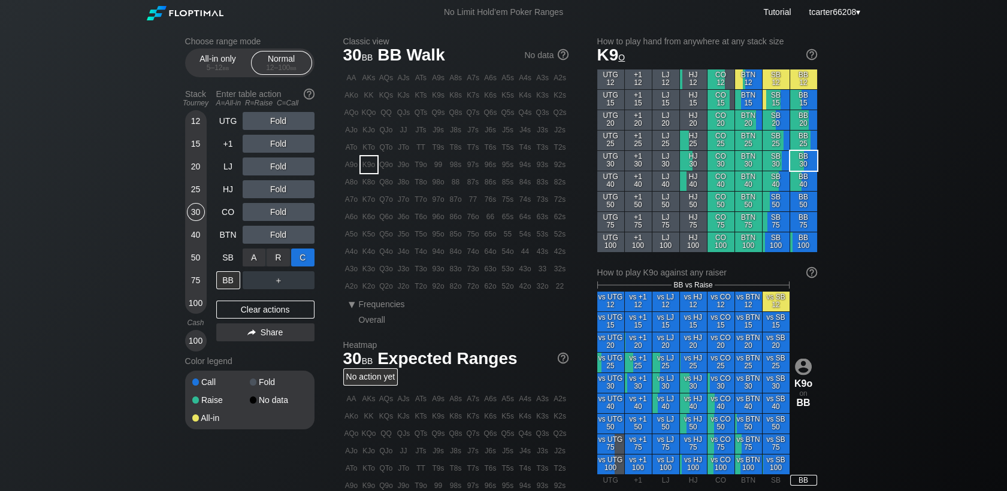
click at [296, 260] on div "C ✕" at bounding box center [302, 258] width 23 height 18
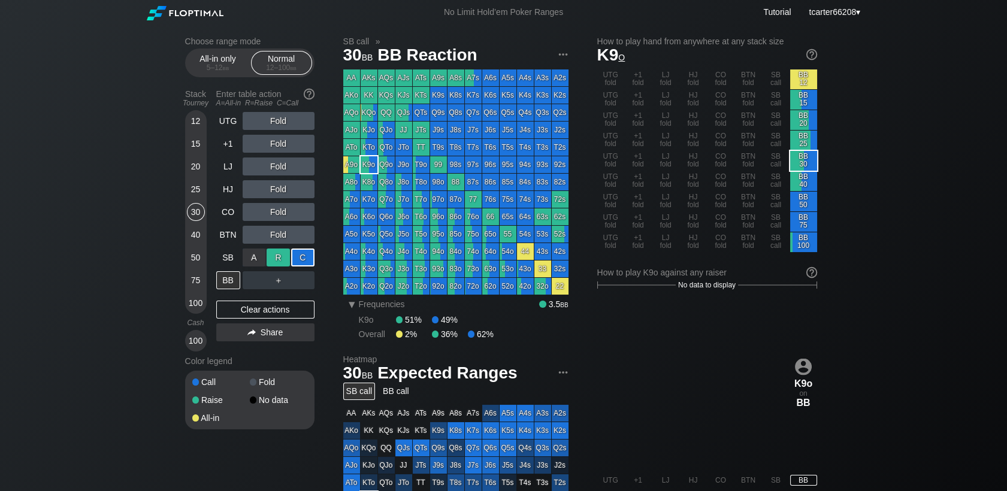
click at [274, 256] on div "R ✕" at bounding box center [277, 258] width 23 height 18
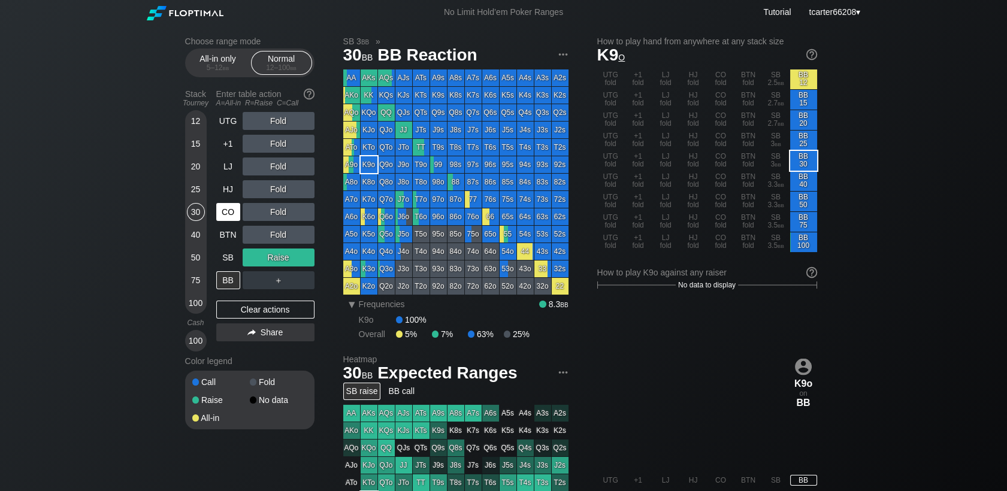
drag, startPoint x: 193, startPoint y: 188, endPoint x: 220, endPoint y: 206, distance: 32.4
click at [194, 188] on div "25" at bounding box center [196, 189] width 18 height 18
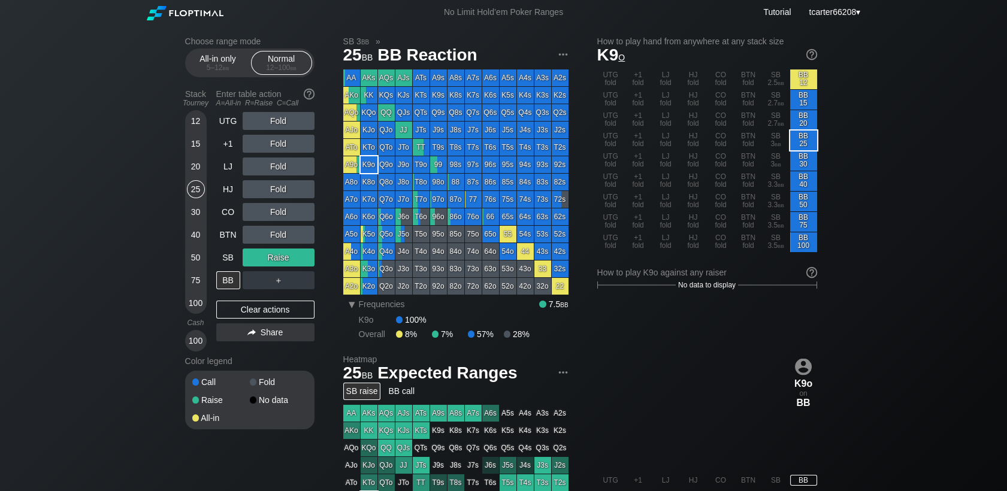
click at [264, 323] on div "UTG Fold +1 Fold LJ Fold HJ Fold CO Fold BTN Fold SB Raise BB ＋ Clear actions S…" at bounding box center [265, 232] width 98 height 240
click at [256, 310] on div "Clear actions" at bounding box center [265, 310] width 98 height 18
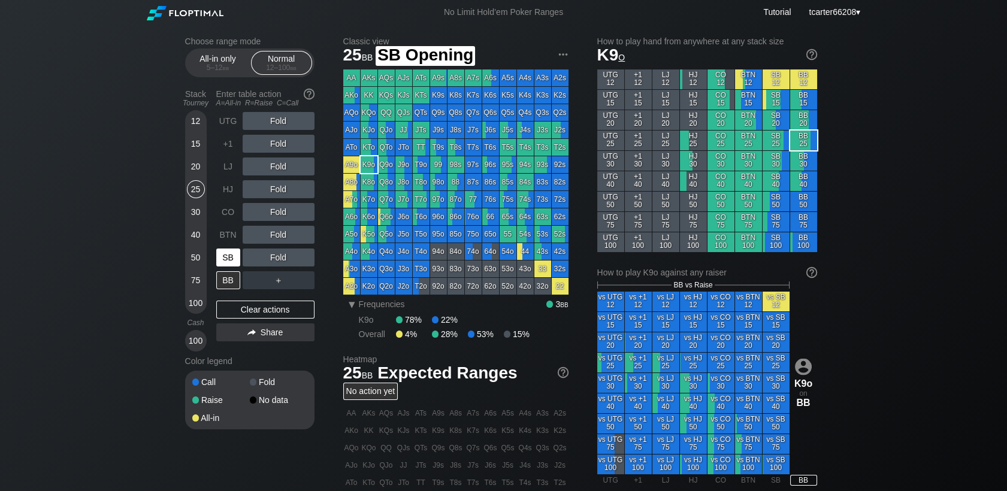
click at [235, 261] on div "SB" at bounding box center [228, 258] width 24 height 18
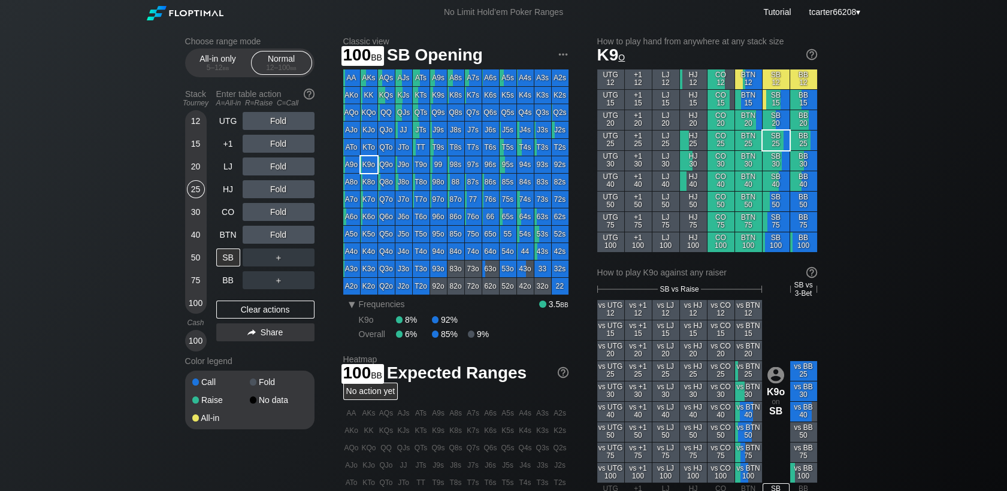
drag, startPoint x: 190, startPoint y: 305, endPoint x: 206, endPoint y: 293, distance: 20.0
click at [191, 305] on div "100" at bounding box center [196, 303] width 18 height 18
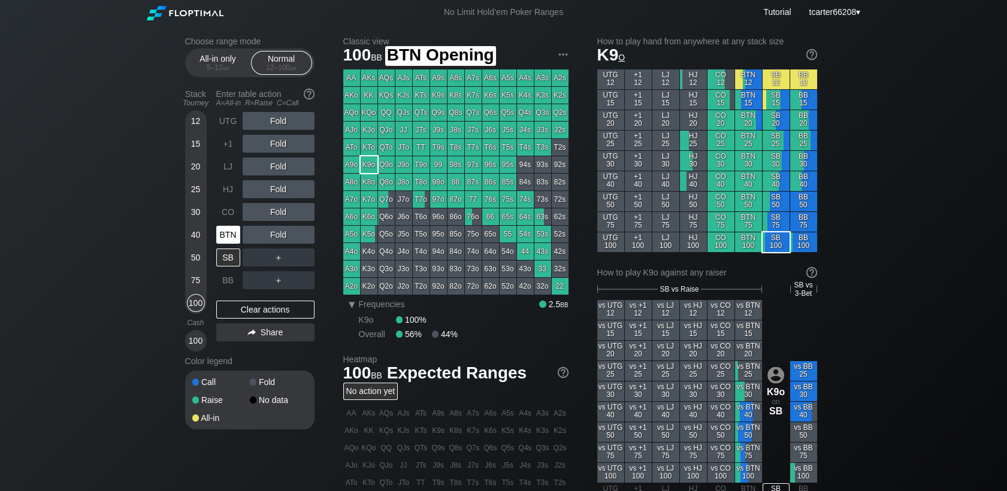
click at [232, 235] on div "BTN" at bounding box center [228, 235] width 24 height 18
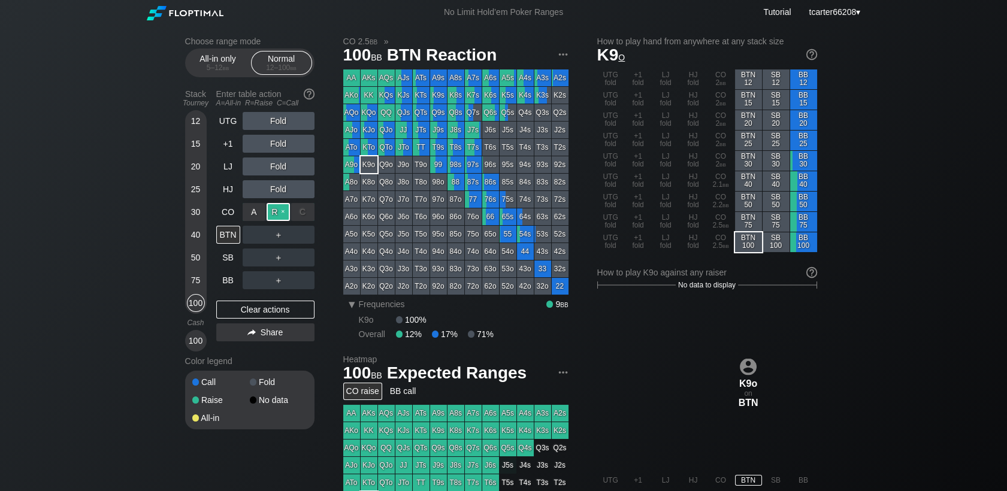
click at [283, 212] on div "R ✕" at bounding box center [277, 212] width 23 height 18
drag, startPoint x: 188, startPoint y: 123, endPoint x: 196, endPoint y: 129, distance: 10.0
click at [189, 123] on div "12" at bounding box center [196, 121] width 18 height 18
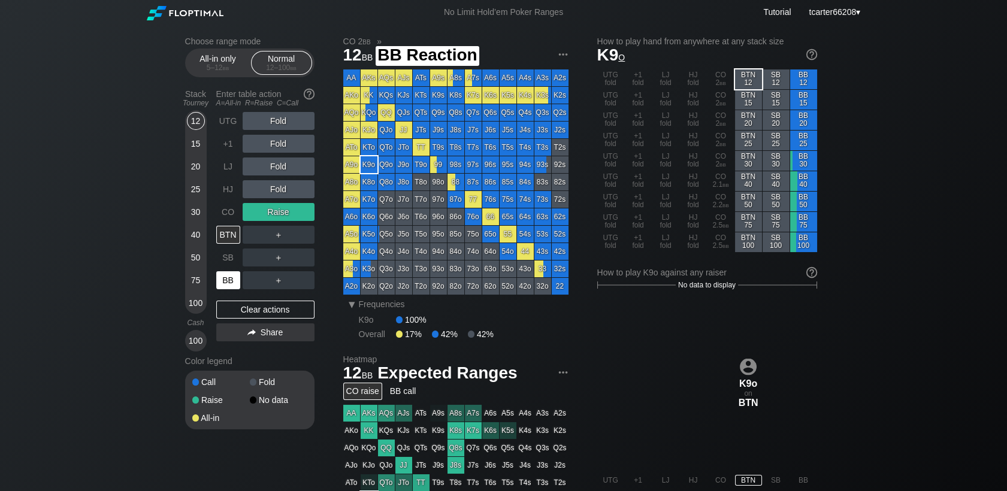
click at [232, 278] on div "BB" at bounding box center [228, 280] width 24 height 18
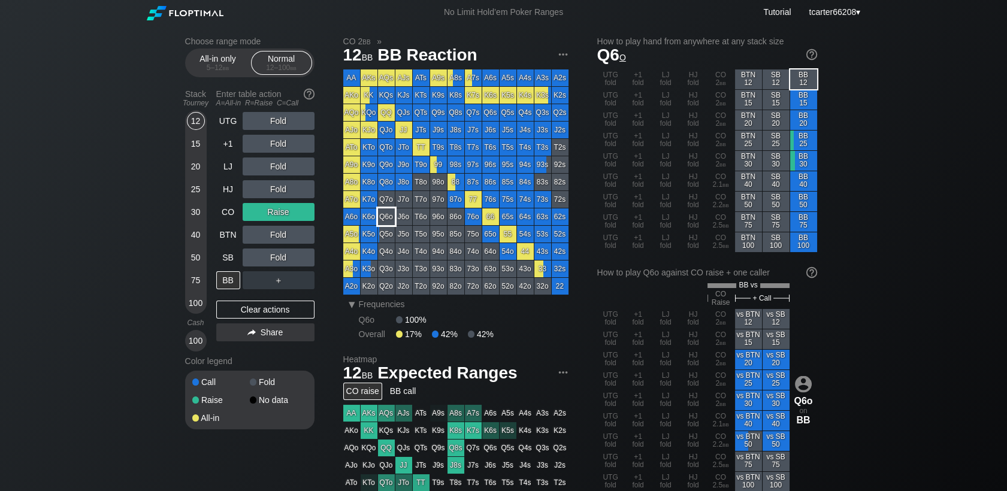
click at [389, 214] on div "Q6o" at bounding box center [386, 216] width 17 height 17
click at [299, 308] on div "Clear actions" at bounding box center [265, 310] width 98 height 18
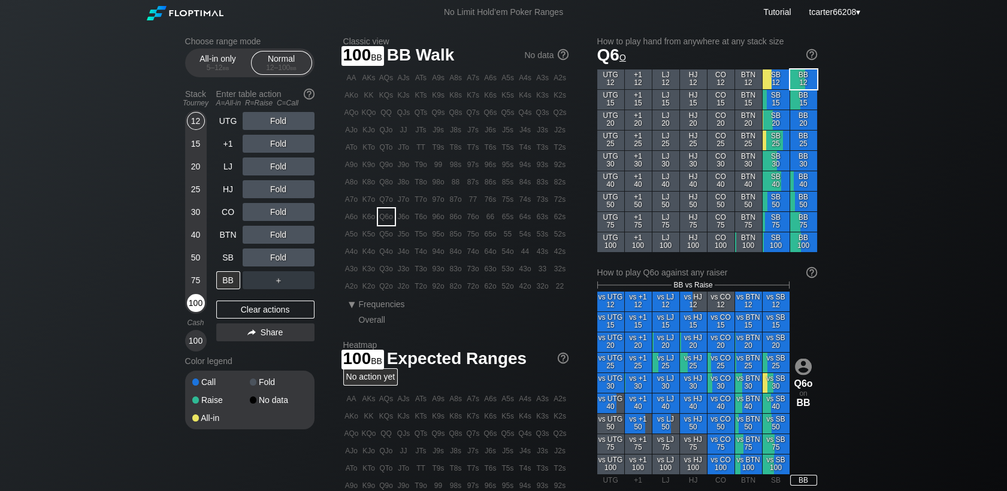
click at [200, 304] on div "100" at bounding box center [196, 303] width 18 height 18
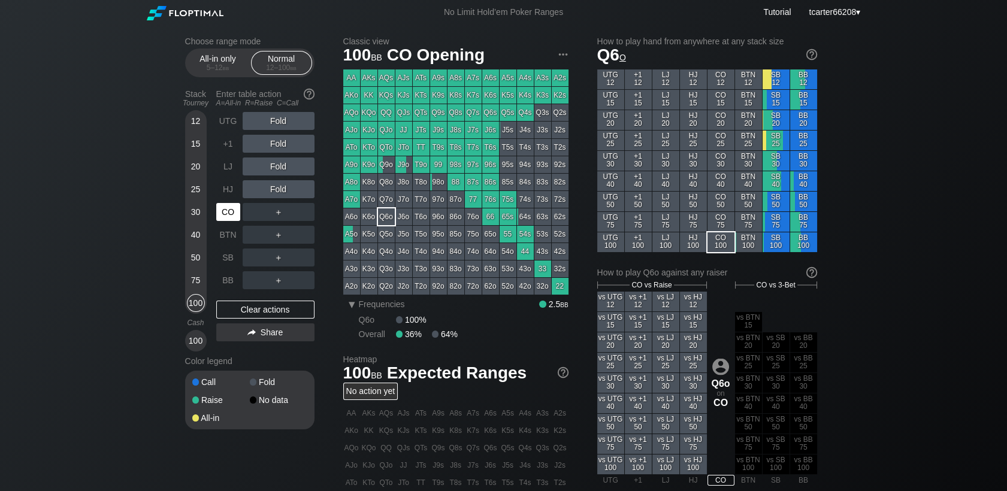
click at [234, 208] on div "CO" at bounding box center [228, 212] width 24 height 18
click at [280, 143] on div "R ✕" at bounding box center [277, 144] width 23 height 18
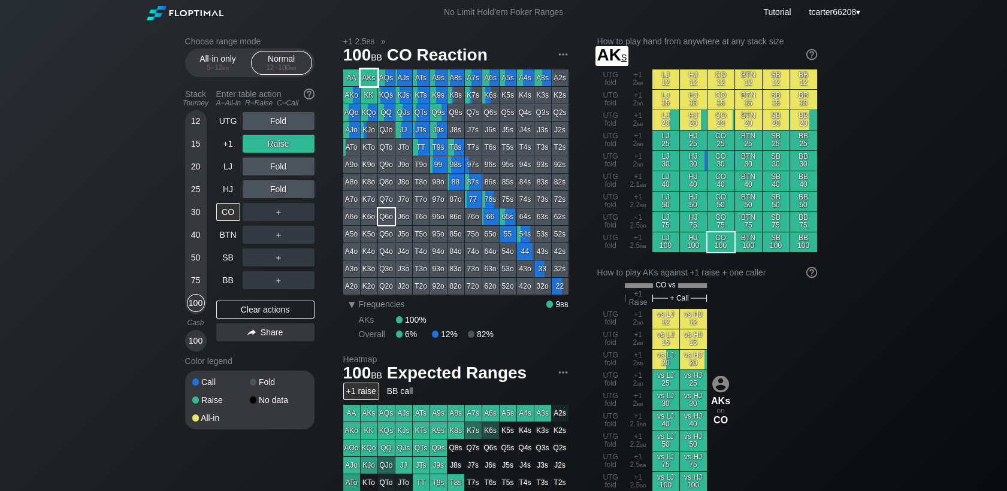
click at [375, 83] on div "AKs" at bounding box center [369, 77] width 17 height 17
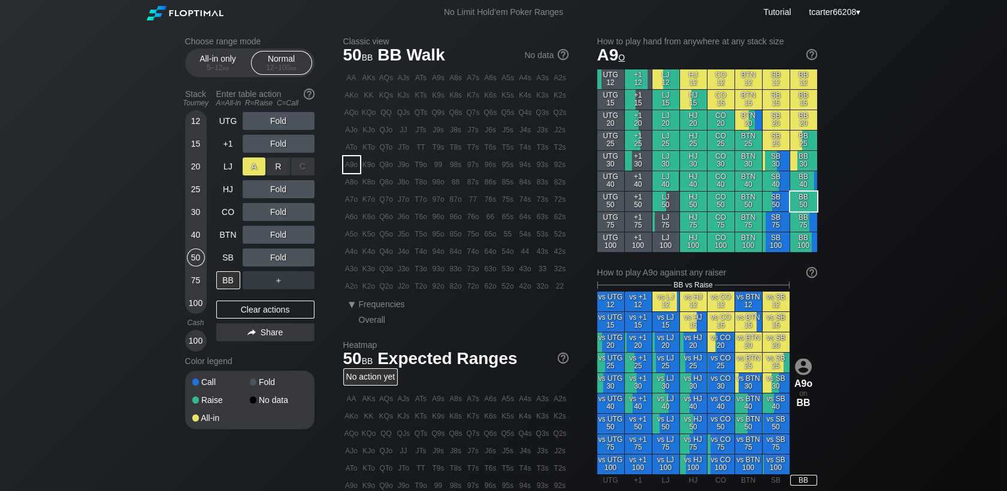
click at [257, 164] on div "A ✕" at bounding box center [254, 167] width 23 height 18
click at [259, 171] on div "A ✕" at bounding box center [254, 167] width 23 height 18
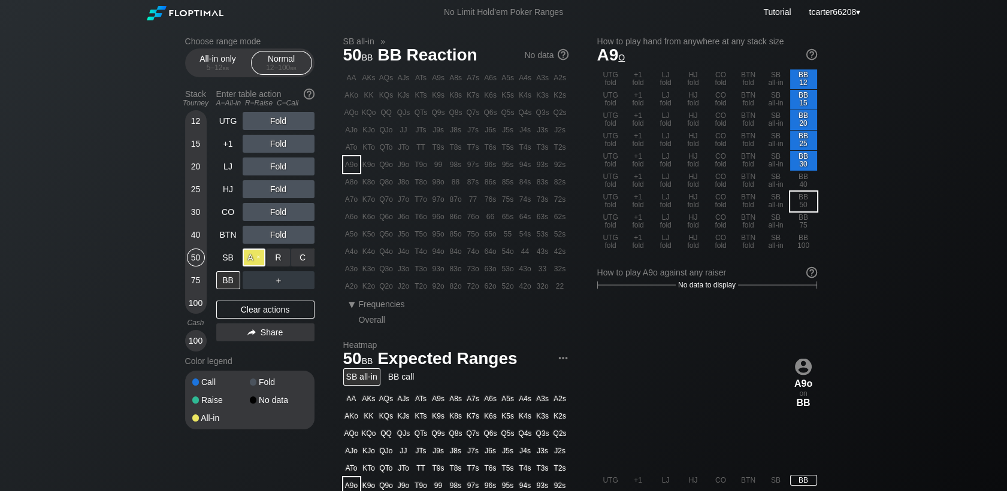
click at [254, 264] on div "A ✕" at bounding box center [254, 258] width 23 height 18
click at [255, 261] on div "A ✕" at bounding box center [254, 258] width 23 height 18
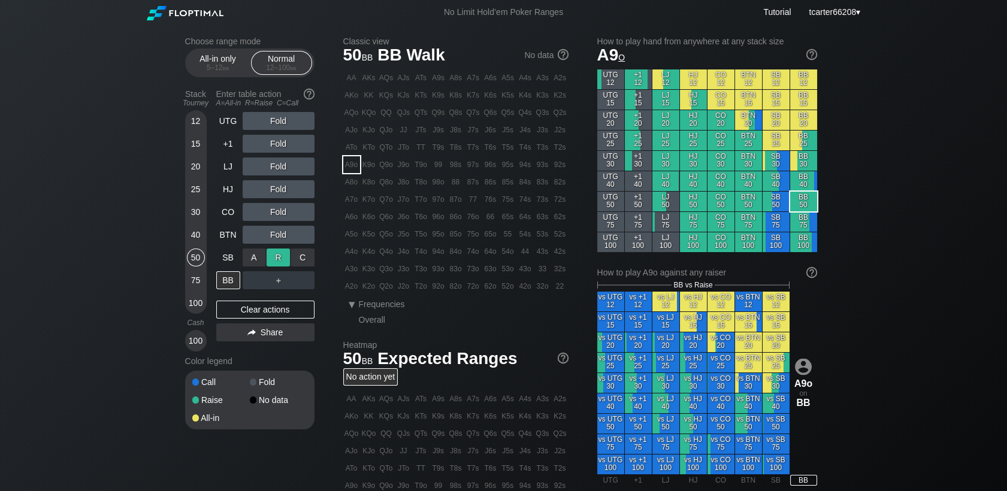
click at [283, 261] on div "R ✕" at bounding box center [277, 258] width 23 height 18
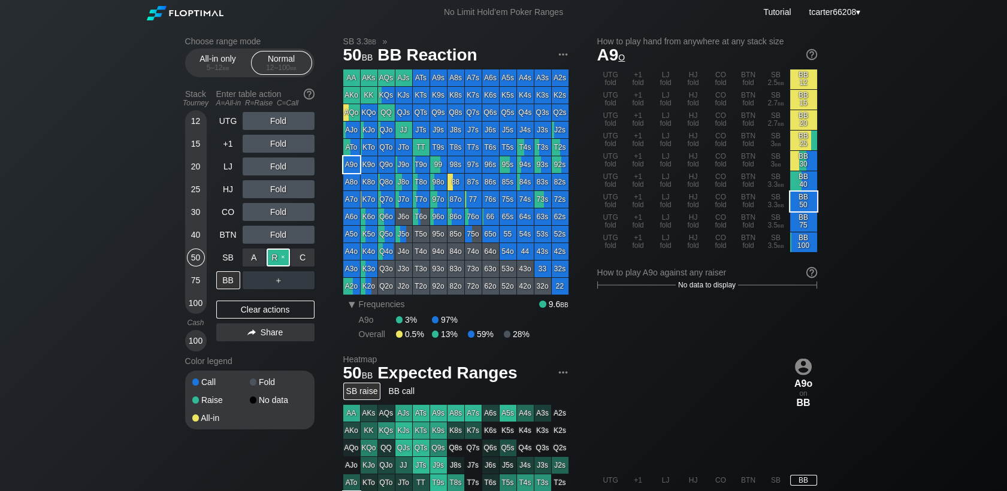
click at [283, 261] on div "R ✕" at bounding box center [277, 258] width 23 height 18
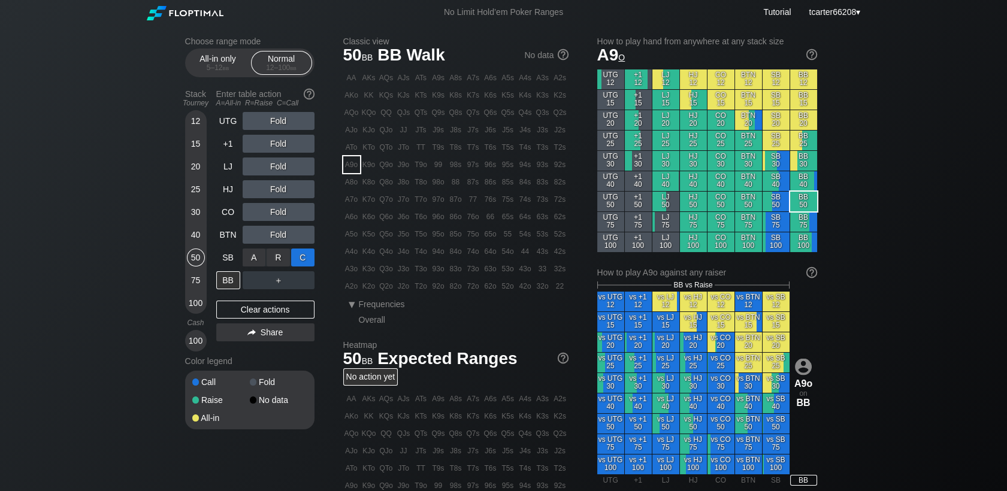
click at [301, 262] on div "C ✕" at bounding box center [302, 258] width 23 height 18
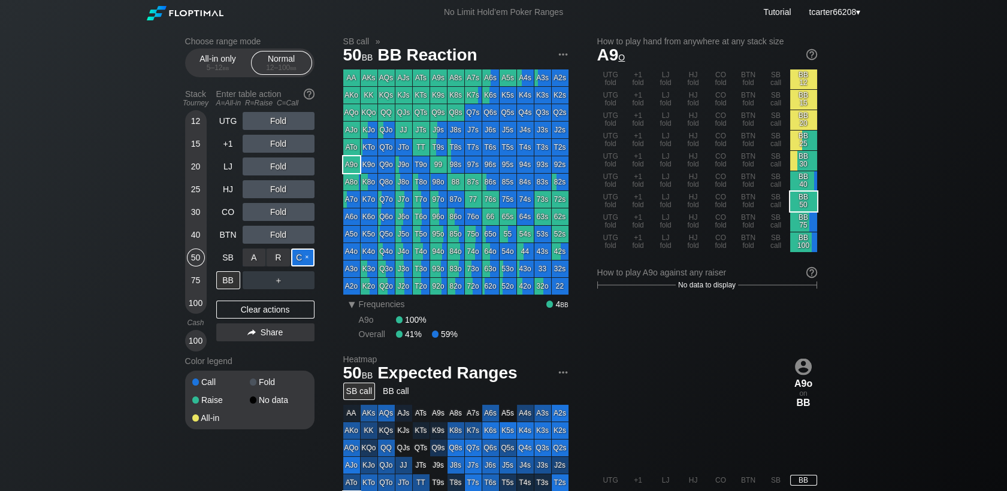
click at [301, 262] on div "C ✕" at bounding box center [302, 258] width 23 height 18
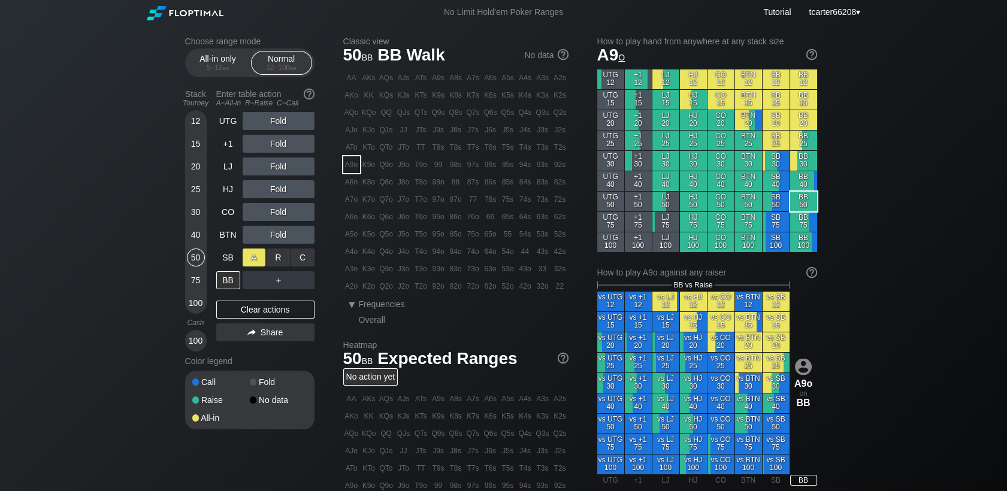
click at [249, 263] on div "A ✕" at bounding box center [254, 258] width 23 height 18
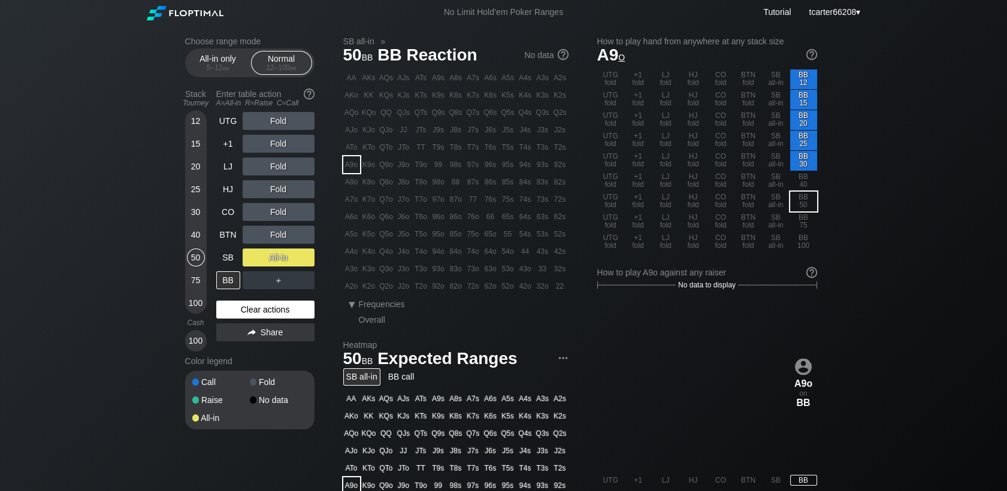
drag, startPoint x: 250, startPoint y: 316, endPoint x: 227, endPoint y: 314, distance: 22.8
click at [249, 316] on div "Clear actions" at bounding box center [265, 310] width 98 height 18
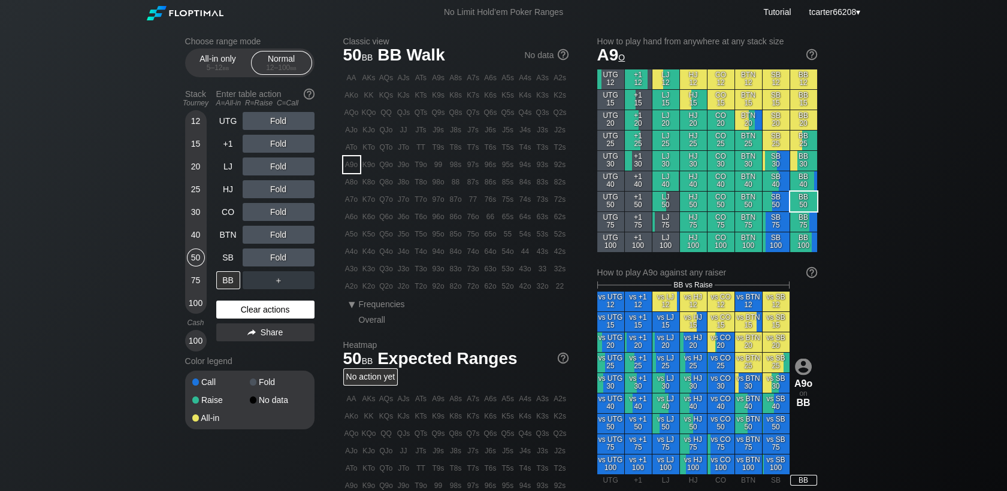
click at [282, 319] on div "Clear actions" at bounding box center [265, 310] width 98 height 18
click at [260, 264] on div "A ✕" at bounding box center [254, 258] width 23 height 18
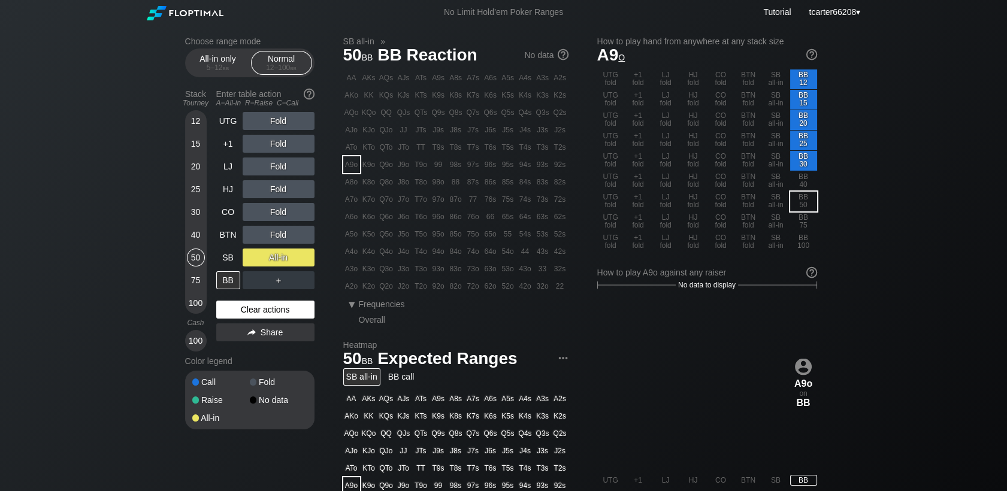
click at [289, 314] on div "Clear actions" at bounding box center [265, 310] width 98 height 18
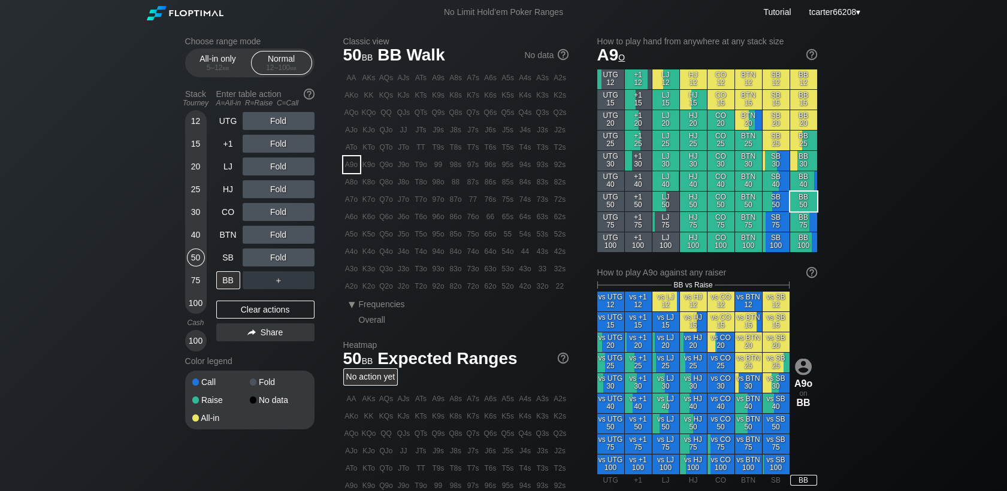
click at [201, 219] on div "30" at bounding box center [196, 212] width 18 height 18
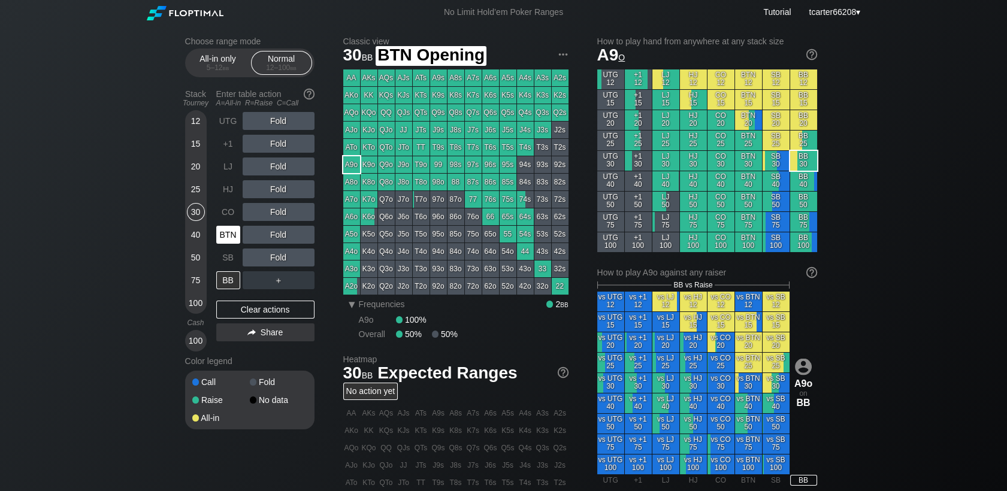
click at [235, 244] on div "BTN" at bounding box center [228, 235] width 24 height 18
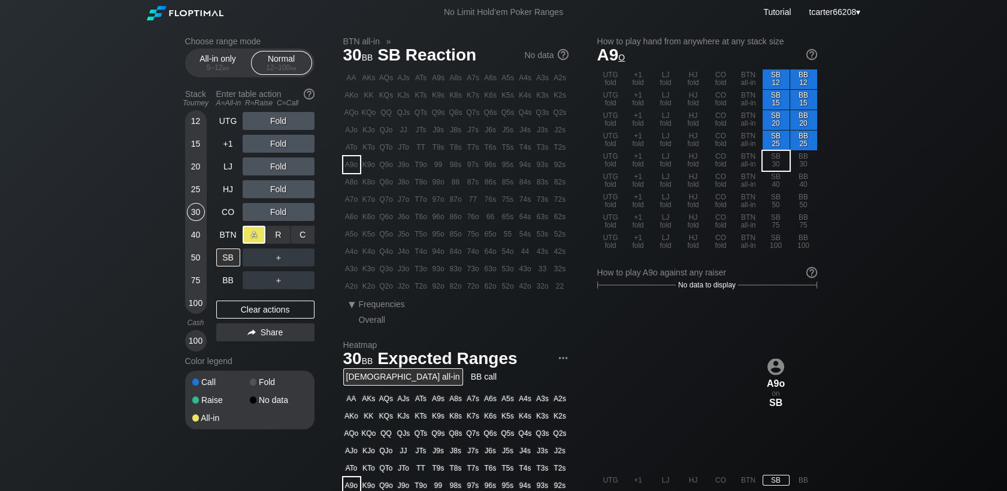
click at [243, 240] on div "A ✕" at bounding box center [254, 235] width 23 height 18
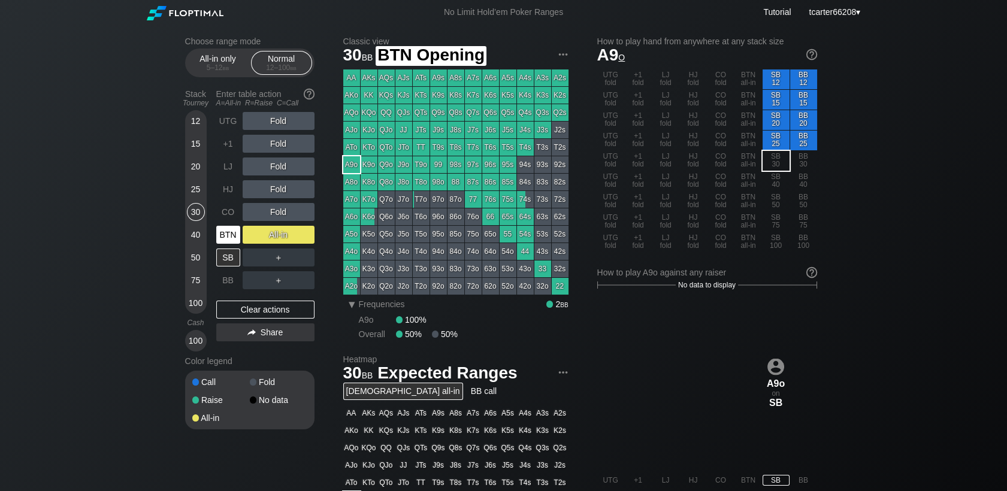
click at [225, 240] on div "BTN" at bounding box center [228, 235] width 24 height 18
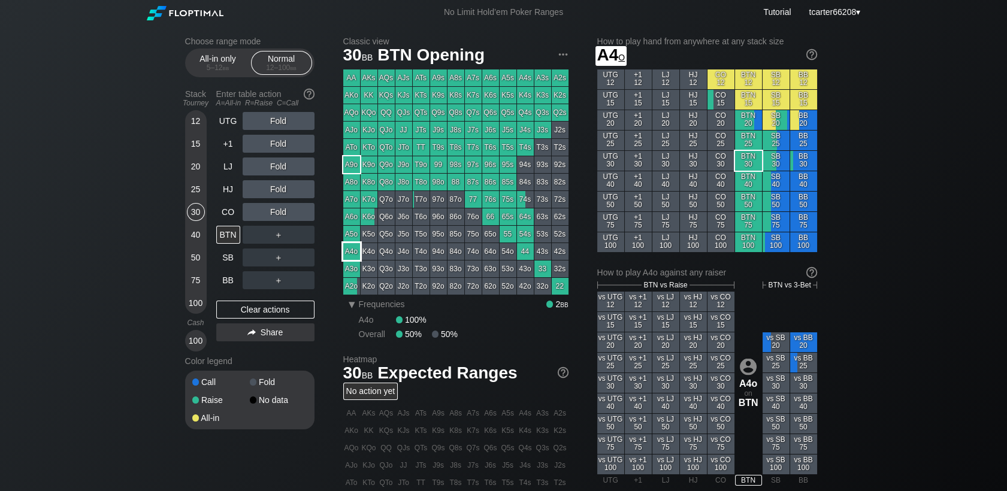
click at [359, 255] on div "A4o" at bounding box center [351, 251] width 17 height 17
click at [280, 168] on div "Fold" at bounding box center [279, 167] width 72 height 18
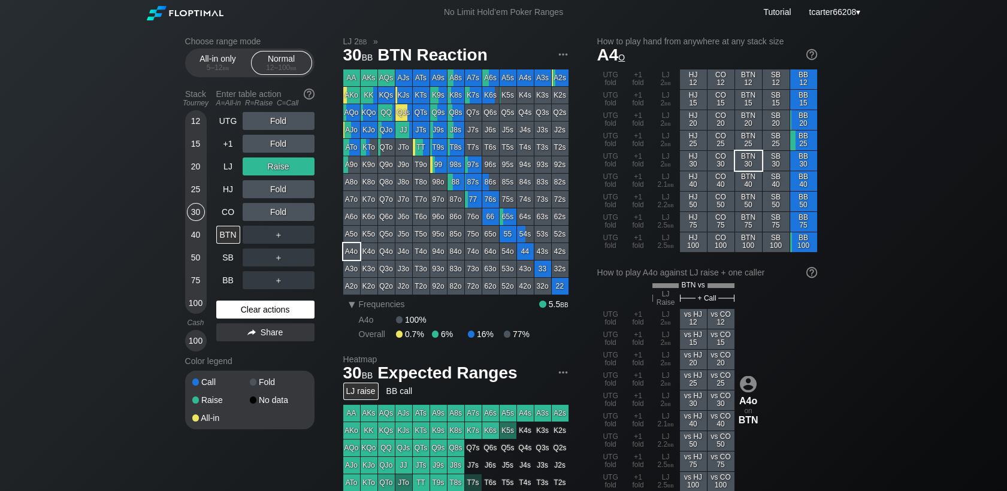
click at [285, 306] on div "Clear actions" at bounding box center [265, 310] width 98 height 18
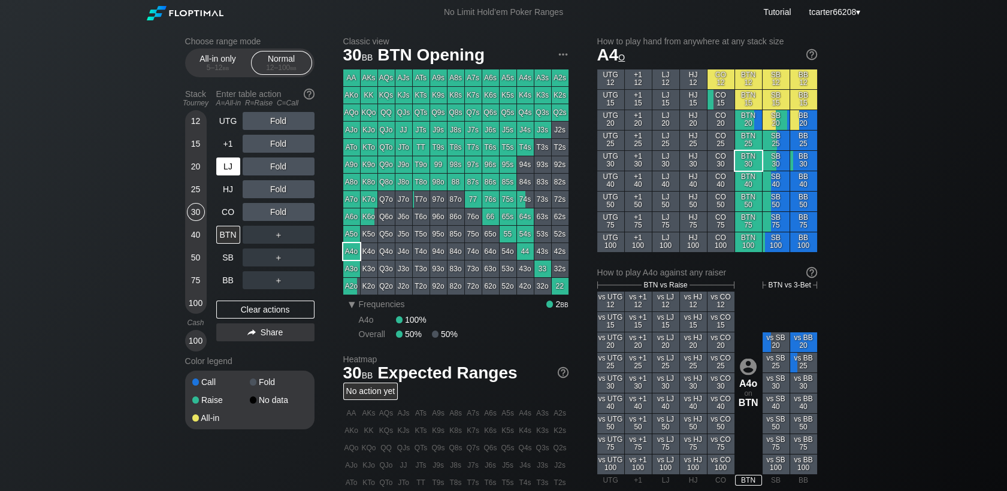
drag, startPoint x: 235, startPoint y: 169, endPoint x: 235, endPoint y: 178, distance: 9.6
click at [236, 169] on div "LJ" at bounding box center [228, 167] width 24 height 18
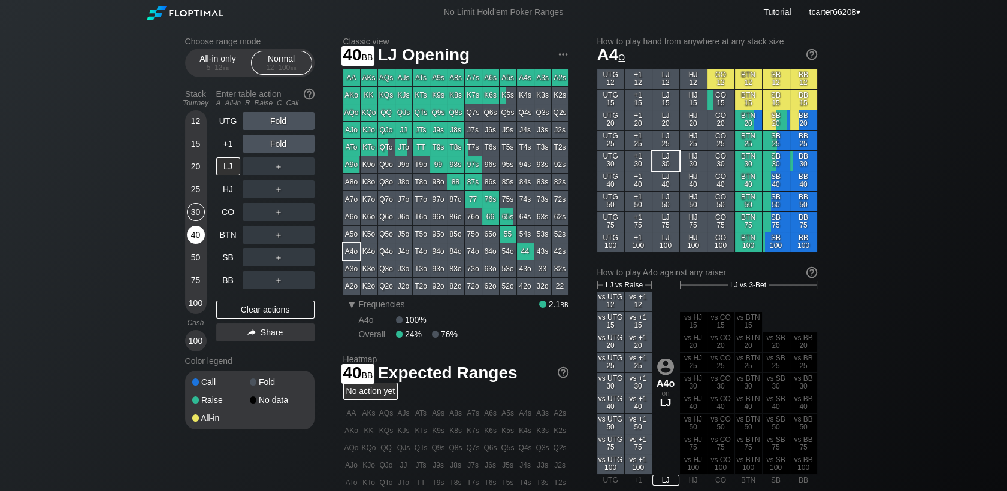
click at [197, 236] on div "40" at bounding box center [196, 235] width 18 height 18
click at [199, 217] on div "30" at bounding box center [196, 212] width 18 height 18
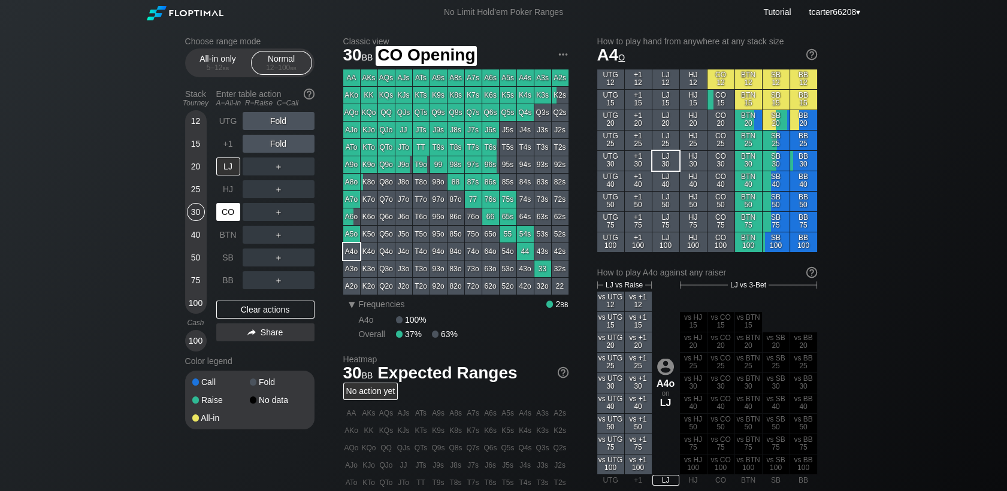
click at [233, 221] on div "CO" at bounding box center [228, 212] width 24 height 18
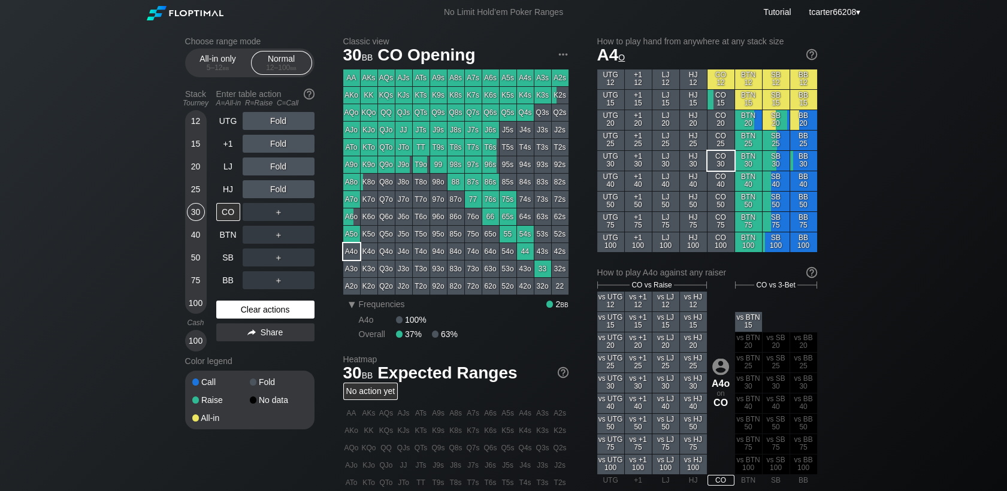
click at [276, 312] on div "Clear actions" at bounding box center [265, 310] width 98 height 18
click at [195, 240] on div "40" at bounding box center [196, 235] width 18 height 18
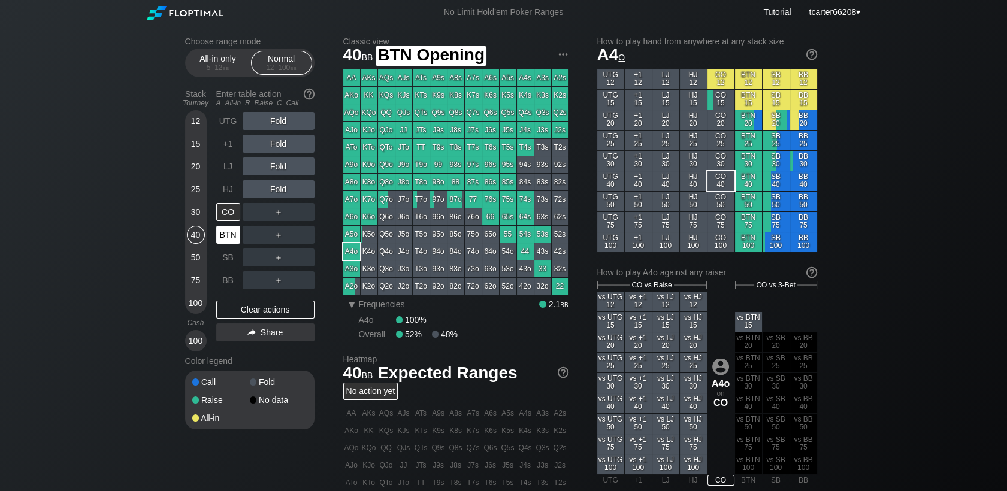
click at [239, 236] on div "BTN" at bounding box center [228, 235] width 24 height 18
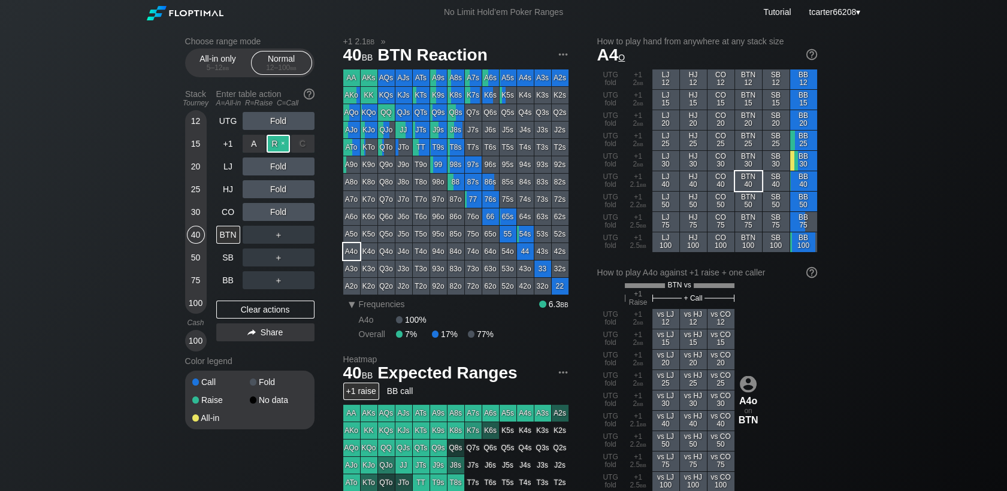
click at [271, 140] on div "R ✕" at bounding box center [277, 144] width 23 height 18
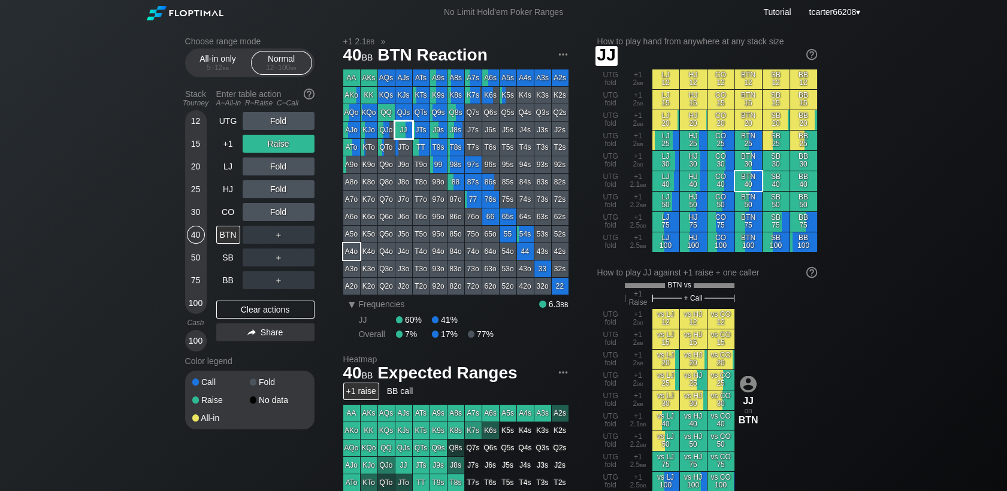
click at [402, 127] on div "JJ" at bounding box center [403, 130] width 17 height 17
click at [274, 234] on div "＋" at bounding box center [279, 235] width 72 height 18
drag, startPoint x: 274, startPoint y: 233, endPoint x: 276, endPoint y: 240, distance: 7.4
click at [275, 235] on div "R ✕" at bounding box center [277, 235] width 23 height 18
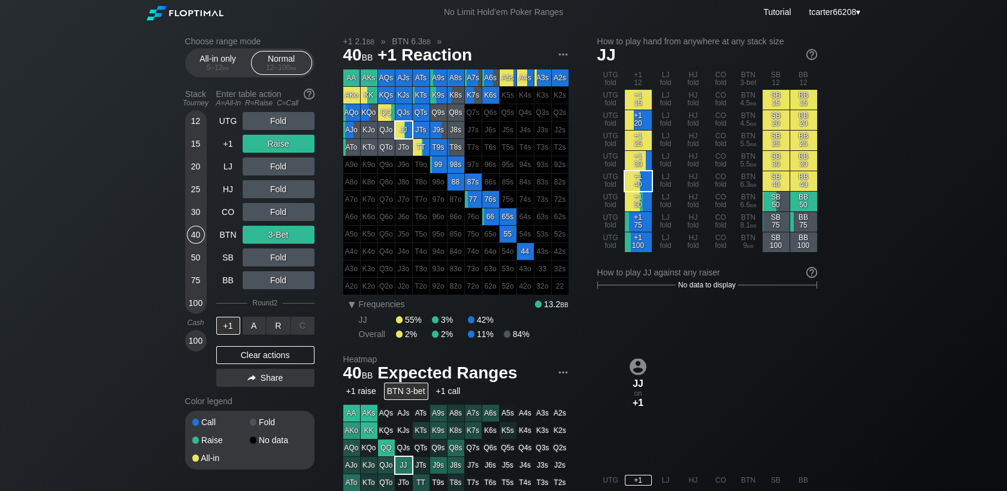
click at [275, 330] on div "A ✕ R ✕ C ✕ ＋" at bounding box center [279, 326] width 72 height 18
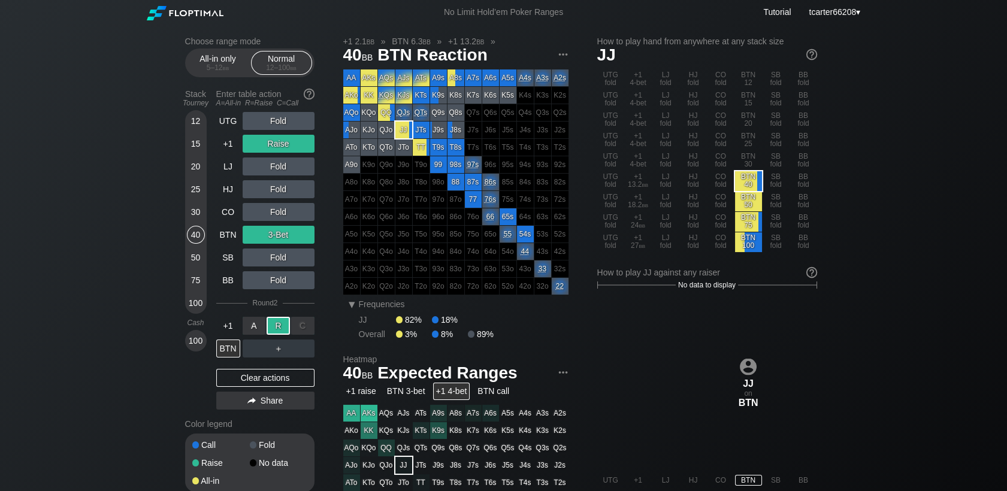
click at [275, 330] on div "R ✕" at bounding box center [277, 326] width 23 height 18
click at [285, 375] on div "Clear actions" at bounding box center [265, 378] width 98 height 18
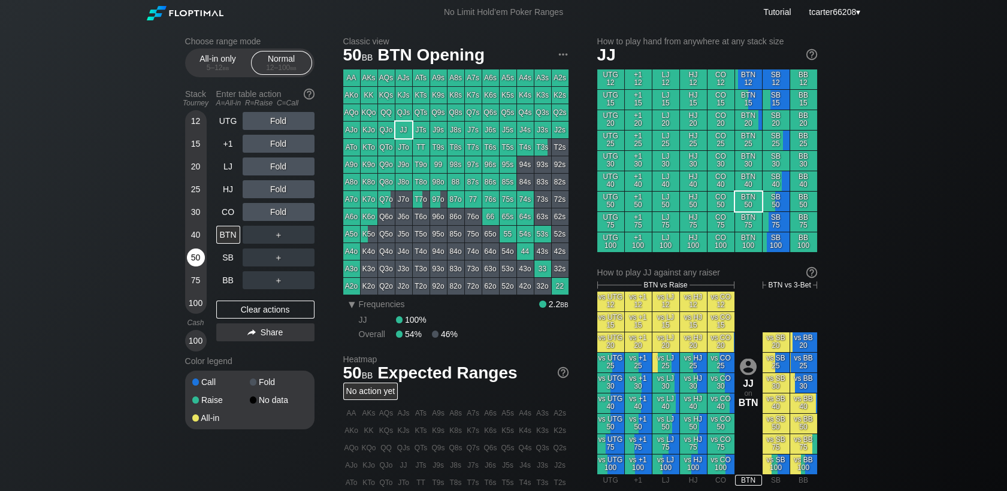
click at [188, 266] on div "50" at bounding box center [196, 260] width 18 height 23
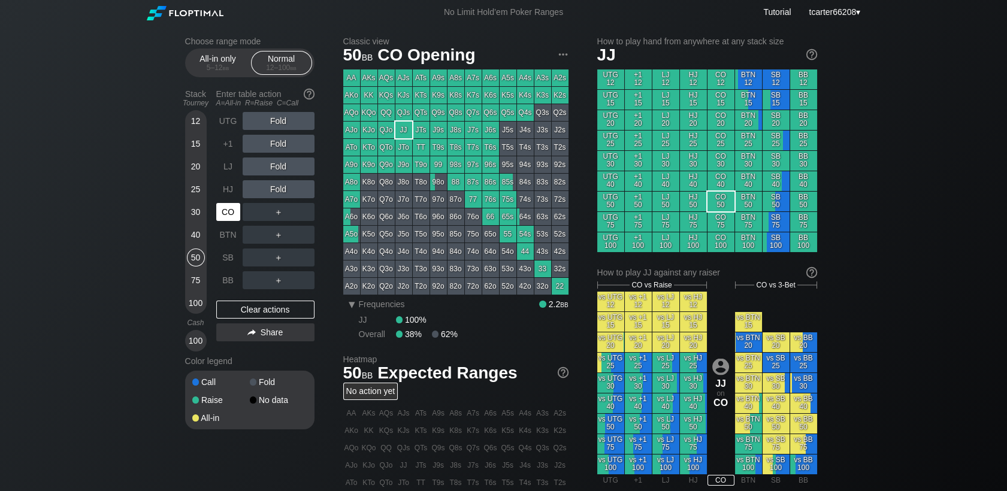
click at [217, 219] on div "CO" at bounding box center [228, 212] width 24 height 18
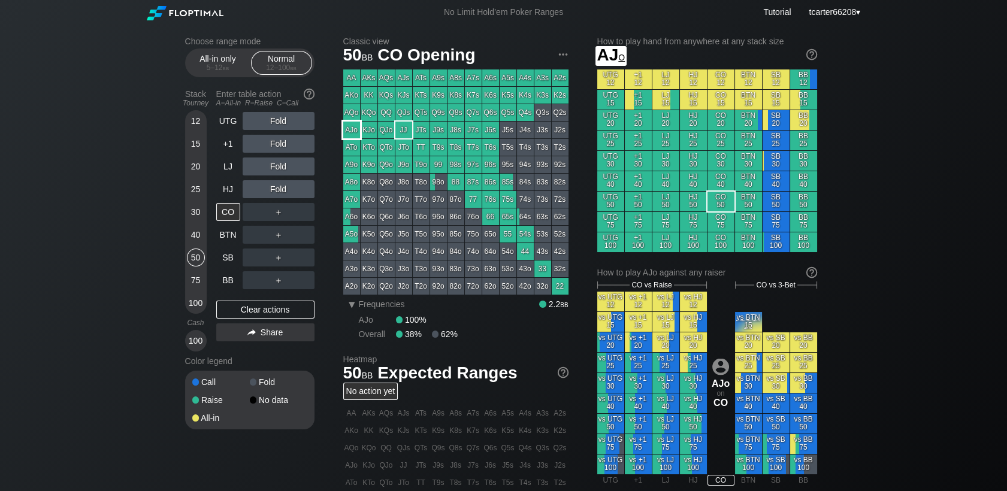
click at [356, 133] on div "AJo" at bounding box center [351, 130] width 17 height 17
click at [272, 216] on div "R ✕" at bounding box center [277, 212] width 23 height 18
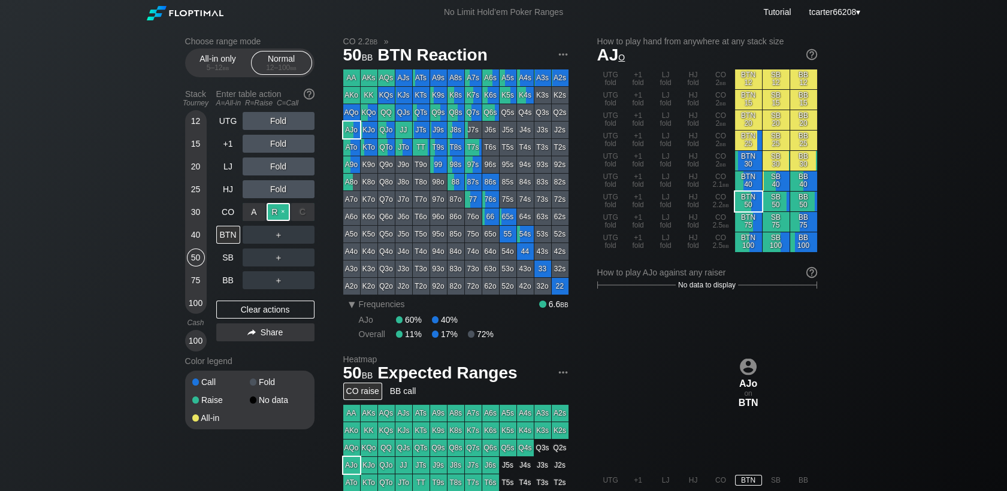
click at [272, 216] on div "R ✕" at bounding box center [277, 212] width 23 height 18
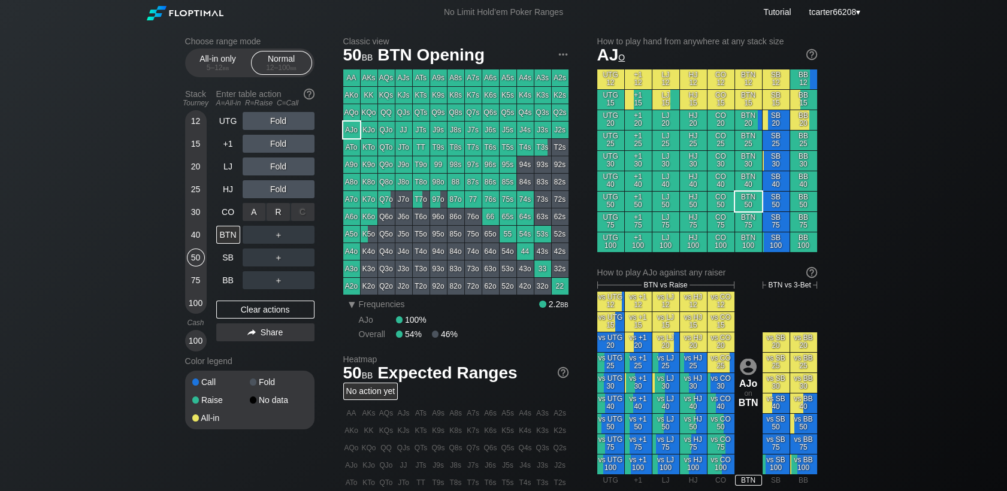
click at [274, 219] on div "R ✕" at bounding box center [277, 212] width 23 height 18
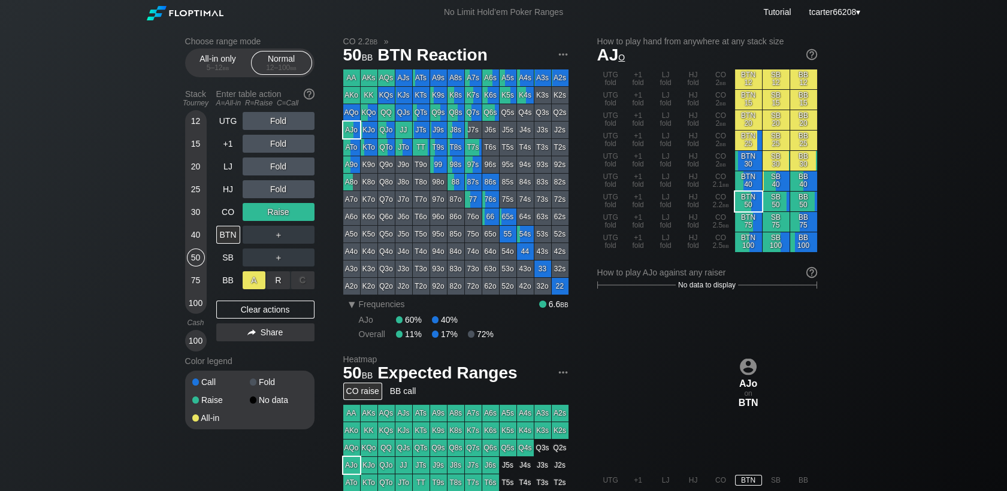
click at [247, 283] on div "A ✕" at bounding box center [254, 280] width 23 height 18
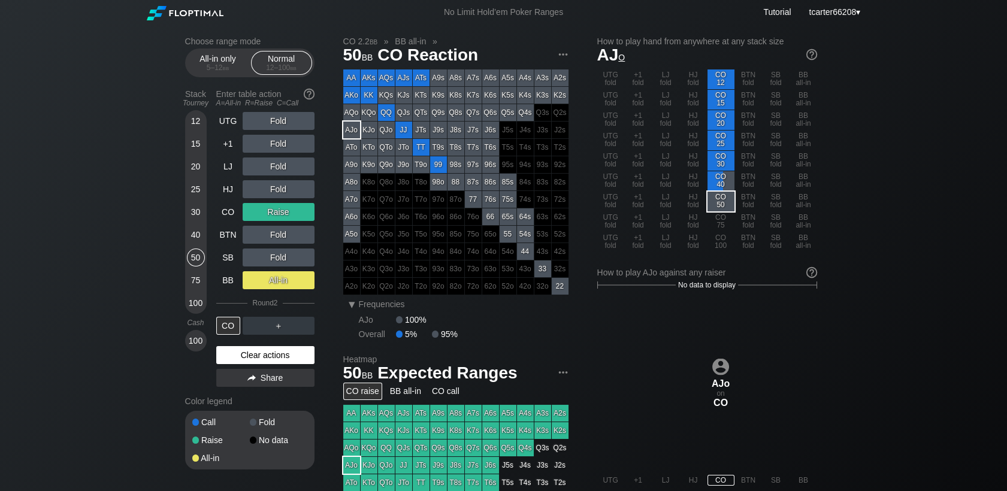
click at [255, 362] on div "Clear actions" at bounding box center [265, 355] width 98 height 18
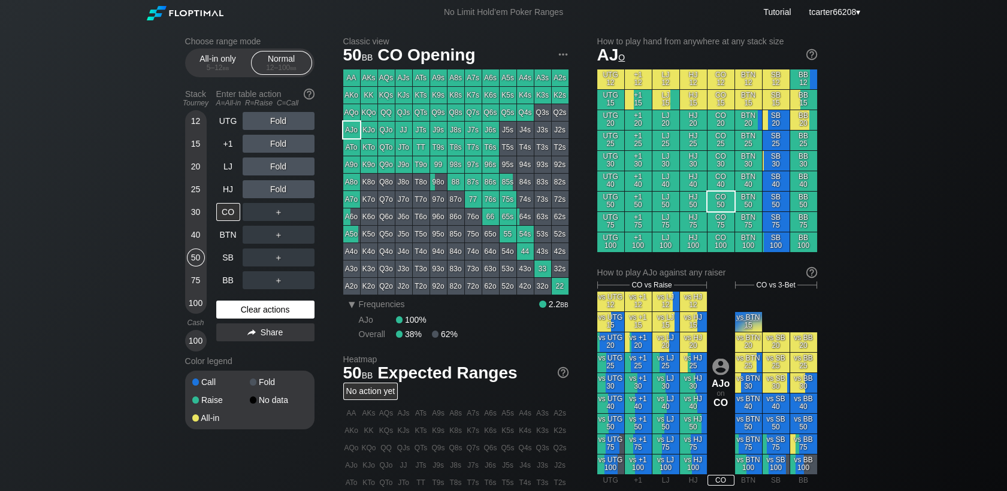
click at [241, 305] on div "Clear actions" at bounding box center [265, 310] width 98 height 18
click at [235, 165] on div "LJ" at bounding box center [228, 167] width 24 height 18
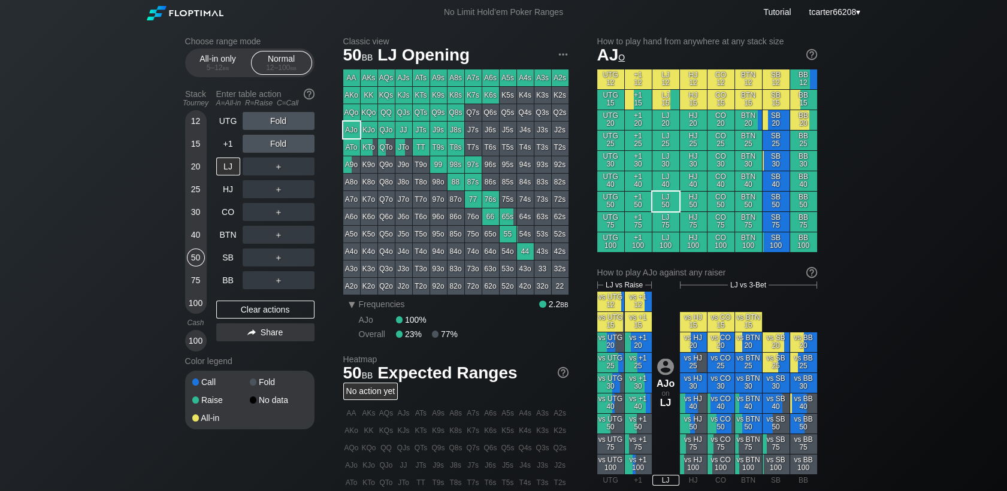
click at [196, 281] on div "75" at bounding box center [196, 280] width 18 height 18
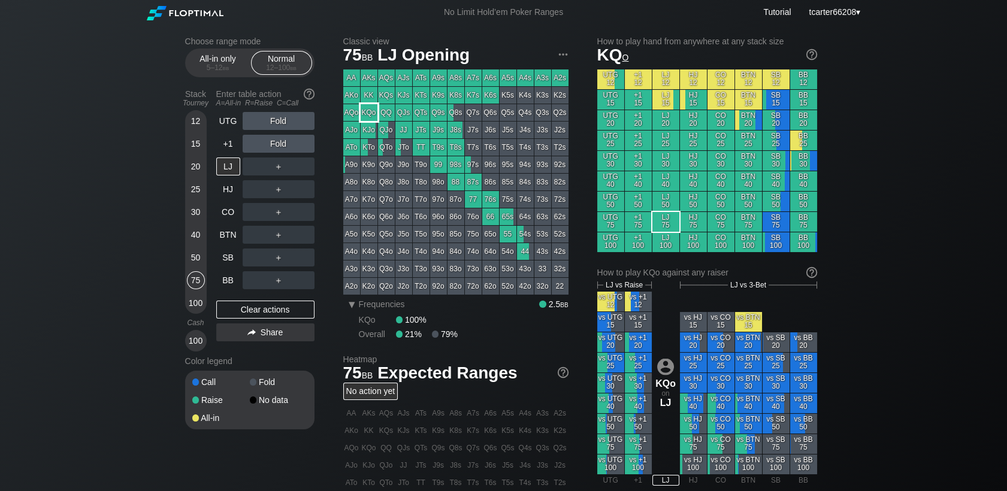
click at [370, 113] on div "KQo" at bounding box center [369, 112] width 17 height 17
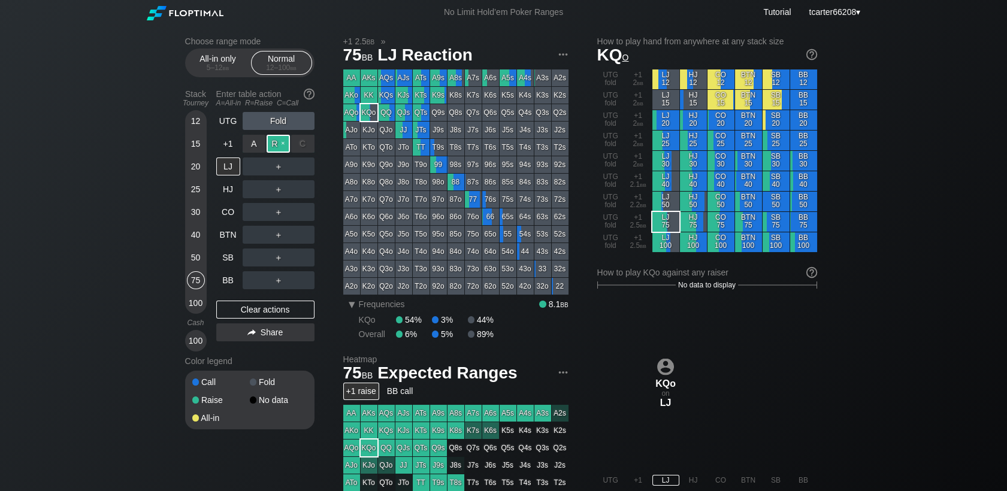
click at [278, 146] on div "R ✕" at bounding box center [277, 144] width 23 height 18
click at [237, 308] on div "Clear actions" at bounding box center [265, 310] width 98 height 18
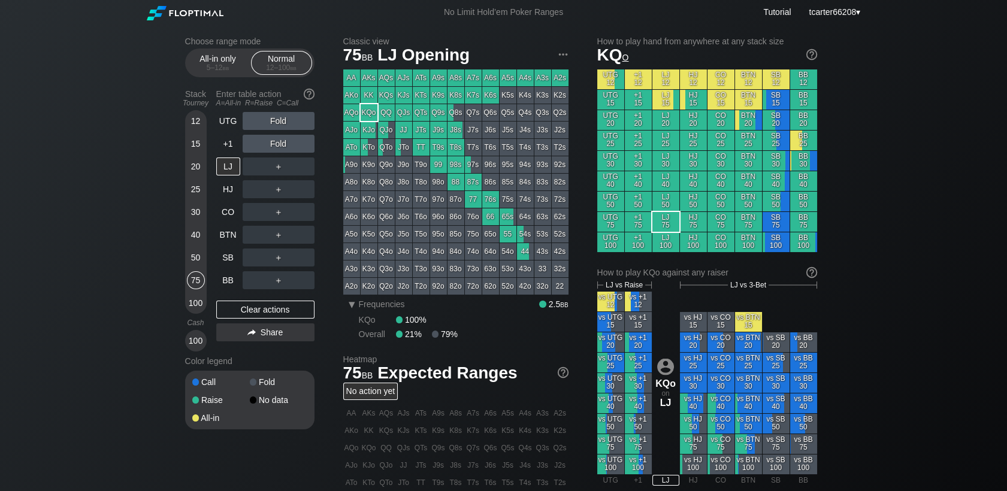
drag, startPoint x: 199, startPoint y: 234, endPoint x: 223, endPoint y: 292, distance: 62.5
click at [199, 234] on div "40" at bounding box center [196, 235] width 18 height 18
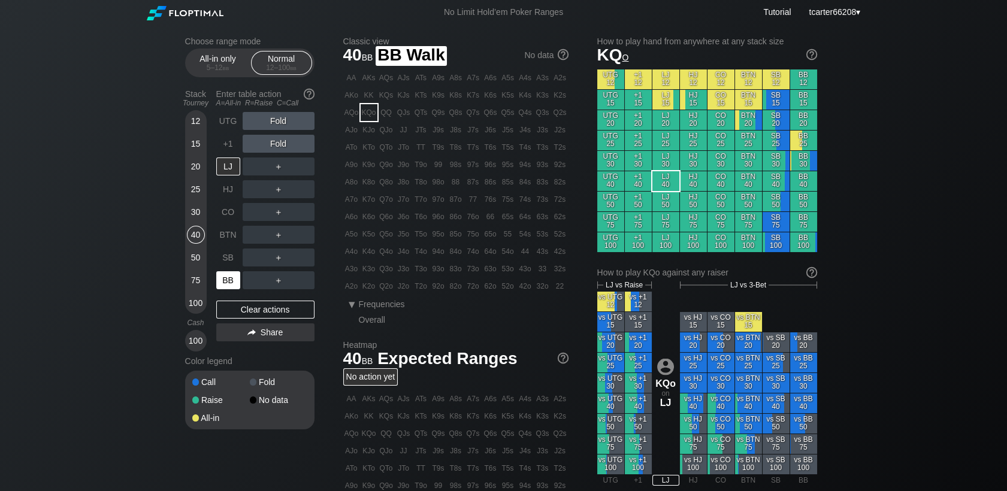
click at [225, 287] on div "BB" at bounding box center [228, 280] width 24 height 18
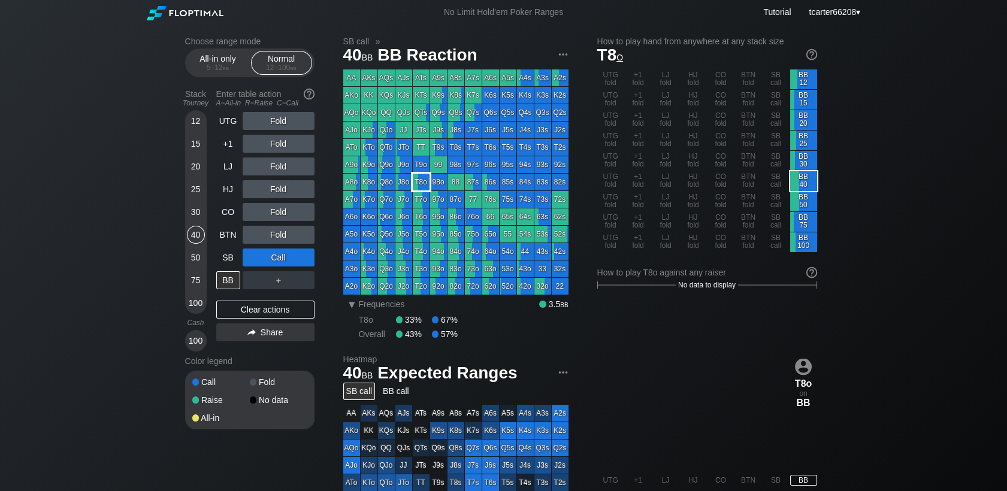
click at [423, 187] on div "T8o" at bounding box center [421, 182] width 17 height 17
click at [310, 309] on div "Clear actions" at bounding box center [265, 310] width 98 height 18
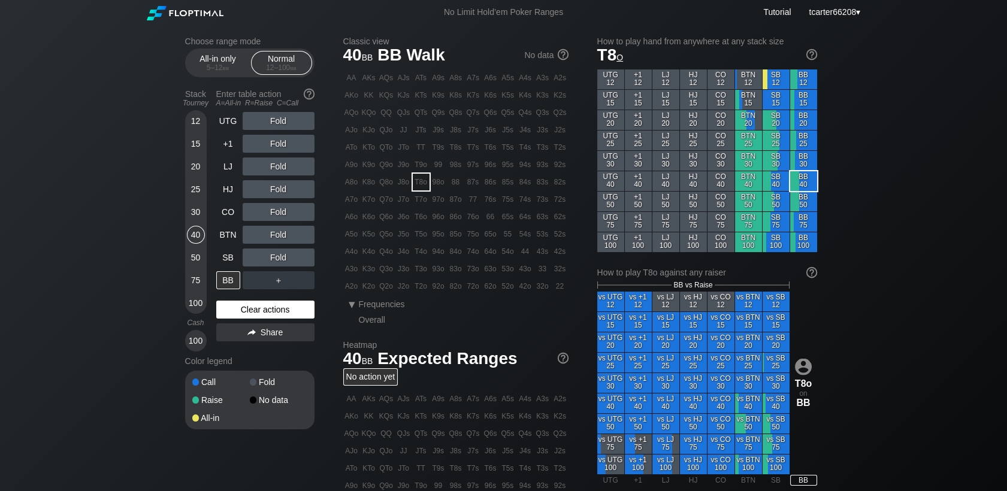
click at [287, 309] on div "Clear actions" at bounding box center [265, 310] width 98 height 18
click at [196, 212] on div "30" at bounding box center [196, 212] width 18 height 18
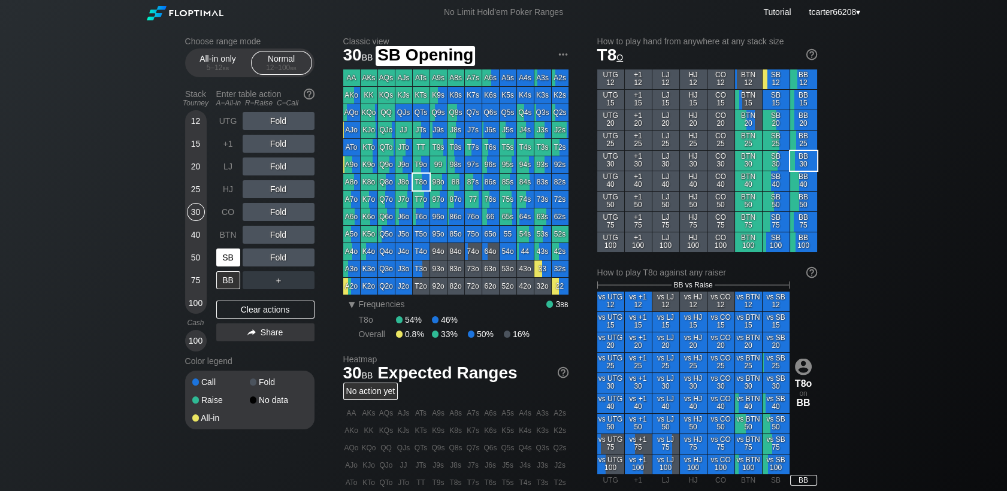
click at [225, 261] on div "SB" at bounding box center [228, 258] width 24 height 18
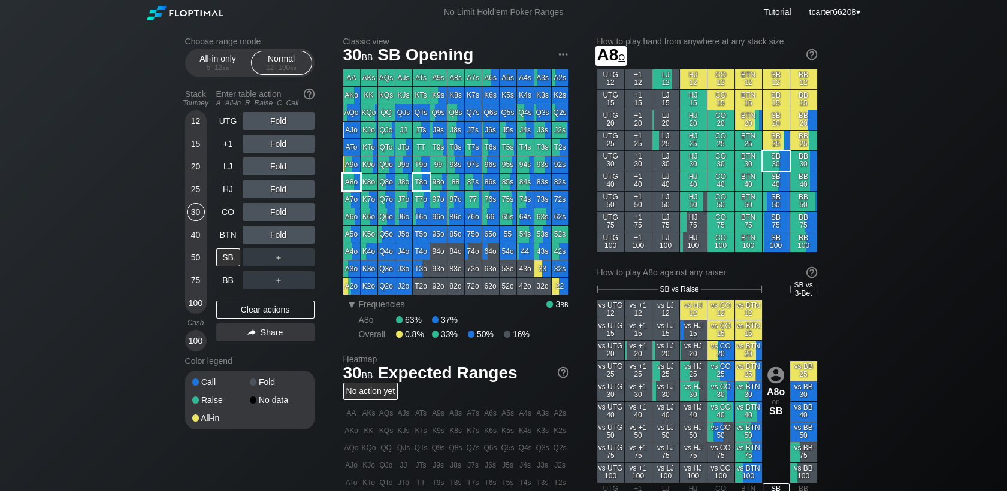
click at [350, 180] on div "A8o" at bounding box center [351, 182] width 17 height 17
click at [195, 259] on div "50" at bounding box center [196, 258] width 18 height 18
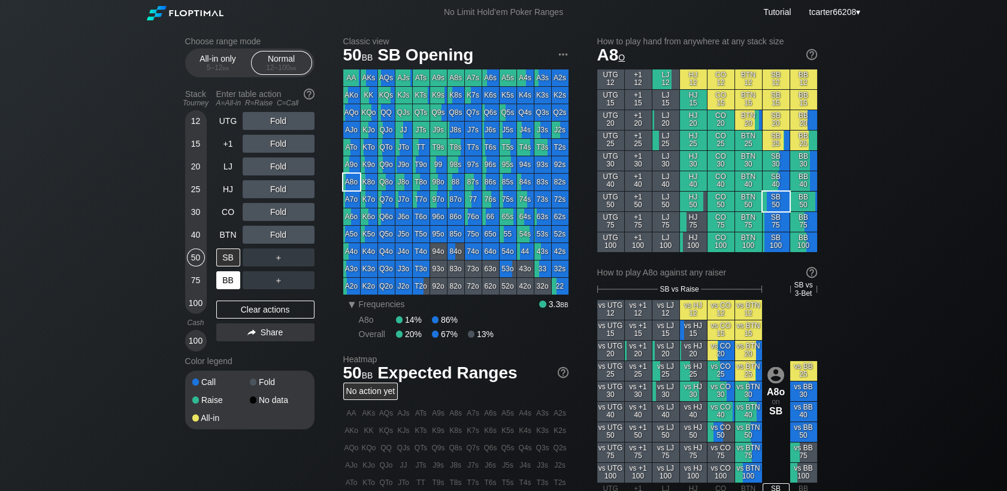
click at [232, 289] on div "BB" at bounding box center [228, 280] width 24 height 18
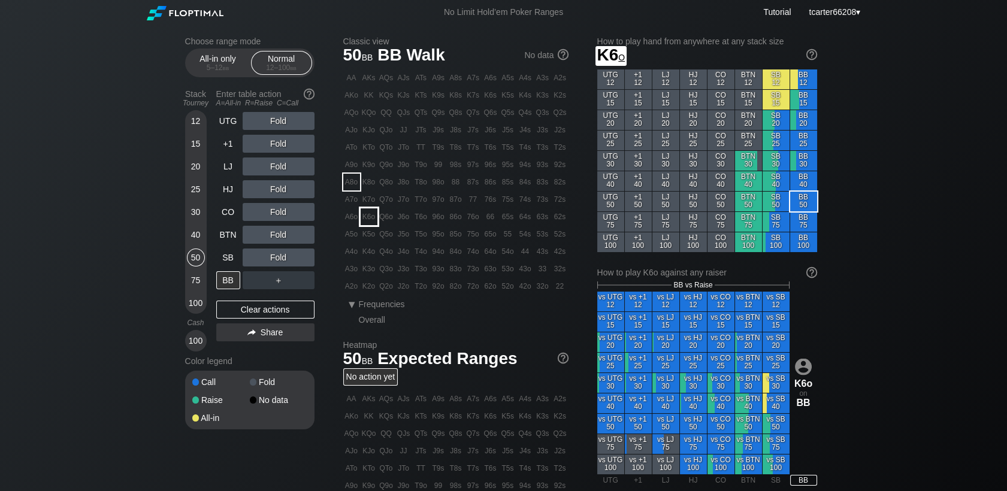
click at [361, 225] on div "K6o" at bounding box center [369, 216] width 17 height 17
click at [280, 150] on div "R ✕" at bounding box center [277, 144] width 23 height 18
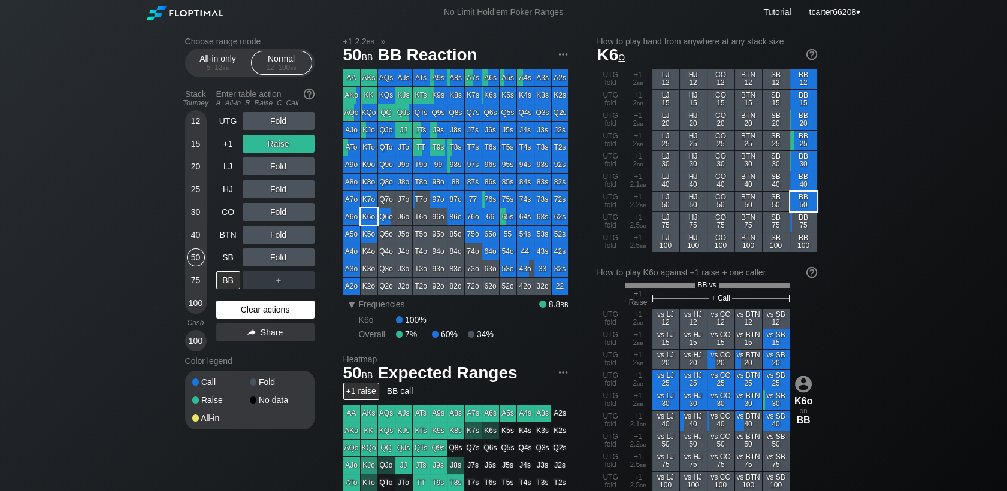
click at [290, 309] on div "Clear actions" at bounding box center [265, 310] width 98 height 18
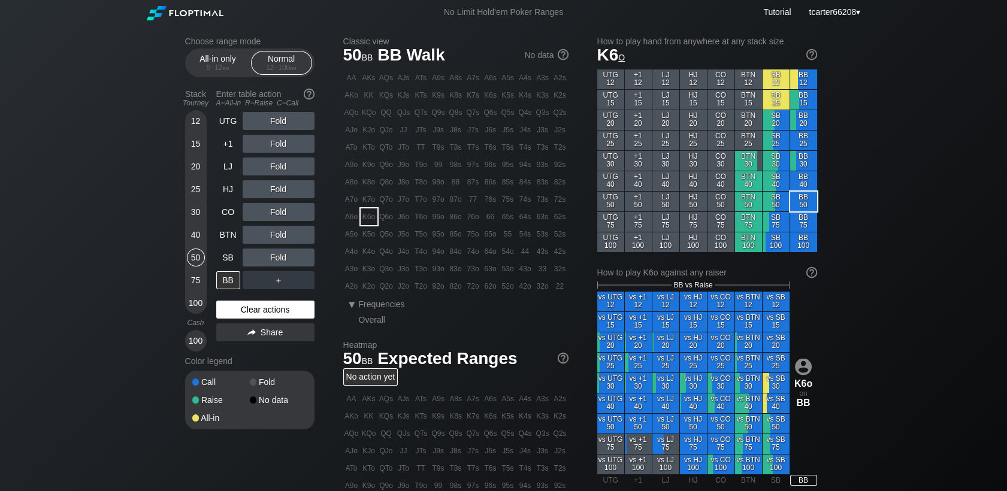
click at [254, 314] on div "Clear actions" at bounding box center [265, 310] width 98 height 18
click at [228, 234] on div "BTN" at bounding box center [228, 235] width 24 height 18
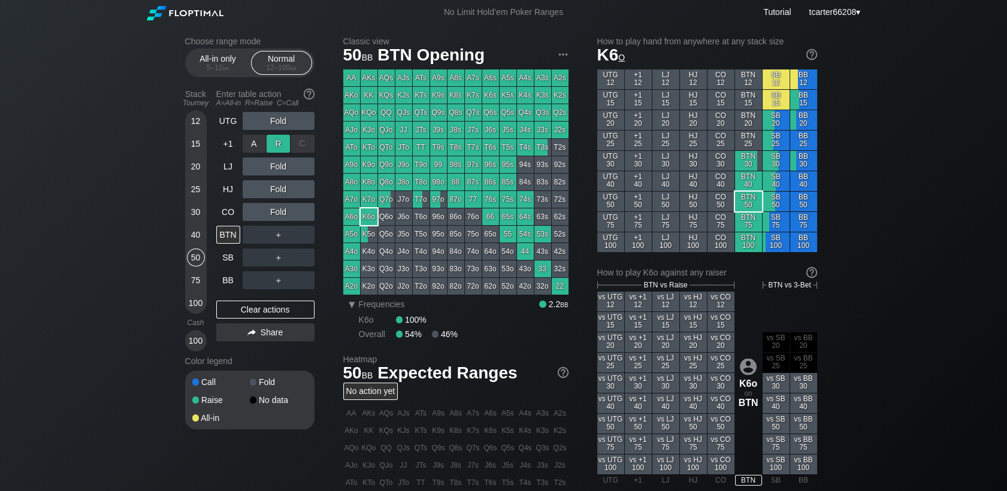
click at [283, 141] on div "R ✕" at bounding box center [277, 144] width 23 height 18
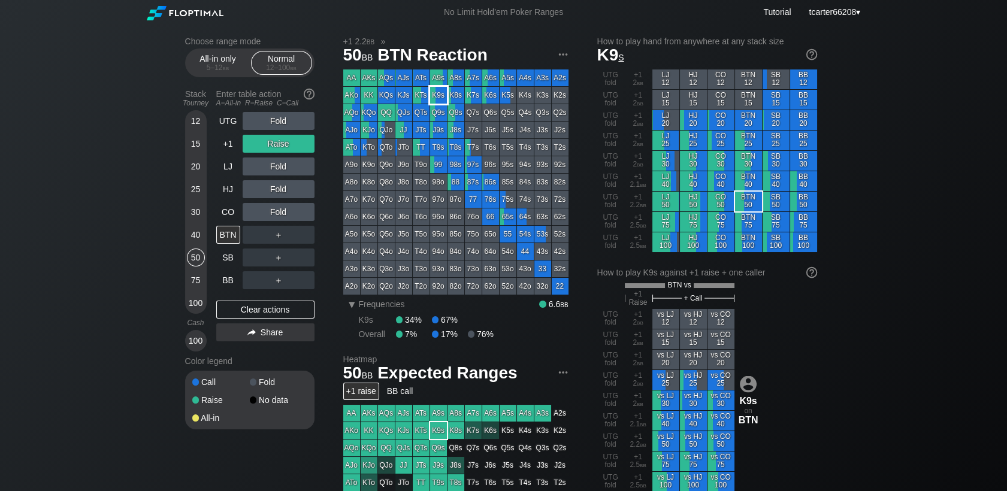
click at [442, 96] on div "K9s" at bounding box center [438, 95] width 17 height 17
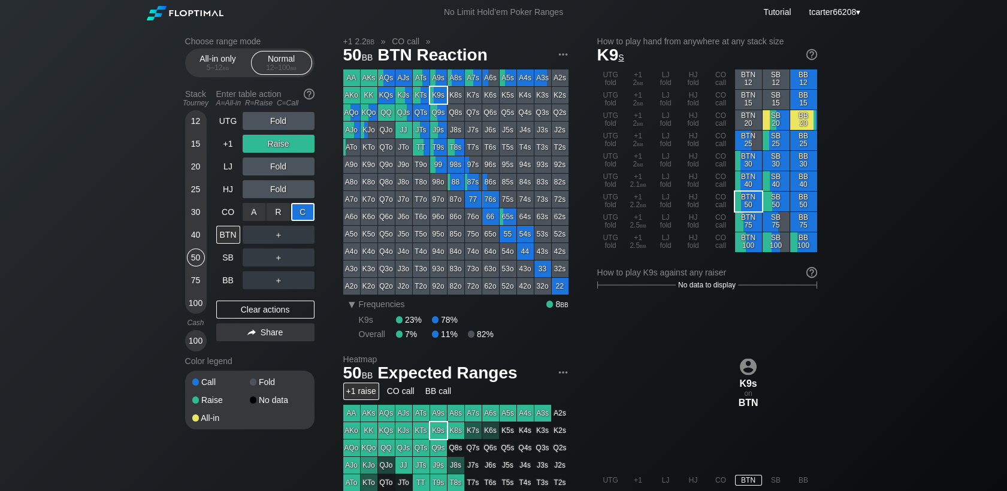
click at [310, 219] on div "C ✕" at bounding box center [302, 212] width 23 height 18
click at [308, 210] on div "Call" at bounding box center [279, 212] width 72 height 18
click at [307, 210] on div "C ✕" at bounding box center [302, 212] width 23 height 18
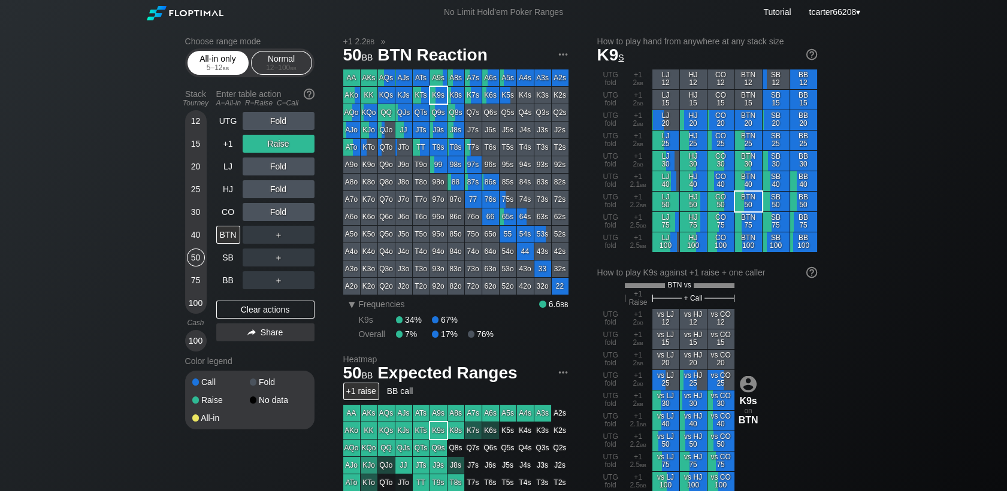
drag, startPoint x: 220, startPoint y: 57, endPoint x: 223, endPoint y: 64, distance: 7.6
click at [223, 62] on div "All-in only 5 – 12 bb" at bounding box center [217, 63] width 55 height 23
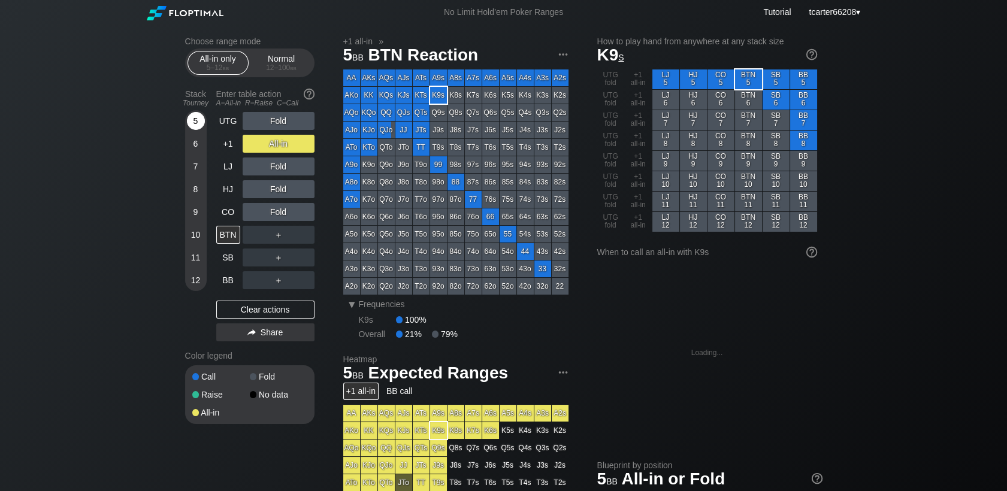
click at [199, 122] on div "5" at bounding box center [196, 121] width 18 height 18
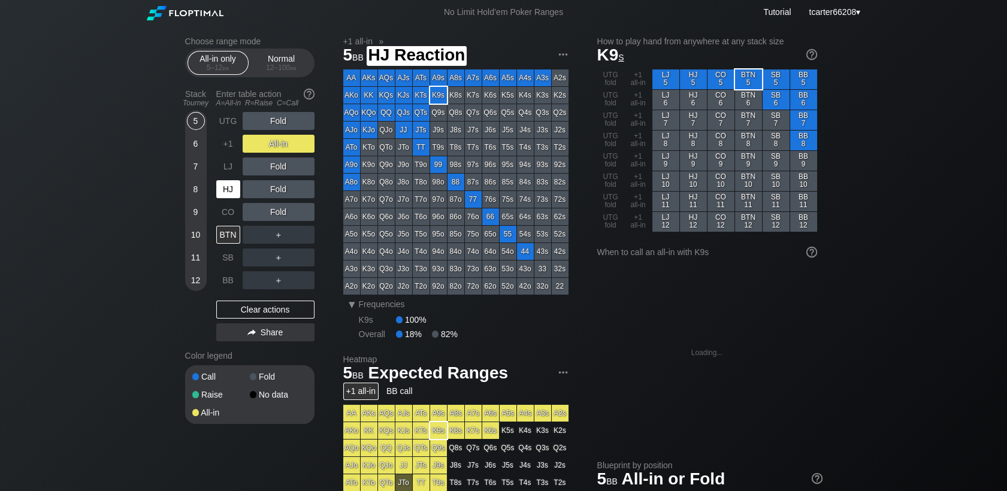
click at [231, 187] on div "HJ" at bounding box center [228, 189] width 24 height 18
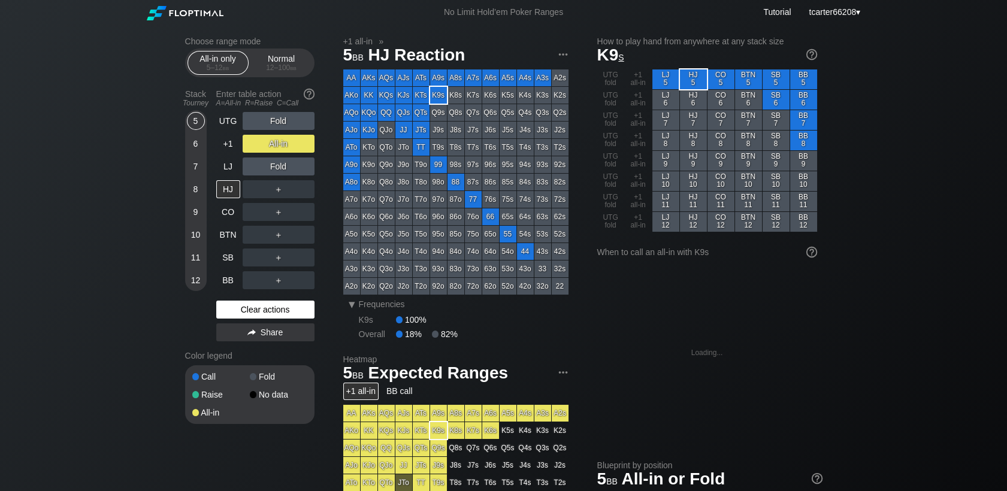
click at [259, 311] on div "Clear actions" at bounding box center [265, 310] width 98 height 18
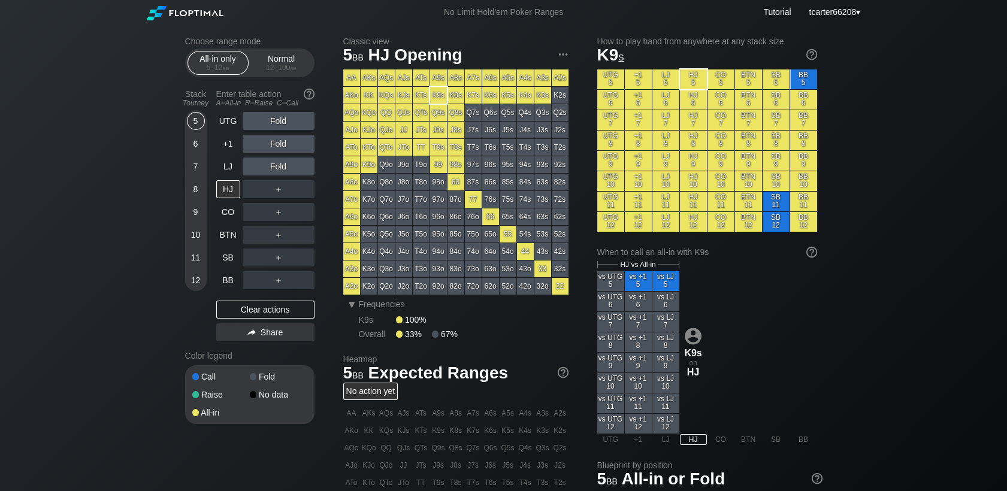
drag, startPoint x: 272, startPoint y: 309, endPoint x: 273, endPoint y: 292, distance: 17.4
click at [273, 309] on div "Clear actions" at bounding box center [265, 310] width 98 height 18
click at [289, 55] on div "Normal 12 – 100 bb" at bounding box center [281, 63] width 55 height 23
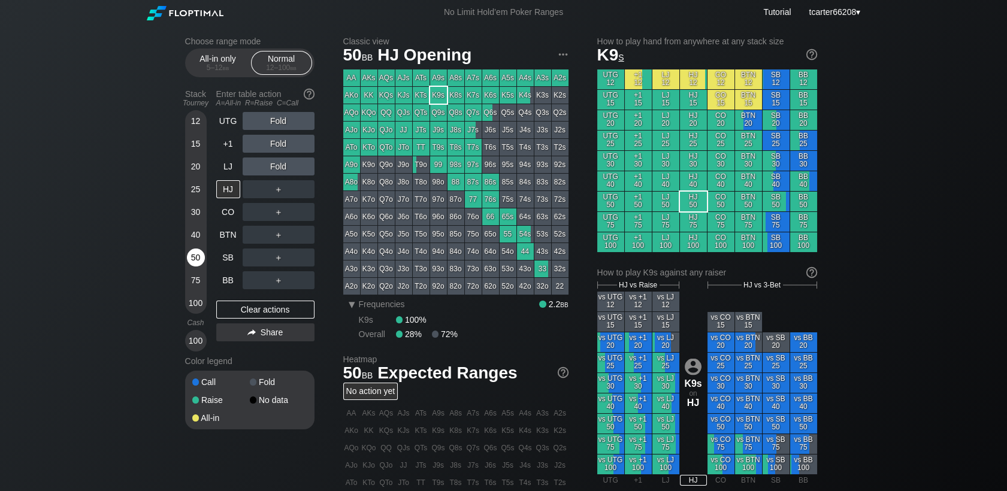
click at [195, 252] on div "50" at bounding box center [196, 258] width 18 height 18
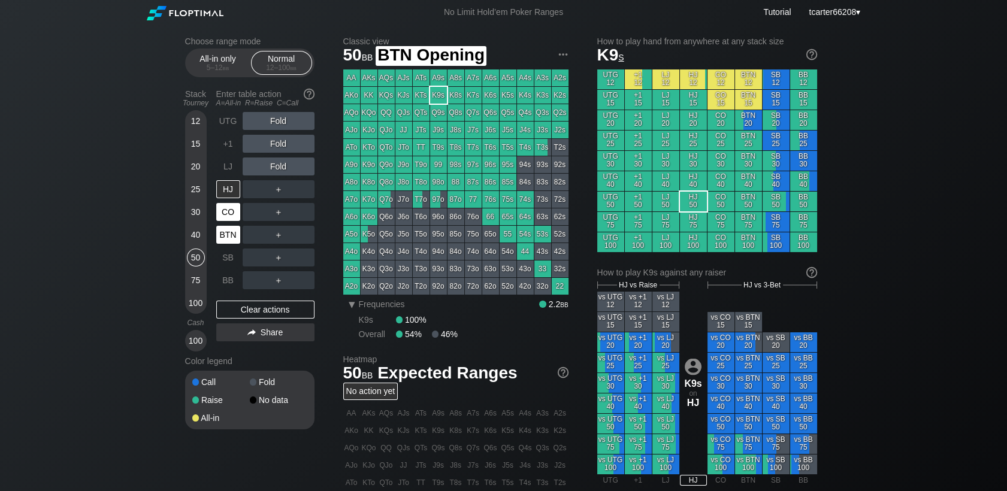
click at [234, 208] on div "CO" at bounding box center [228, 212] width 24 height 18
